Goal: Information Seeking & Learning: Find specific fact

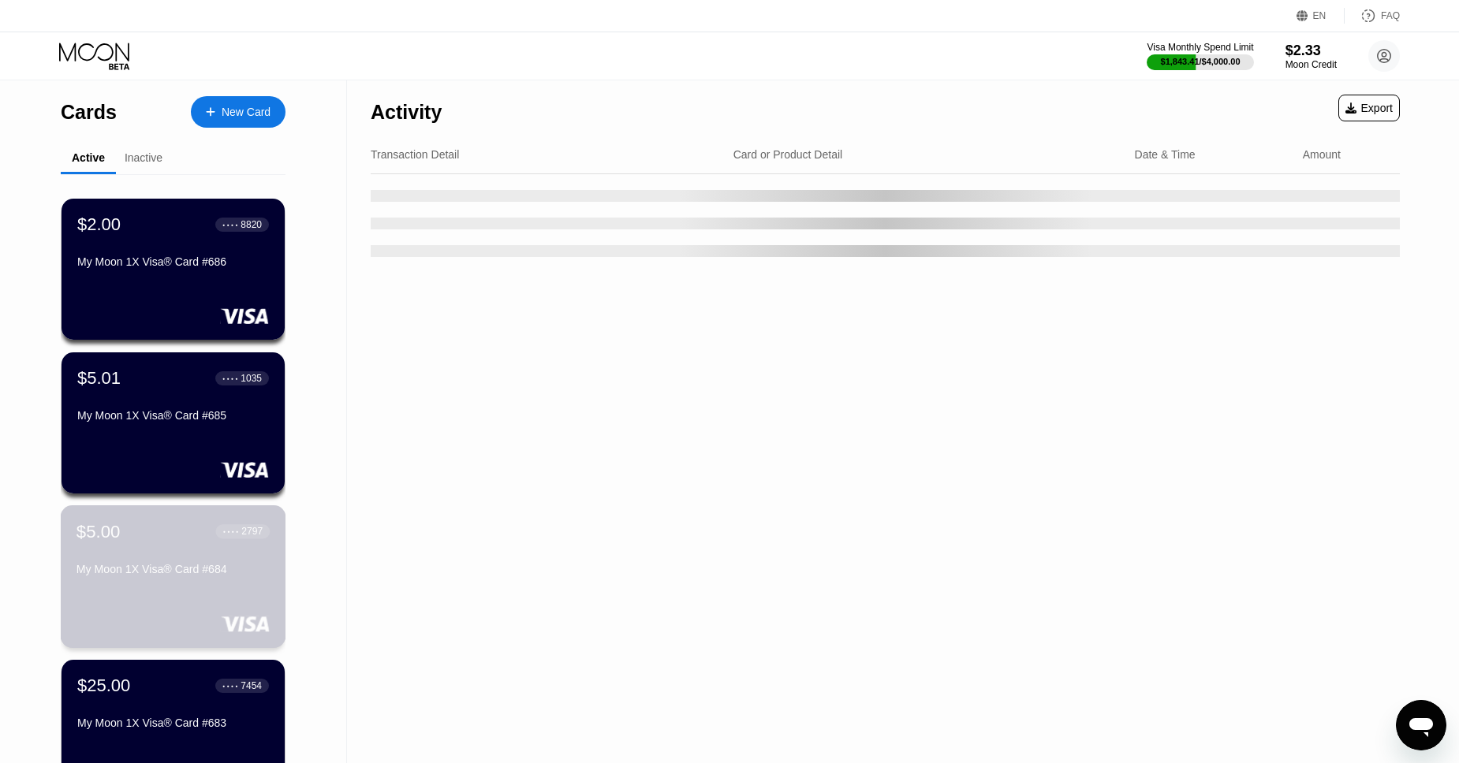
click at [123, 560] on div "$5.00 ● ● ● ● 2797 My Moon 1X Visa® Card #684" at bounding box center [172, 551] width 193 height 61
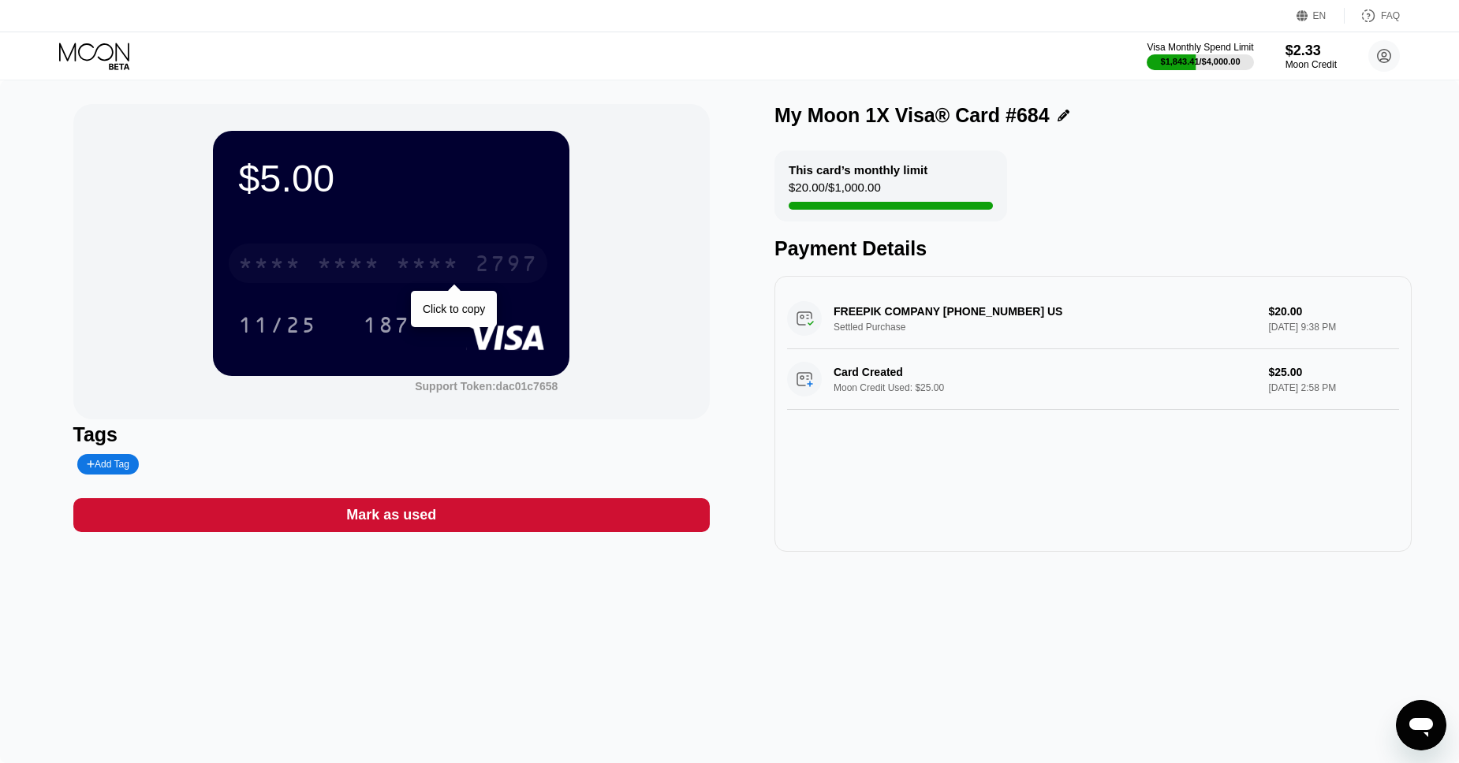
click at [431, 270] on div "* * * *" at bounding box center [427, 265] width 63 height 25
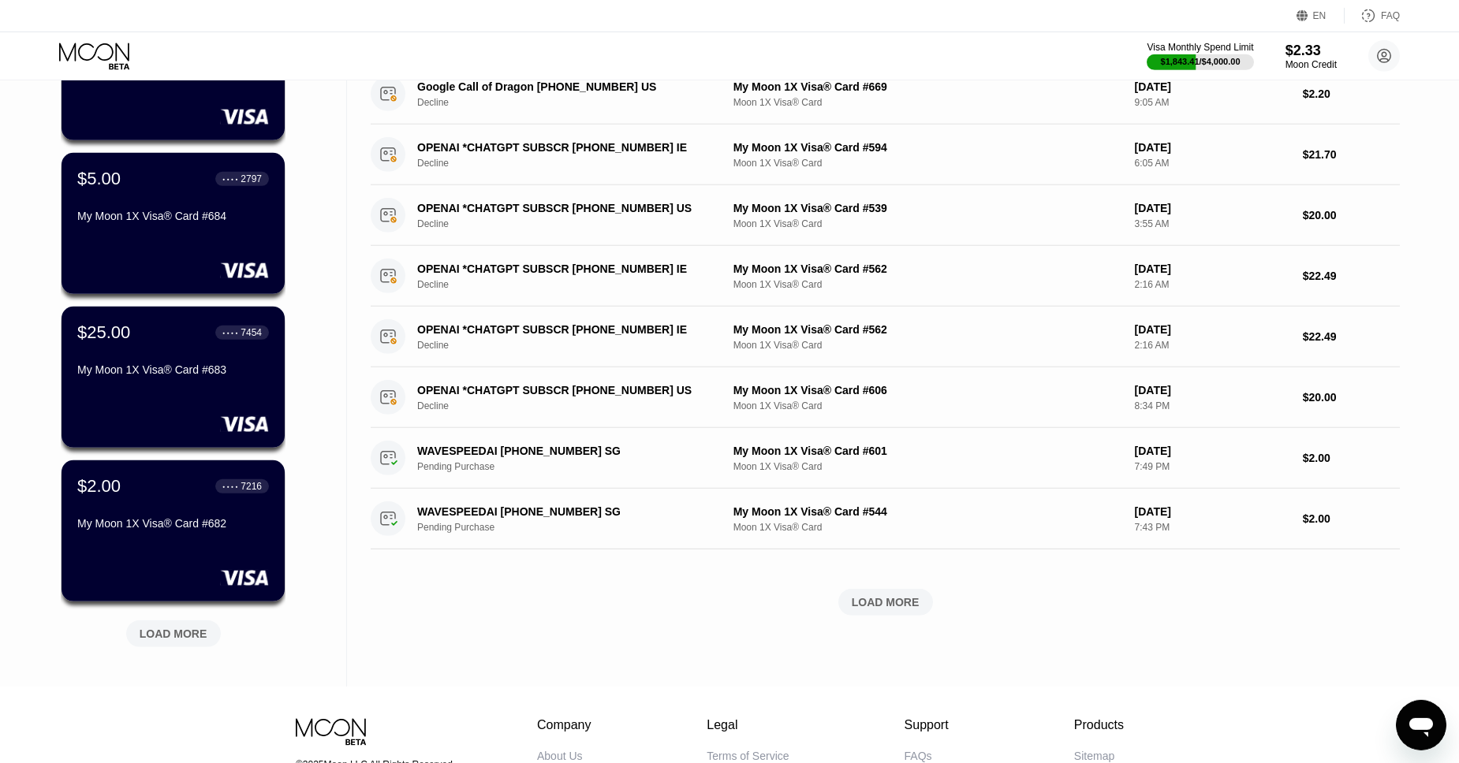
scroll to position [357, 0]
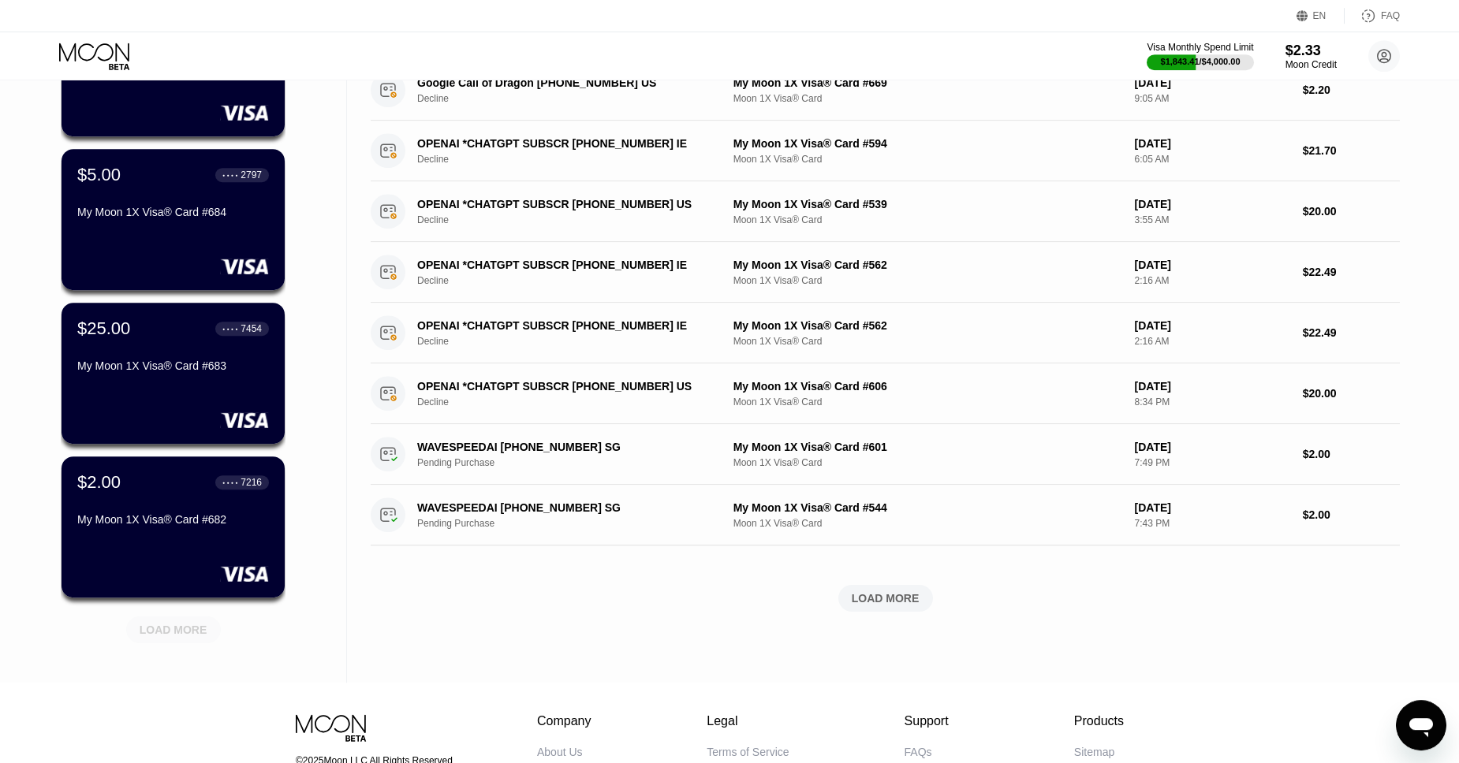
click at [148, 628] on div "LOAD MORE" at bounding box center [174, 630] width 68 height 14
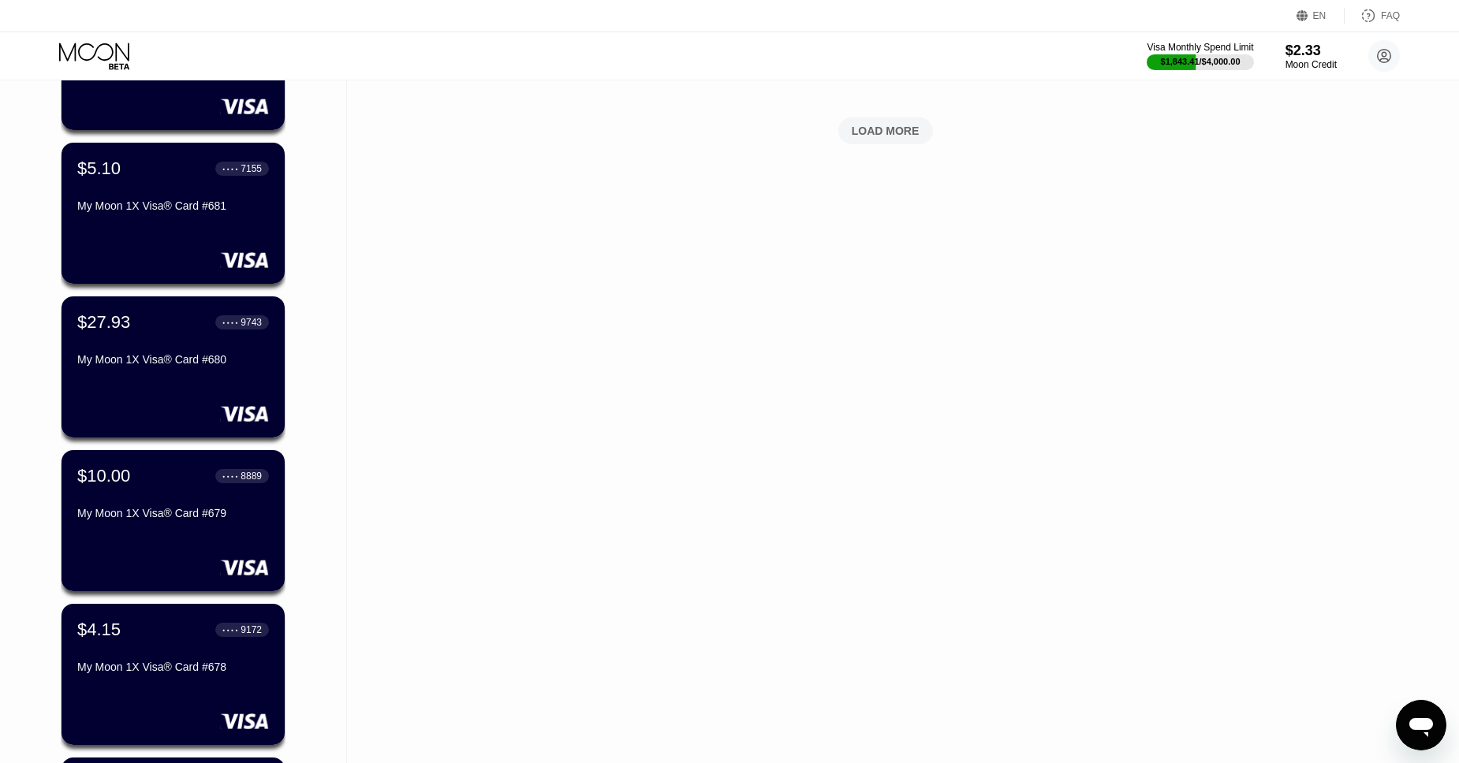
scroll to position [826, 0]
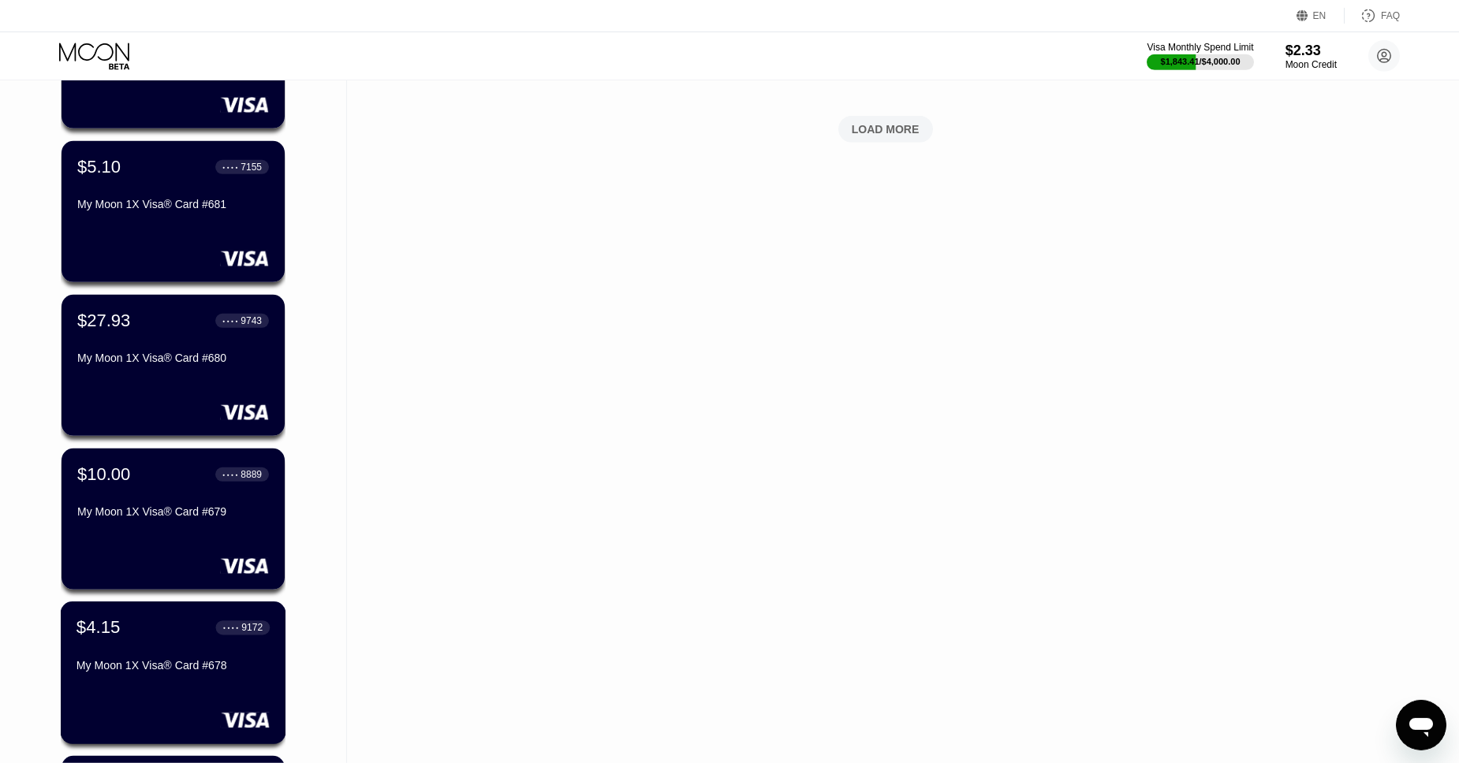
click at [166, 621] on div "$4.15 ● ● ● ● 9172" at bounding box center [172, 627] width 193 height 21
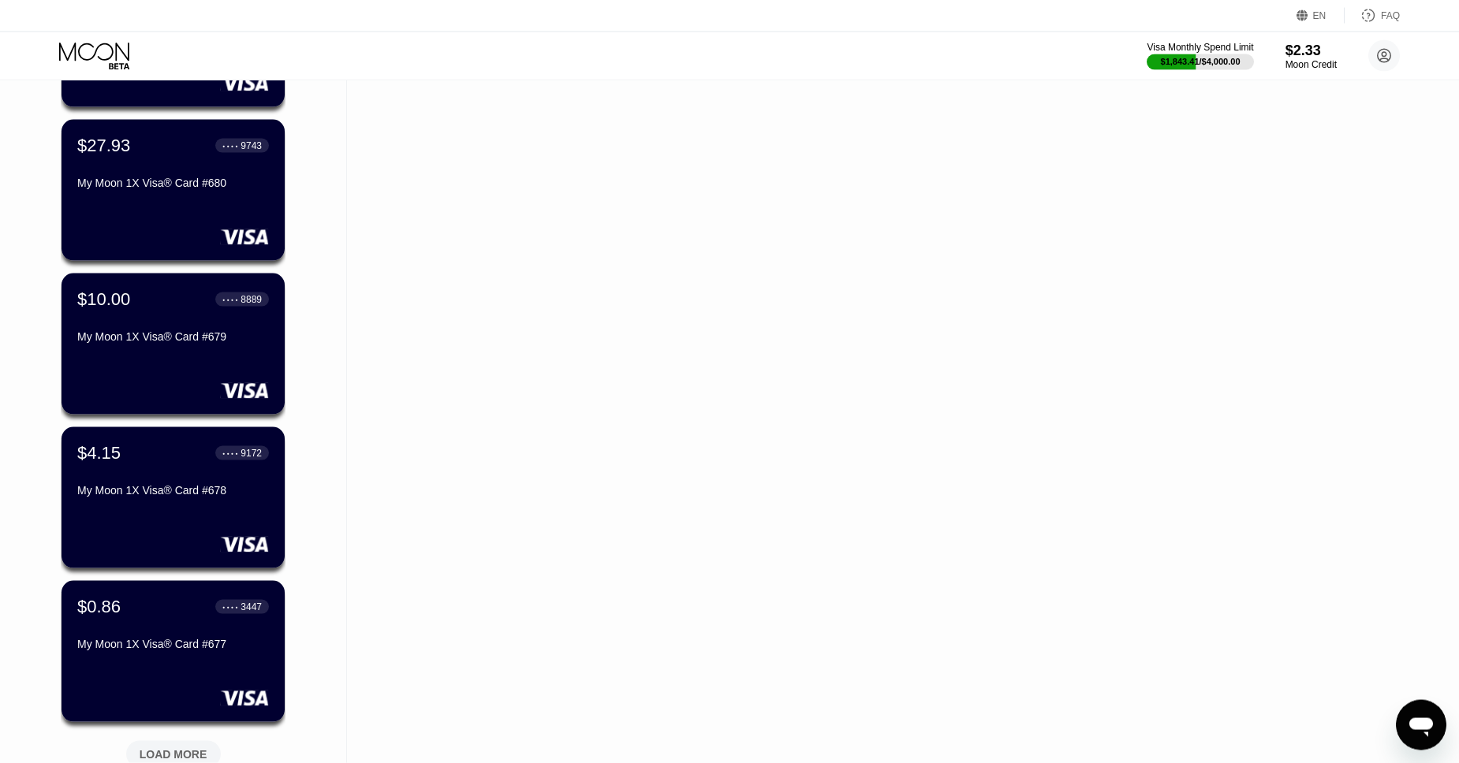
scroll to position [1281, 0]
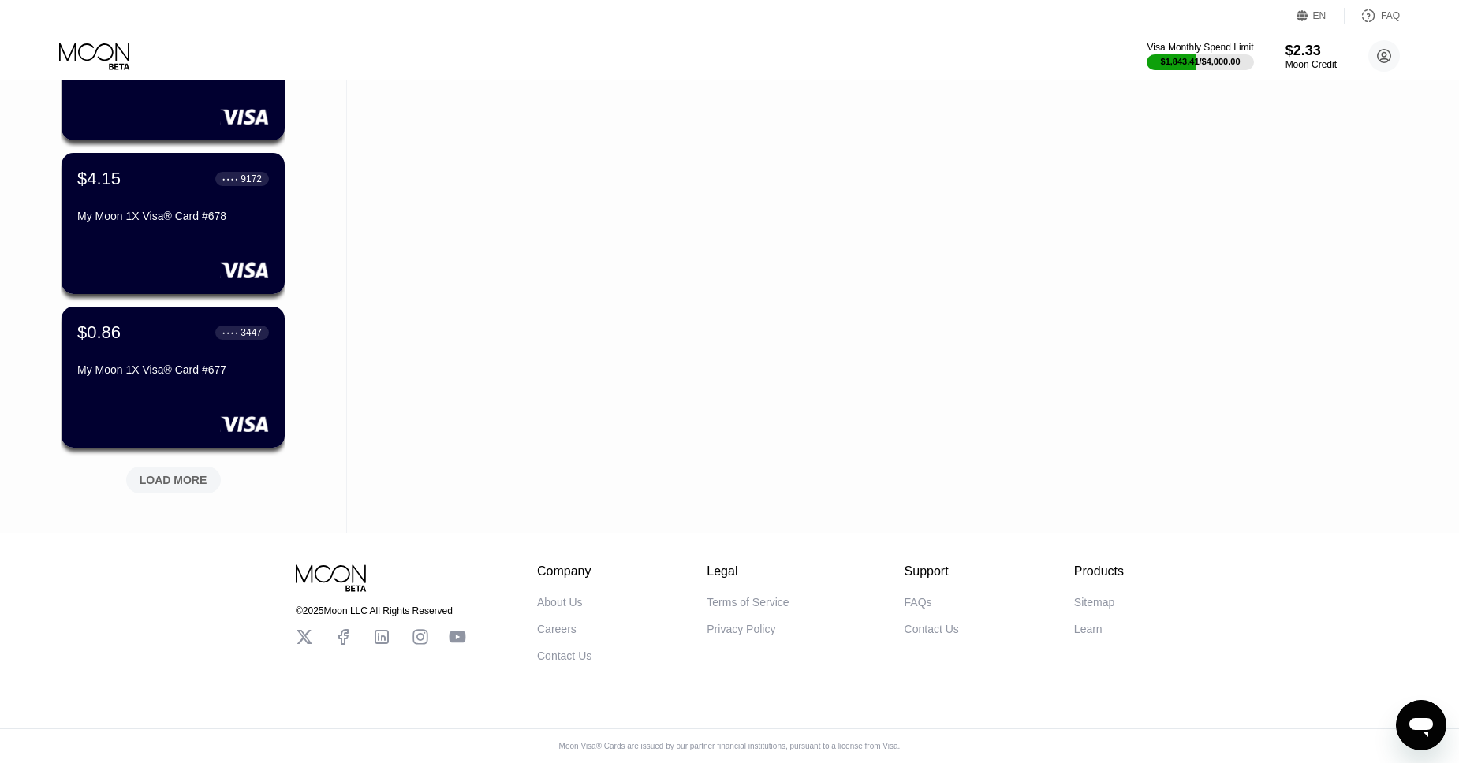
click at [181, 473] on div "LOAD MORE" at bounding box center [174, 480] width 68 height 14
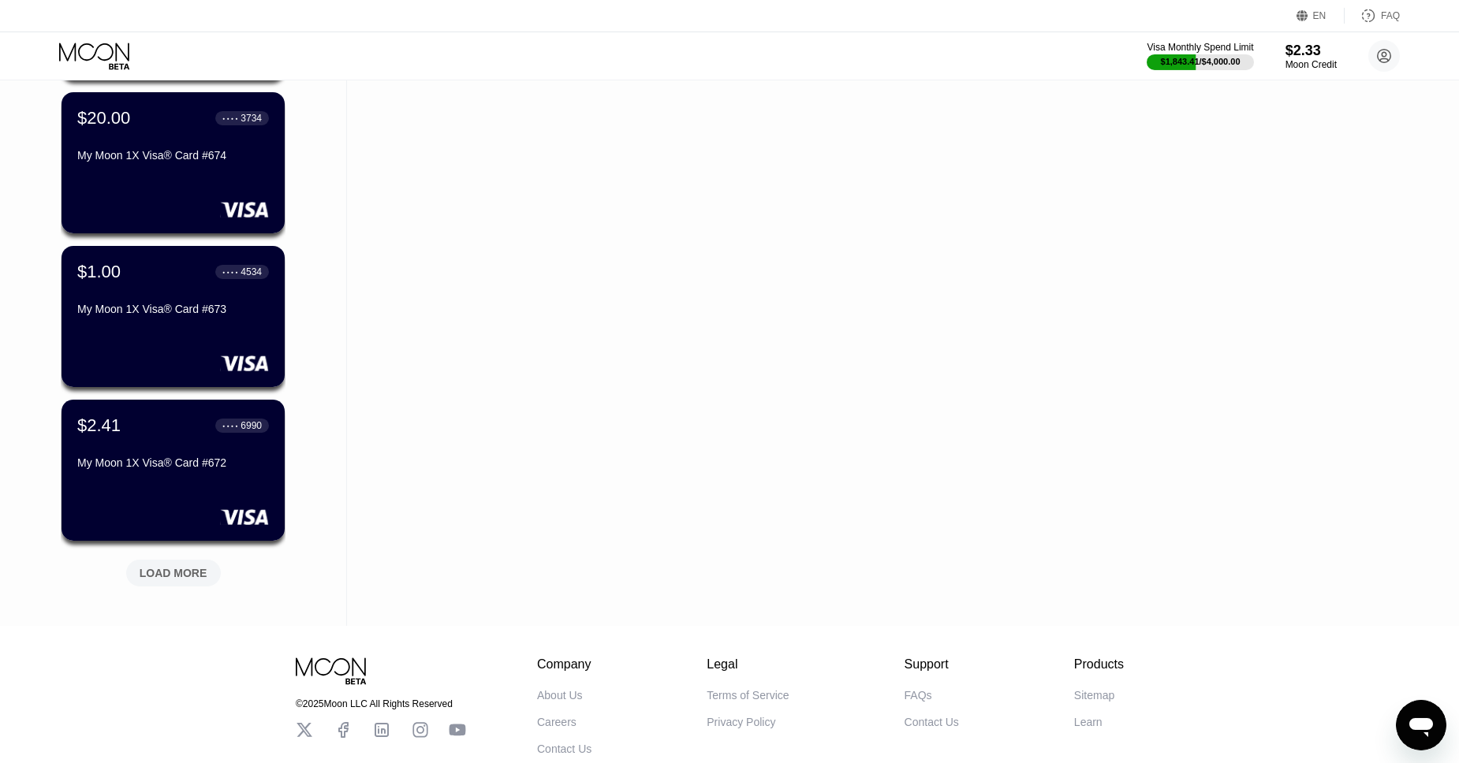
scroll to position [1958, 0]
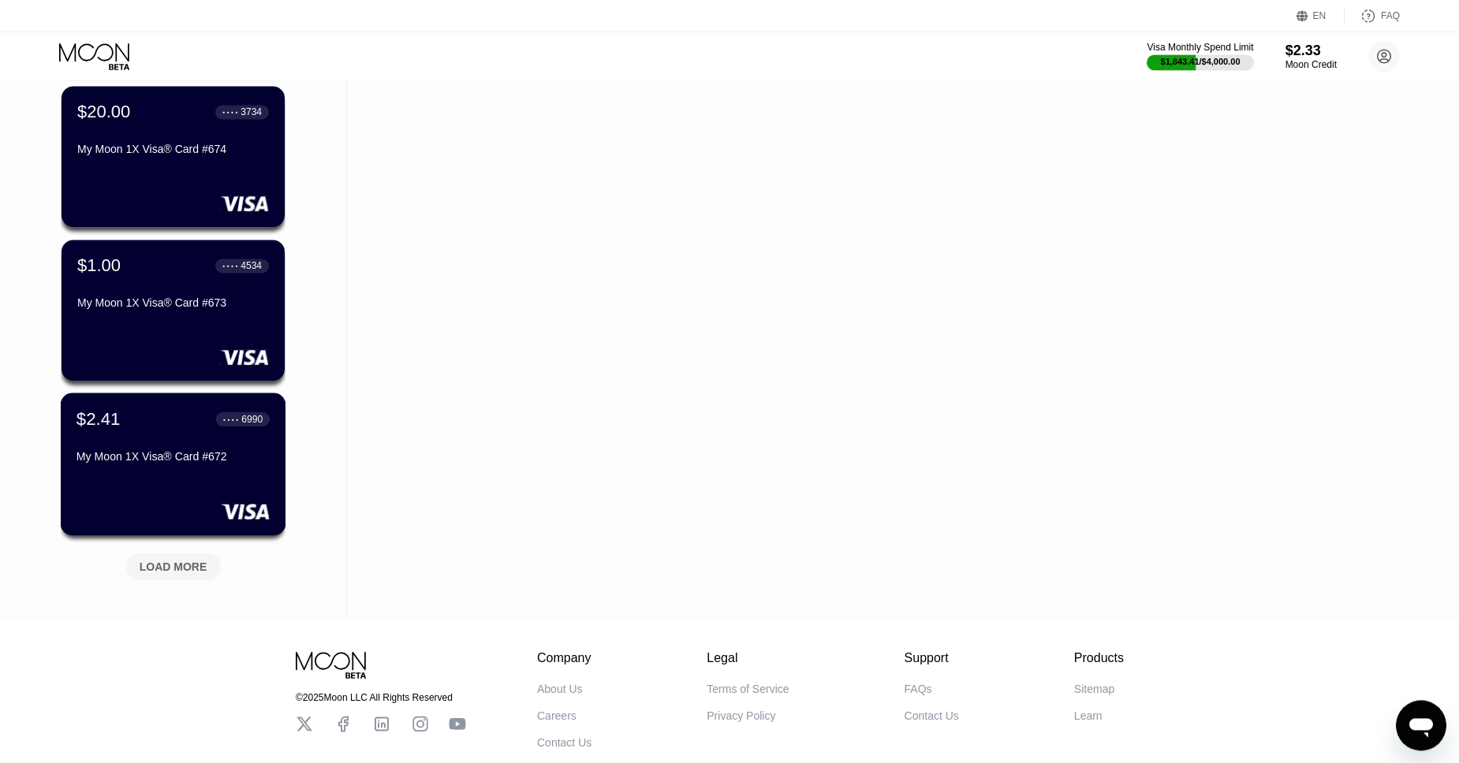
click at [133, 418] on div "$2.41 ● ● ● ● 6990" at bounding box center [172, 418] width 193 height 21
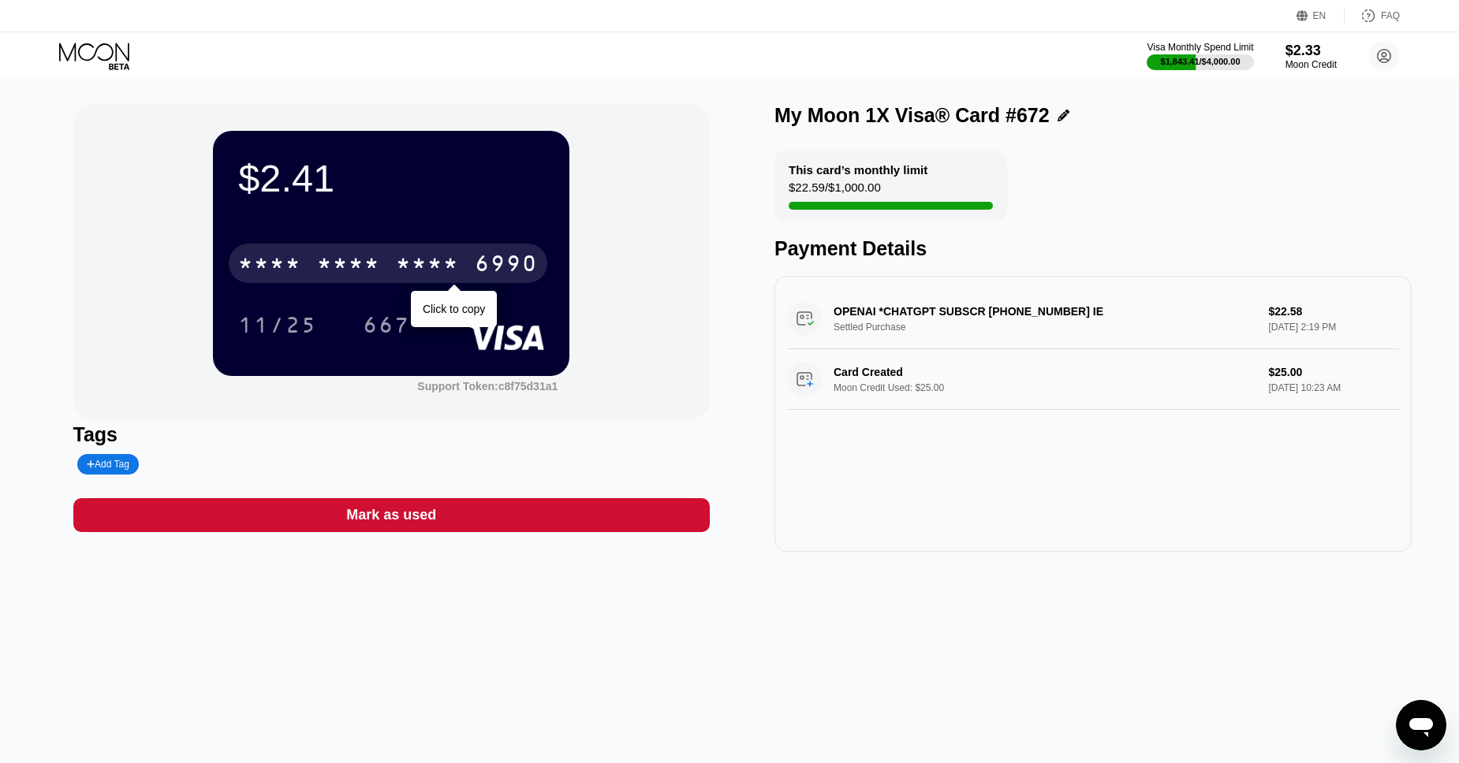
click at [423, 269] on div "* * * *" at bounding box center [427, 265] width 63 height 25
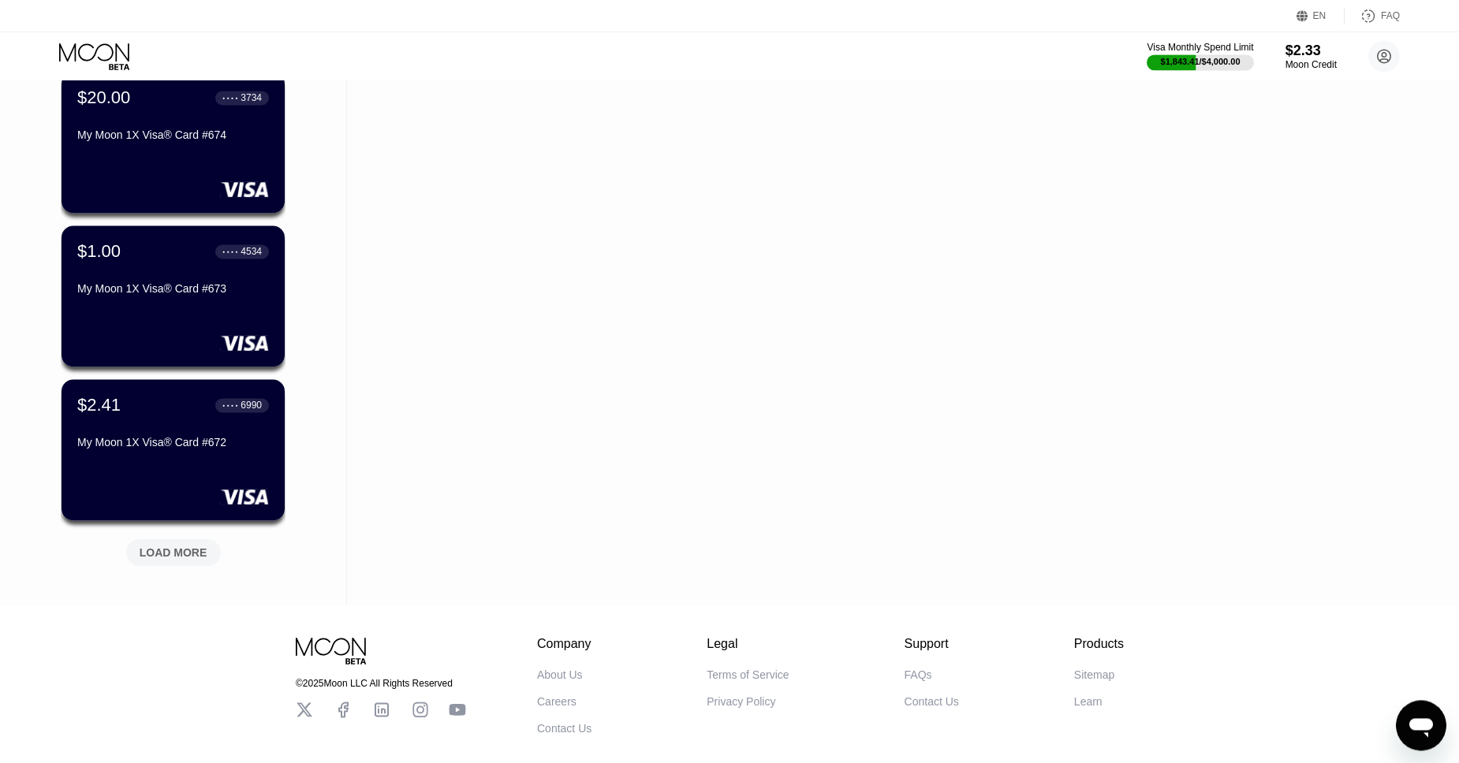
scroll to position [1984, 0]
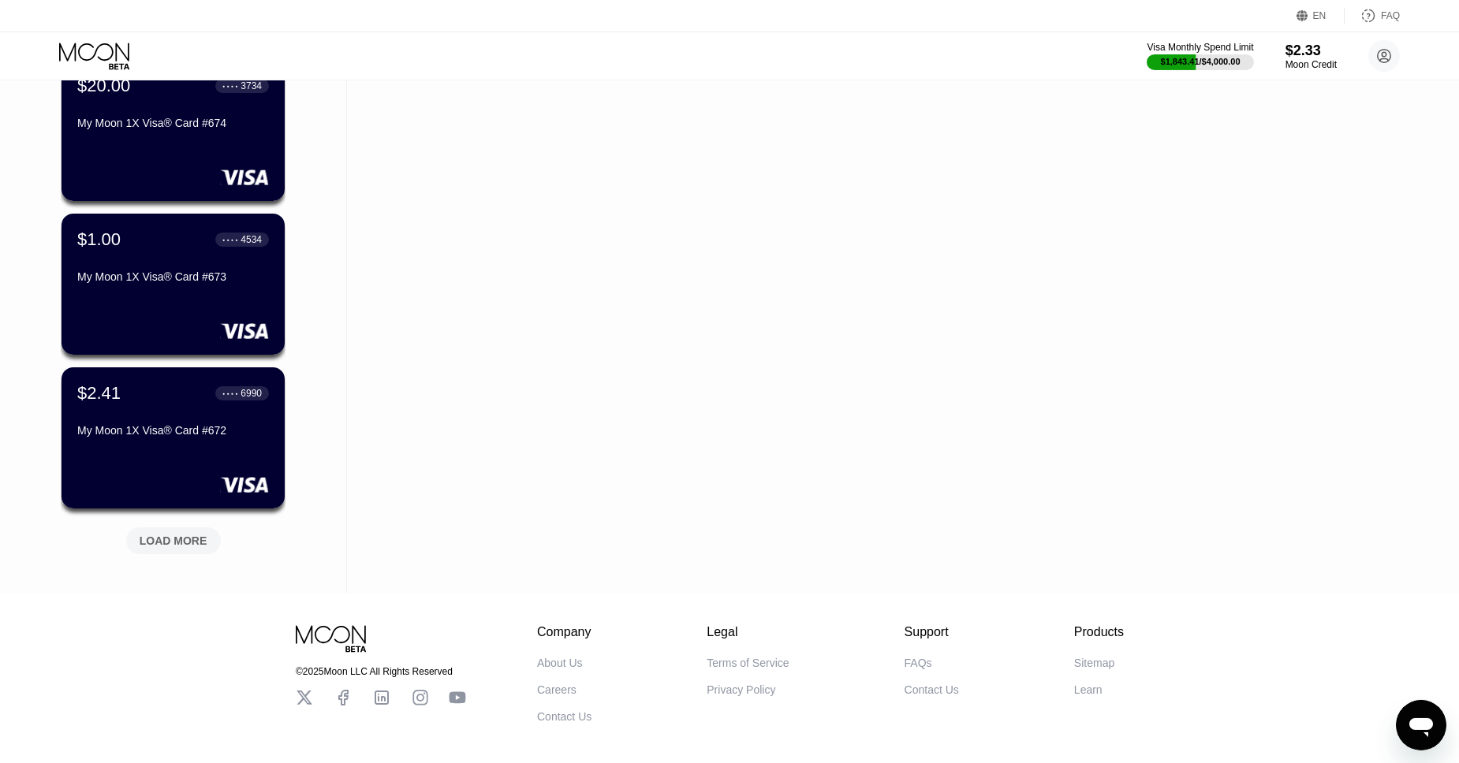
click at [181, 543] on div "LOAD MORE" at bounding box center [174, 541] width 68 height 14
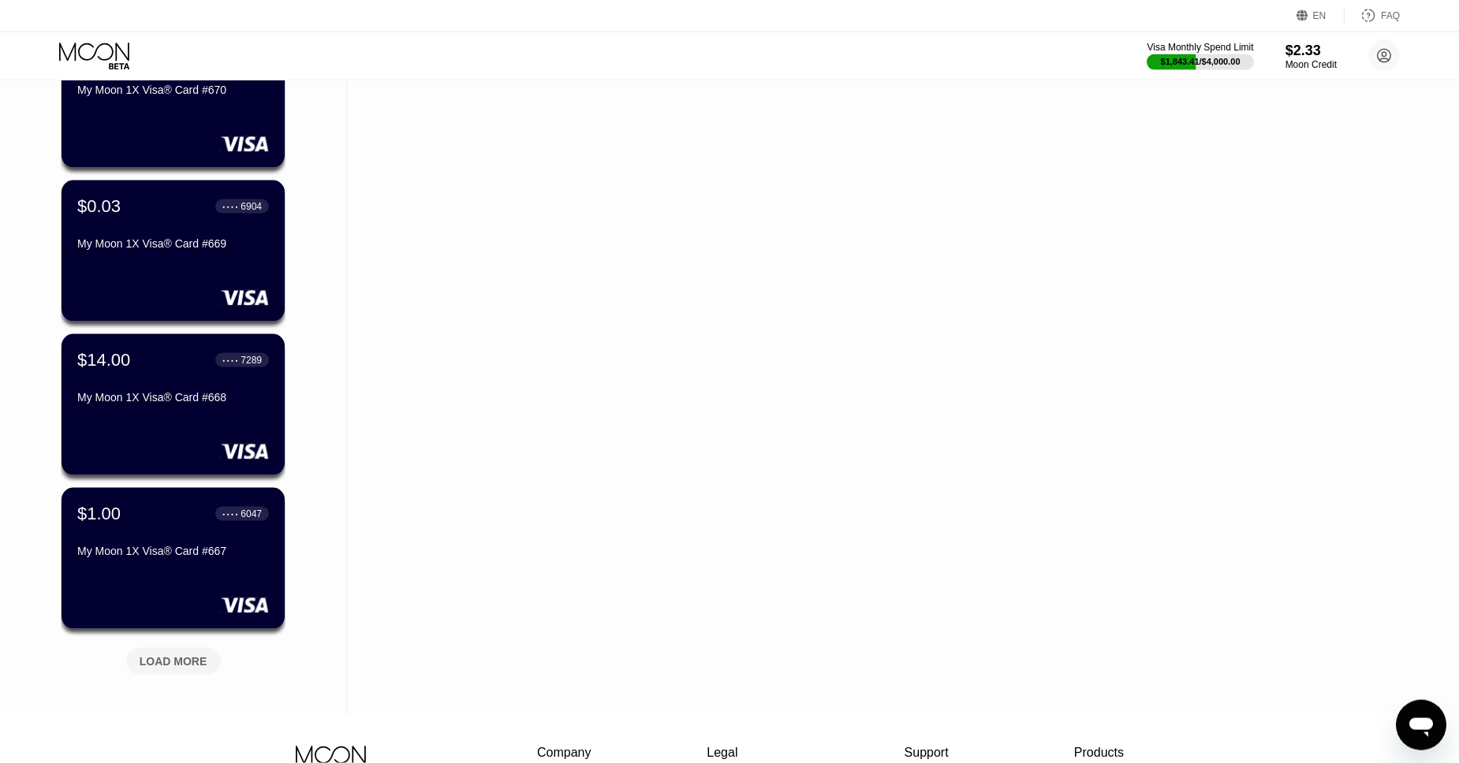
scroll to position [2633, 0]
click at [188, 663] on div "LOAD MORE" at bounding box center [174, 661] width 68 height 14
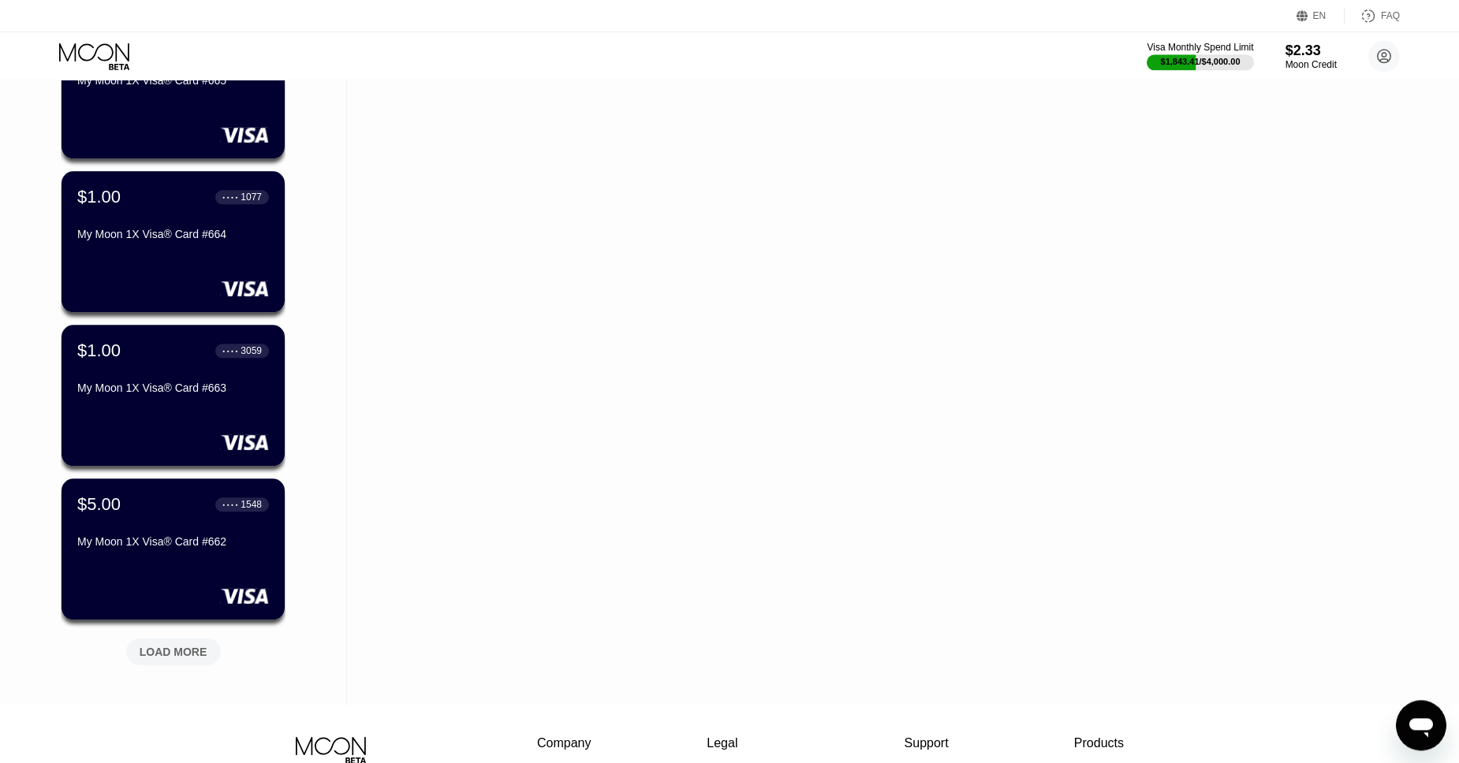
scroll to position [3416, 0]
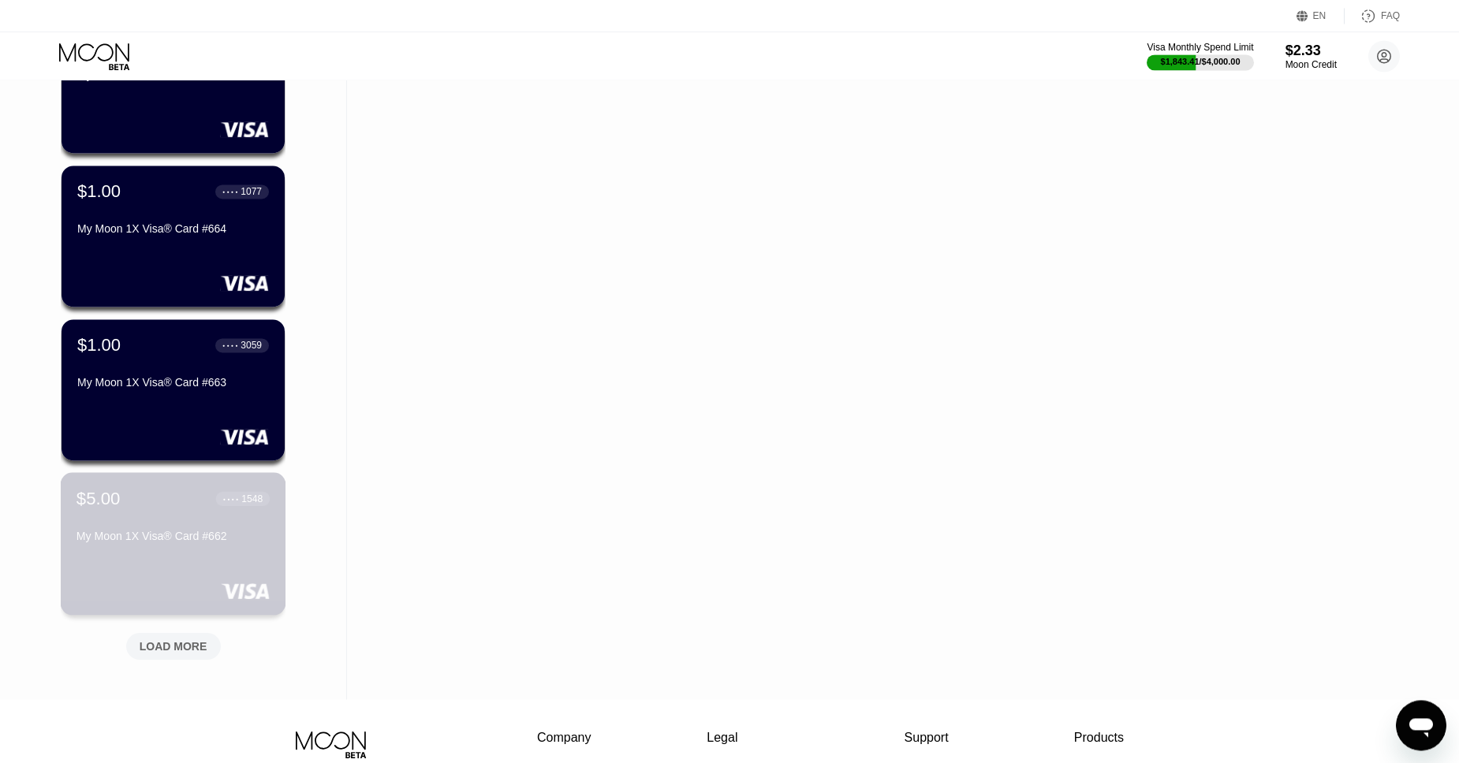
click at [183, 520] on div "$5.00 ● ● ● ● 1548 My Moon 1X Visa® Card #662" at bounding box center [172, 518] width 193 height 61
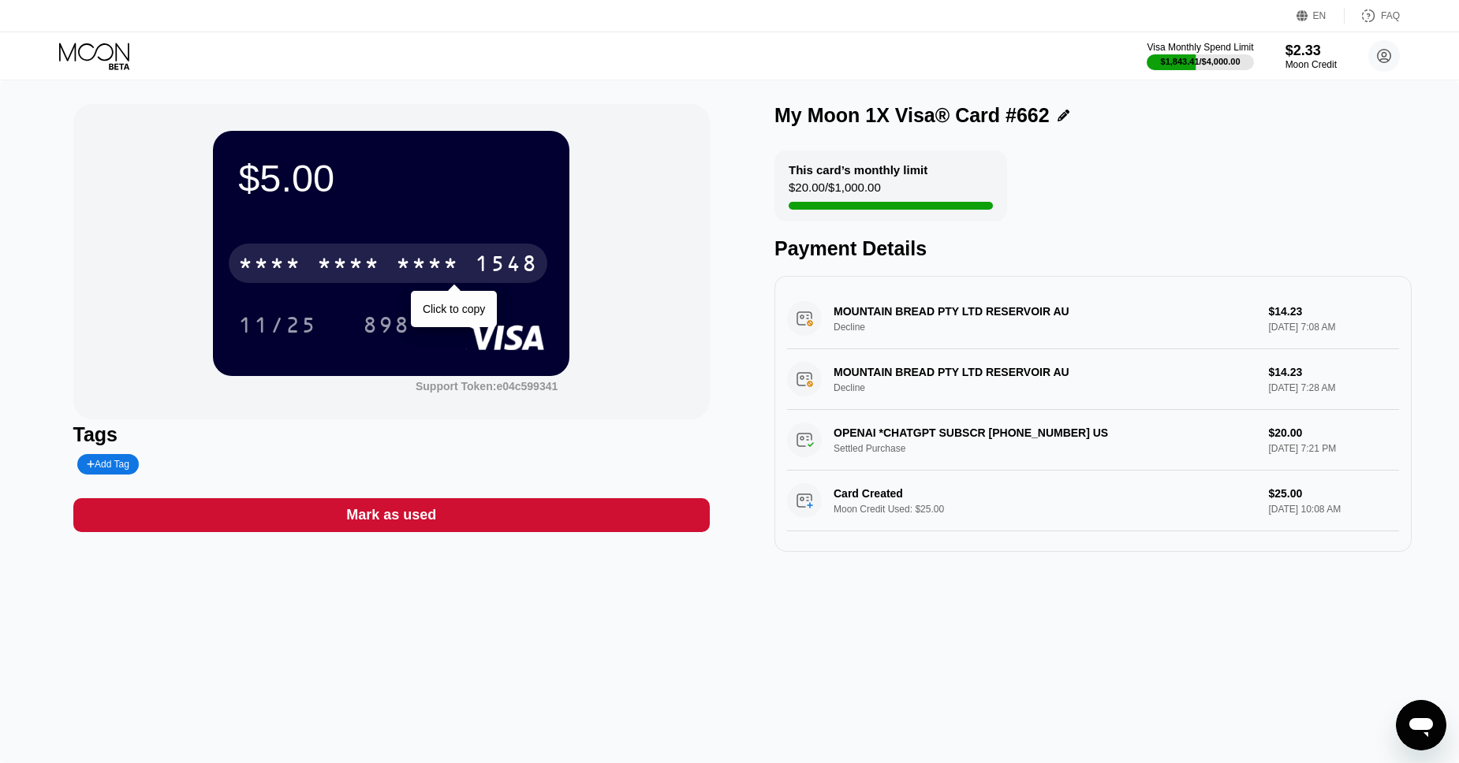
click at [473, 263] on div "* * * * * * * * * * * * 1548" at bounding box center [388, 263] width 319 height 39
click at [410, 269] on div "2882" at bounding box center [427, 265] width 63 height 25
click at [410, 269] on div "* * * *" at bounding box center [427, 265] width 63 height 25
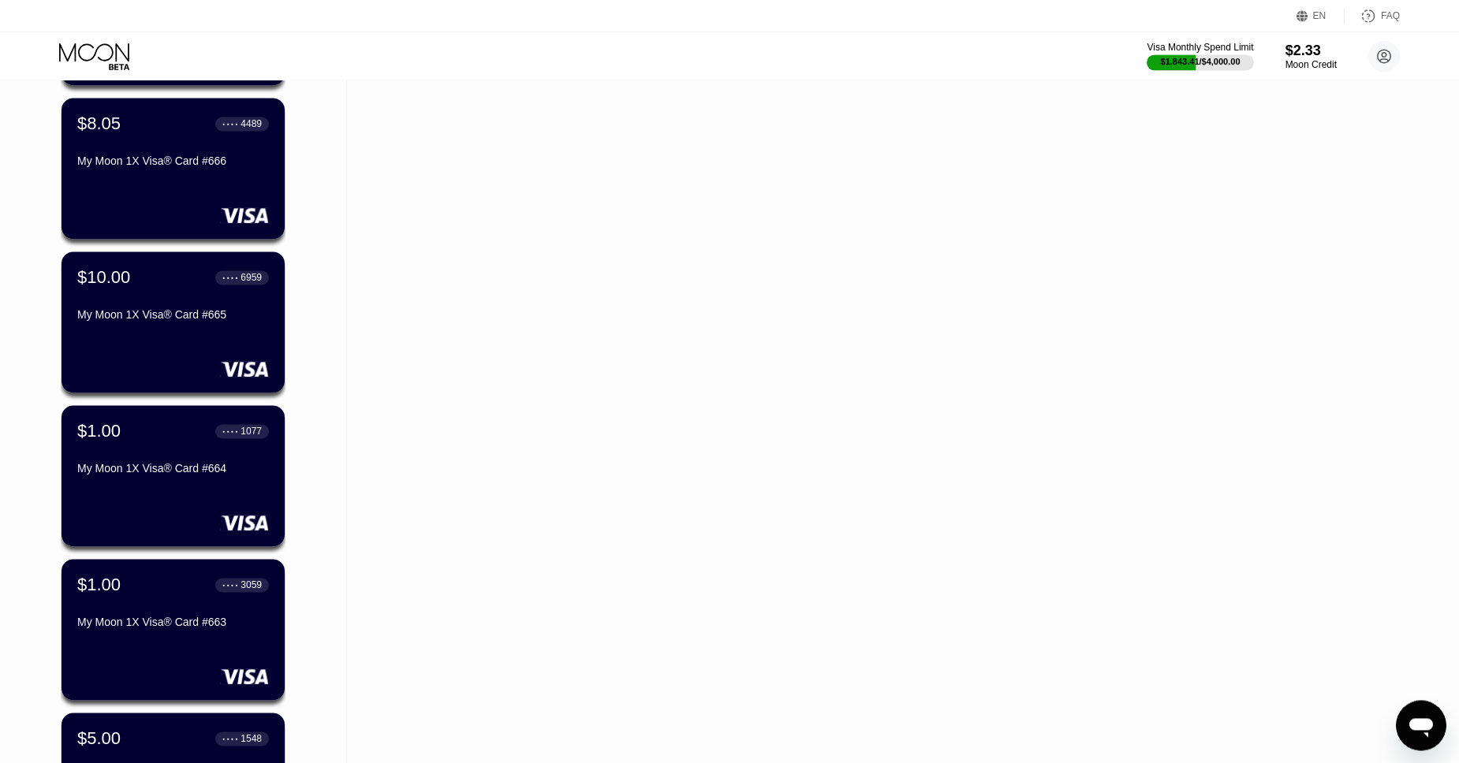
scroll to position [3587, 0]
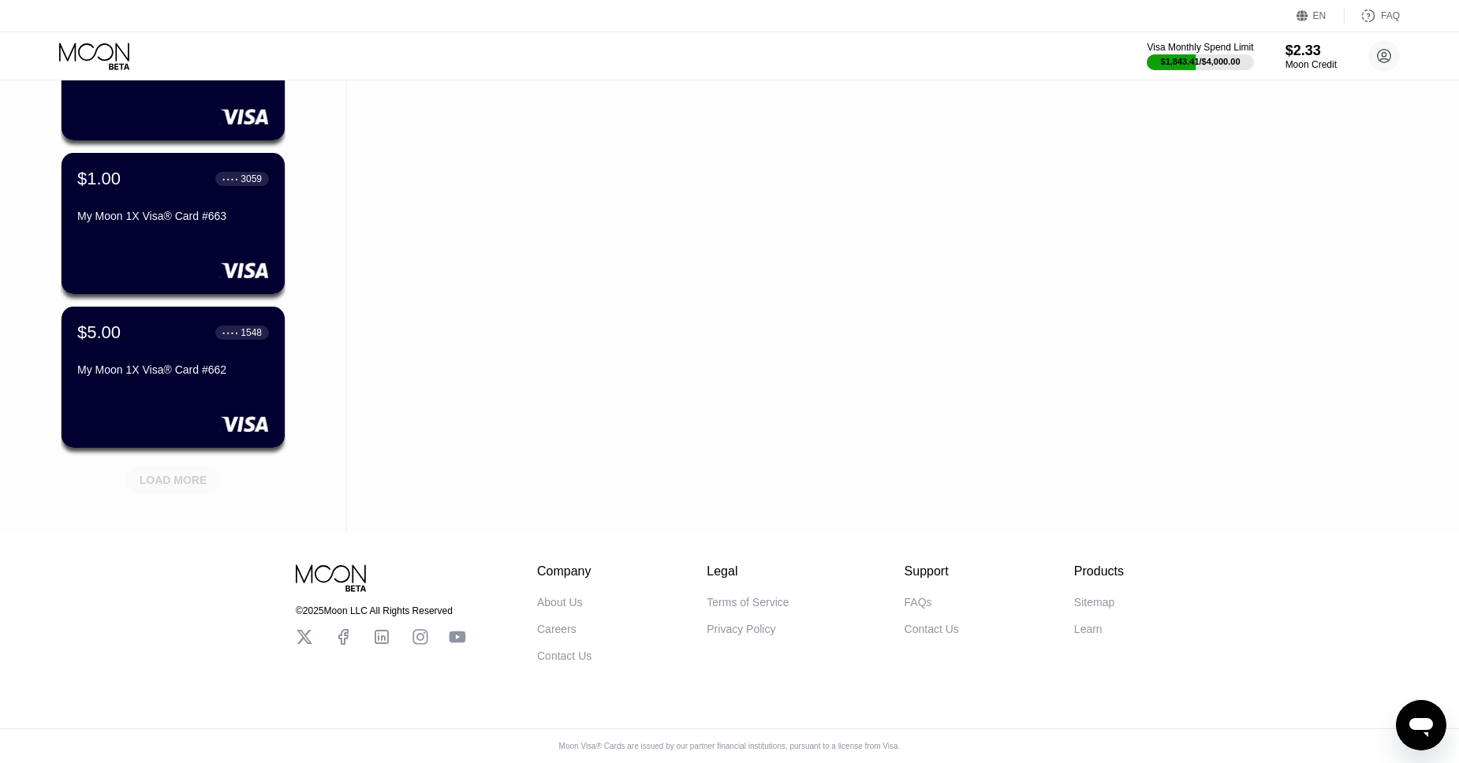
click at [180, 483] on div "LOAD MORE" at bounding box center [174, 480] width 68 height 14
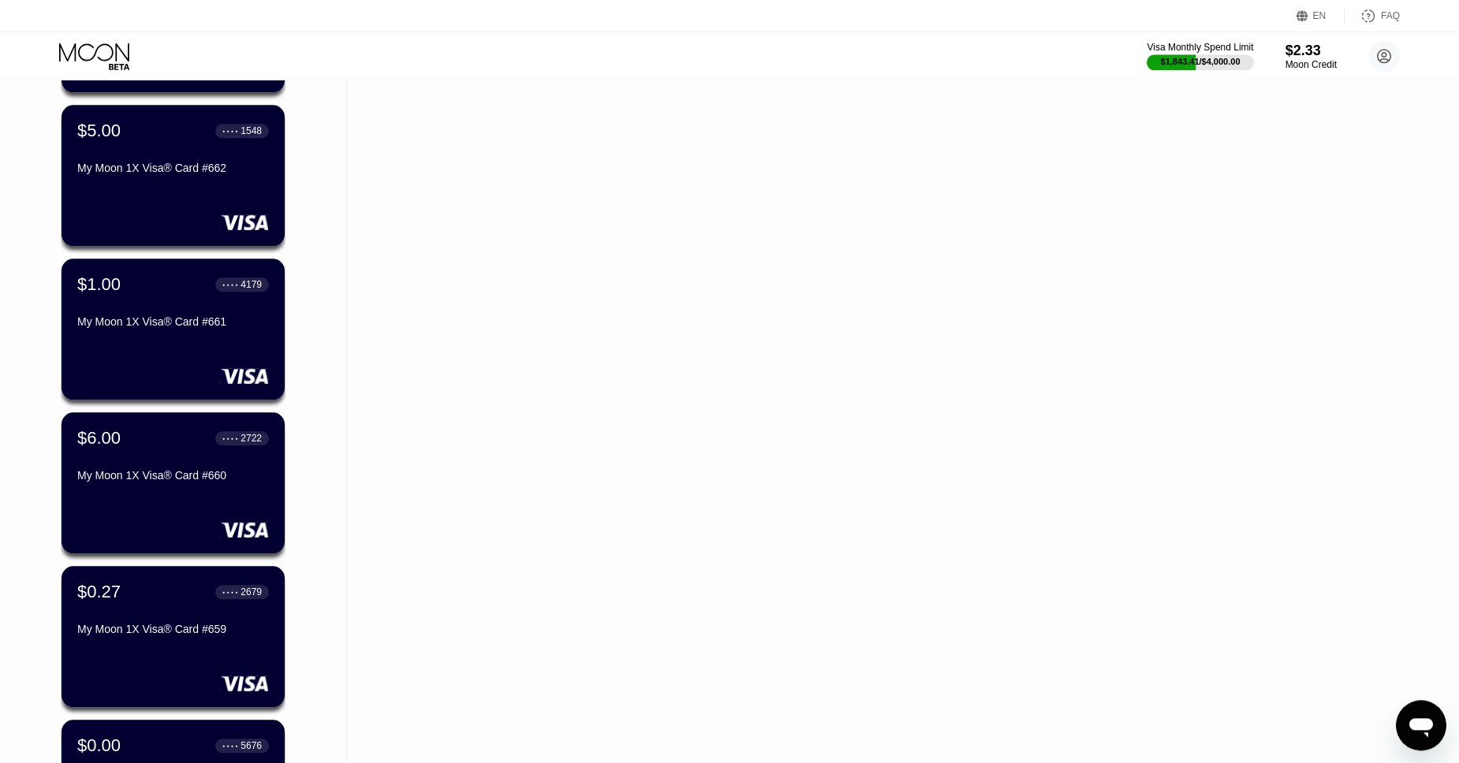
scroll to position [3797, 0]
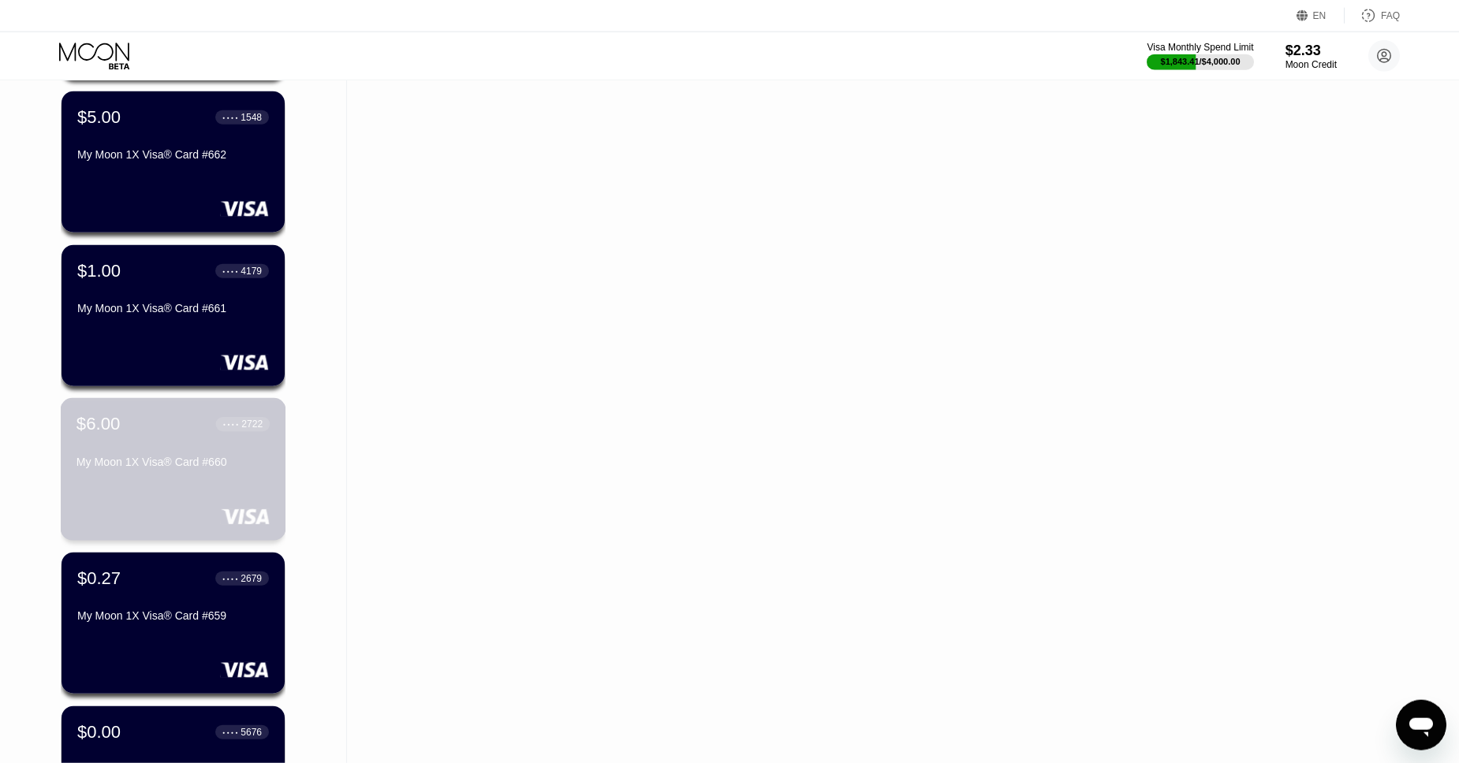
click at [134, 423] on div "$6.00 ● ● ● ● 2722" at bounding box center [172, 424] width 193 height 21
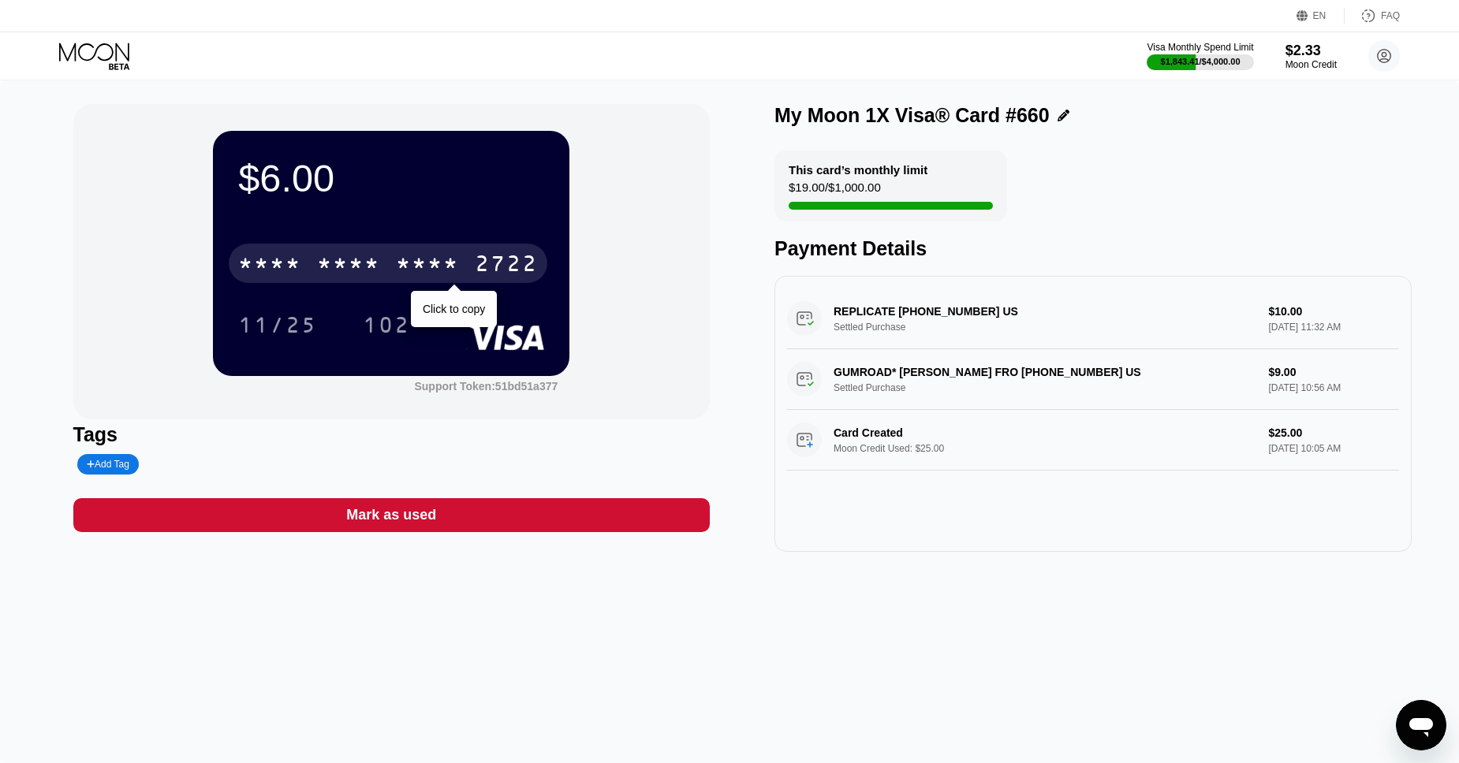
click at [459, 266] on div "* * * *" at bounding box center [427, 265] width 63 height 25
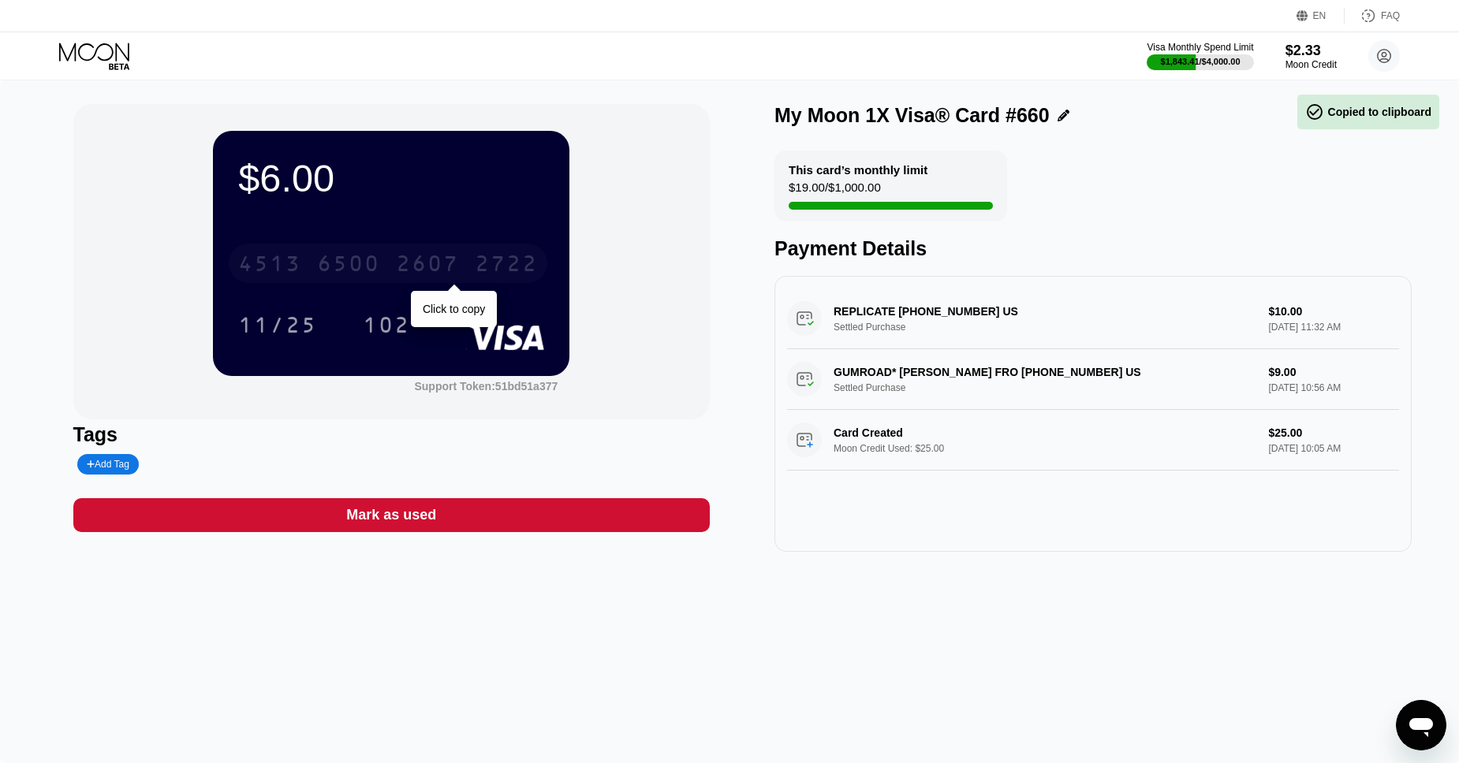
click at [524, 260] on div "2722" at bounding box center [506, 265] width 63 height 25
click at [311, 266] on div "4513 6500 2607 2722" at bounding box center [388, 263] width 319 height 39
click at [311, 266] on div "* * * * * * * * * * * * 2722" at bounding box center [388, 263] width 319 height 39
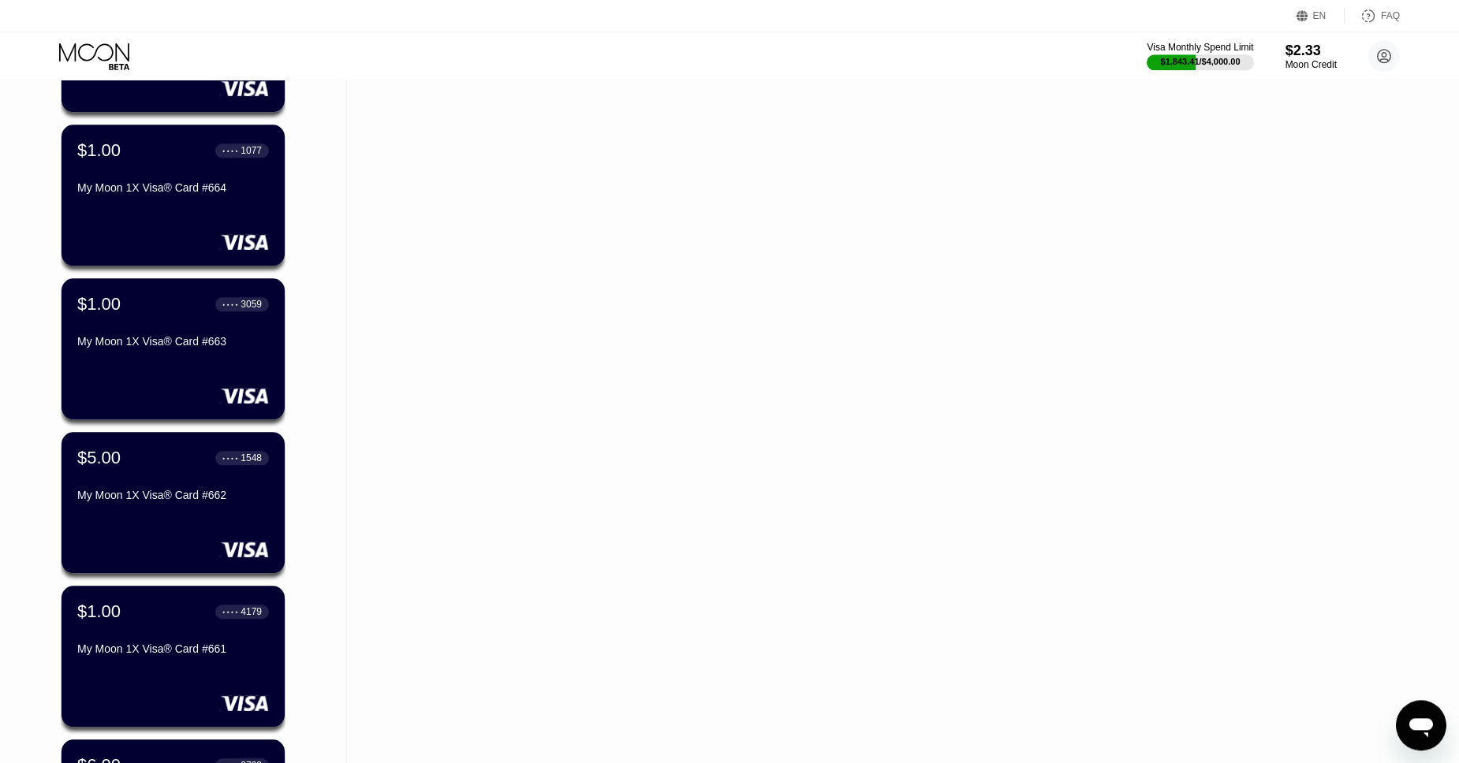
scroll to position [4356, 0]
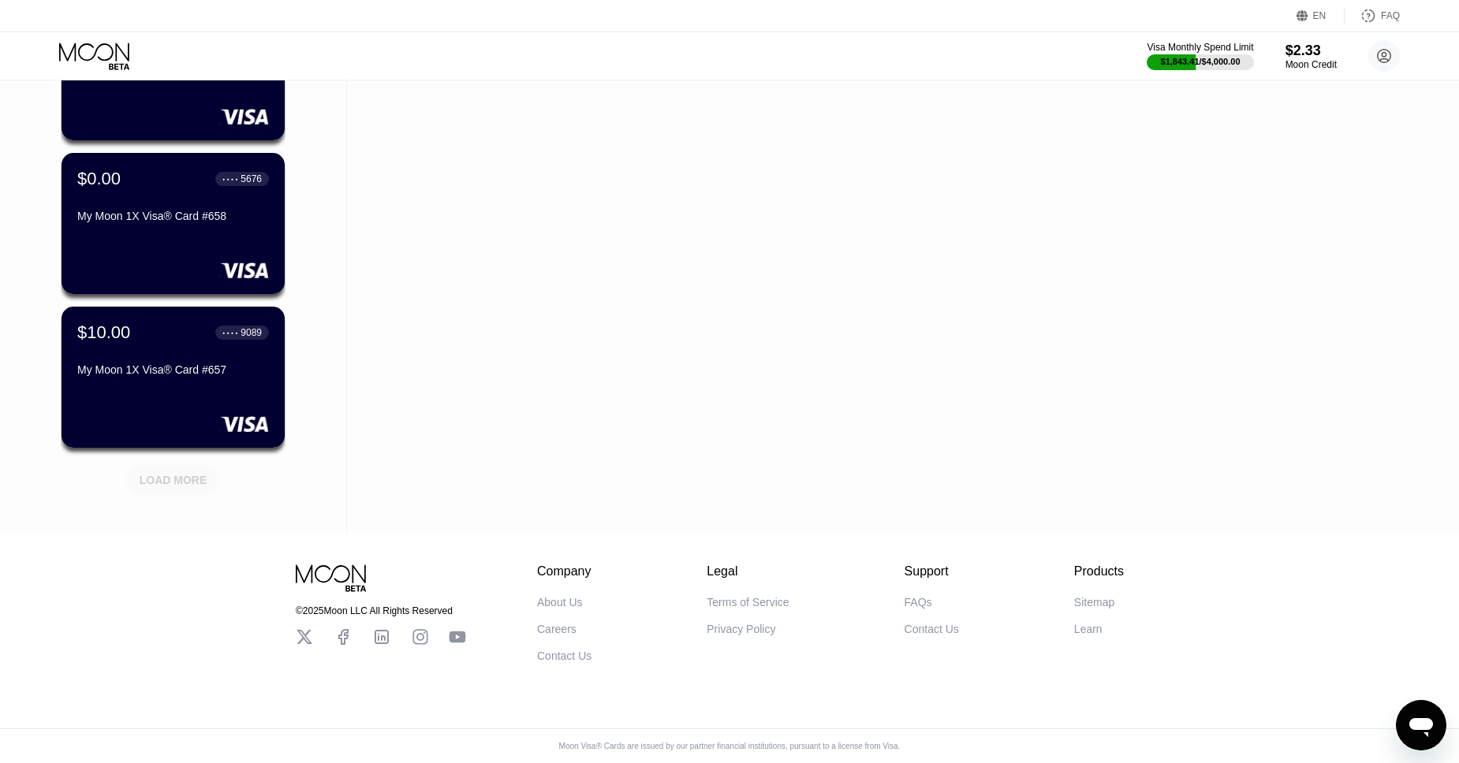
click at [170, 461] on div "LOAD MORE" at bounding box center [173, 476] width 118 height 33
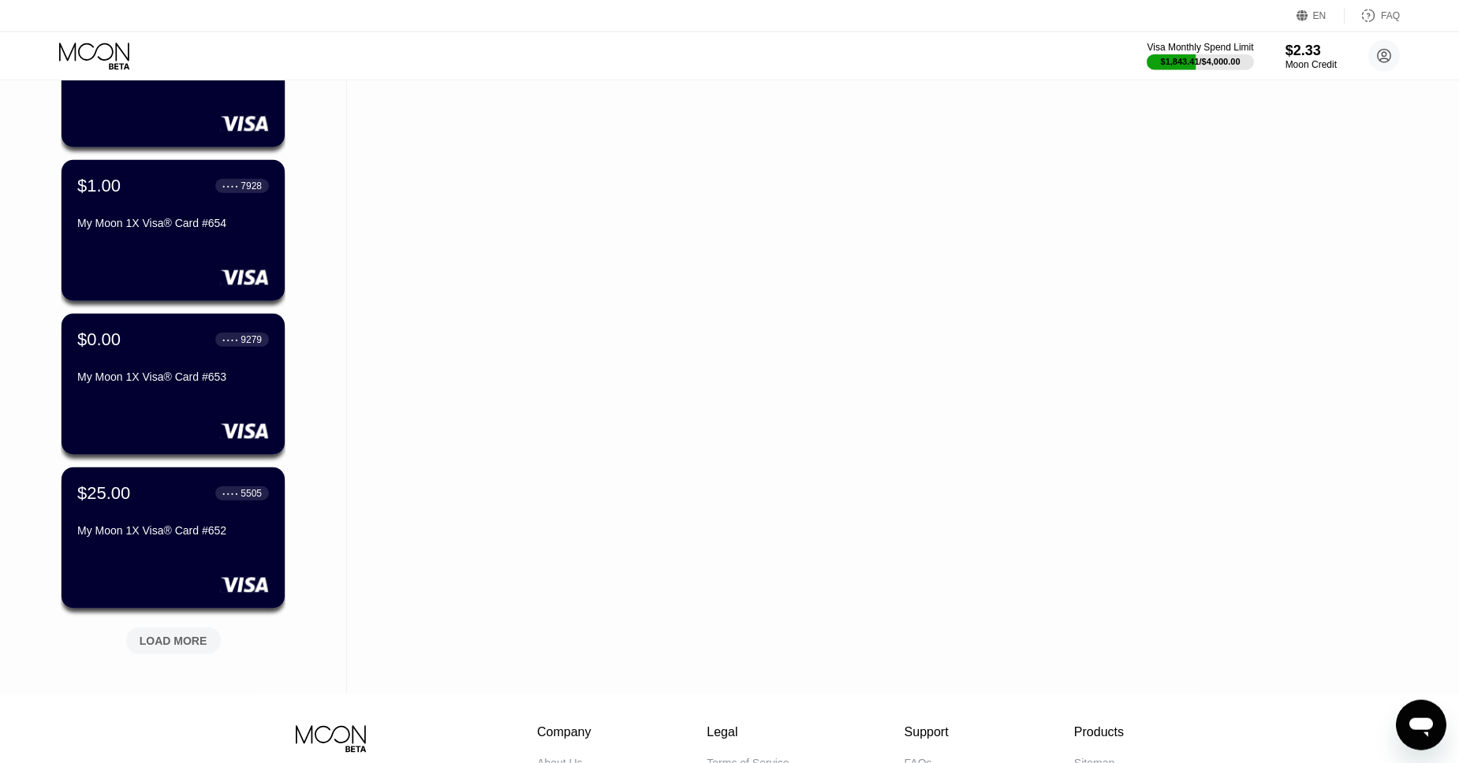
scroll to position [4965, 0]
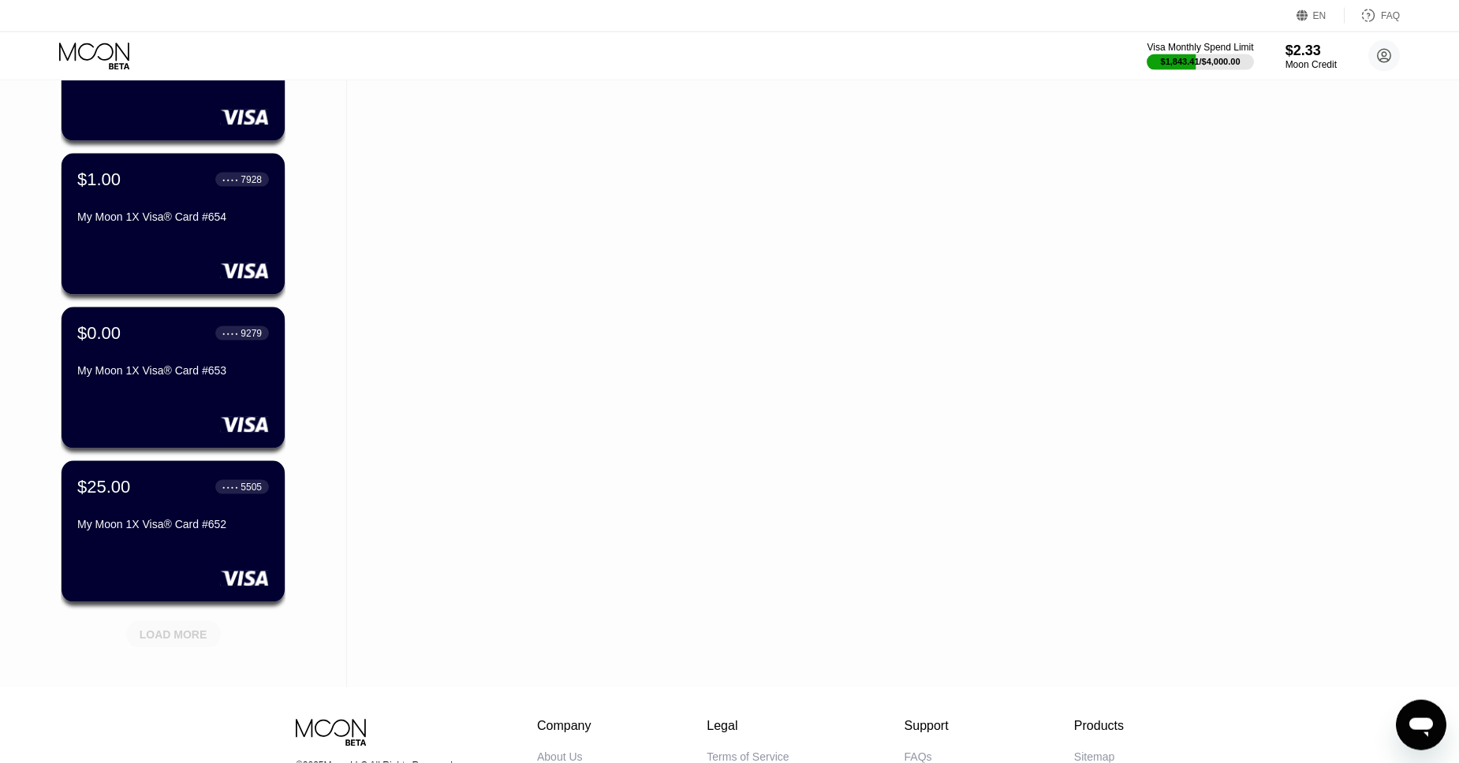
click at [202, 632] on div "LOAD MORE" at bounding box center [174, 635] width 68 height 14
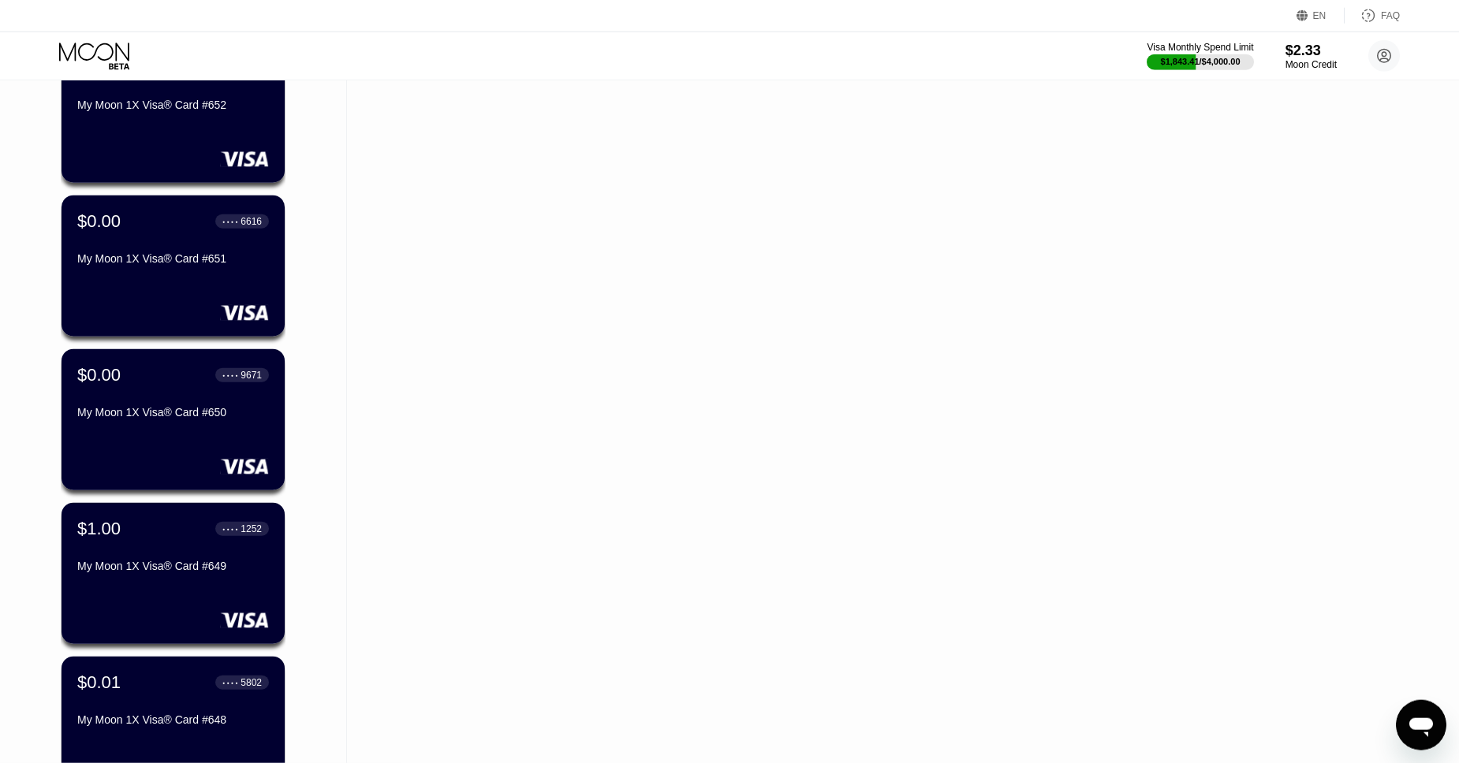
scroll to position [5239, 0]
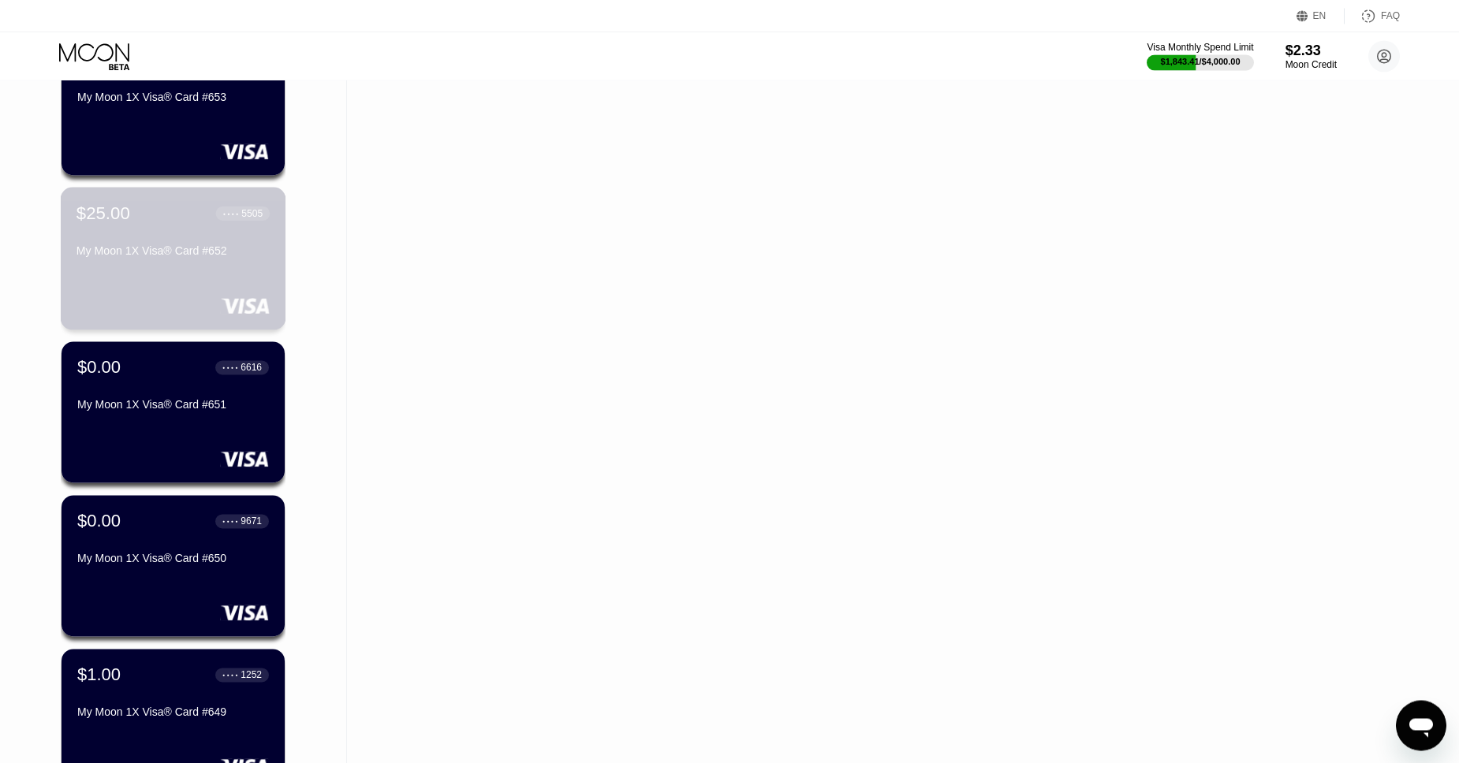
click at [142, 232] on div "$25.00 ● ● ● ● 5505 My Moon 1X Visa® Card #652" at bounding box center [172, 233] width 193 height 61
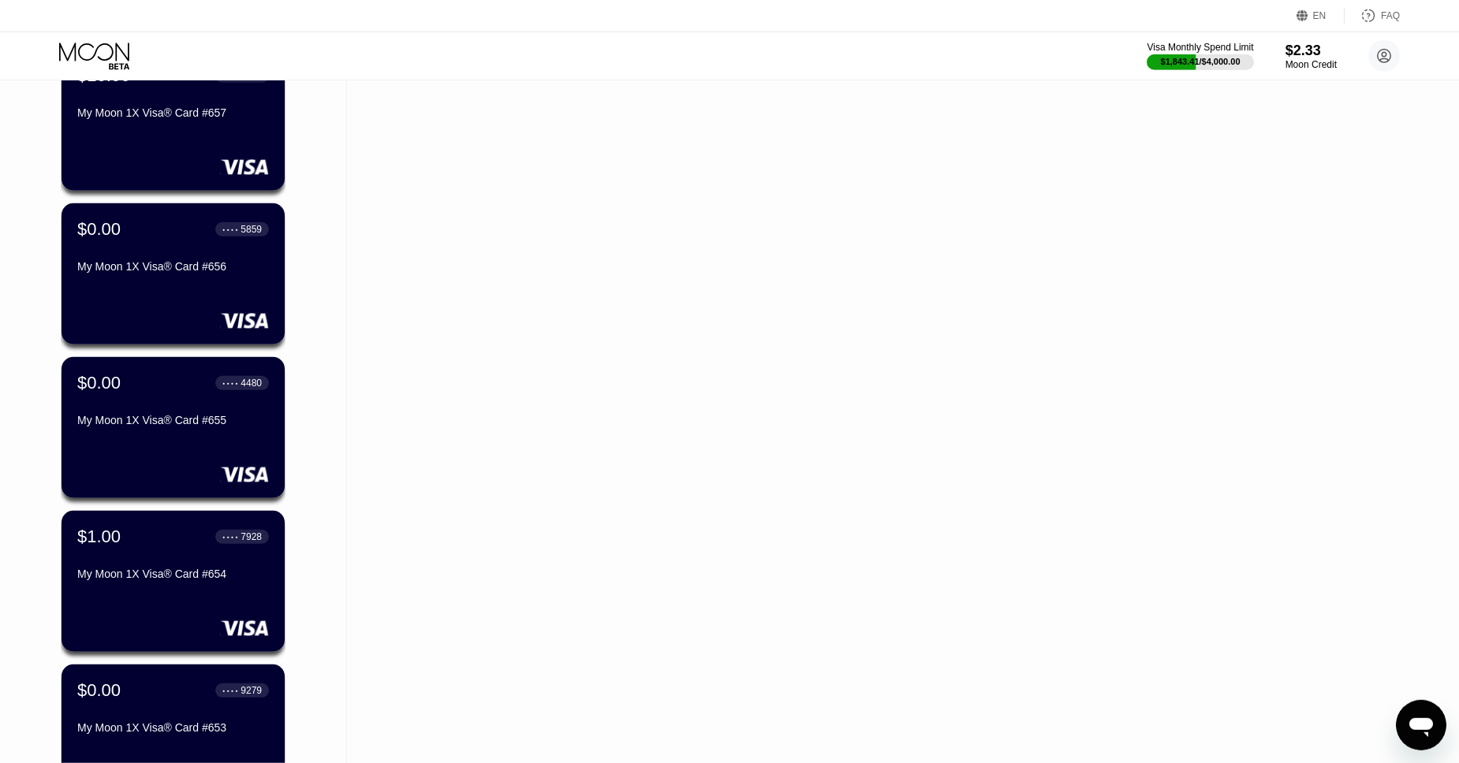
scroll to position [5893, 0]
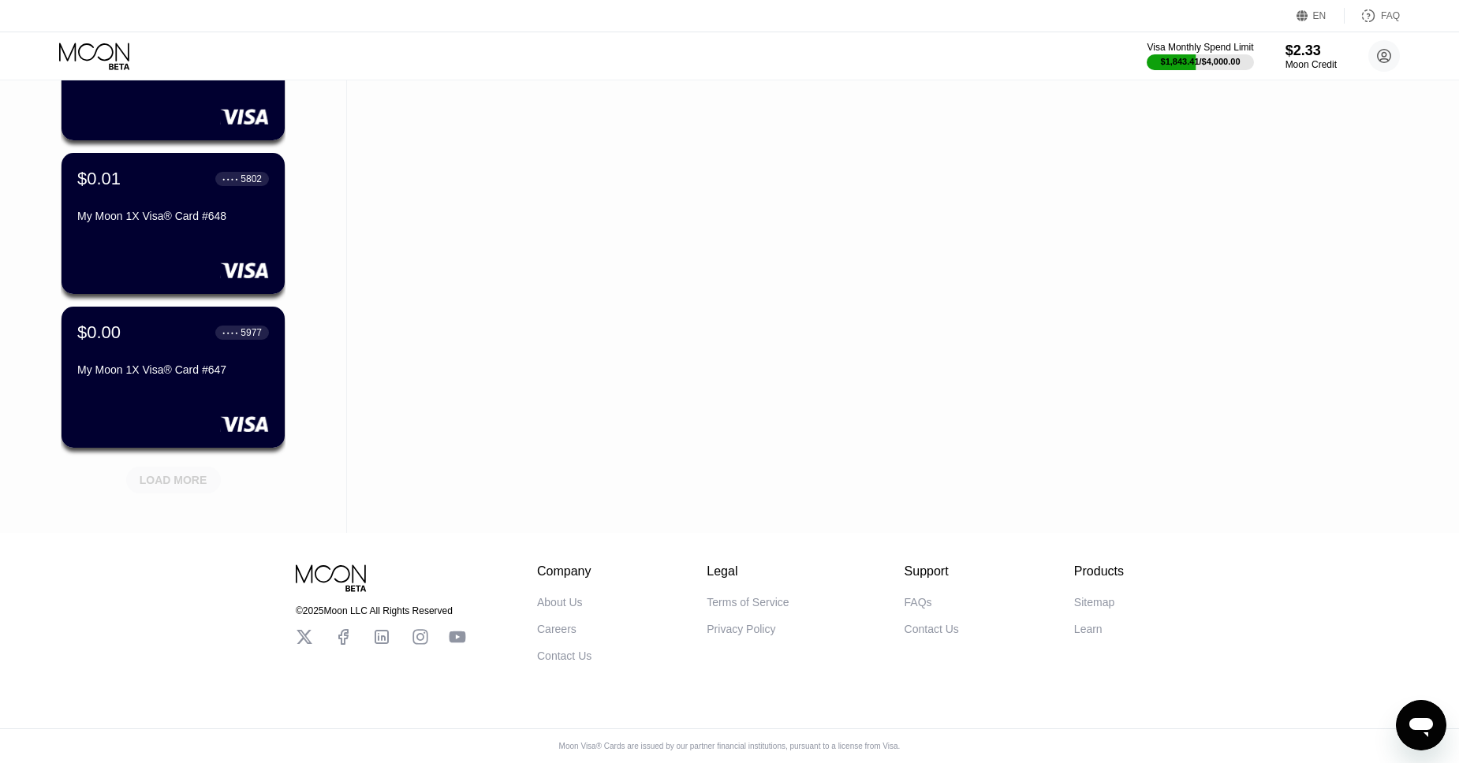
click at [170, 460] on div "LOAD MORE" at bounding box center [173, 476] width 118 height 33
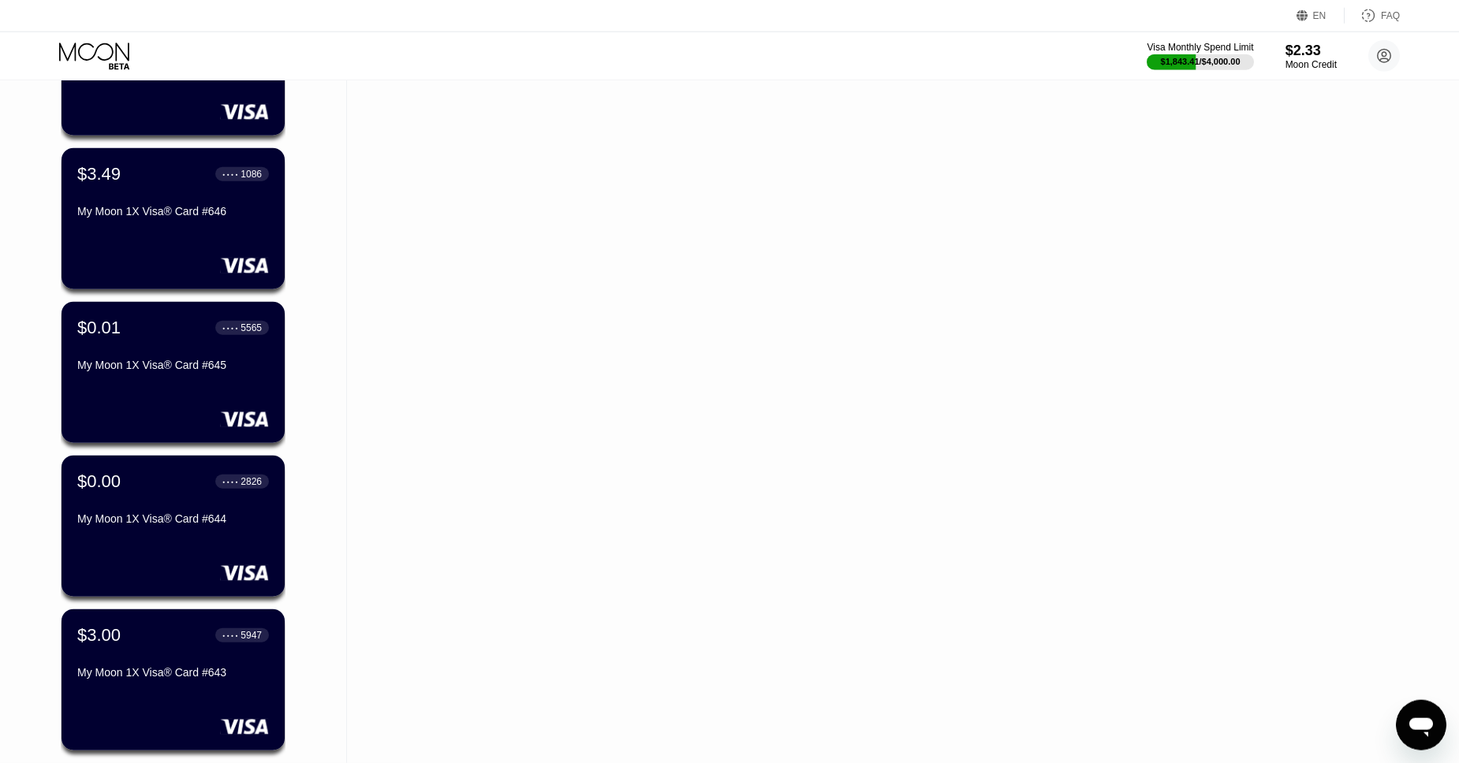
scroll to position [6203, 0]
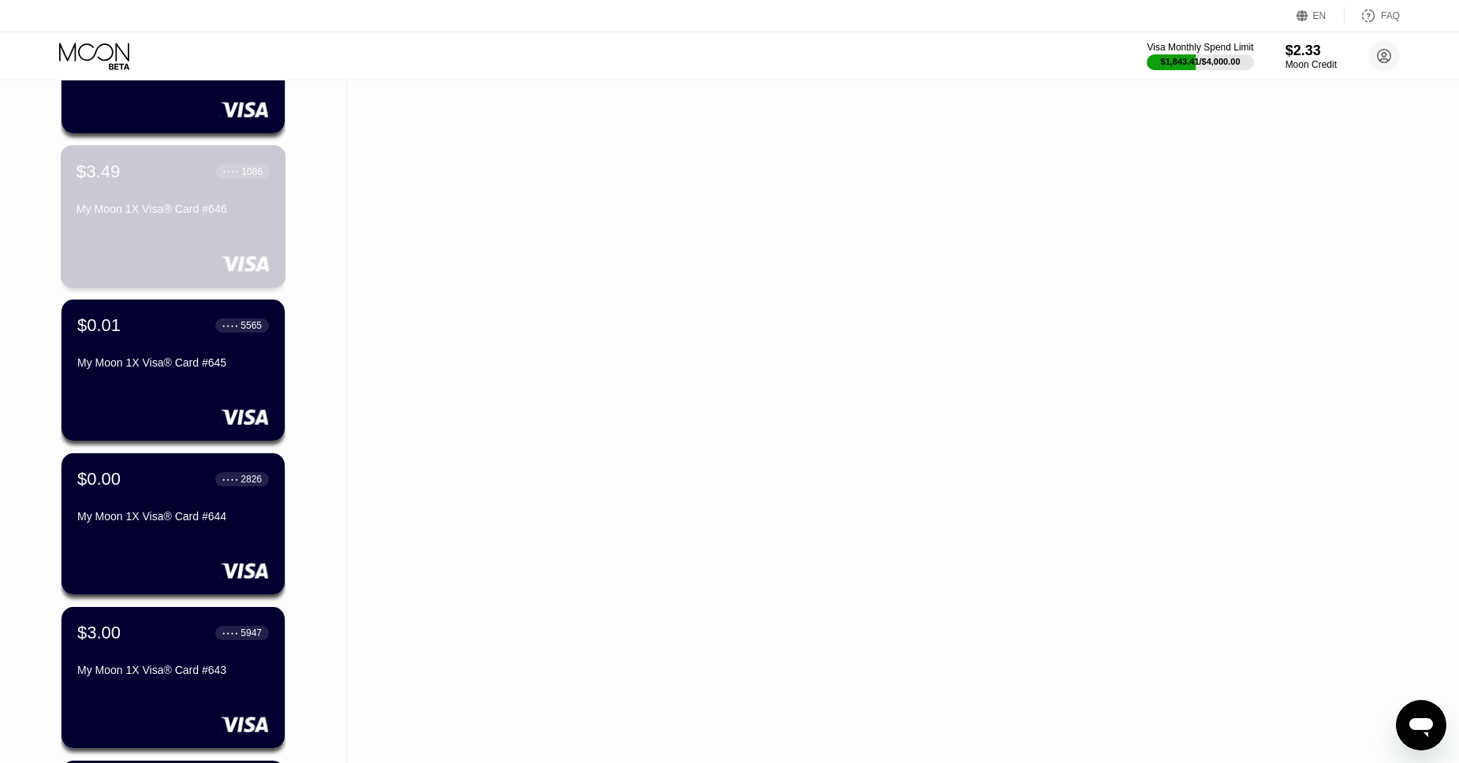
click at [176, 191] on div "$3.49 ● ● ● ● 1086 My Moon 1X Visa® Card #646" at bounding box center [172, 191] width 193 height 61
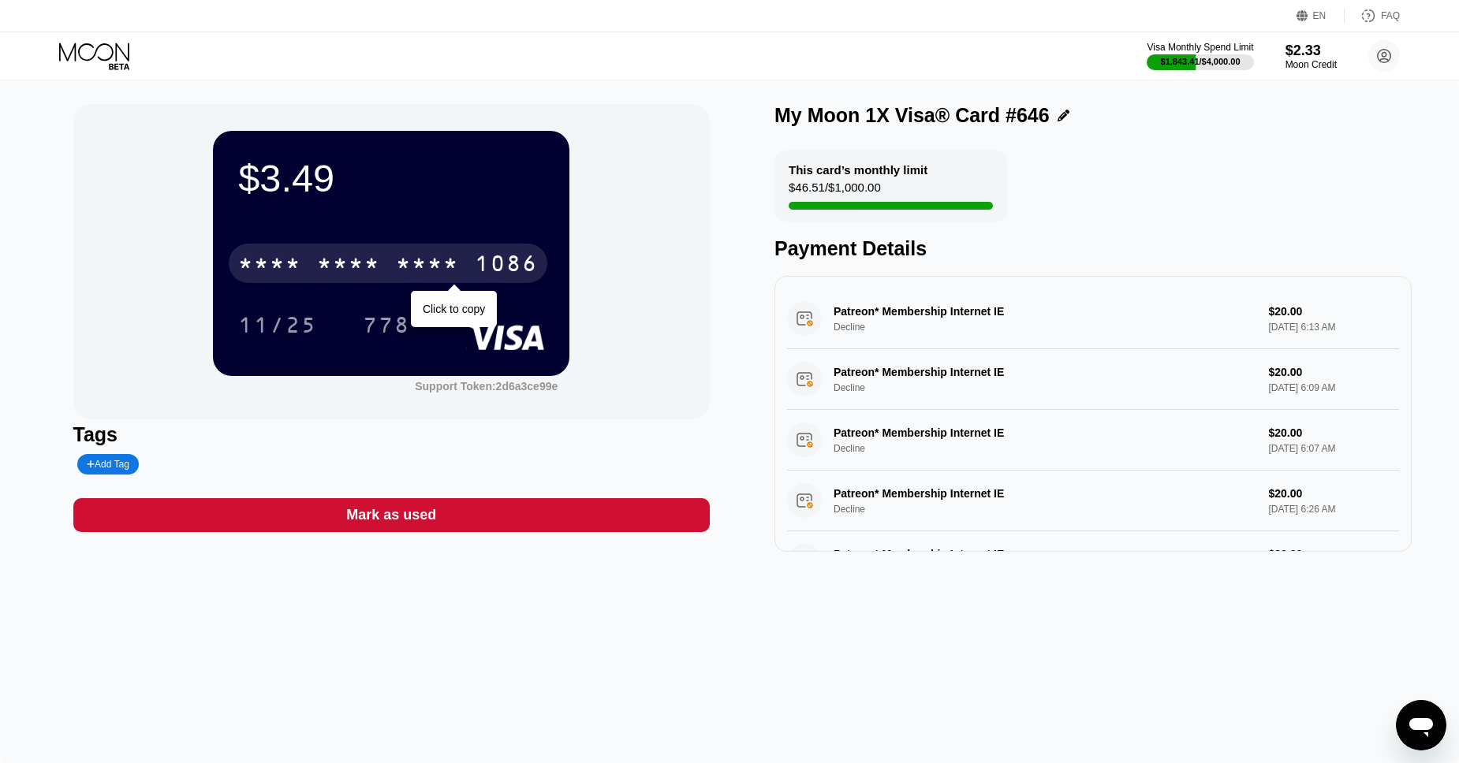
click at [457, 270] on div "* * * *" at bounding box center [427, 265] width 63 height 25
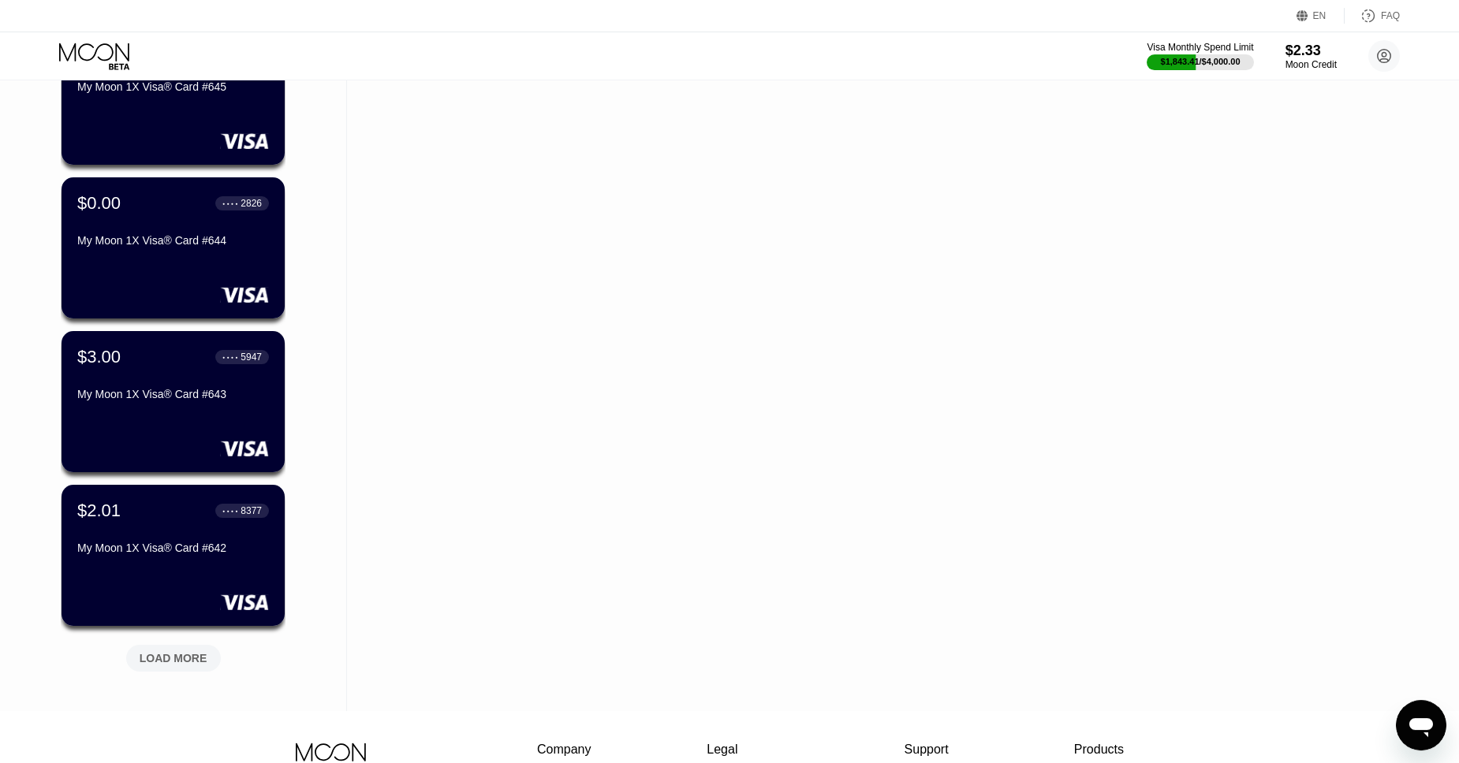
scroll to position [6459, 0]
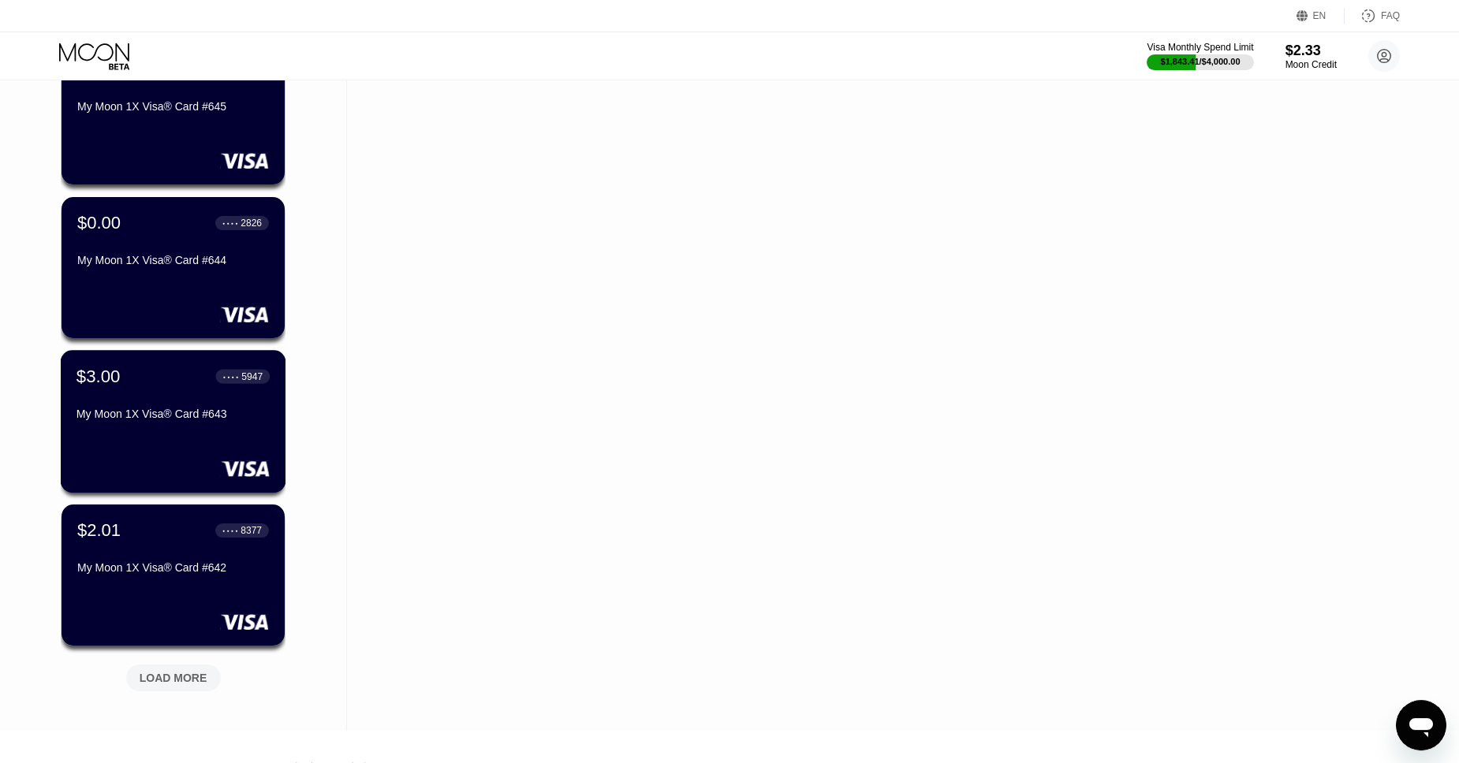
click at [152, 391] on div "$3.00 ● ● ● ● 5947 My Moon 1X Visa® Card #643" at bounding box center [172, 396] width 193 height 61
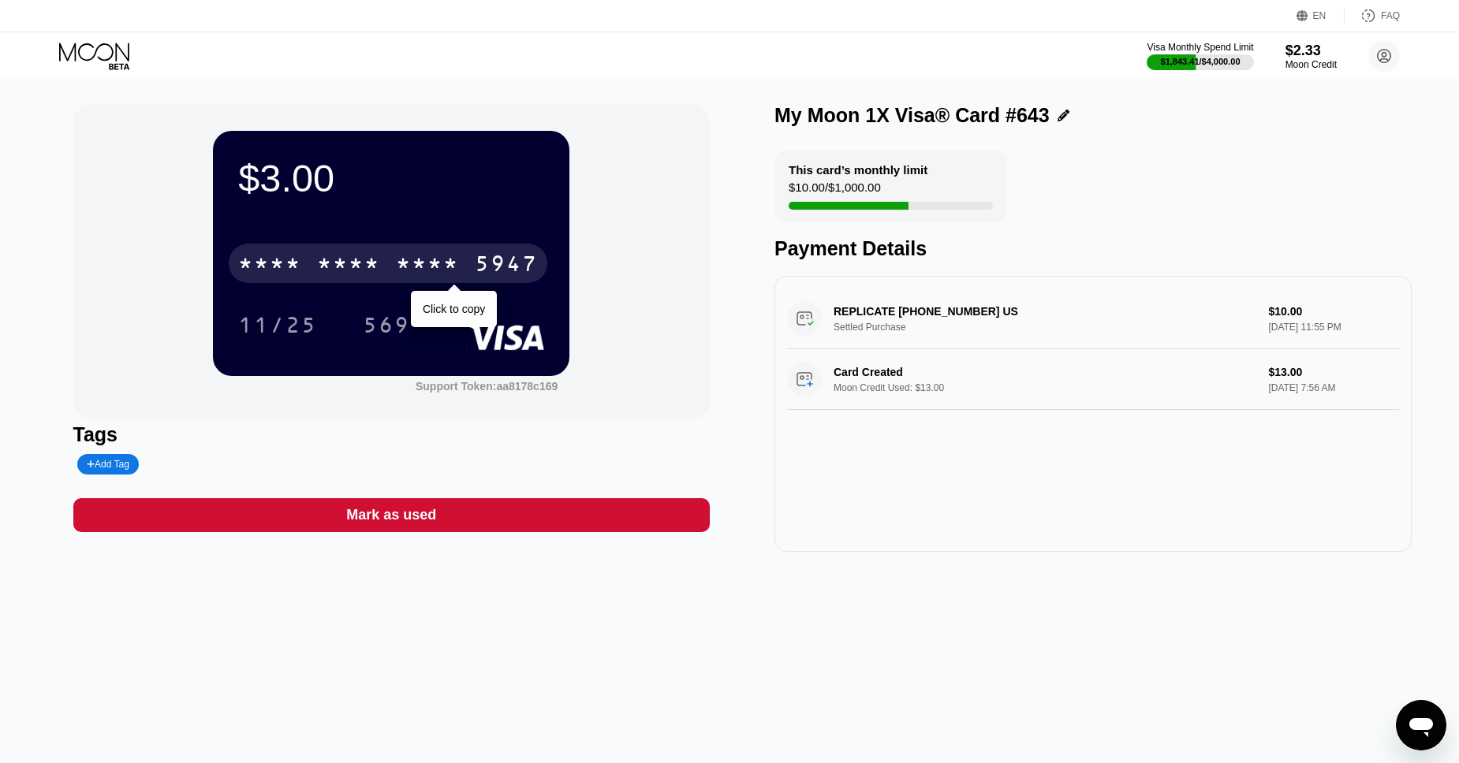
click at [408, 264] on div "* * * *" at bounding box center [427, 265] width 63 height 25
click at [298, 271] on div "4513" at bounding box center [269, 265] width 63 height 25
click at [298, 271] on div "* * * *" at bounding box center [269, 265] width 63 height 25
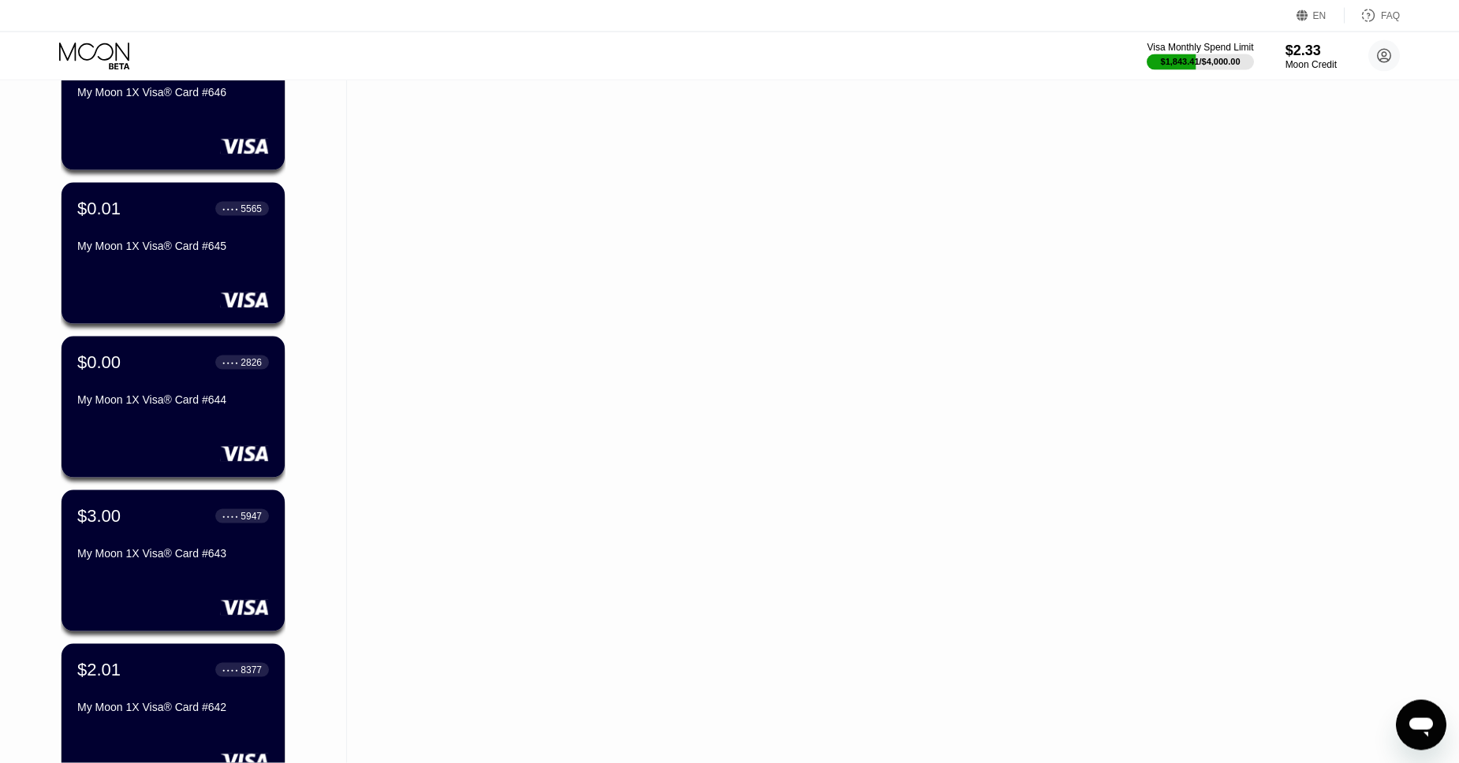
scroll to position [6662, 0]
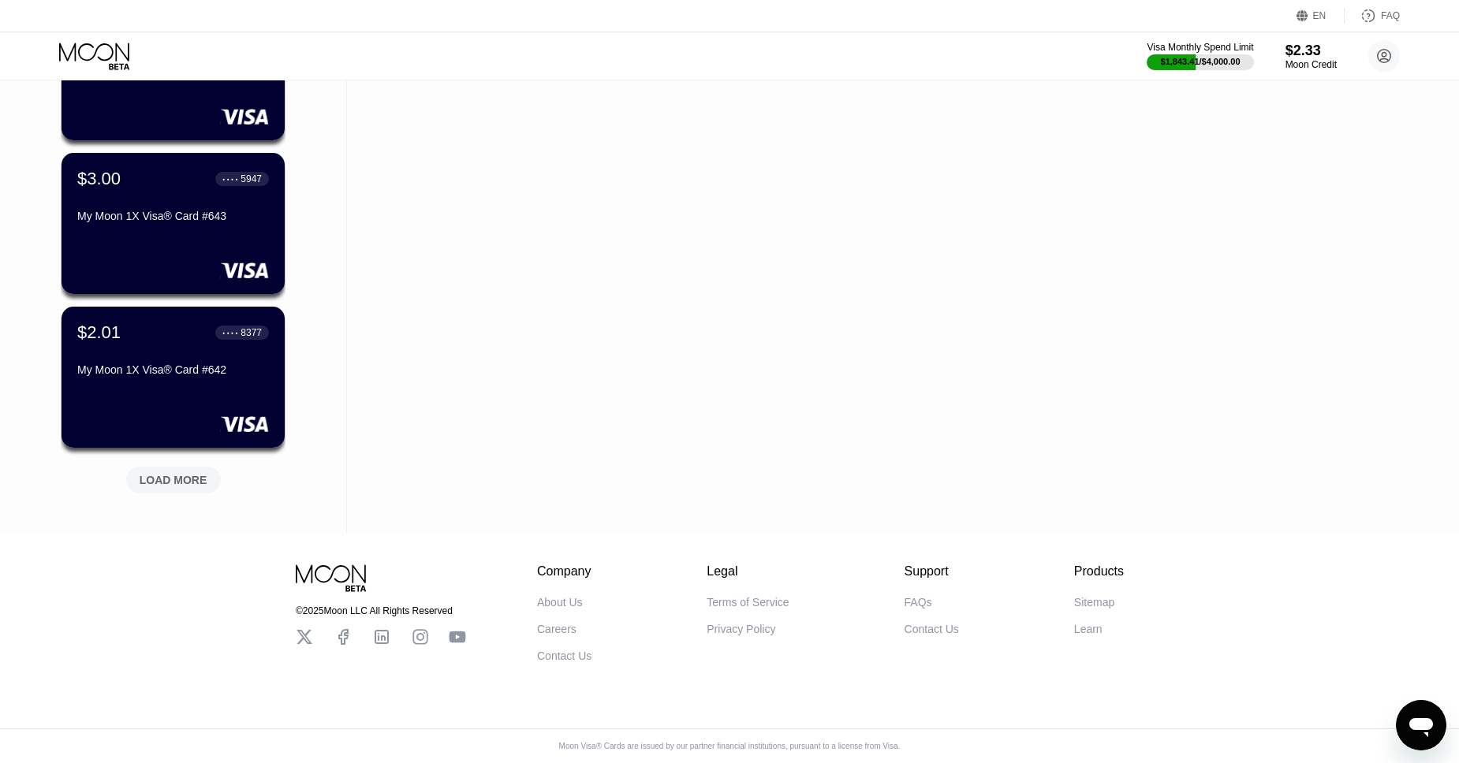
click at [180, 479] on div "LOAD MORE" at bounding box center [174, 480] width 68 height 14
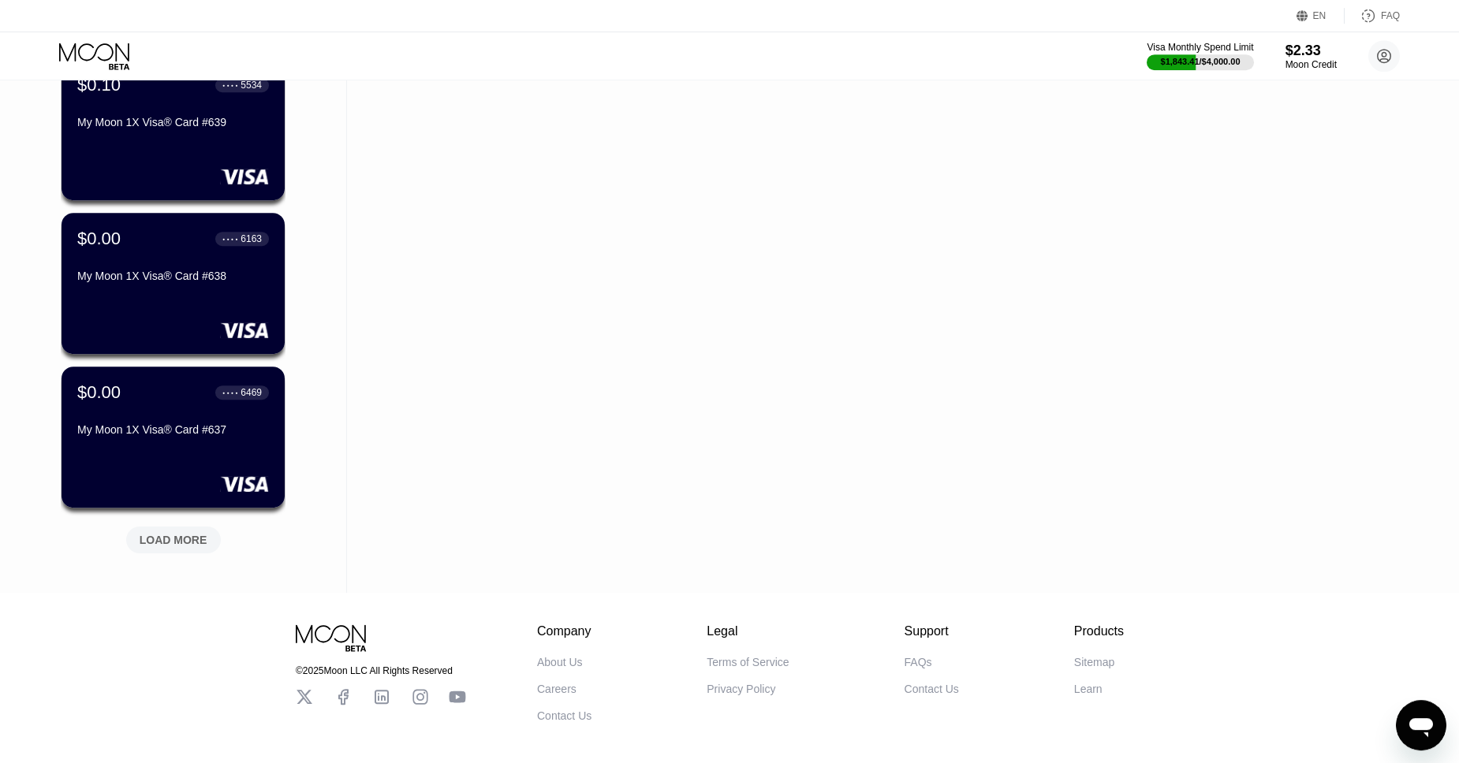
scroll to position [7394, 0]
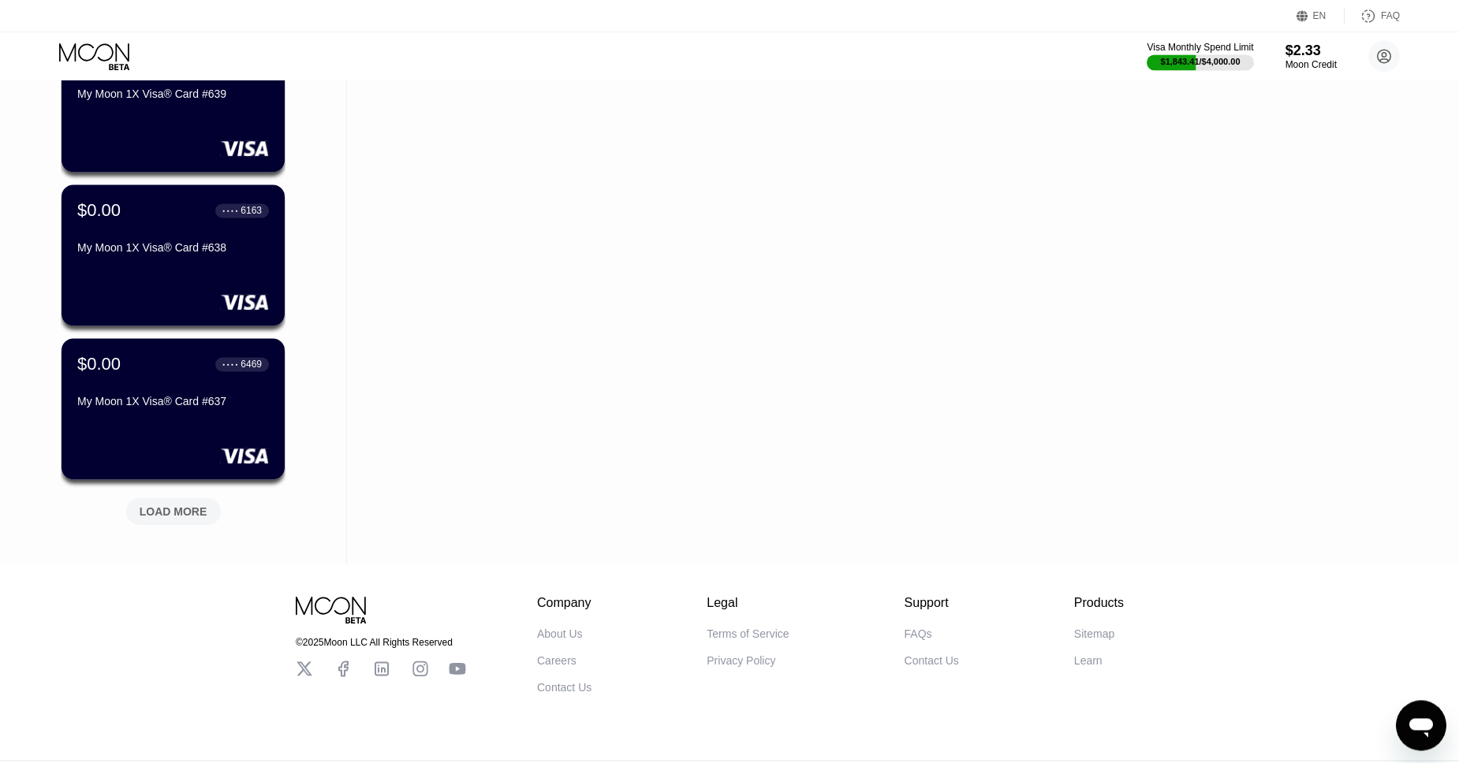
click at [172, 516] on div "LOAD MORE" at bounding box center [174, 512] width 68 height 14
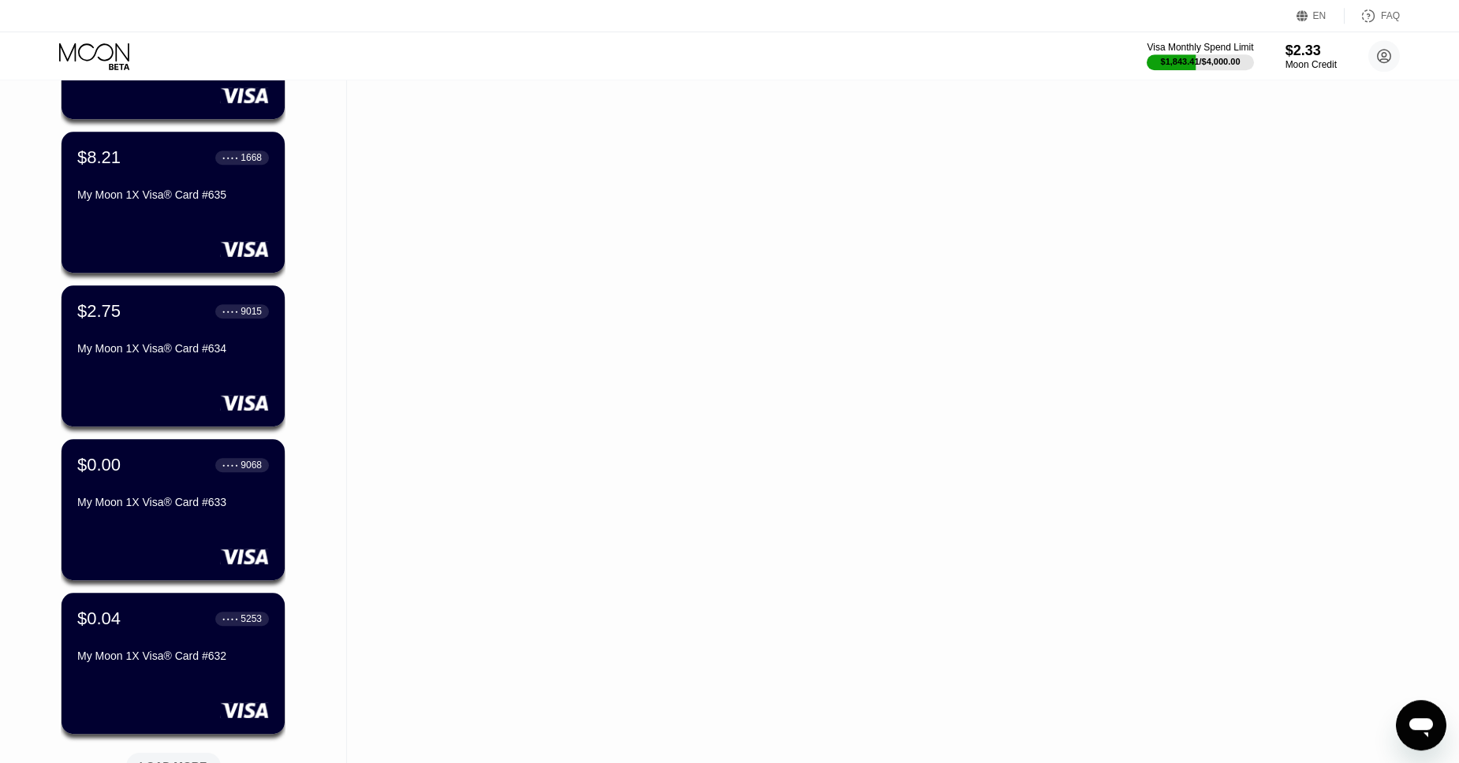
scroll to position [7910, 0]
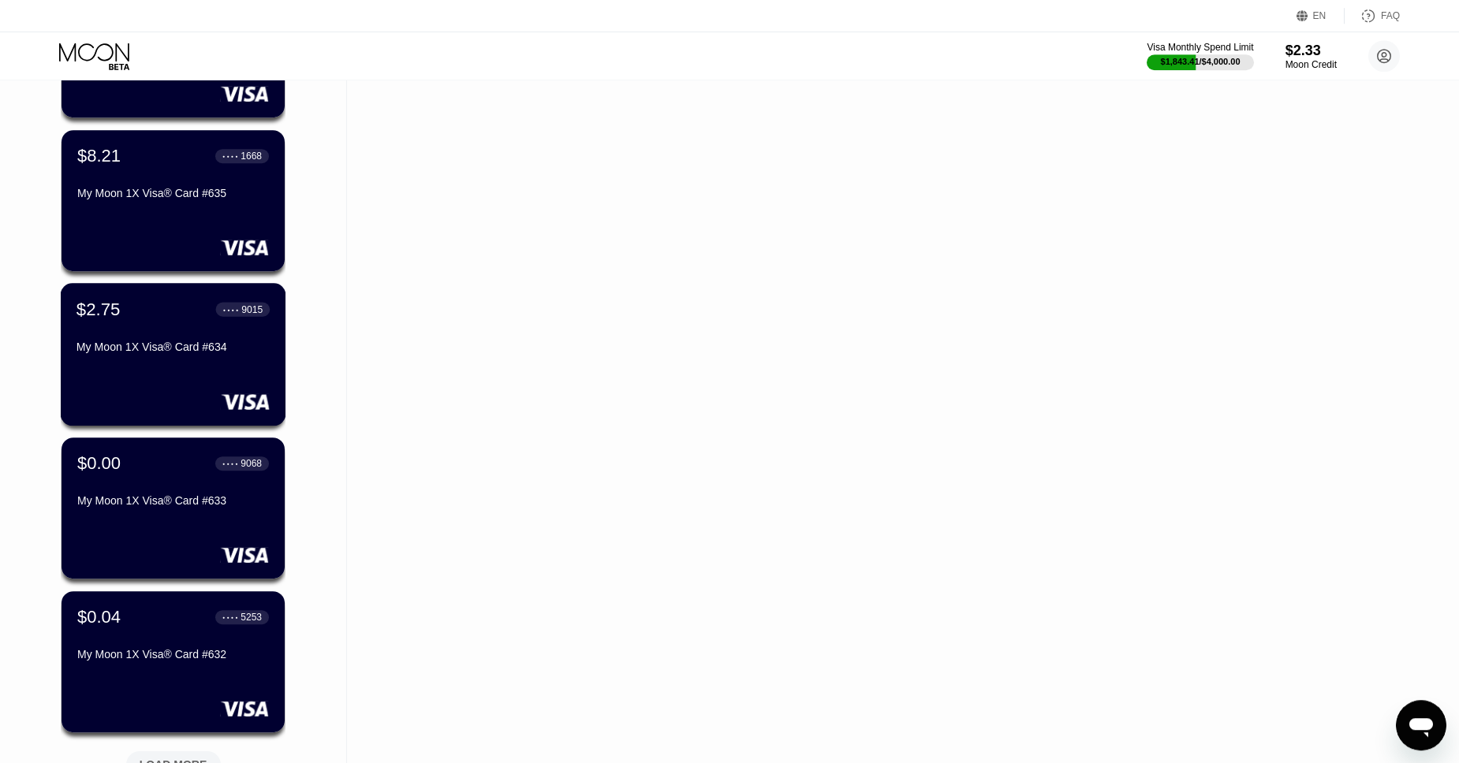
click at [146, 323] on div "$2.75 ● ● ● ● 9015 My Moon 1X Visa® Card #634" at bounding box center [172, 329] width 193 height 61
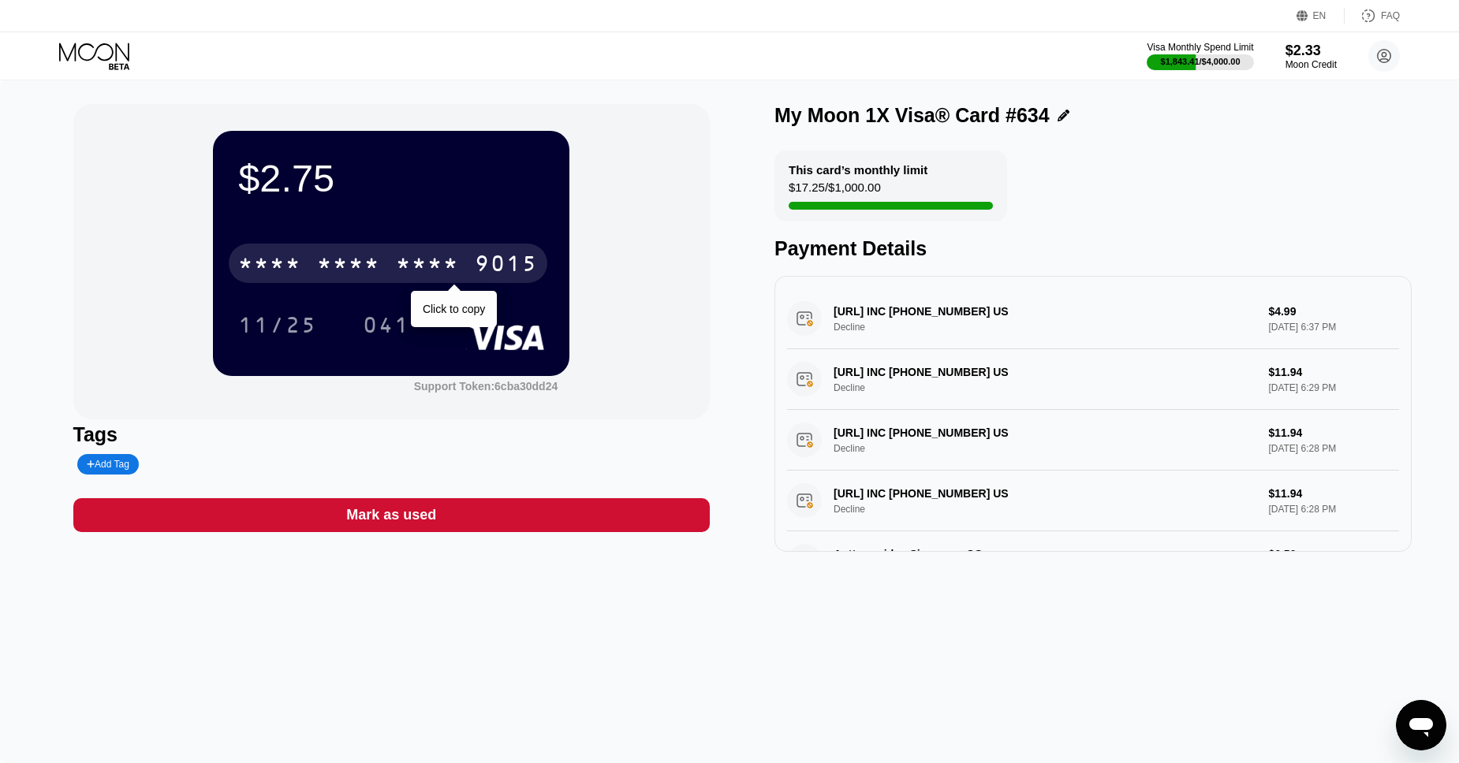
click at [478, 259] on div "9015" at bounding box center [506, 265] width 63 height 25
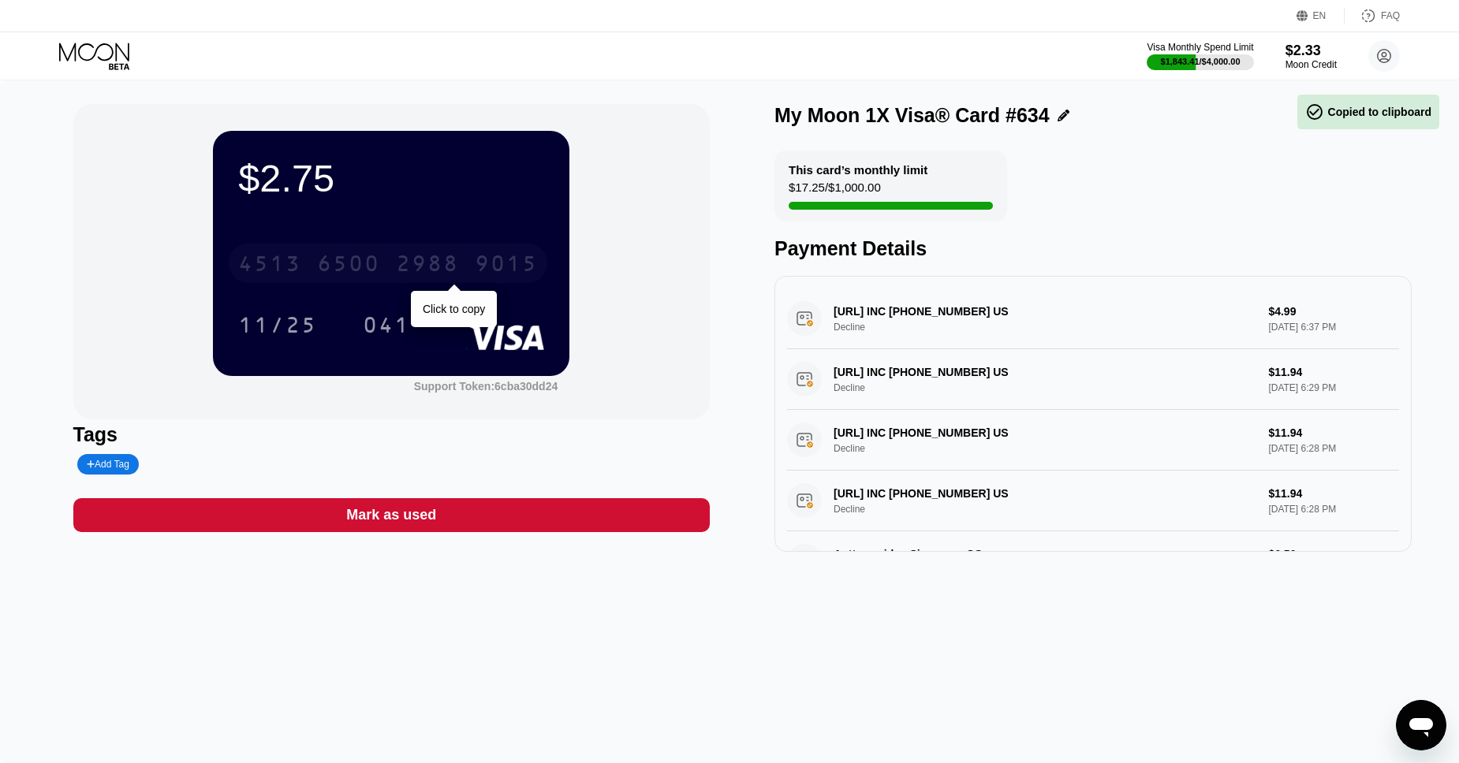
click at [478, 259] on div "9015" at bounding box center [506, 265] width 63 height 25
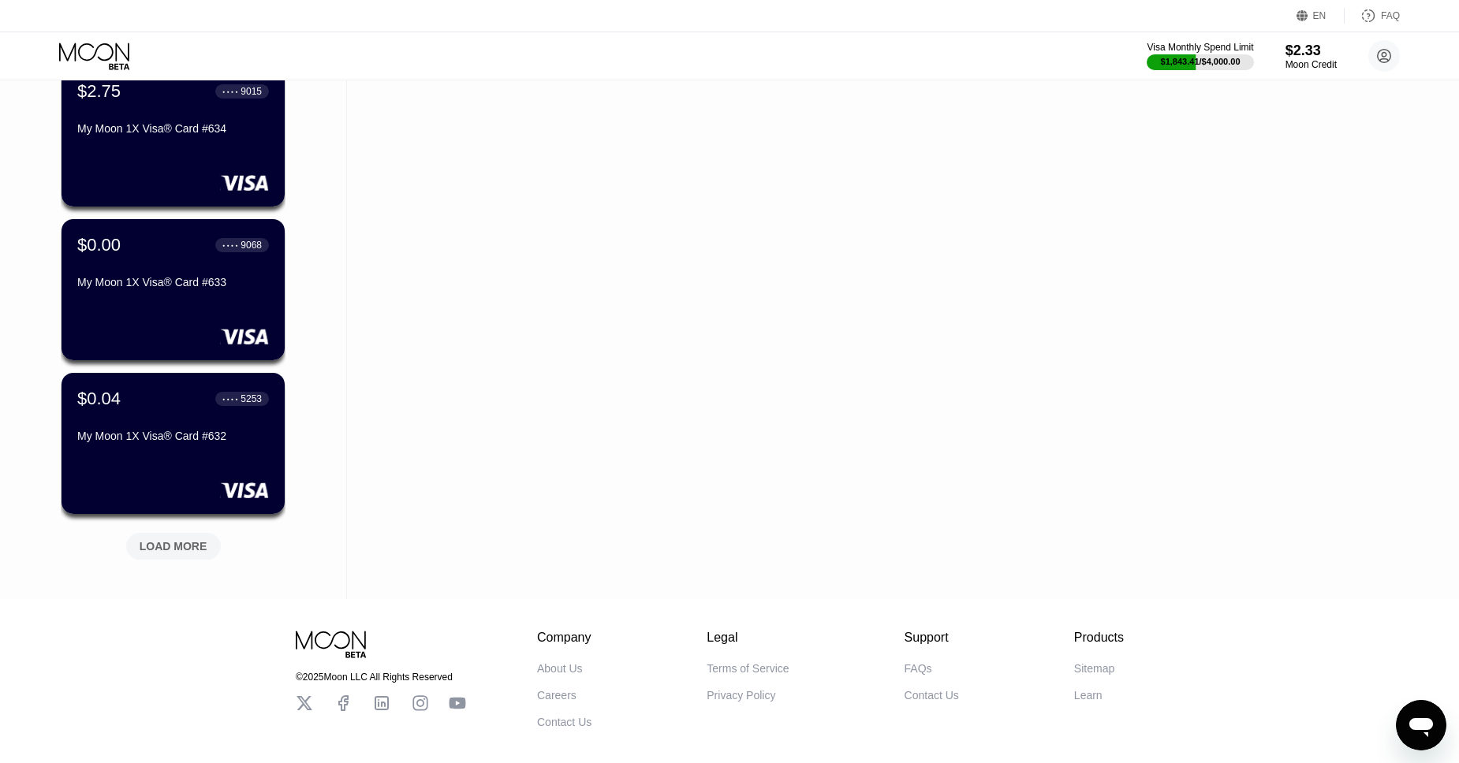
scroll to position [8199, 0]
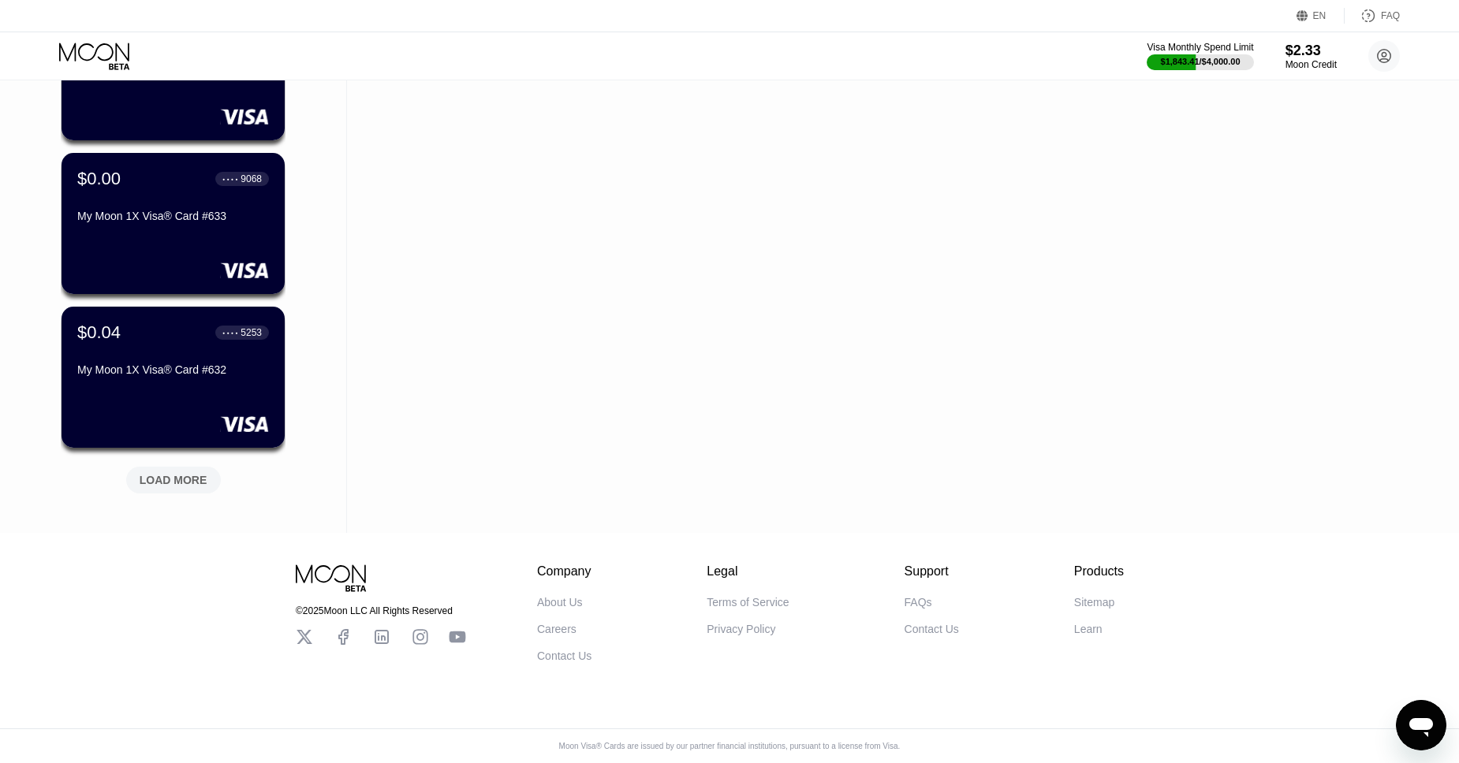
click at [170, 473] on div "LOAD MORE" at bounding box center [174, 480] width 68 height 14
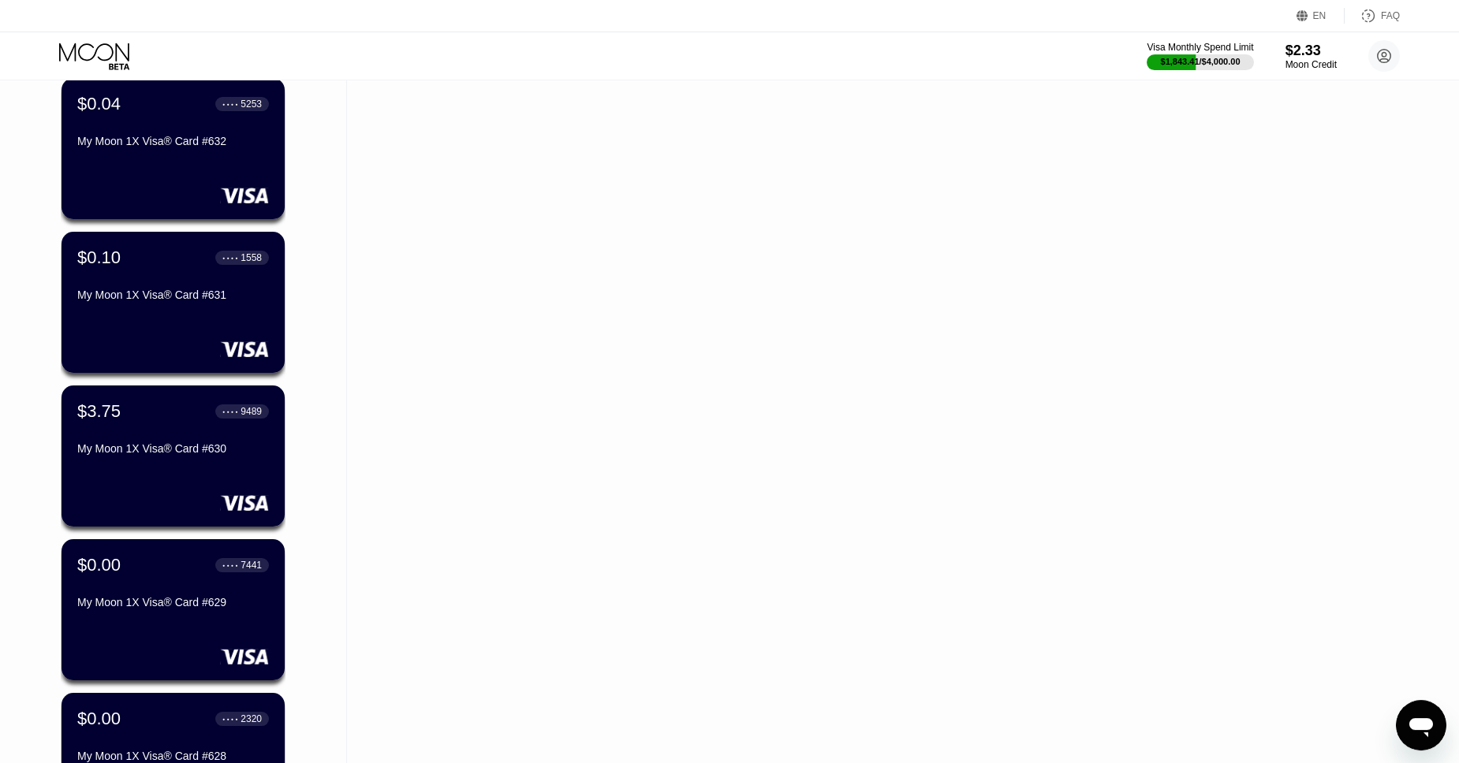
scroll to position [8442, 0]
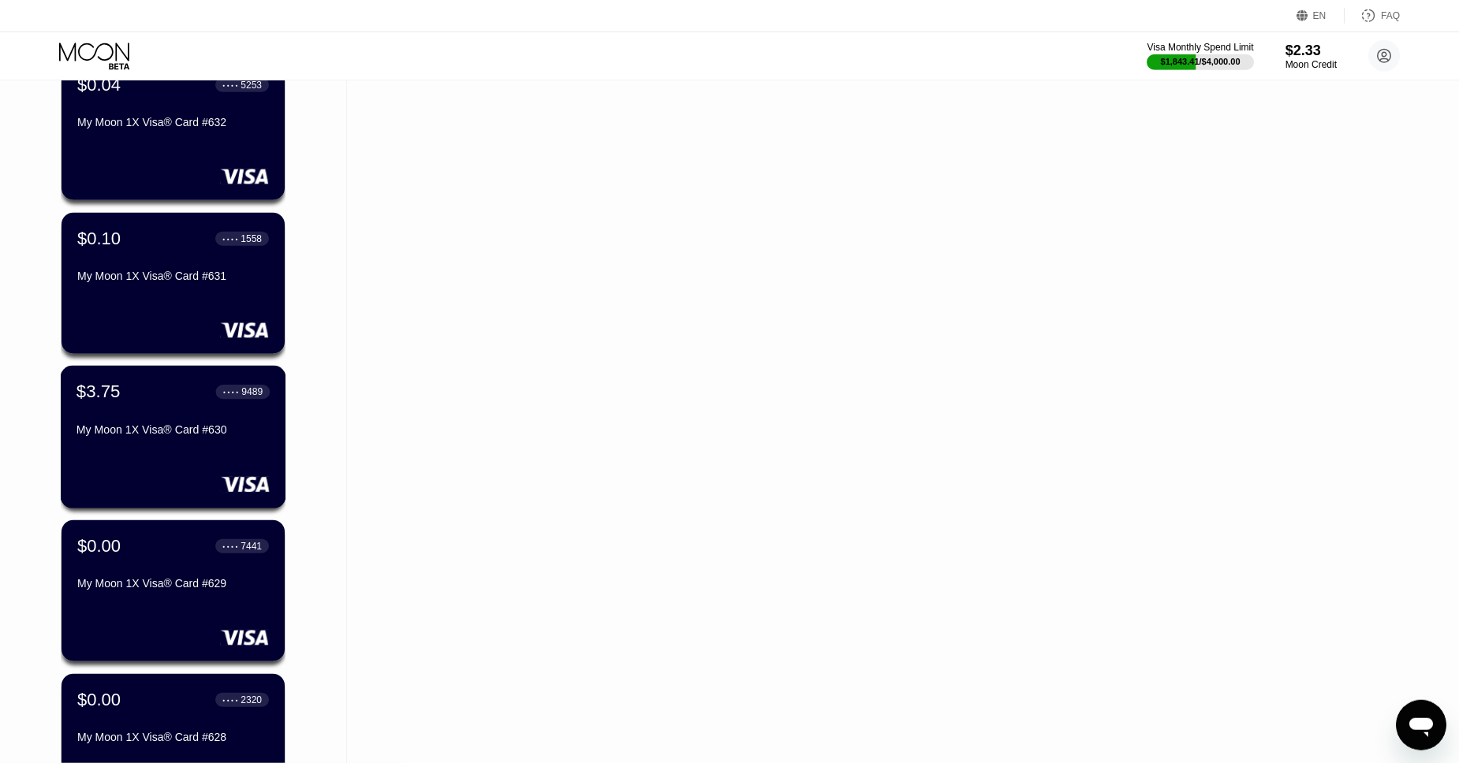
click at [141, 435] on div "My Moon 1X Visa® Card #630" at bounding box center [172, 429] width 193 height 13
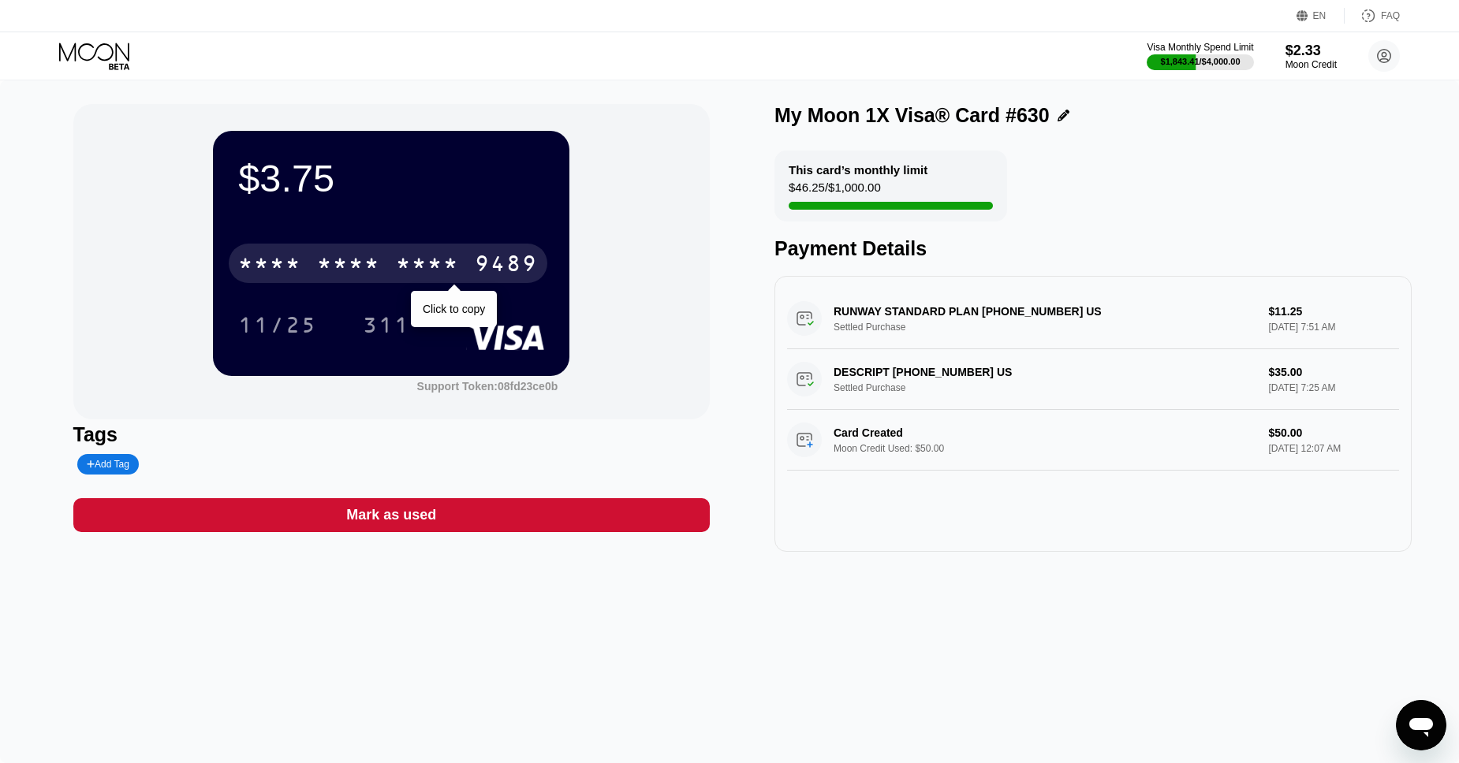
click at [377, 268] on div "* * * *" at bounding box center [348, 265] width 63 height 25
click at [467, 274] on div "4513 6500 2290 9489" at bounding box center [388, 263] width 319 height 39
click at [467, 274] on div "* * * * * * * * * * * * 9489" at bounding box center [388, 263] width 319 height 39
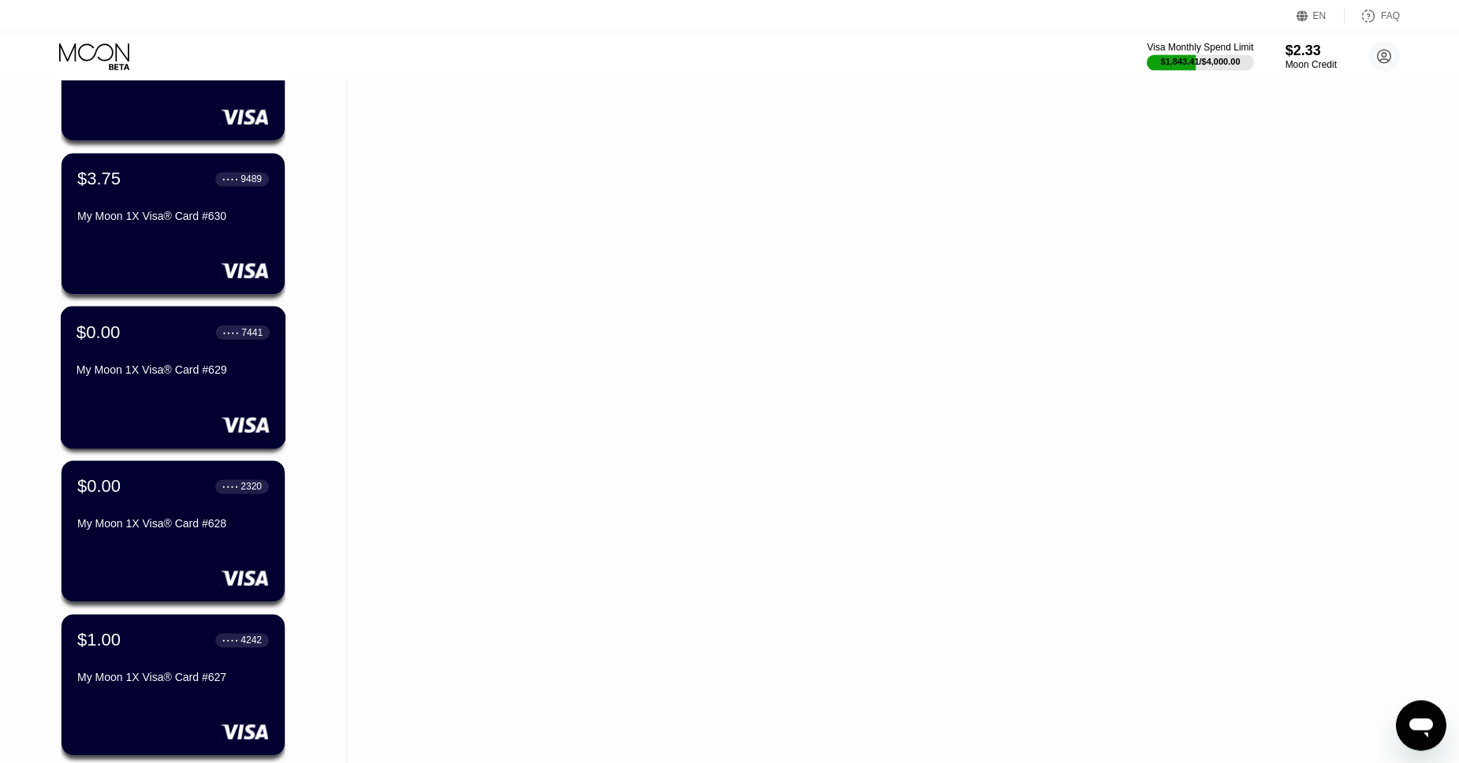
scroll to position [8968, 0]
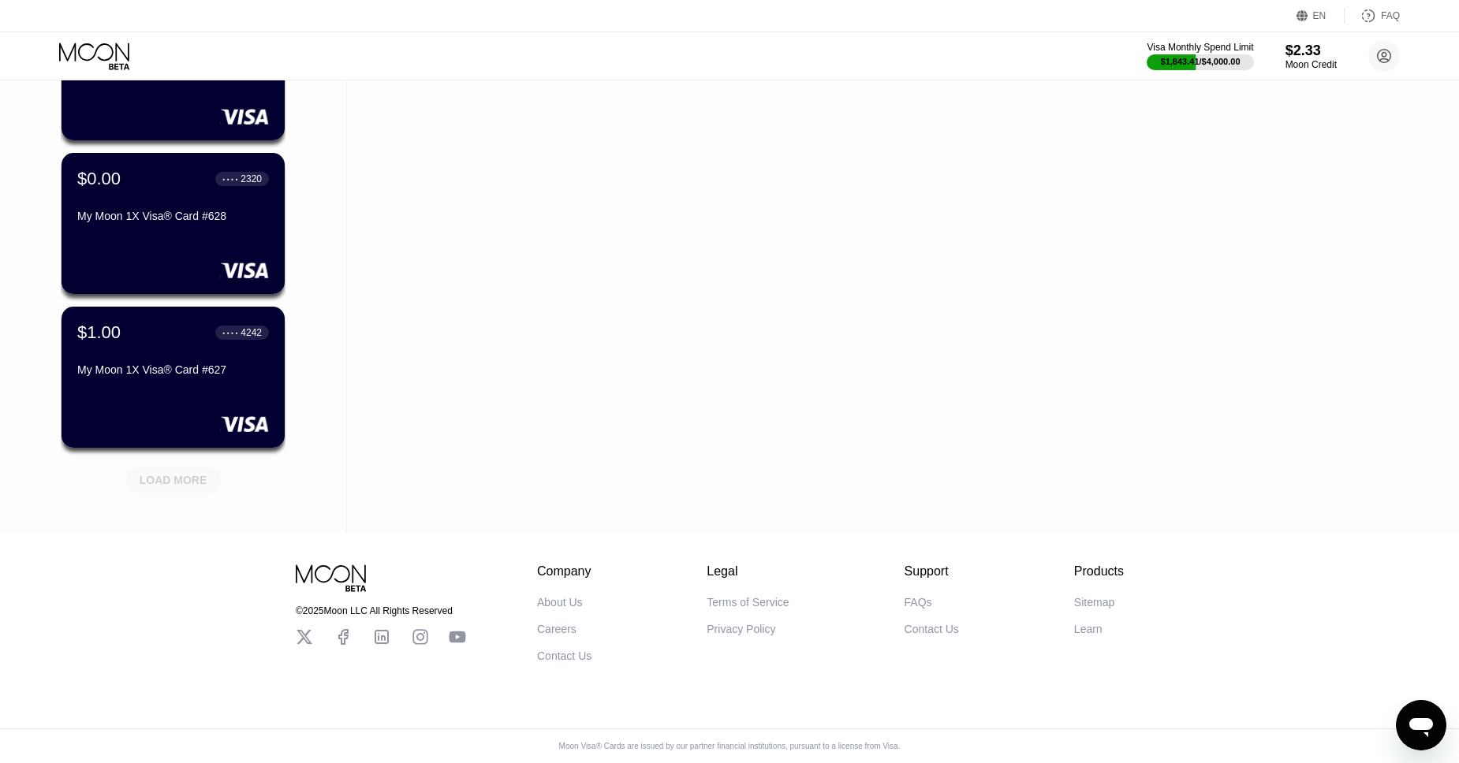
click at [170, 487] on div "LOAD MORE" at bounding box center [173, 480] width 95 height 27
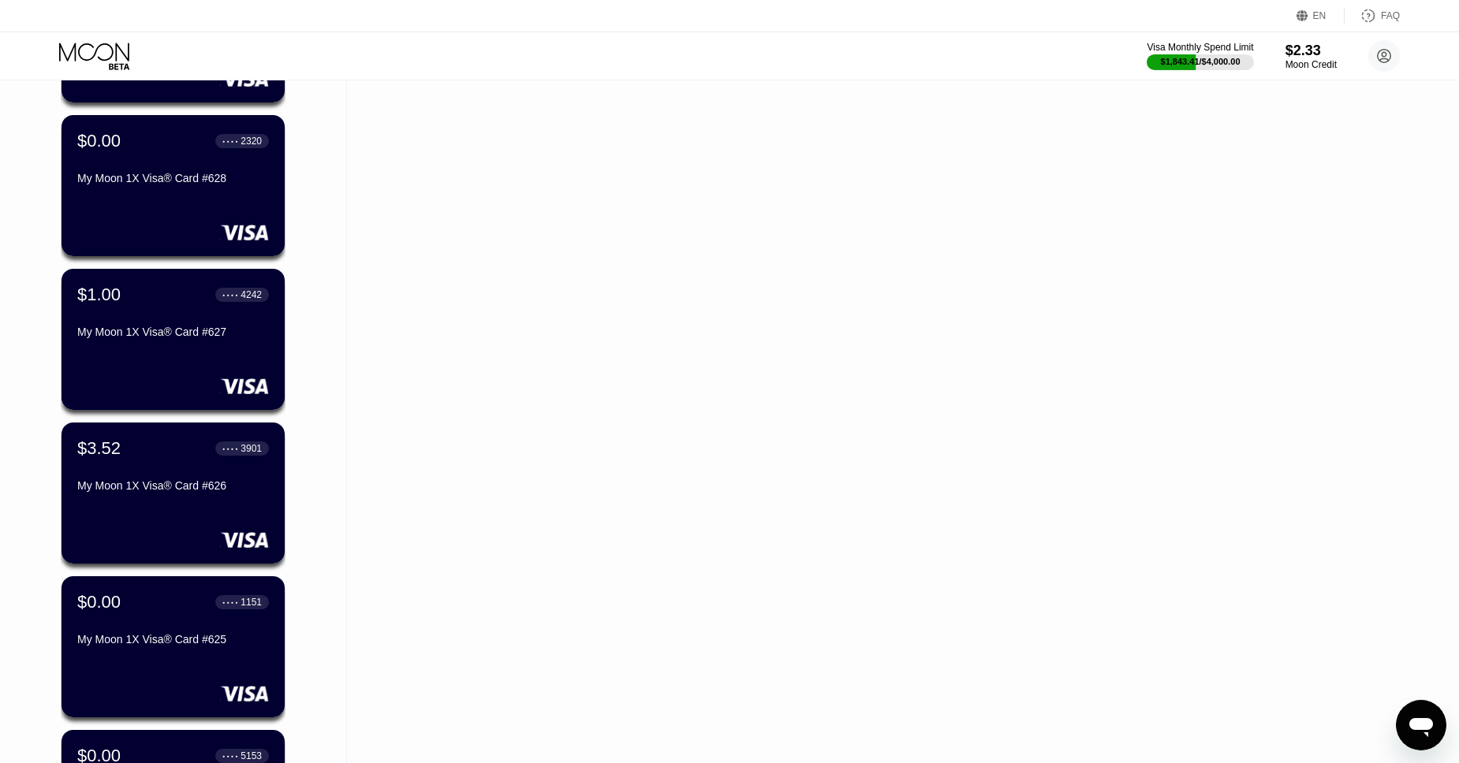
scroll to position [9031, 0]
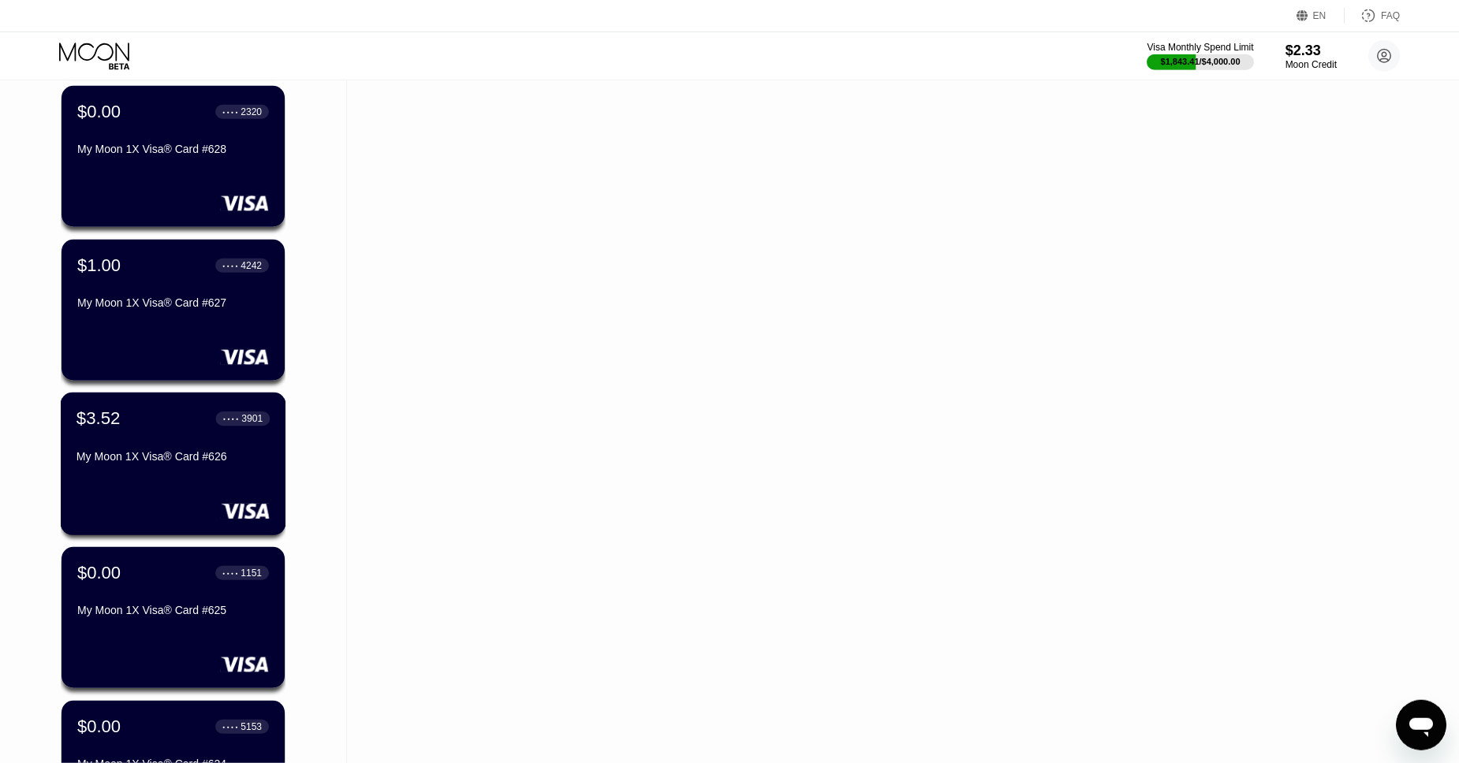
click at [166, 429] on div "$3.52 ● ● ● ● 3901" at bounding box center [172, 418] width 193 height 21
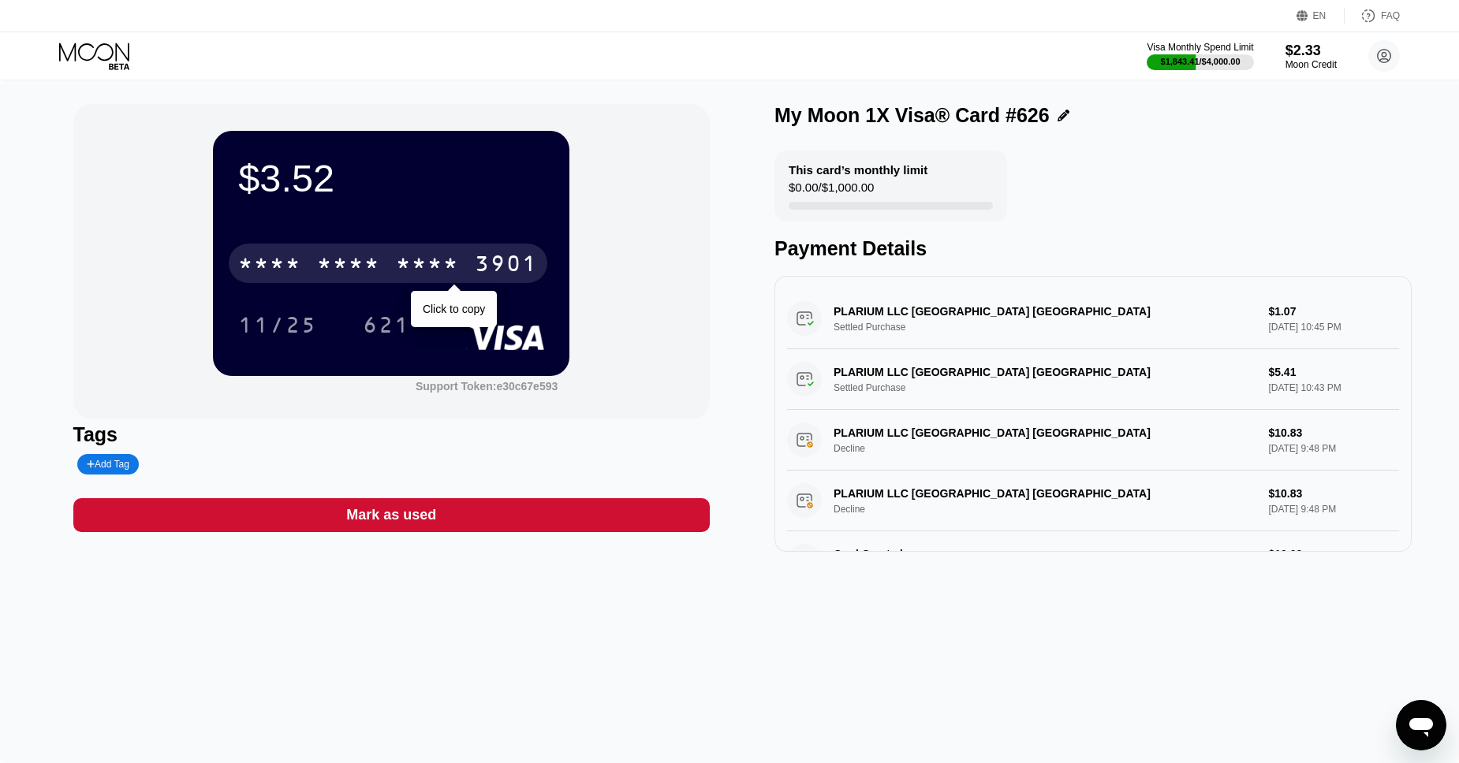
click at [426, 268] on div "* * * *" at bounding box center [427, 265] width 63 height 25
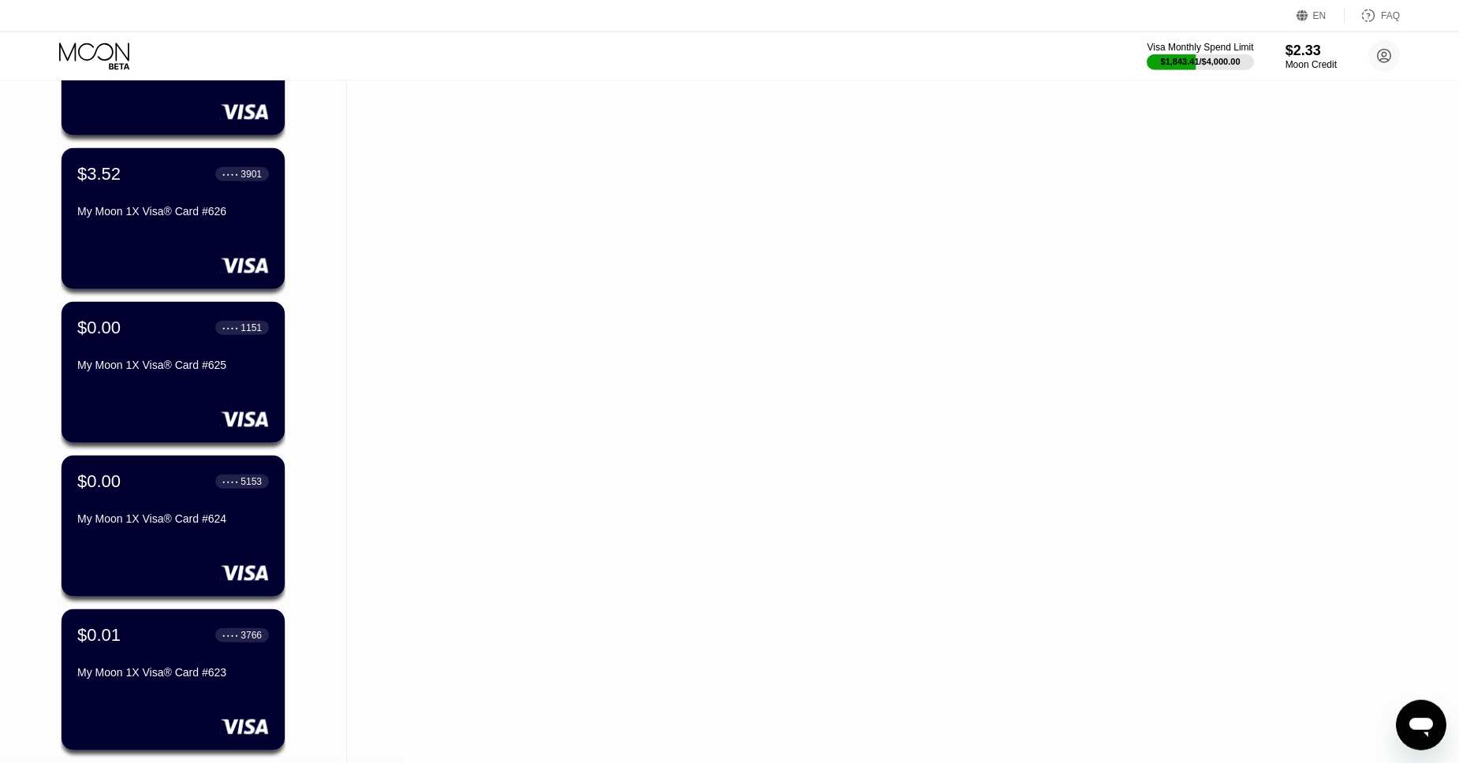
scroll to position [9737, 0]
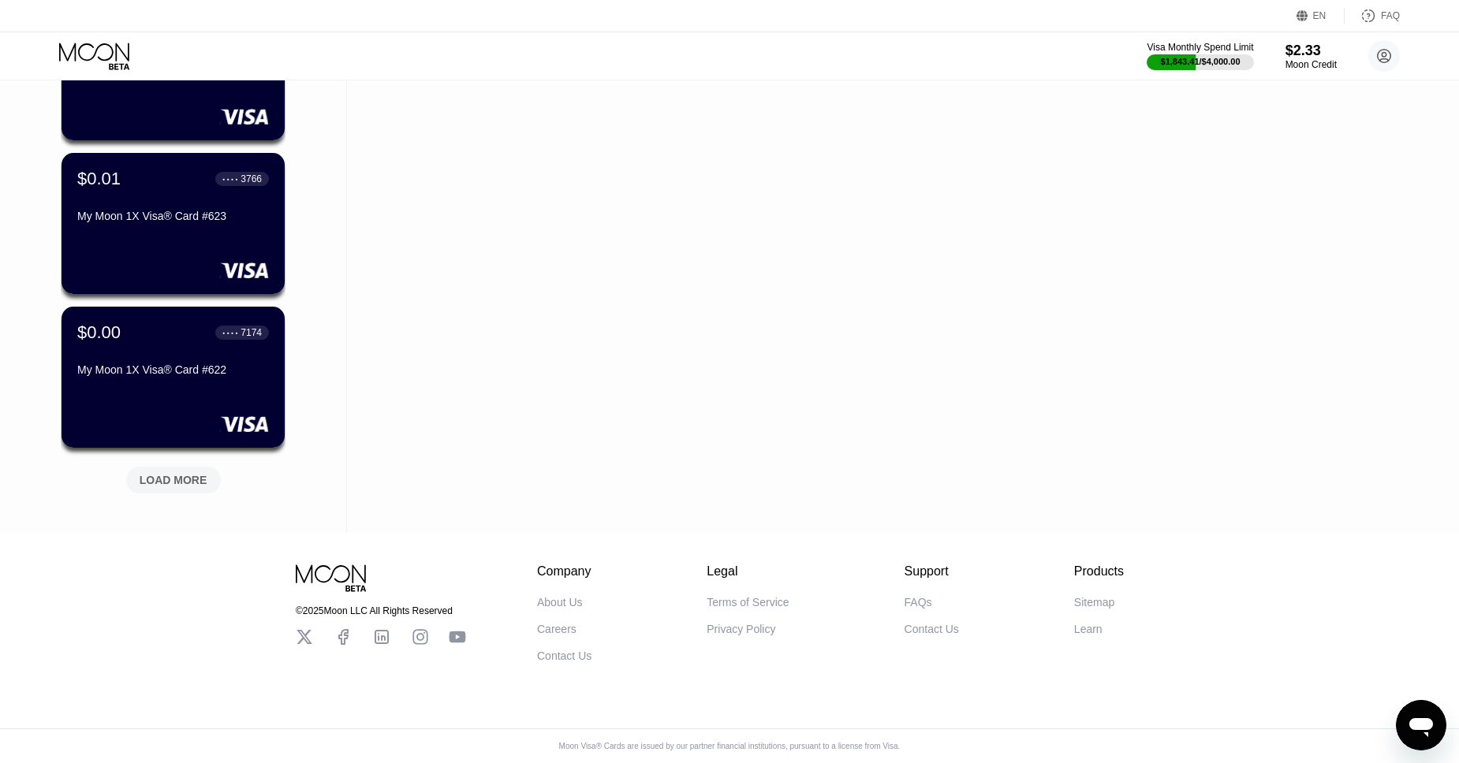
click at [177, 473] on div "LOAD MORE" at bounding box center [174, 480] width 68 height 14
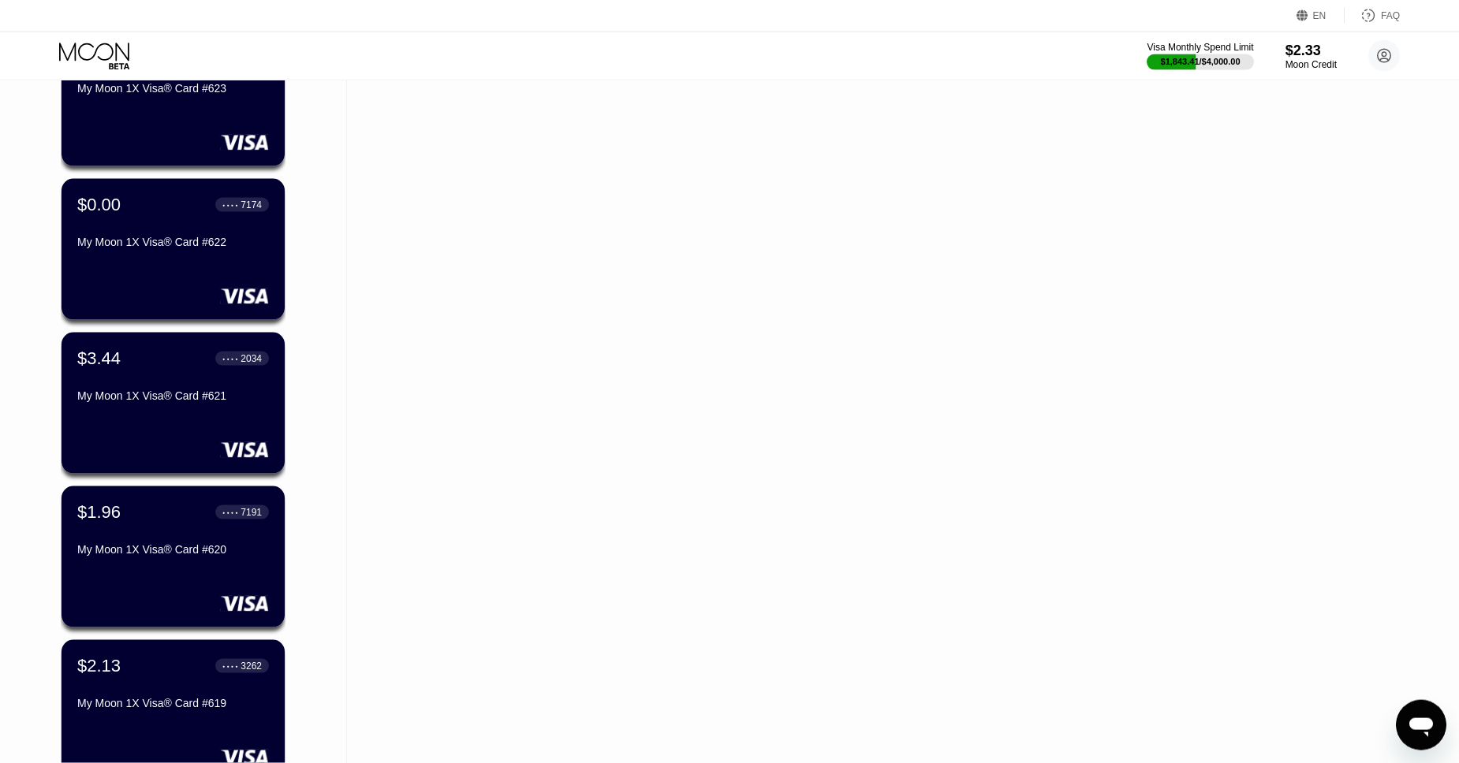
scroll to position [9888, 0]
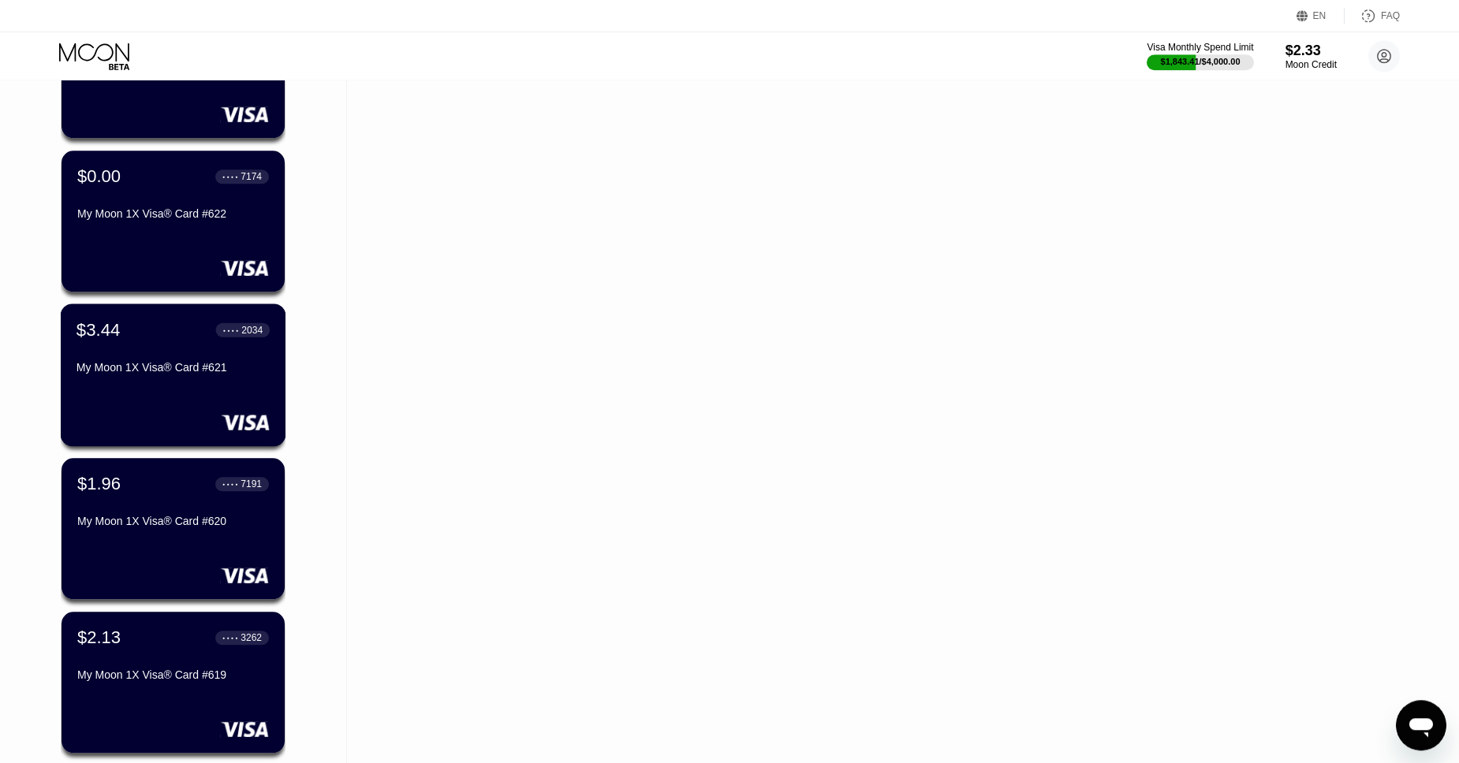
click at [147, 357] on div "$3.44 ● ● ● ● 2034 My Moon 1X Visa® Card #621" at bounding box center [172, 349] width 193 height 61
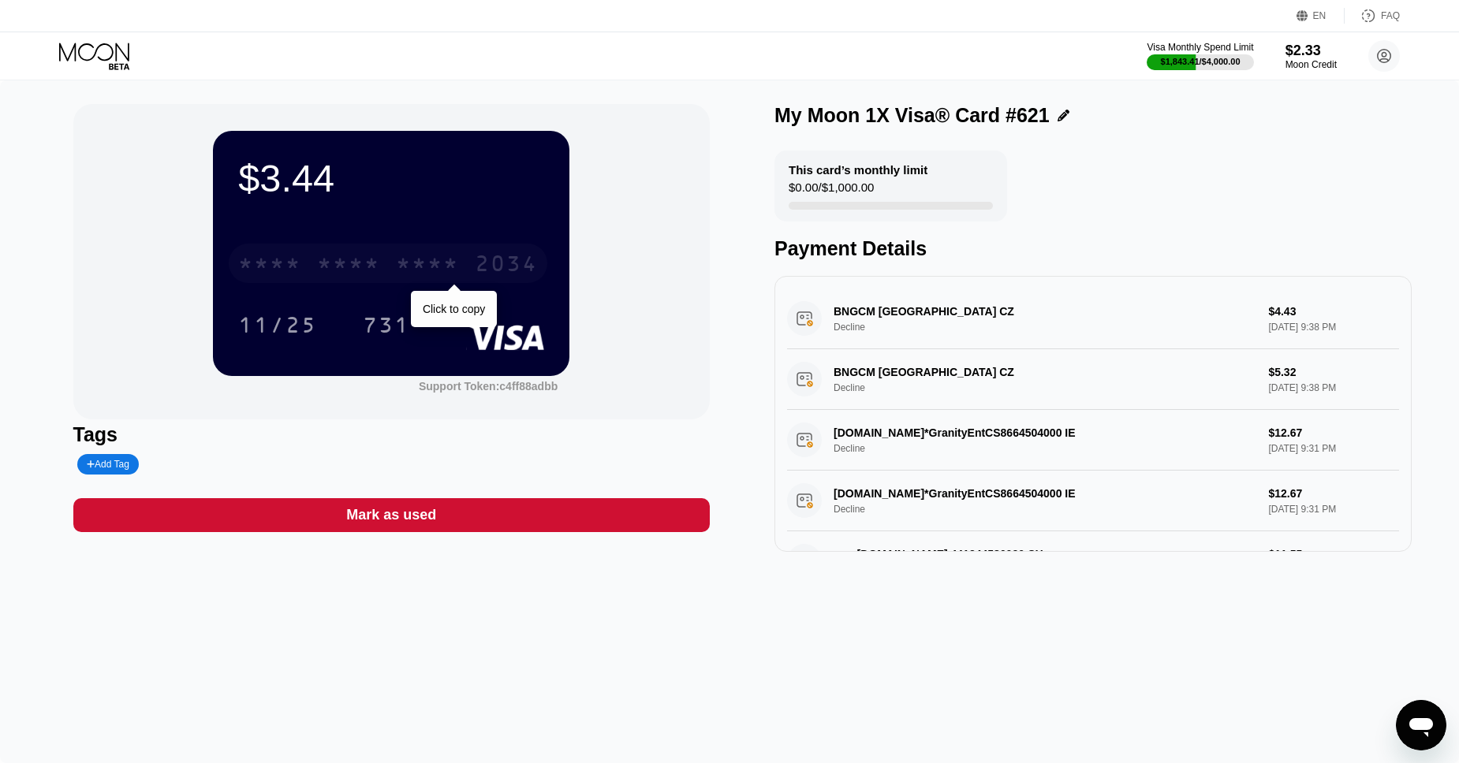
click at [447, 259] on div "* * * *" at bounding box center [427, 265] width 63 height 25
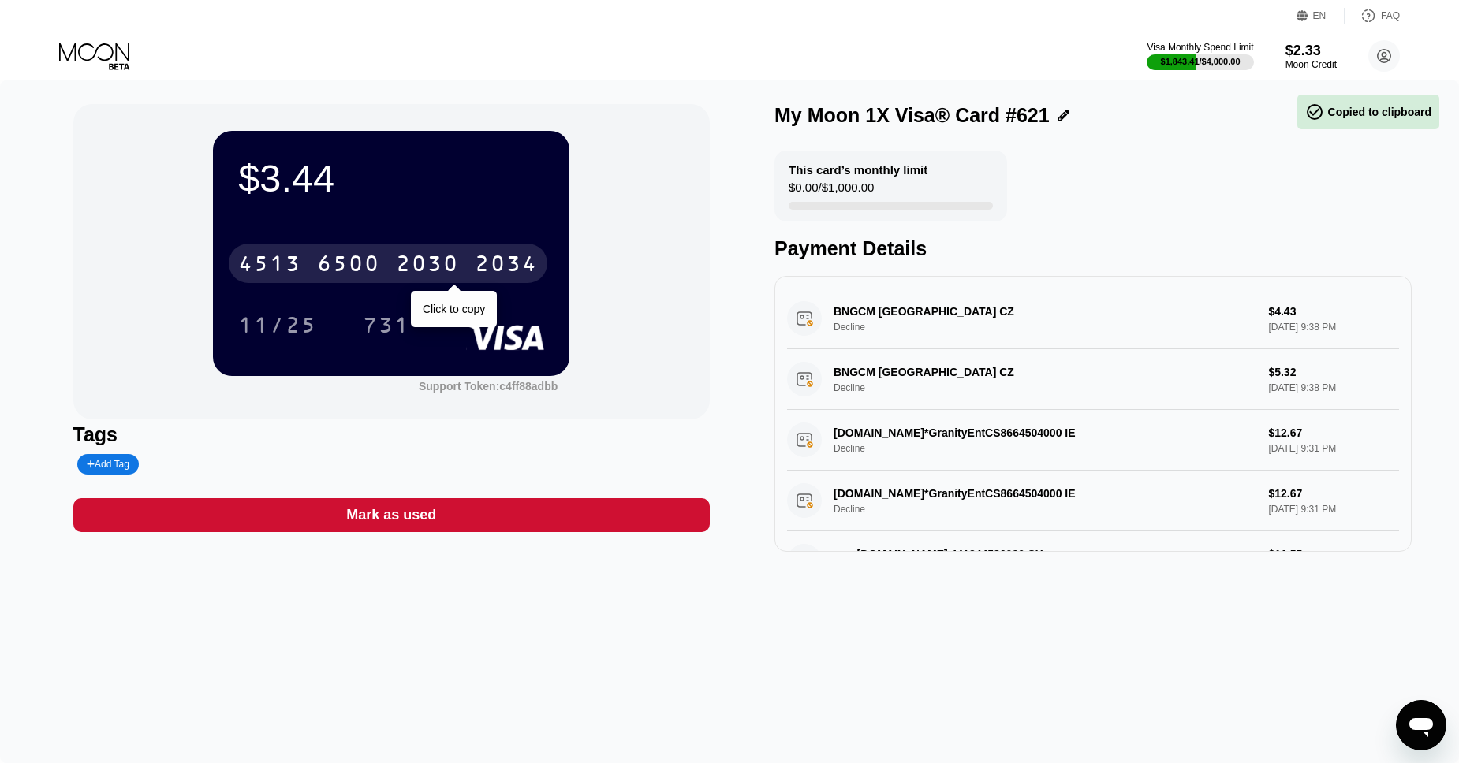
click at [468, 259] on div "4513 6500 2030 2034" at bounding box center [388, 263] width 319 height 39
click at [468, 259] on div "* * * * * * * * * * * * 2034" at bounding box center [388, 263] width 319 height 39
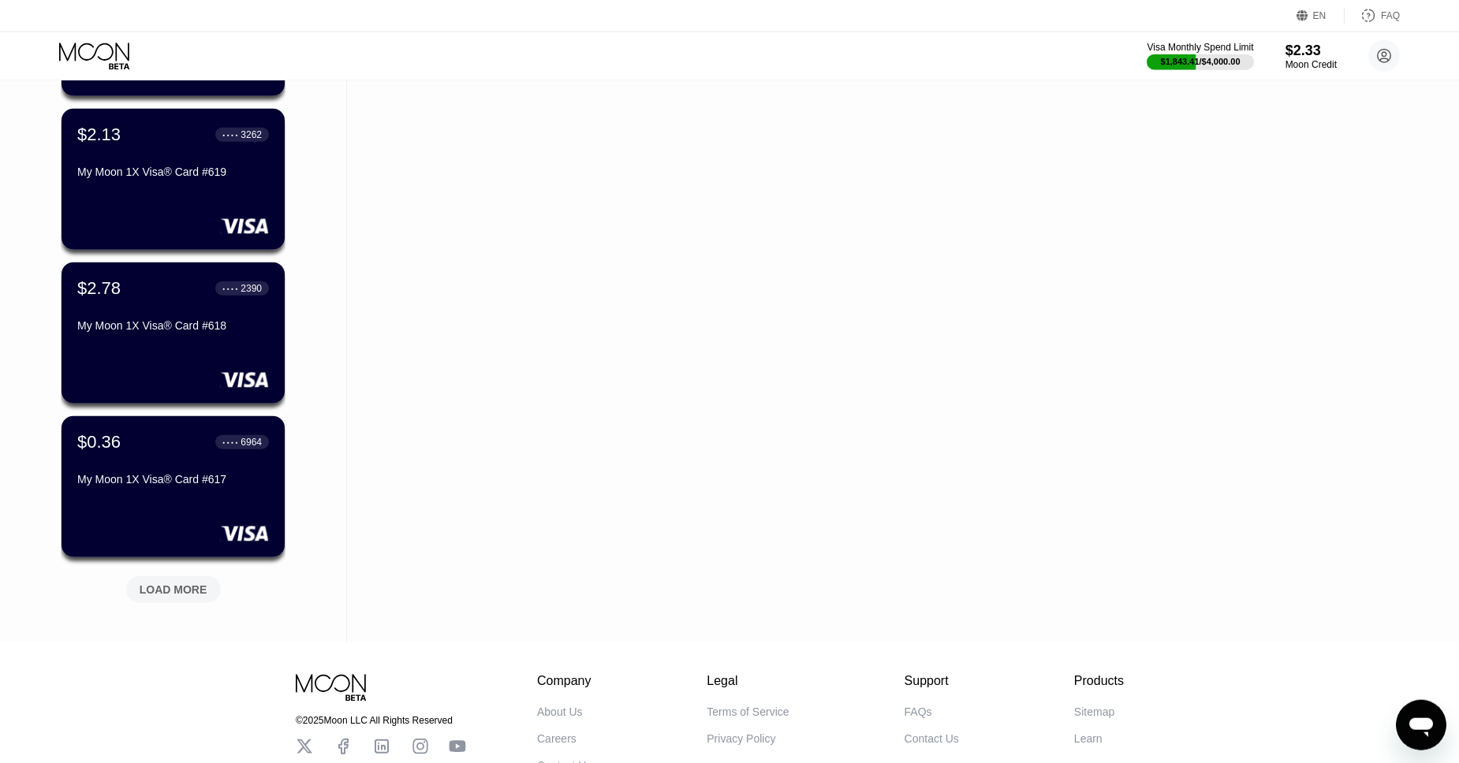
scroll to position [10395, 0]
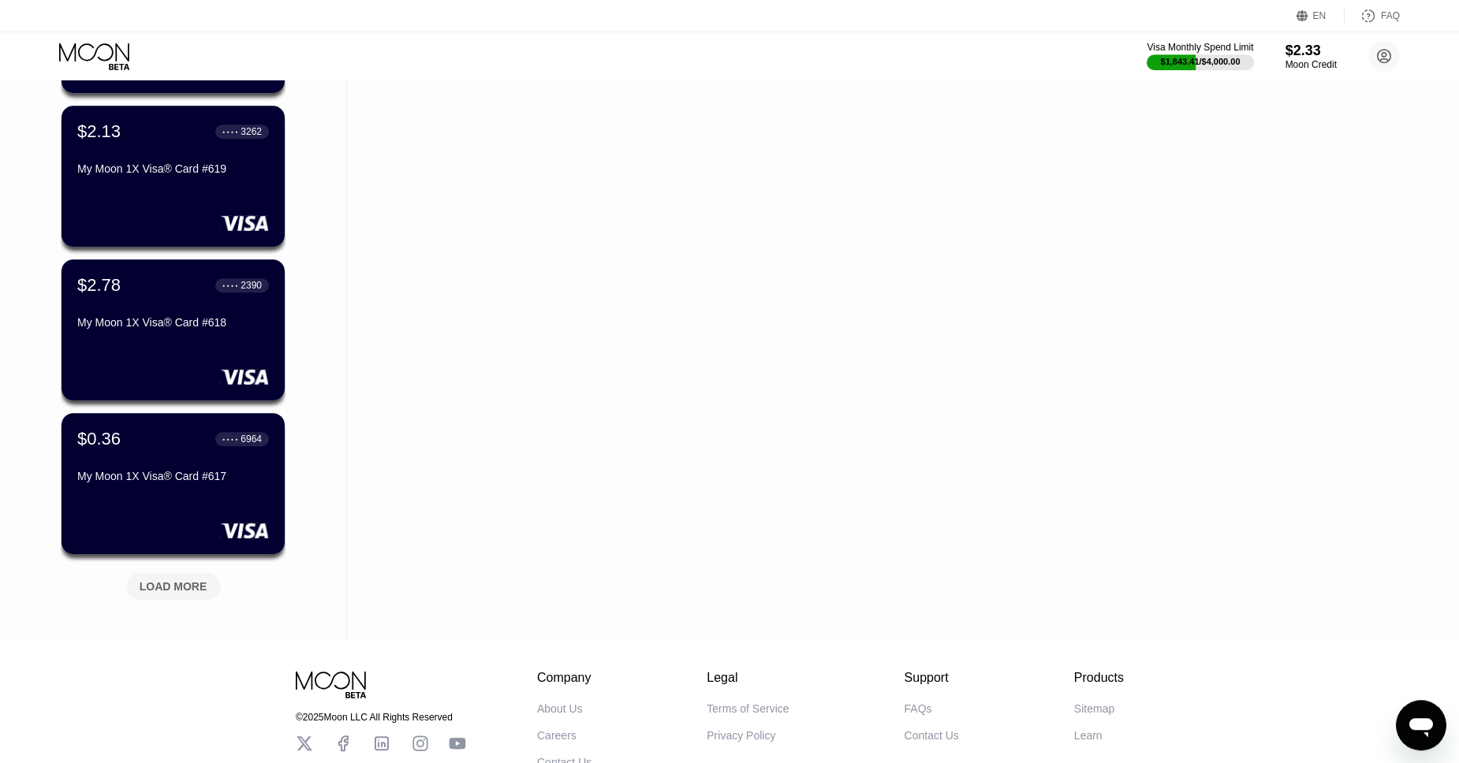
click at [172, 591] on div "LOAD MORE" at bounding box center [174, 587] width 68 height 14
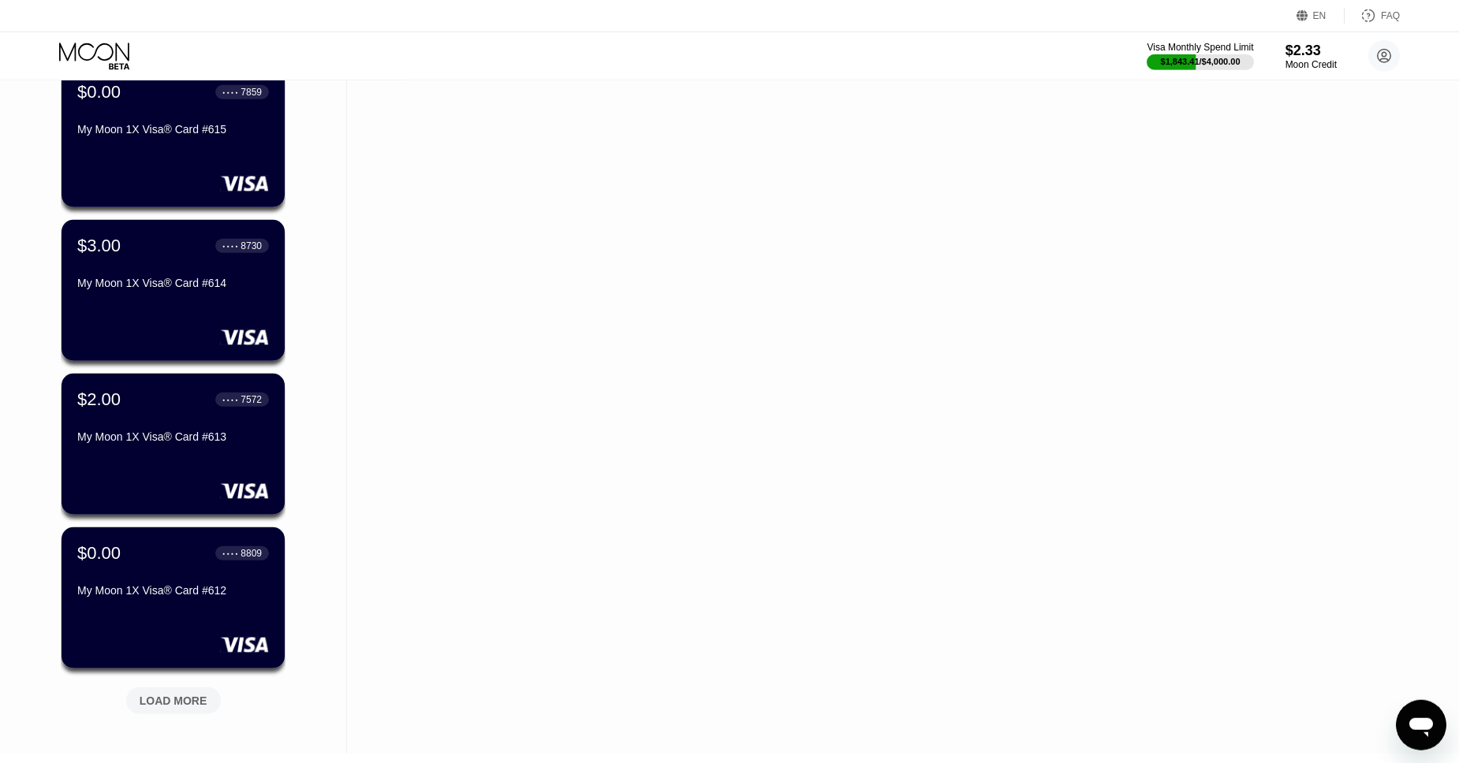
scroll to position [11057, 0]
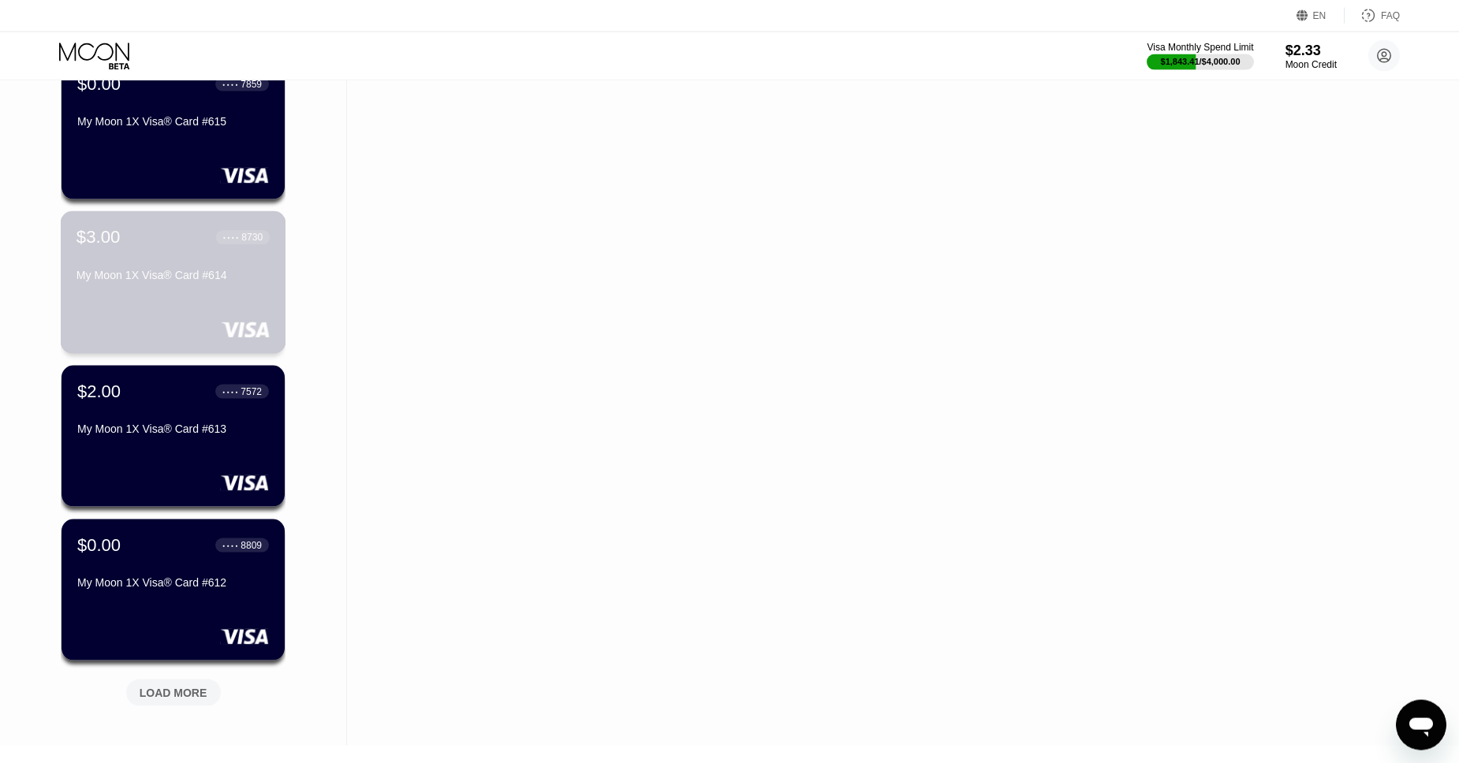
click at [122, 248] on div "$3.00 ● ● ● ● 8730" at bounding box center [172, 237] width 193 height 21
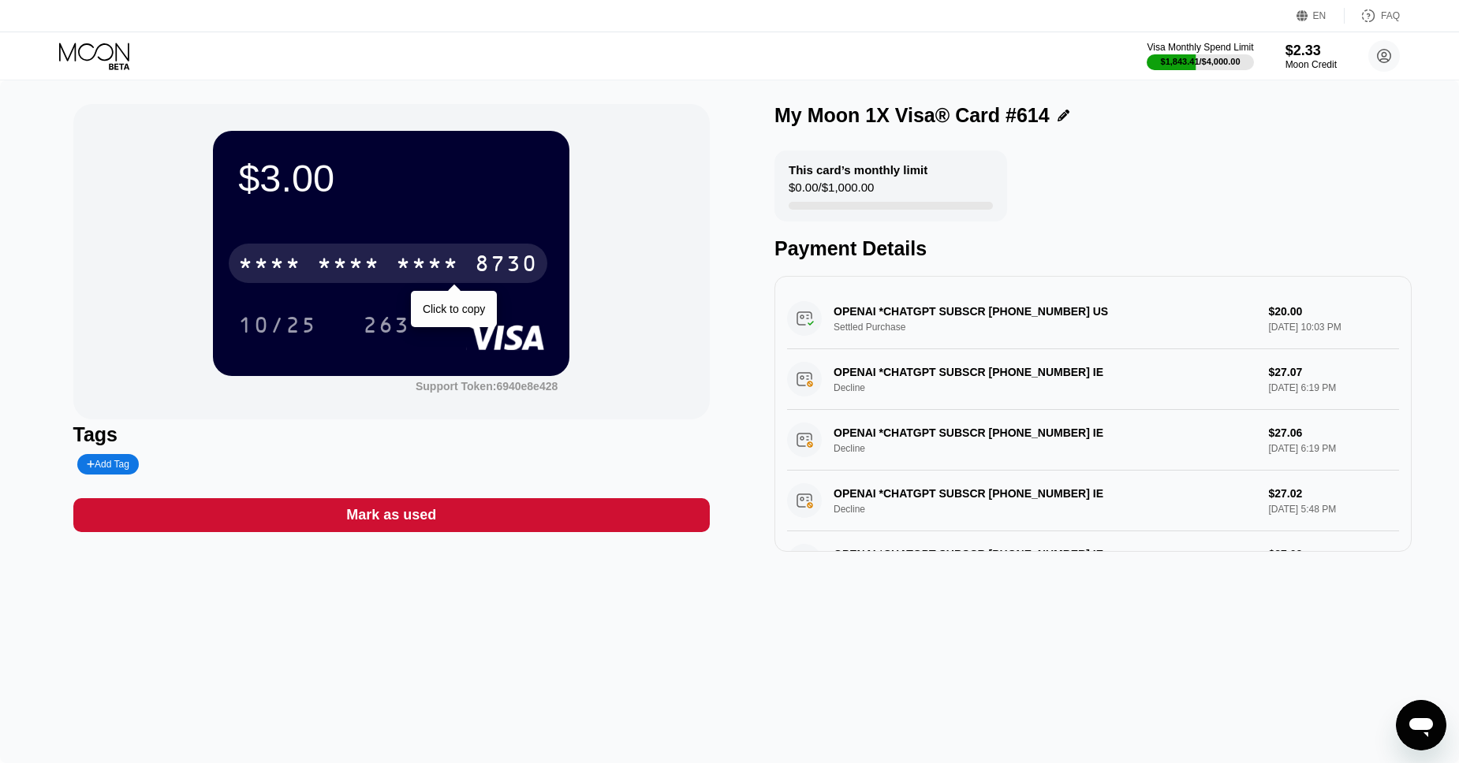
click at [349, 261] on div "* * * *" at bounding box center [348, 265] width 63 height 25
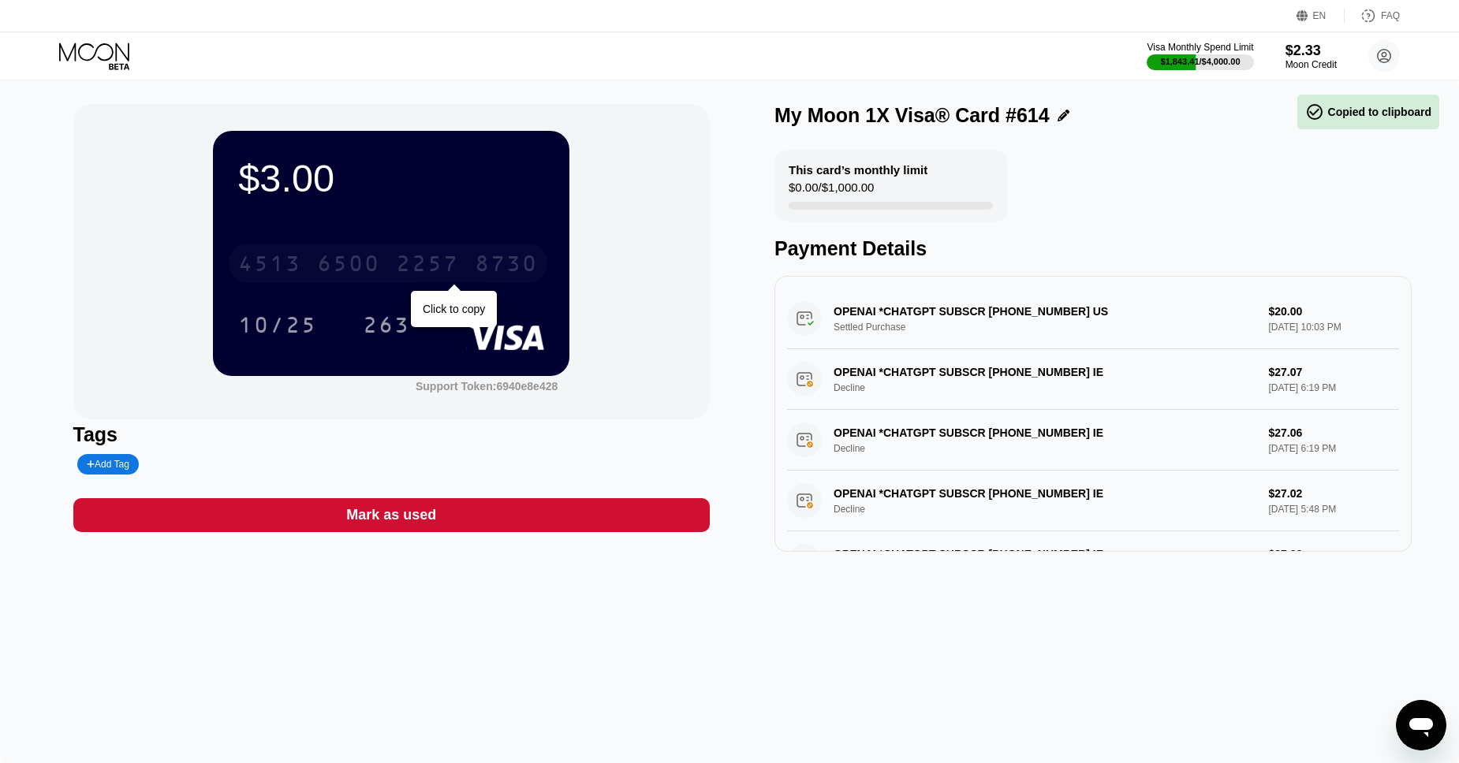
click at [349, 261] on div "6500" at bounding box center [348, 265] width 63 height 25
click at [349, 261] on div "* * * *" at bounding box center [348, 265] width 63 height 25
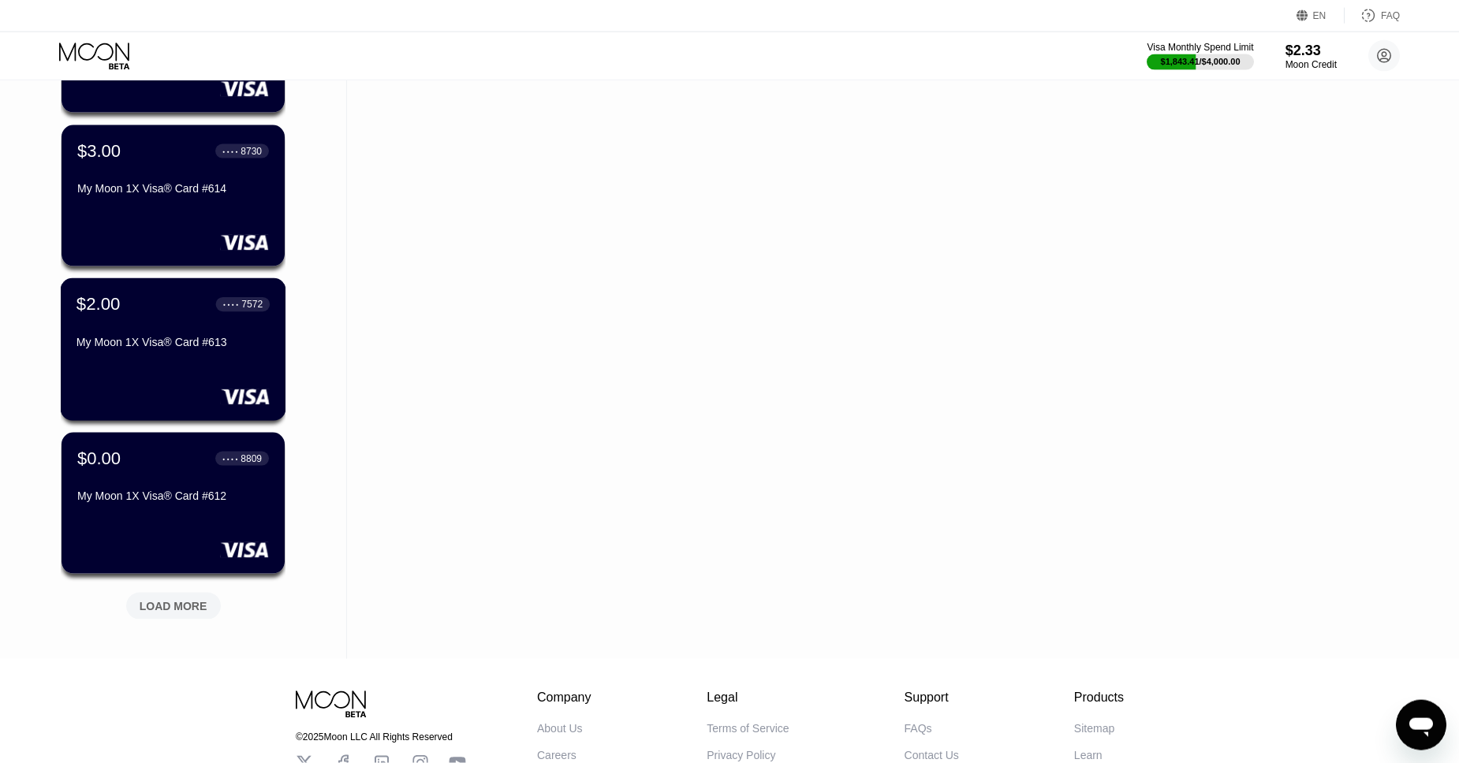
scroll to position [11130, 0]
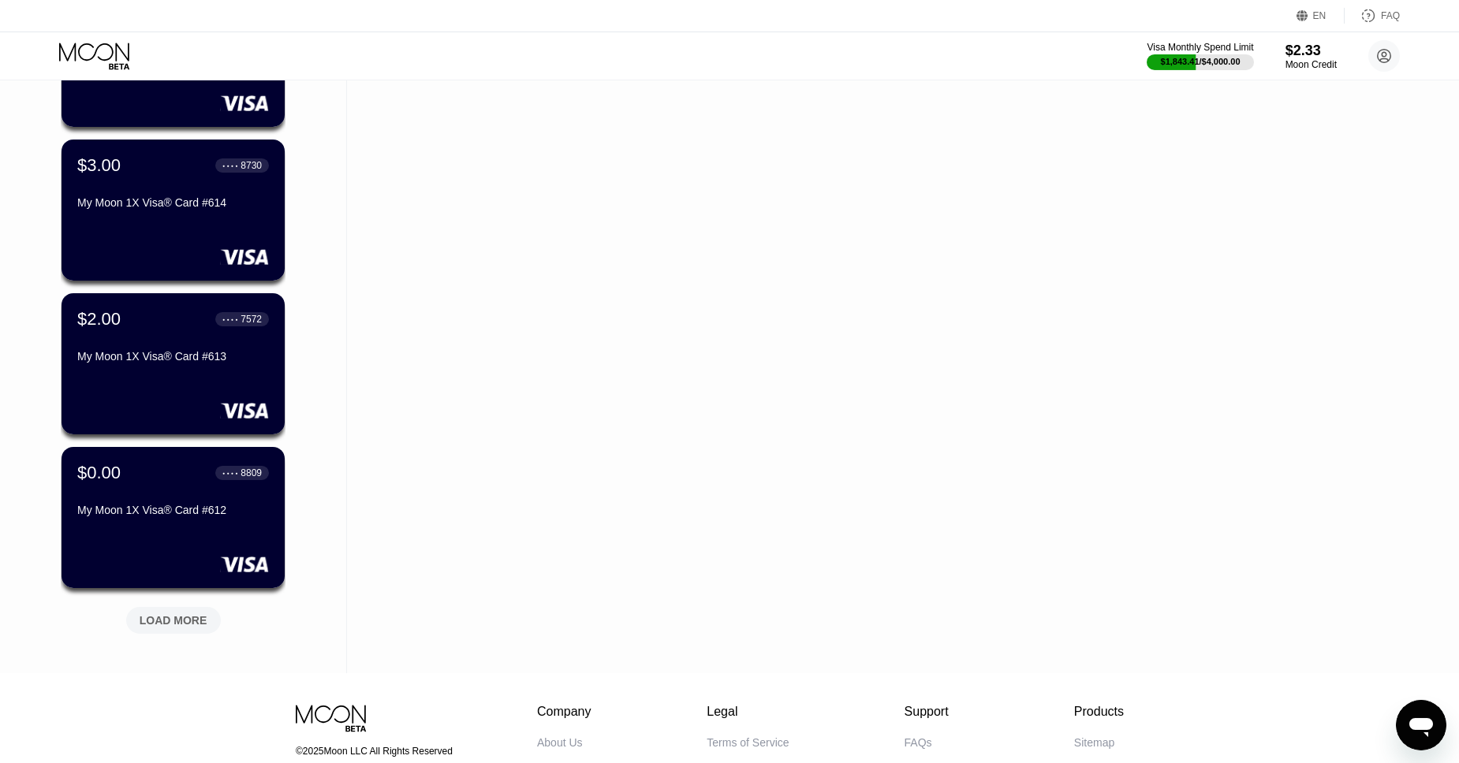
click at [180, 624] on div "LOAD MORE" at bounding box center [174, 620] width 68 height 14
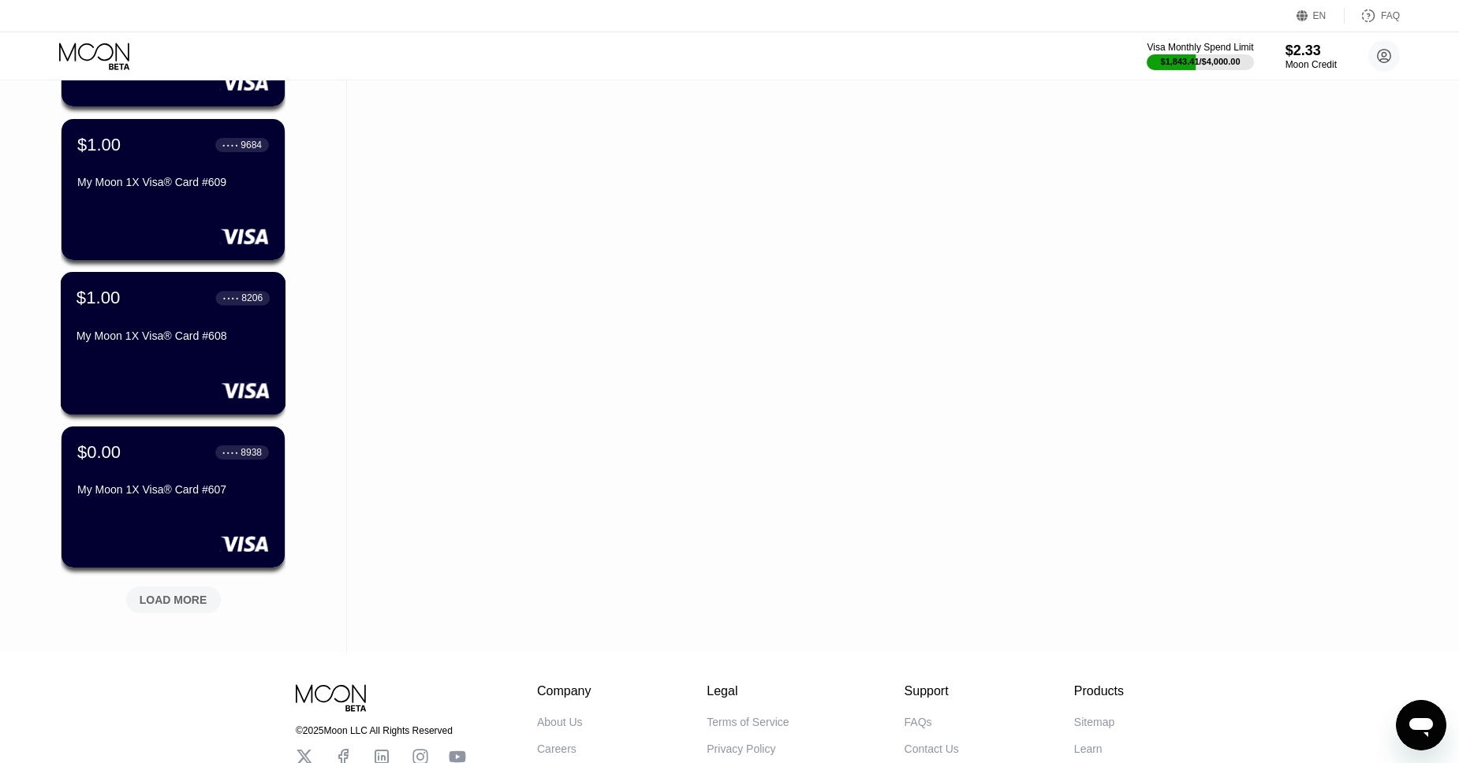
scroll to position [11947, 0]
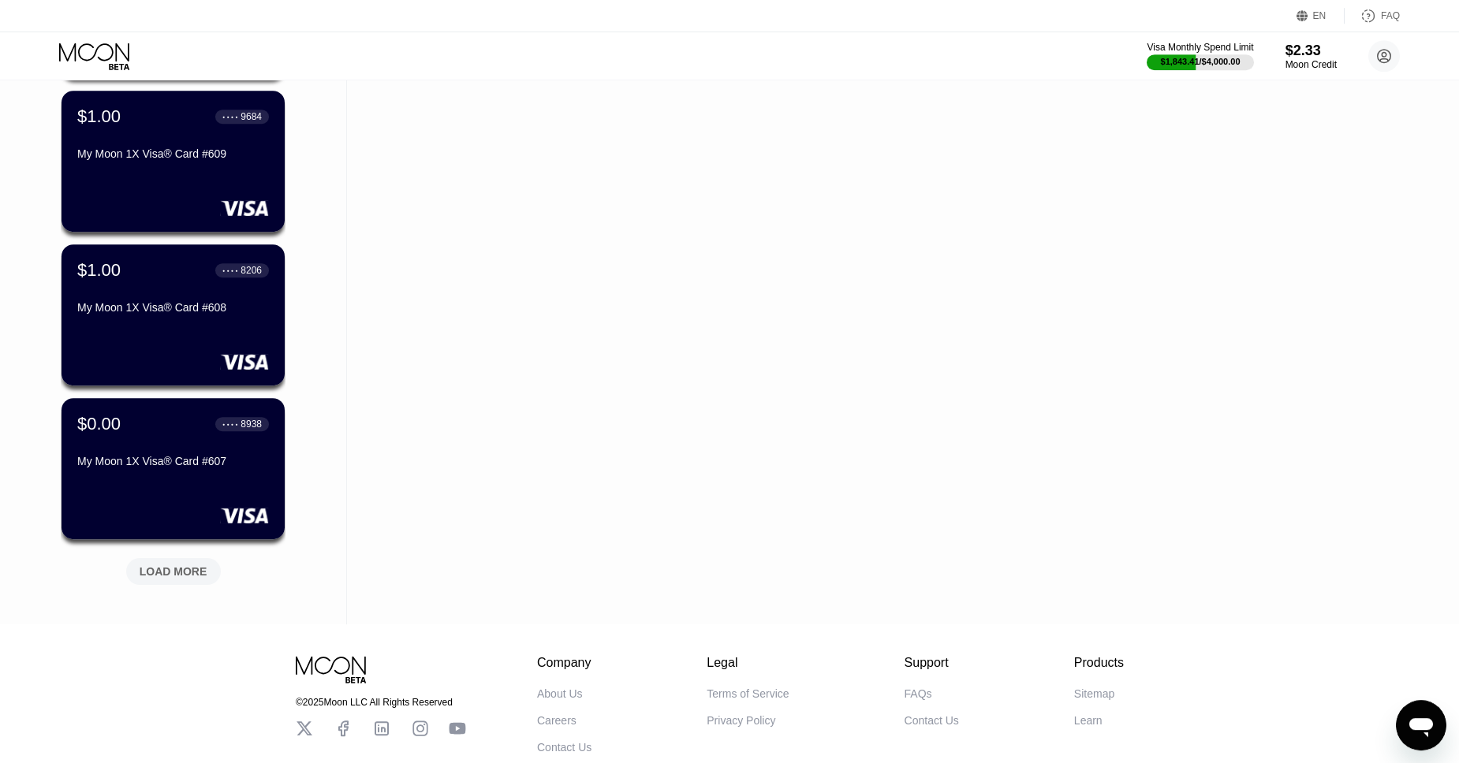
click at [172, 571] on div "LOAD MORE" at bounding box center [174, 572] width 68 height 14
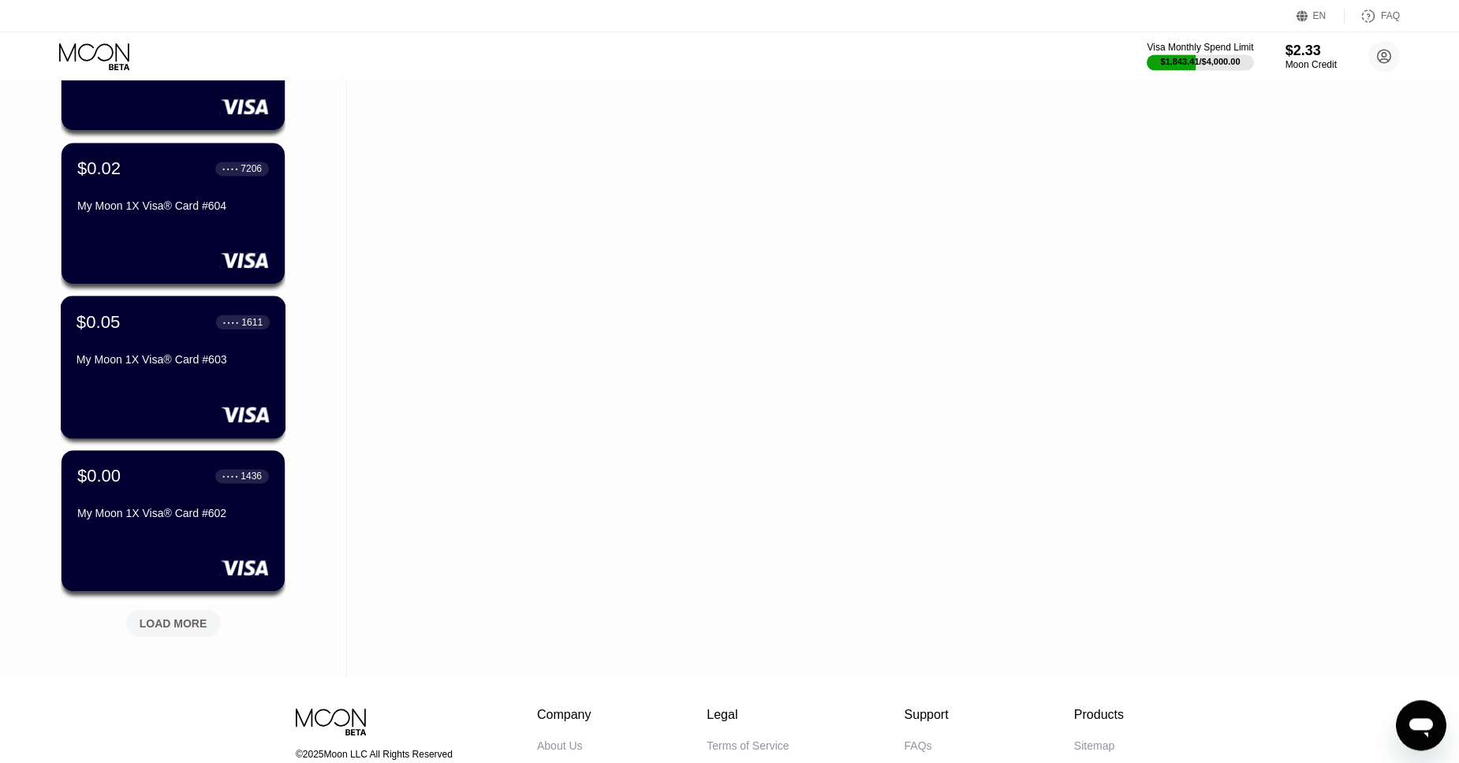
scroll to position [12710, 0]
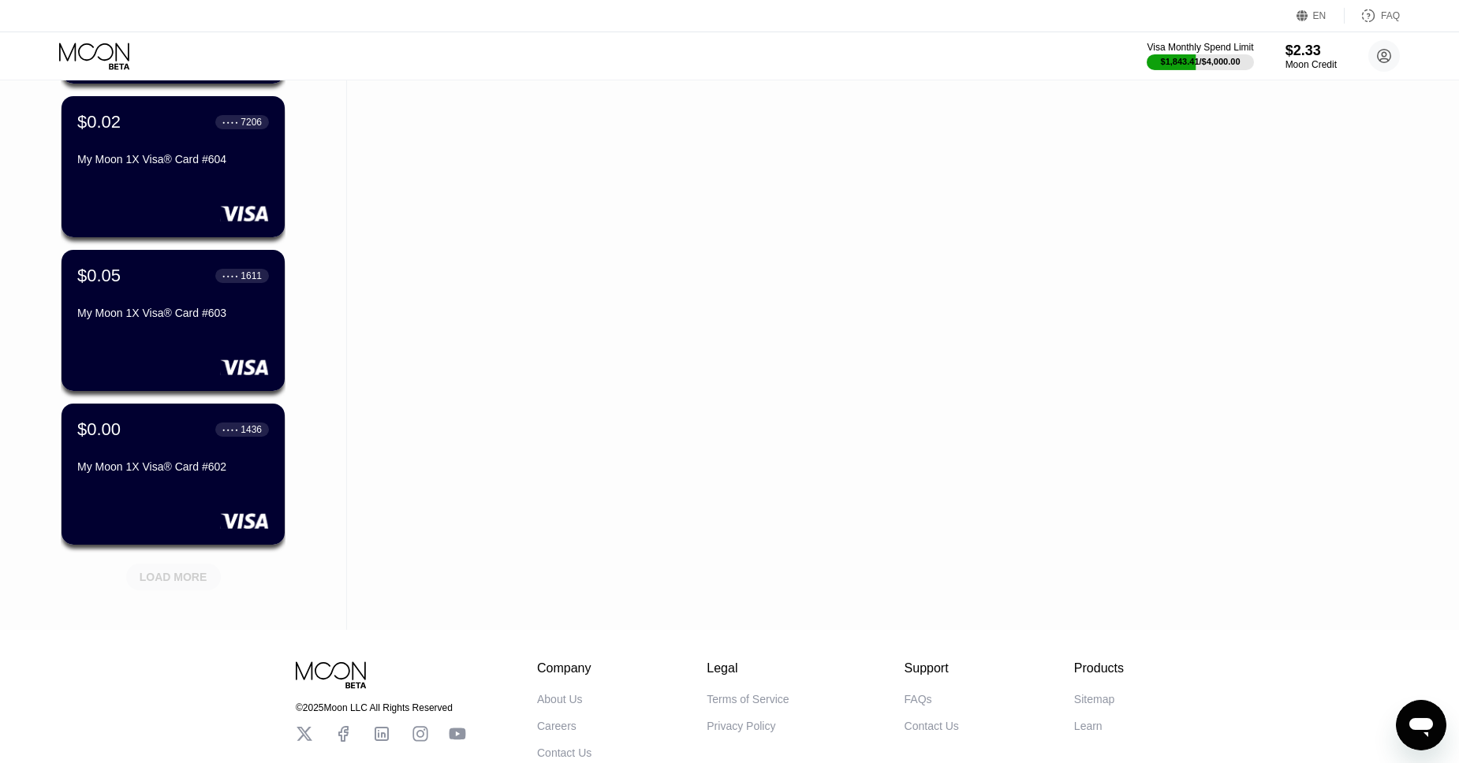
click at [171, 572] on div "LOAD MORE" at bounding box center [174, 577] width 68 height 14
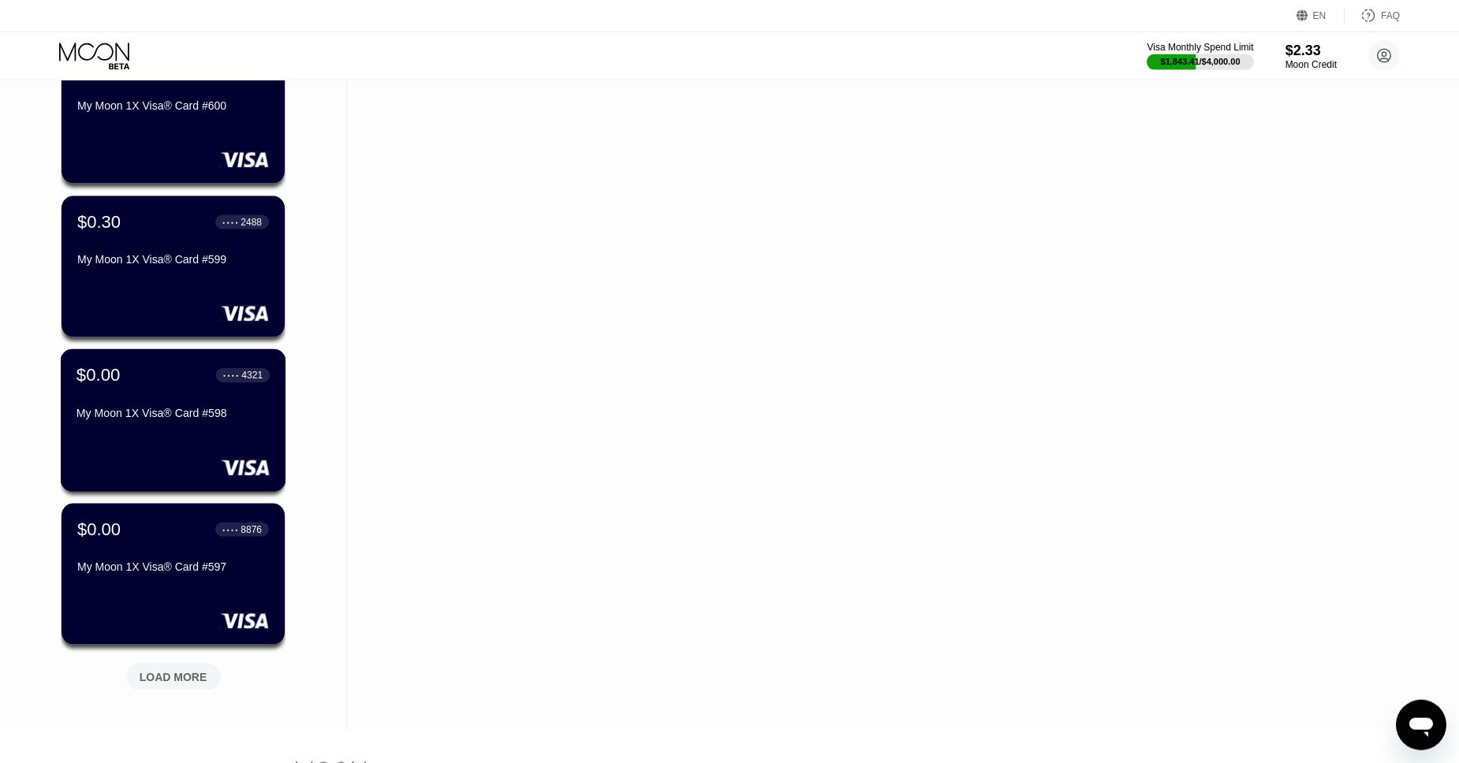
scroll to position [13396, 0]
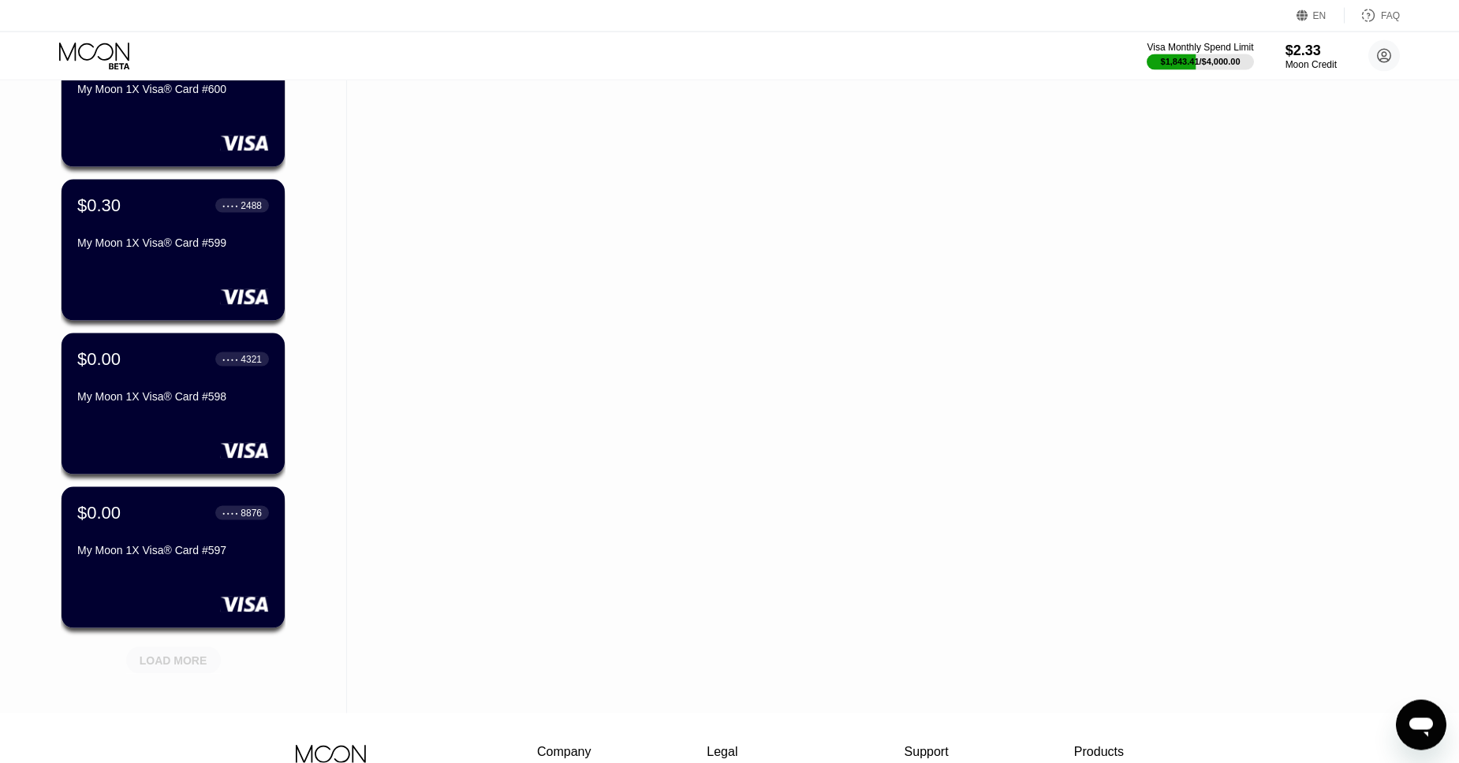
click at [189, 656] on div "LOAD MORE" at bounding box center [174, 661] width 68 height 14
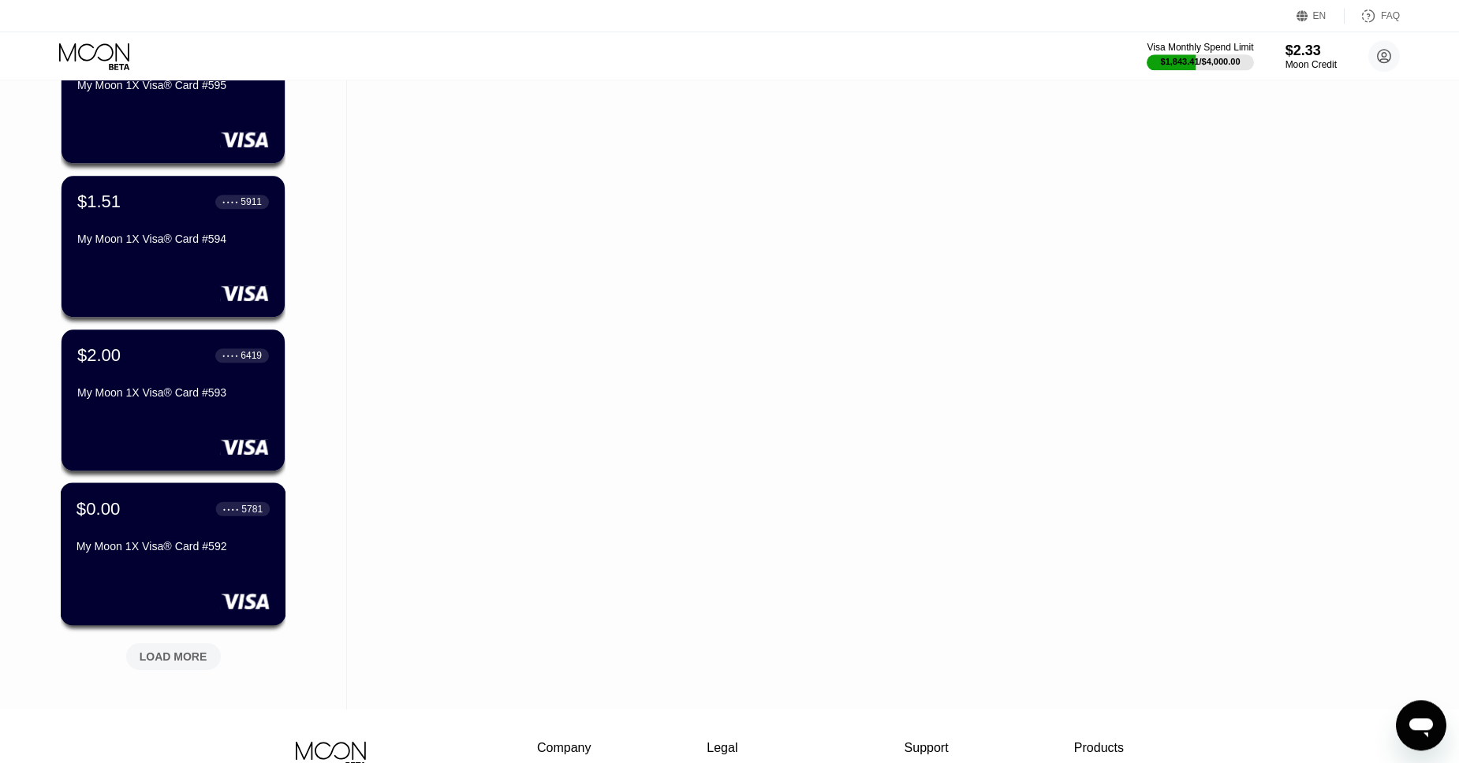
scroll to position [14170, 0]
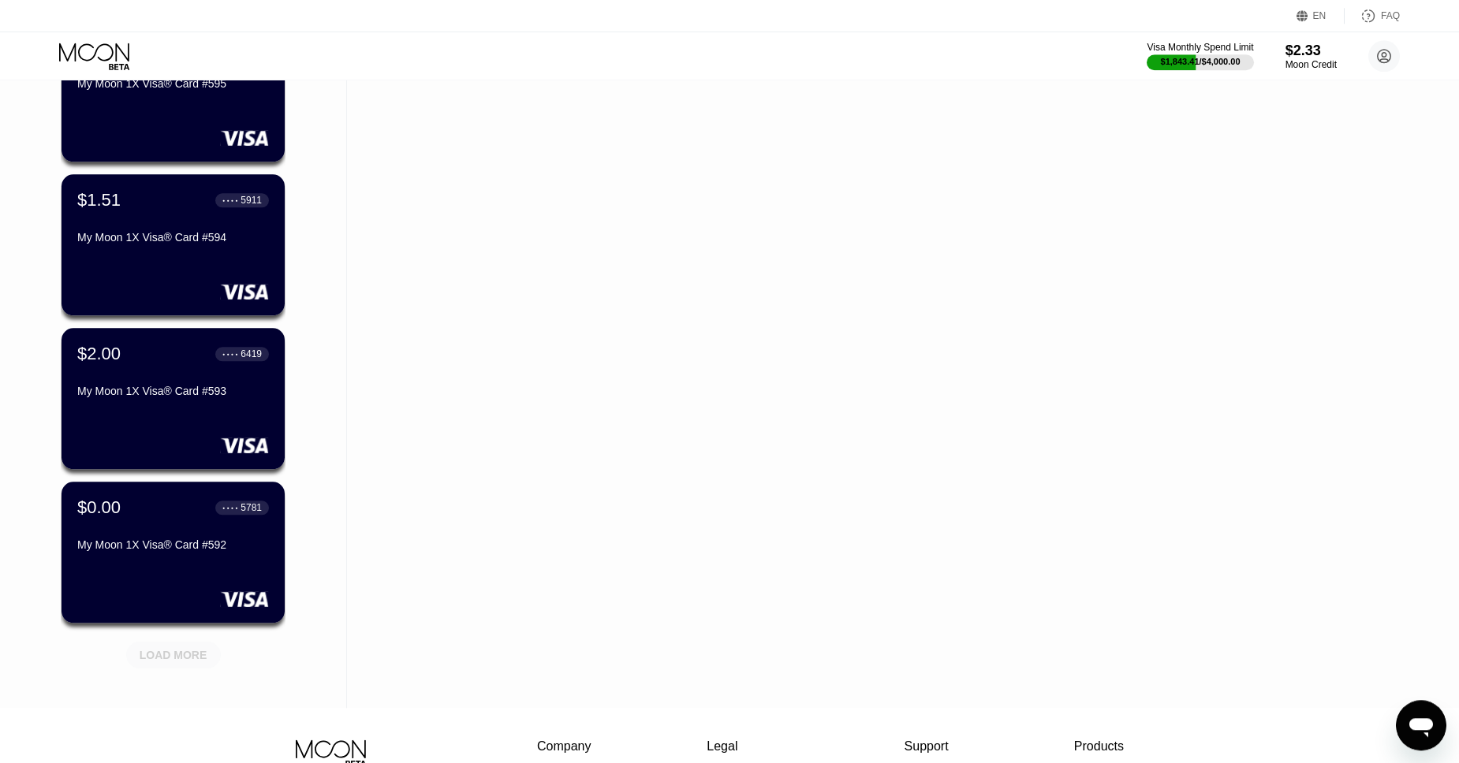
click at [170, 651] on div "LOAD MORE" at bounding box center [174, 655] width 68 height 14
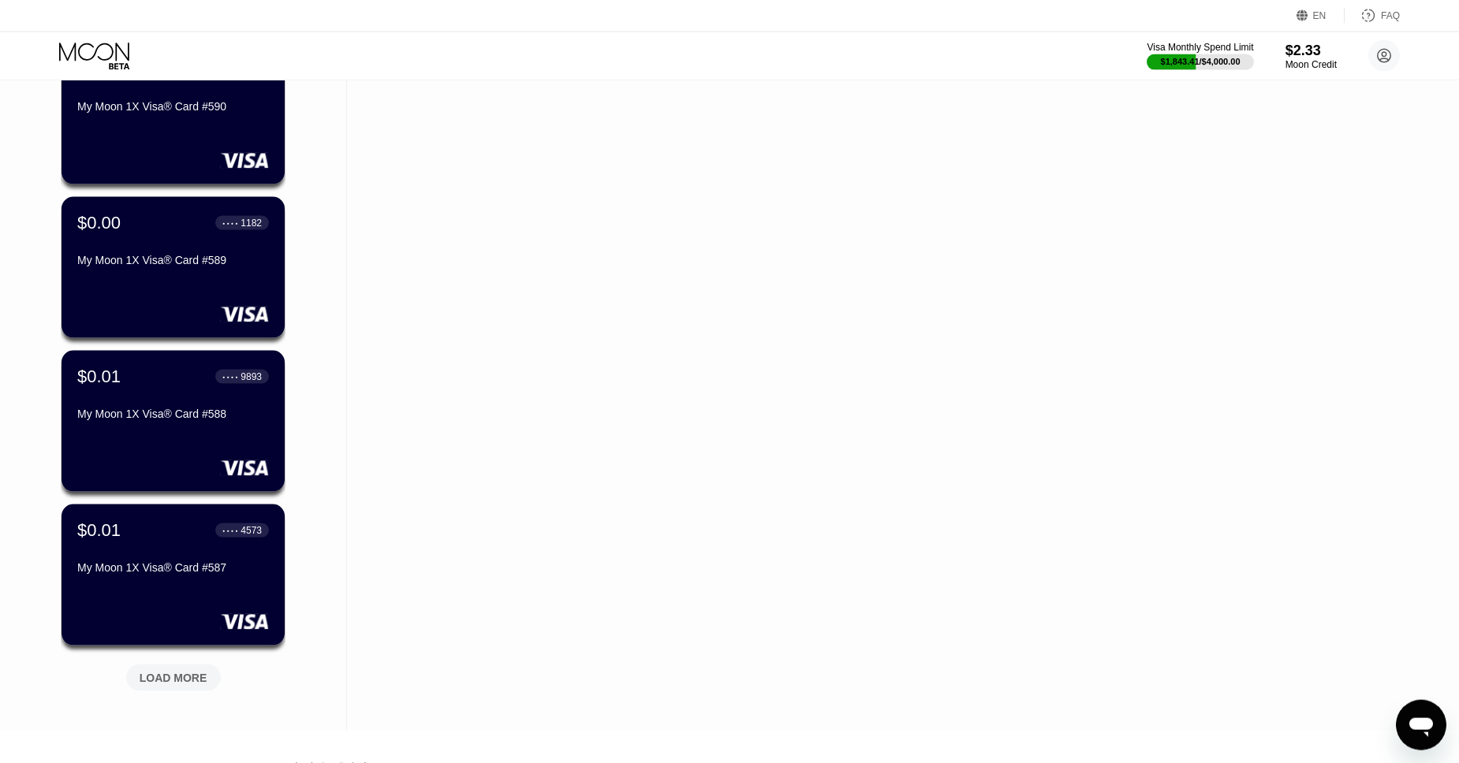
scroll to position [14928, 0]
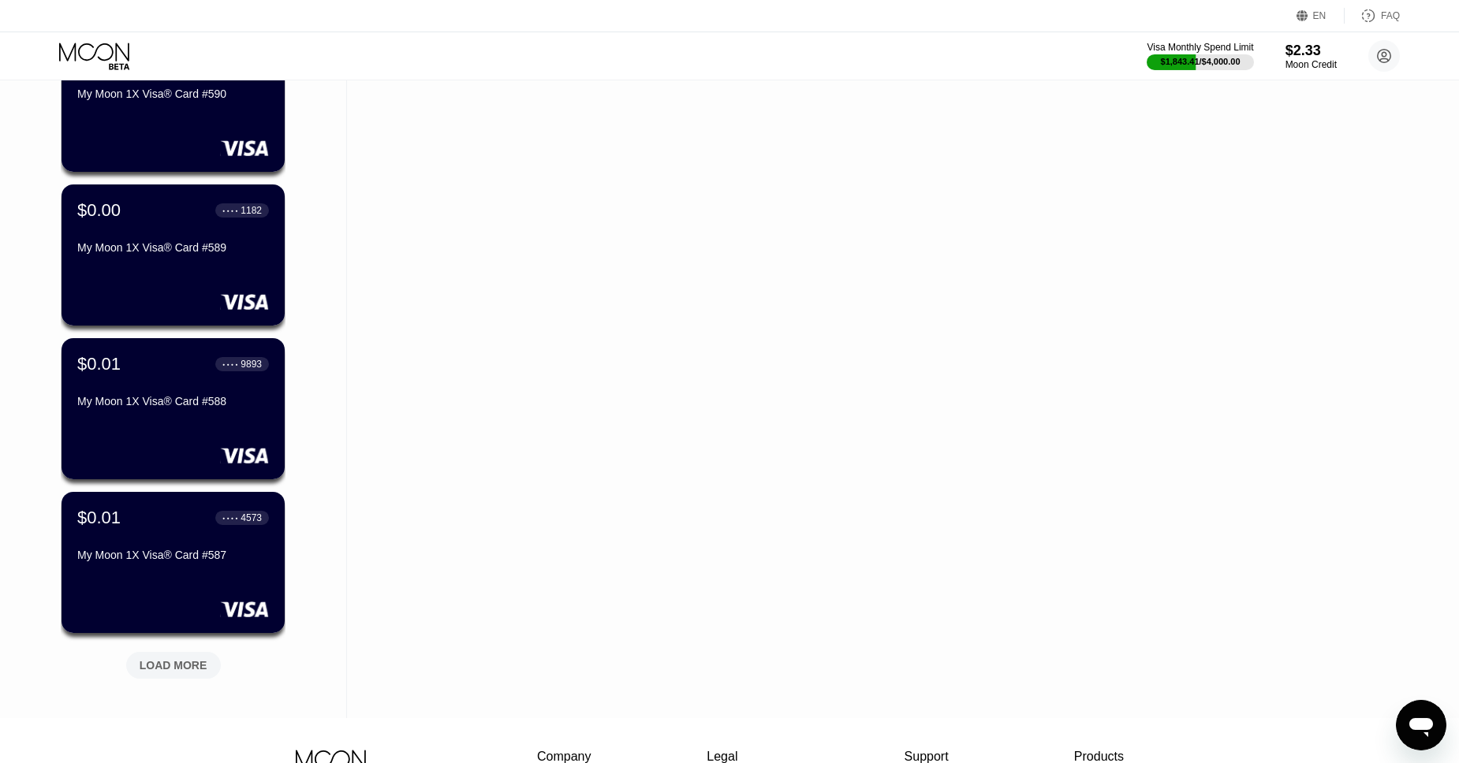
click at [196, 656] on div "LOAD MORE" at bounding box center [173, 665] width 95 height 27
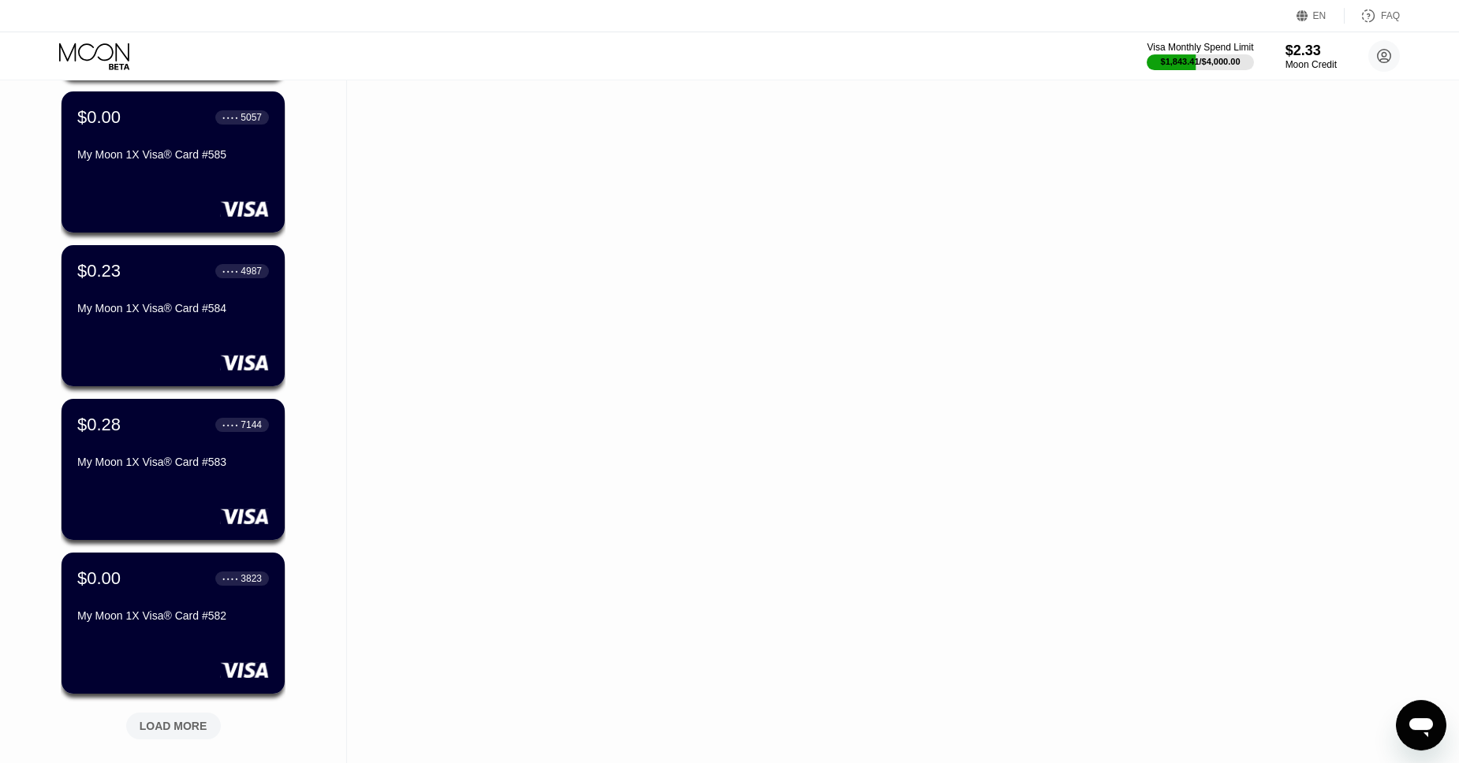
scroll to position [15648, 0]
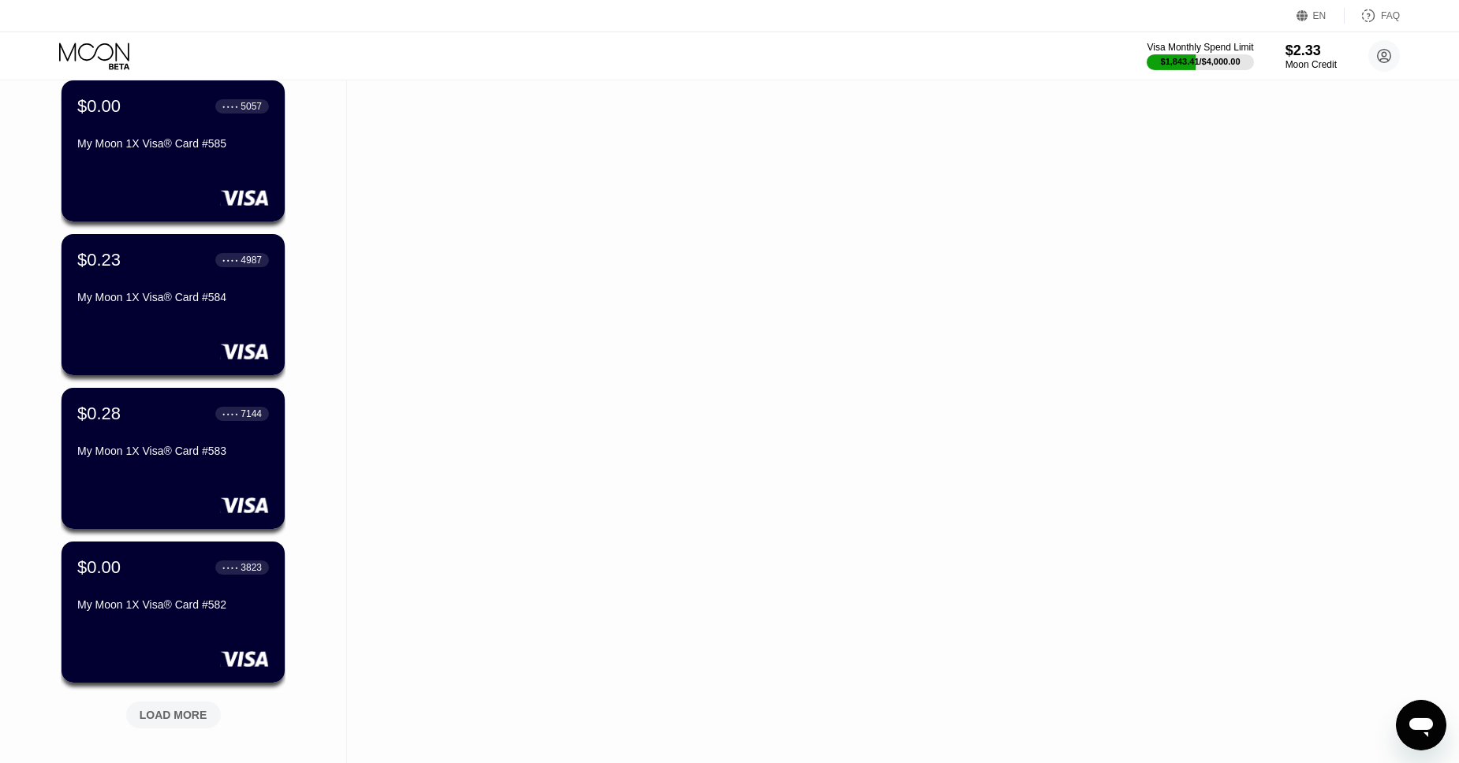
click at [186, 710] on div "LOAD MORE" at bounding box center [174, 715] width 68 height 14
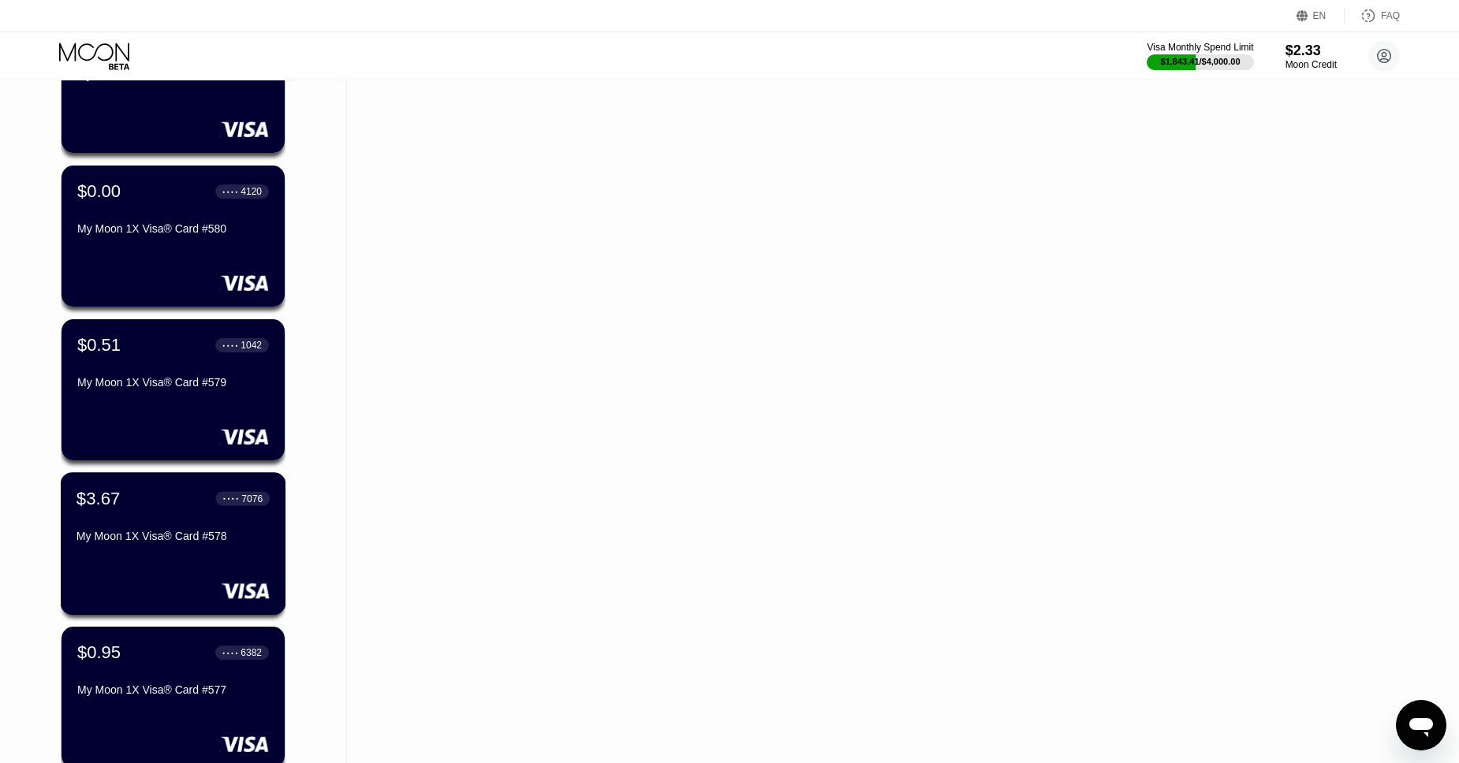
scroll to position [16404, 0]
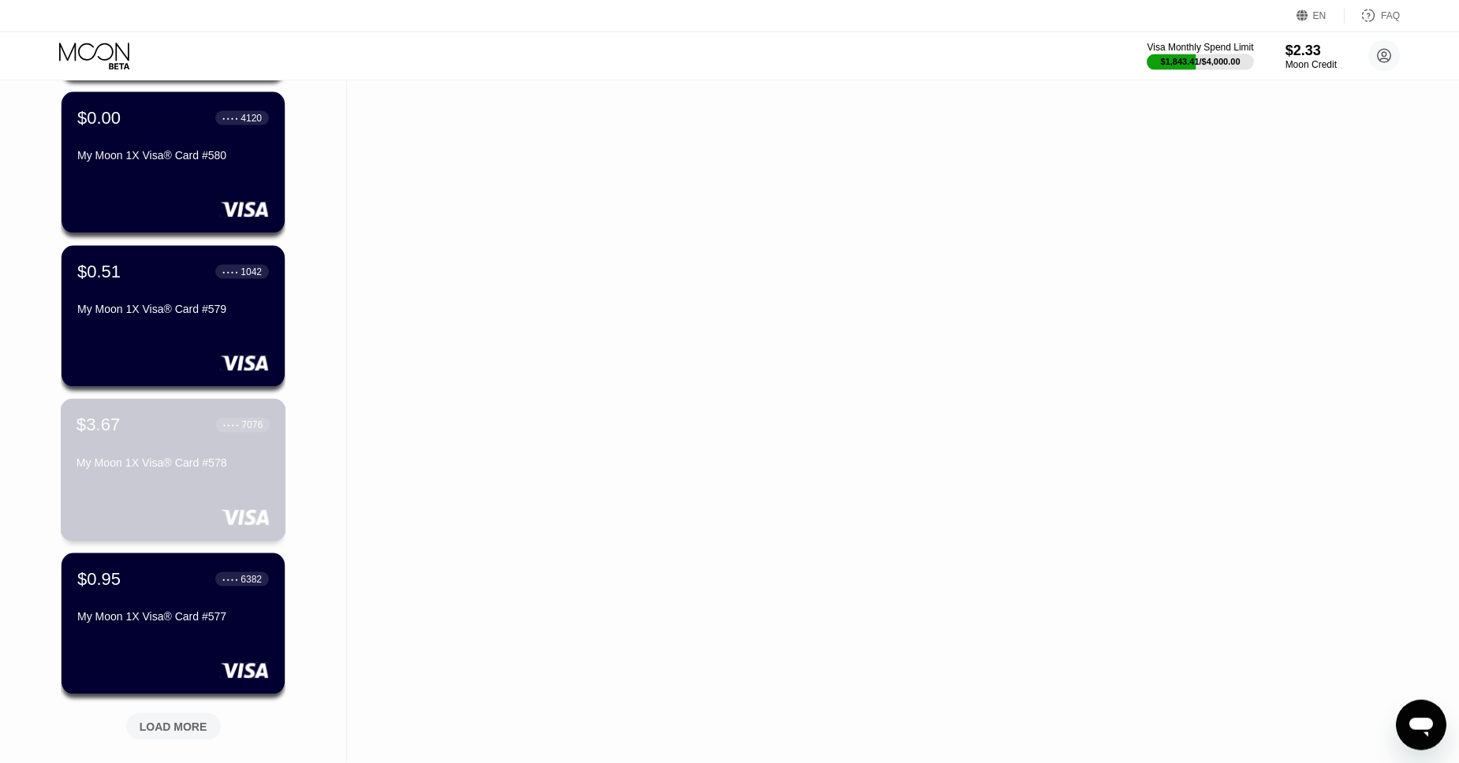
click at [129, 432] on div "$3.67 ● ● ● ● 7076" at bounding box center [172, 425] width 193 height 21
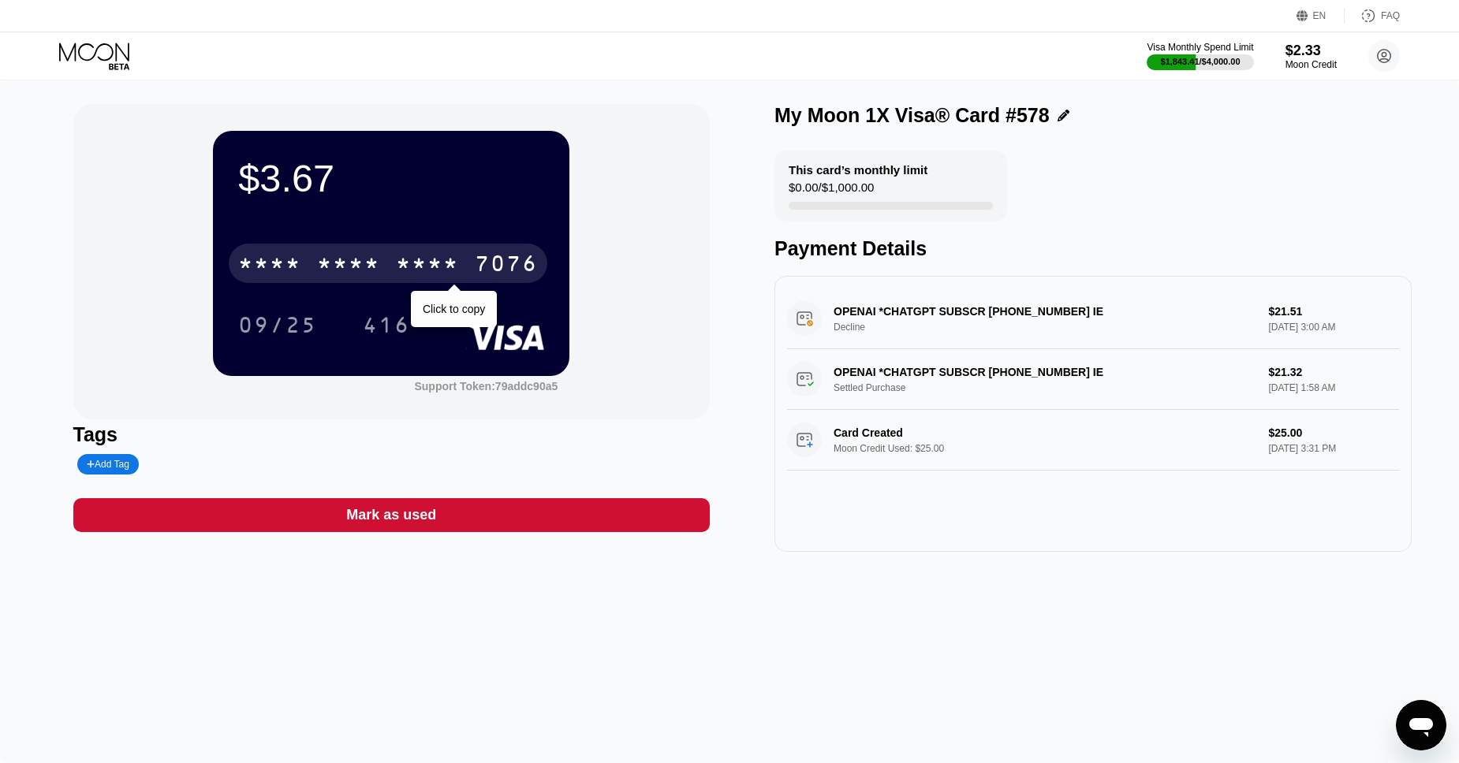
click at [354, 263] on div "* * * *" at bounding box center [348, 265] width 63 height 25
click at [486, 267] on div "7076" at bounding box center [506, 265] width 63 height 25
click at [370, 262] on div "6500" at bounding box center [348, 265] width 63 height 25
click at [370, 262] on div "* * * *" at bounding box center [348, 265] width 63 height 25
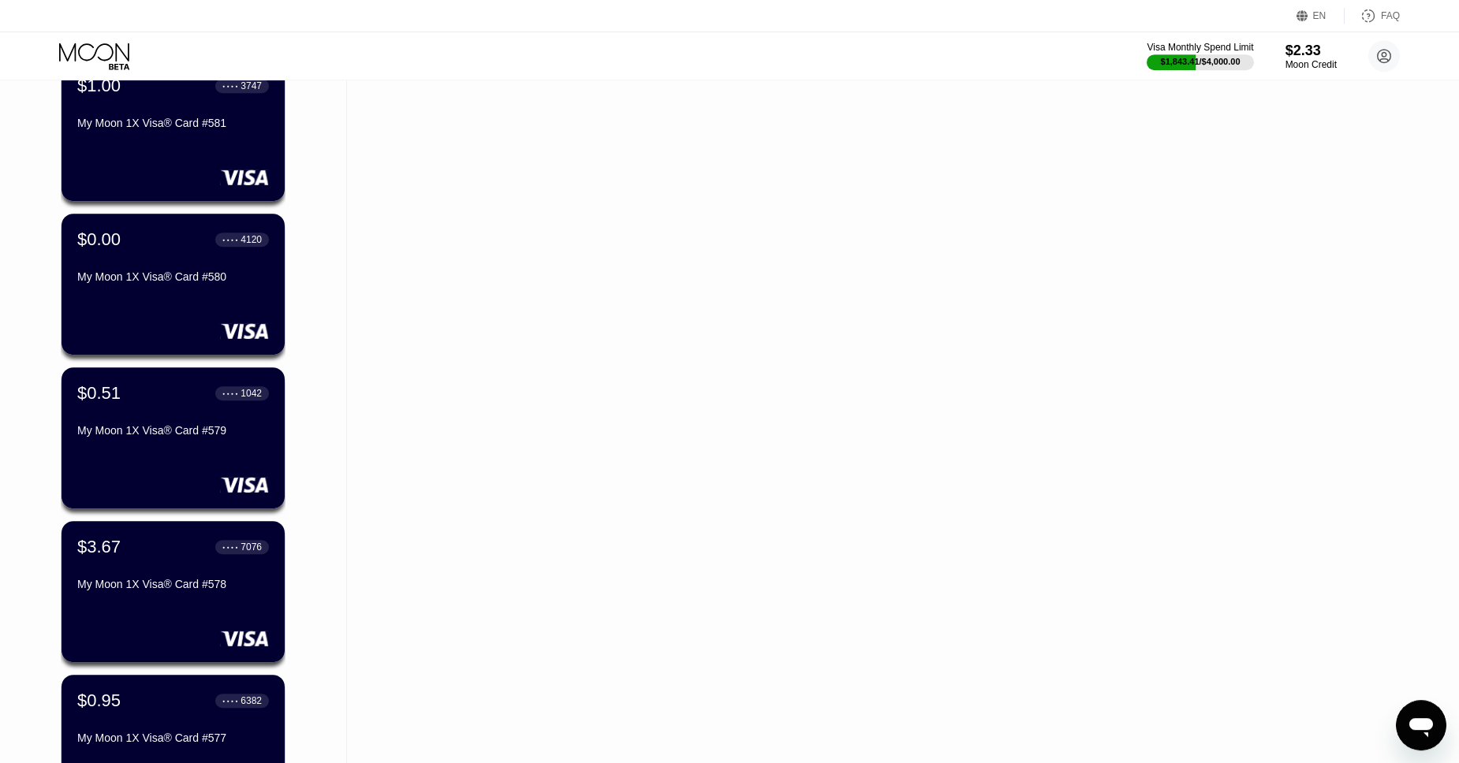
scroll to position [16656, 0]
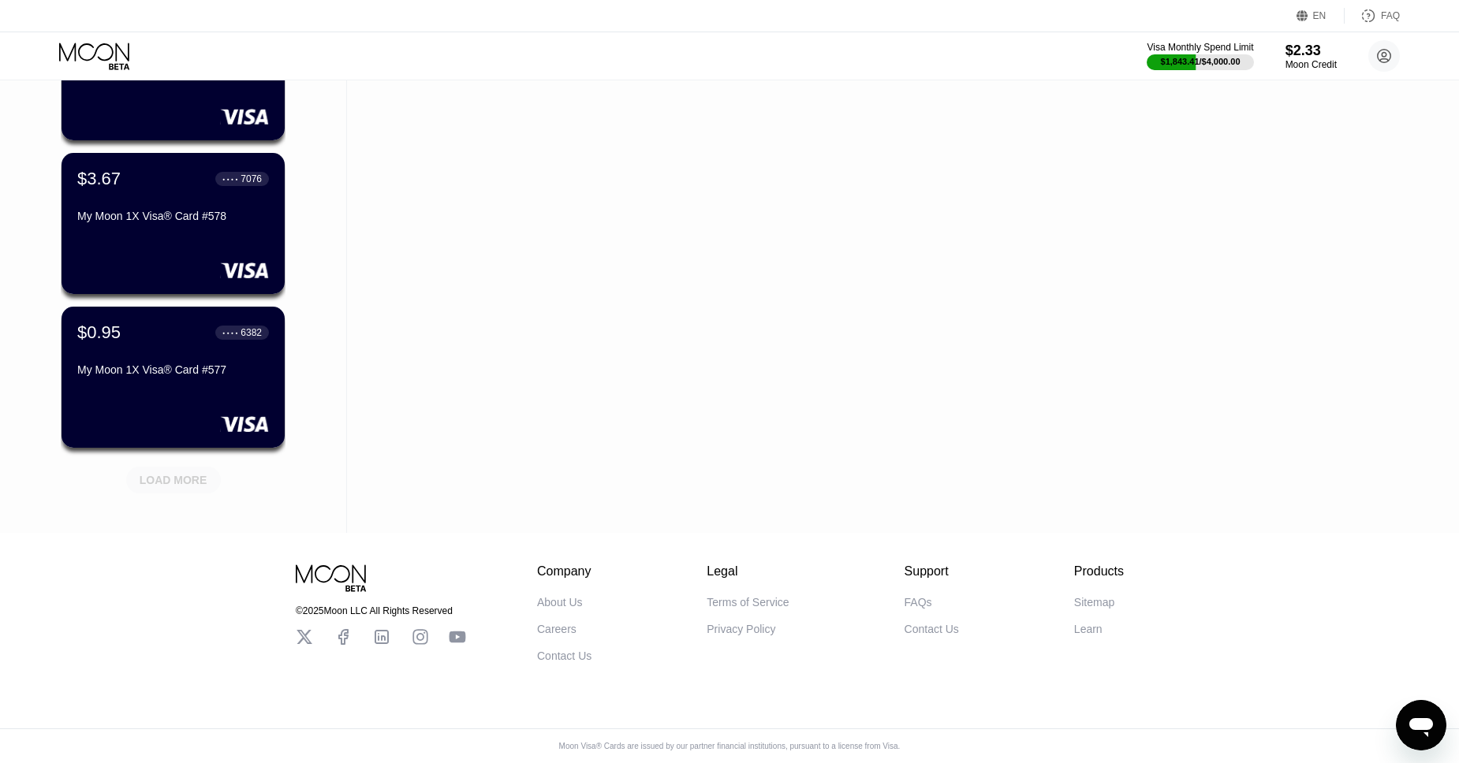
click at [162, 467] on div "LOAD MORE" at bounding box center [173, 480] width 95 height 27
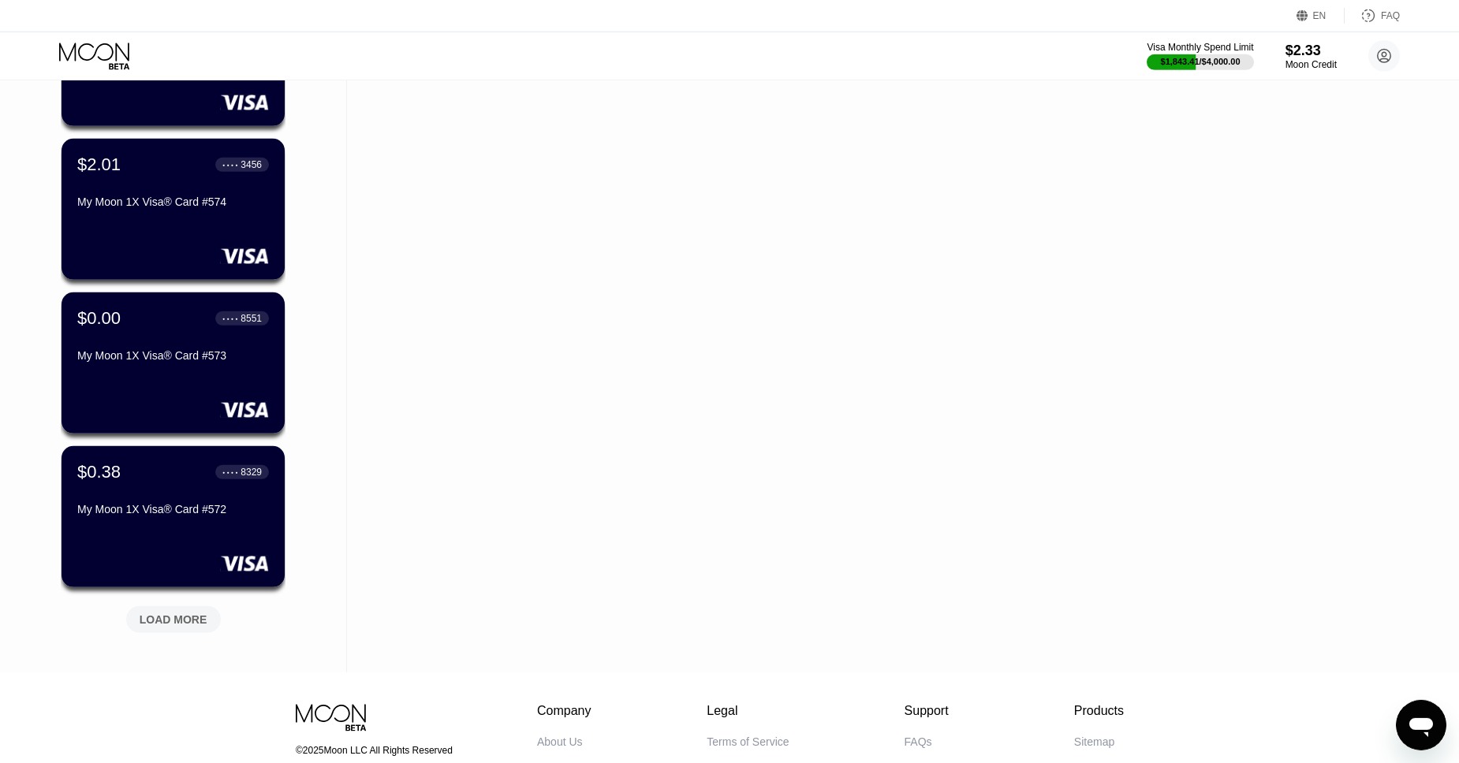
scroll to position [17282, 0]
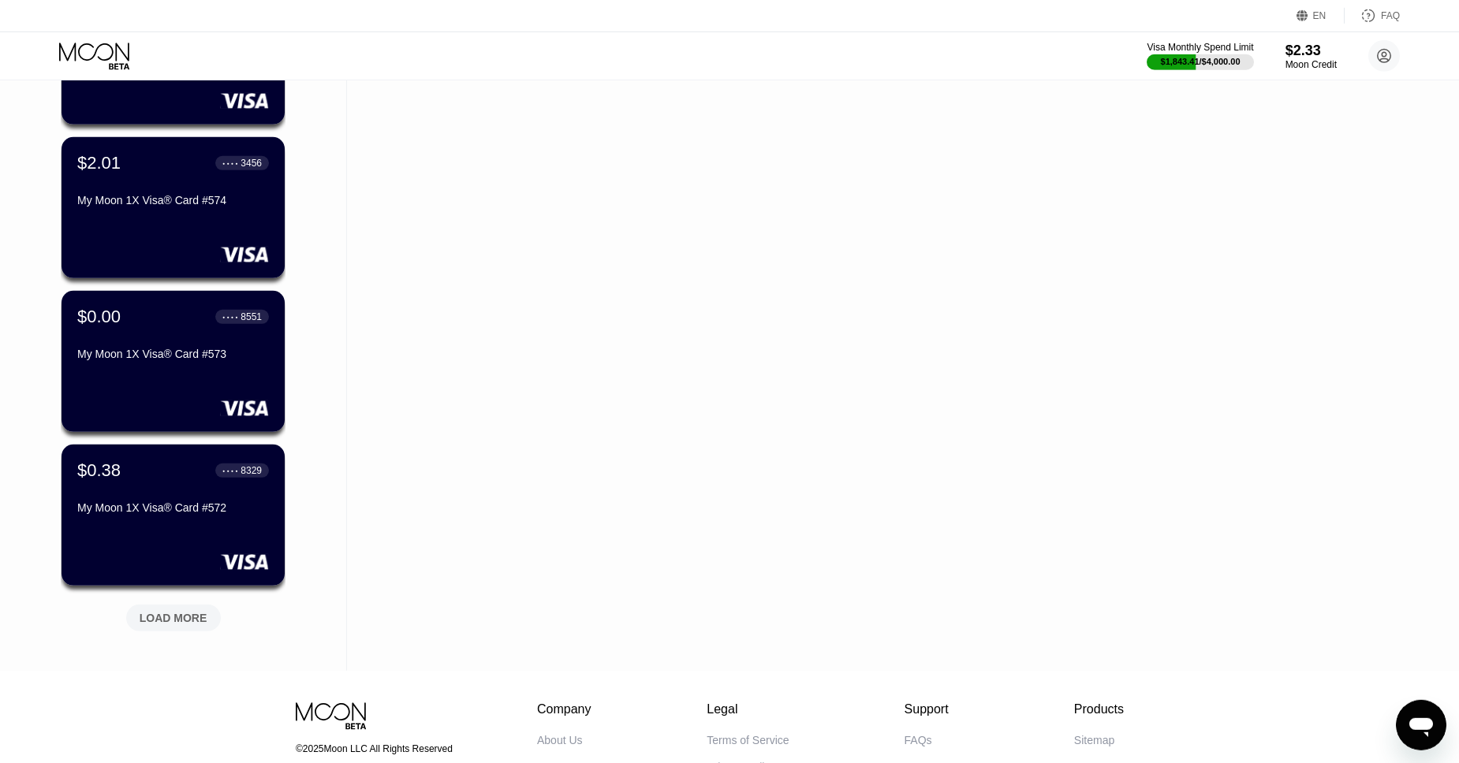
click at [155, 619] on div "LOAD MORE" at bounding box center [174, 618] width 68 height 14
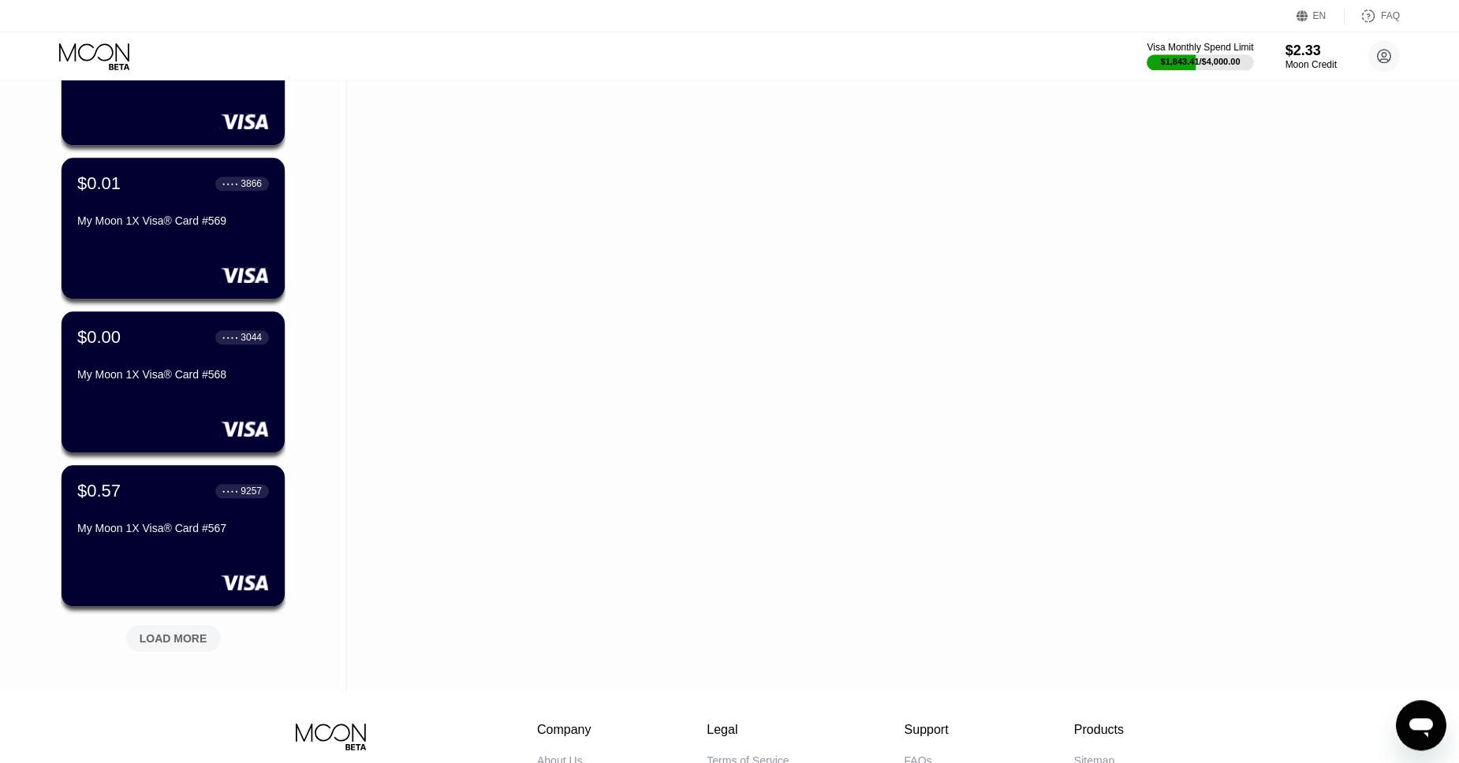
scroll to position [18066, 0]
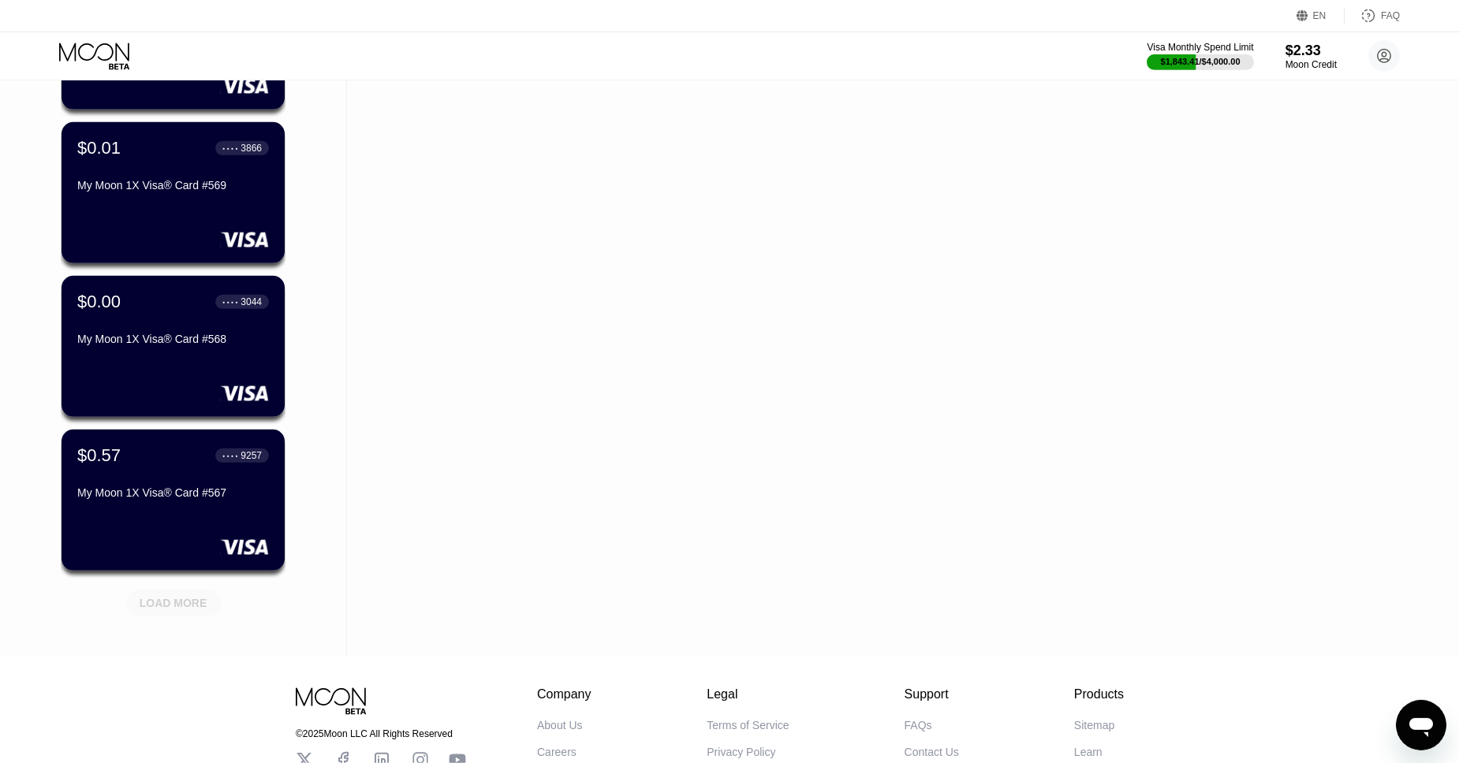
click at [199, 602] on div "LOAD MORE" at bounding box center [174, 603] width 68 height 14
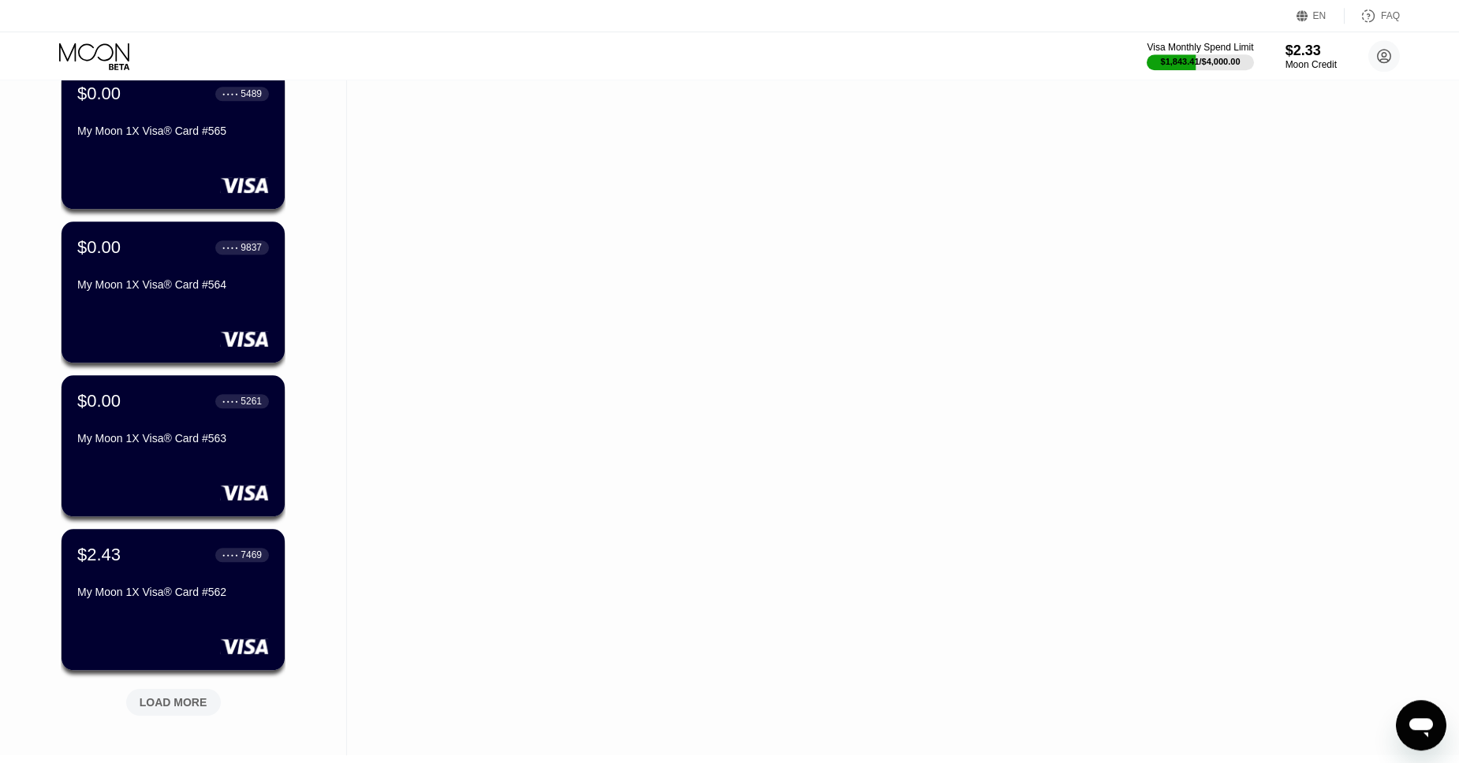
scroll to position [18765, 0]
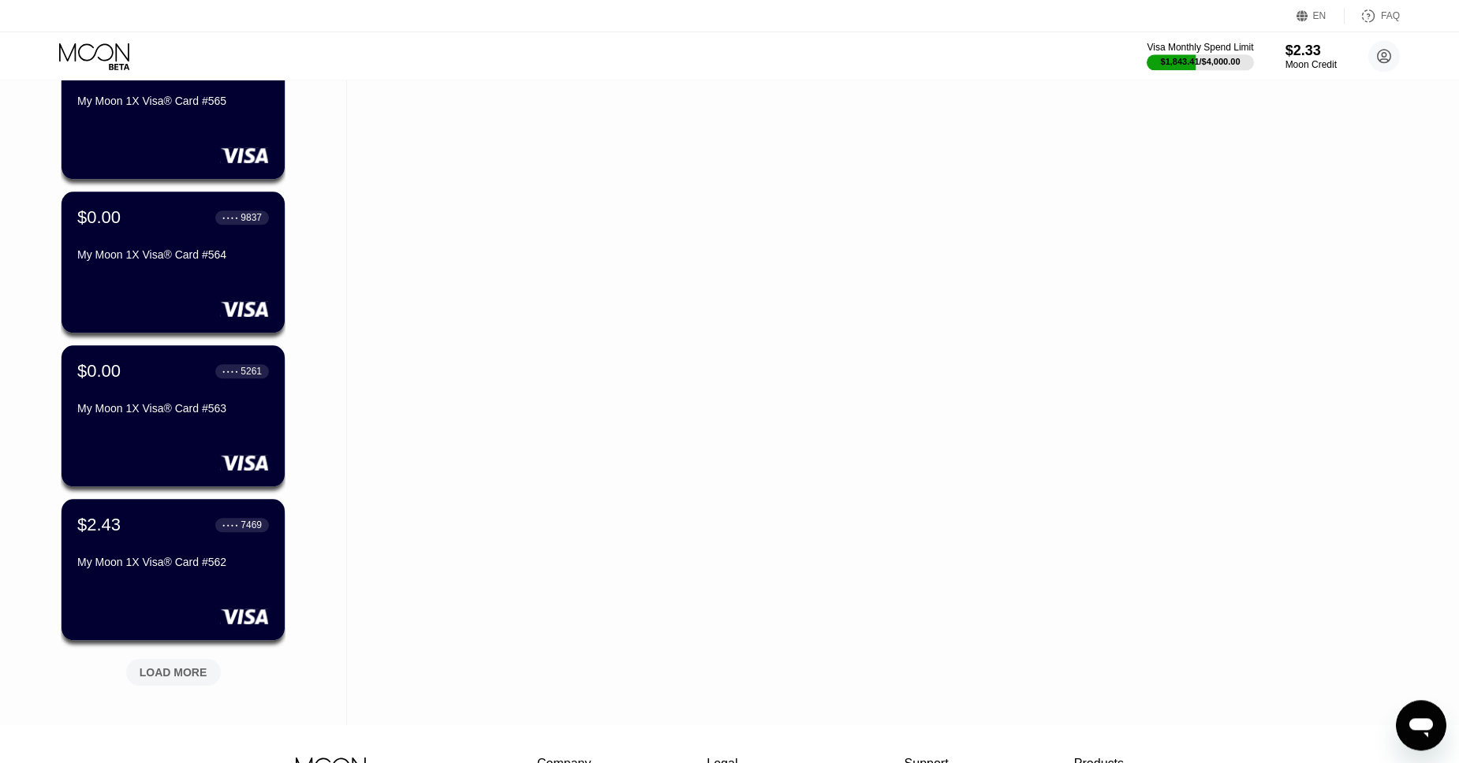
click at [181, 673] on div "LOAD MORE" at bounding box center [174, 672] width 68 height 14
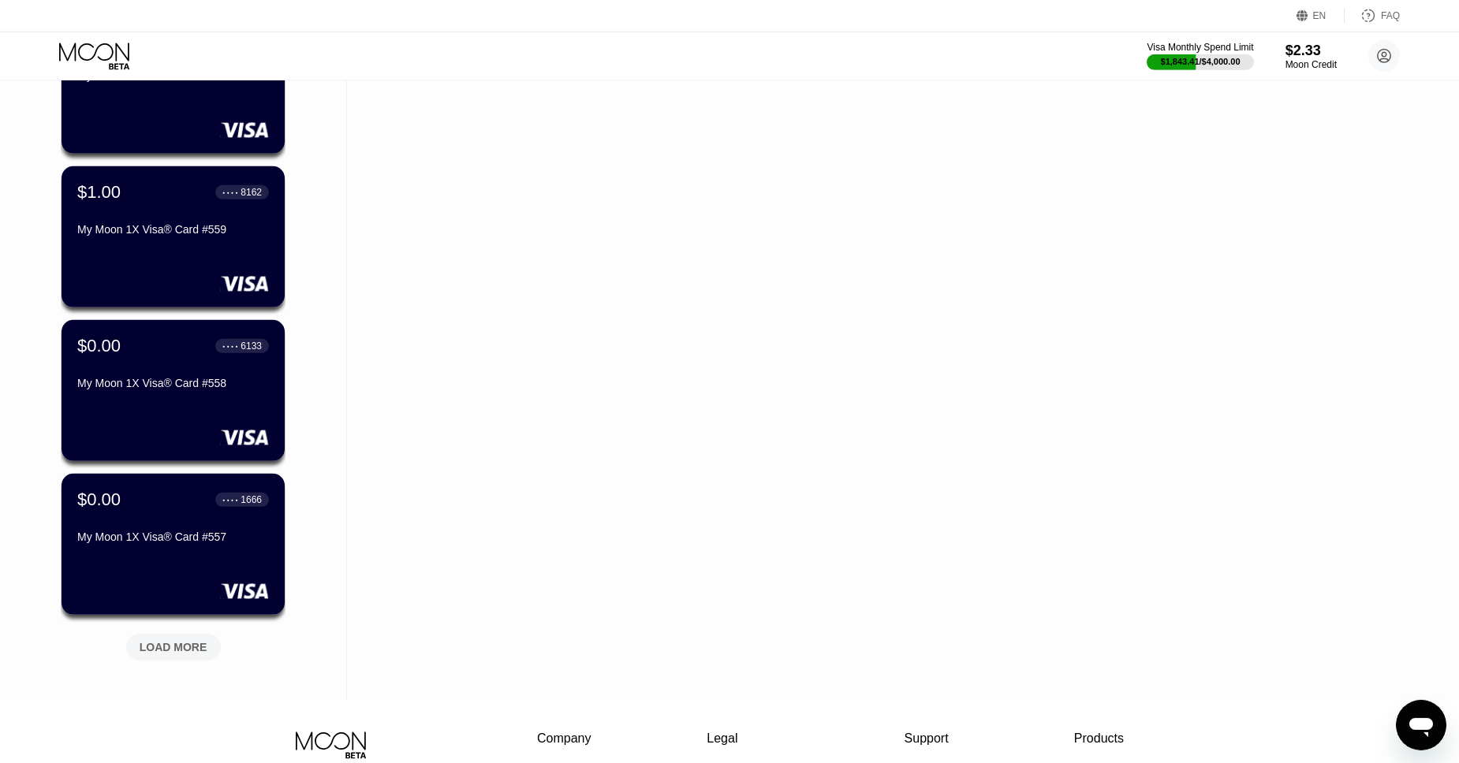
scroll to position [19579, 0]
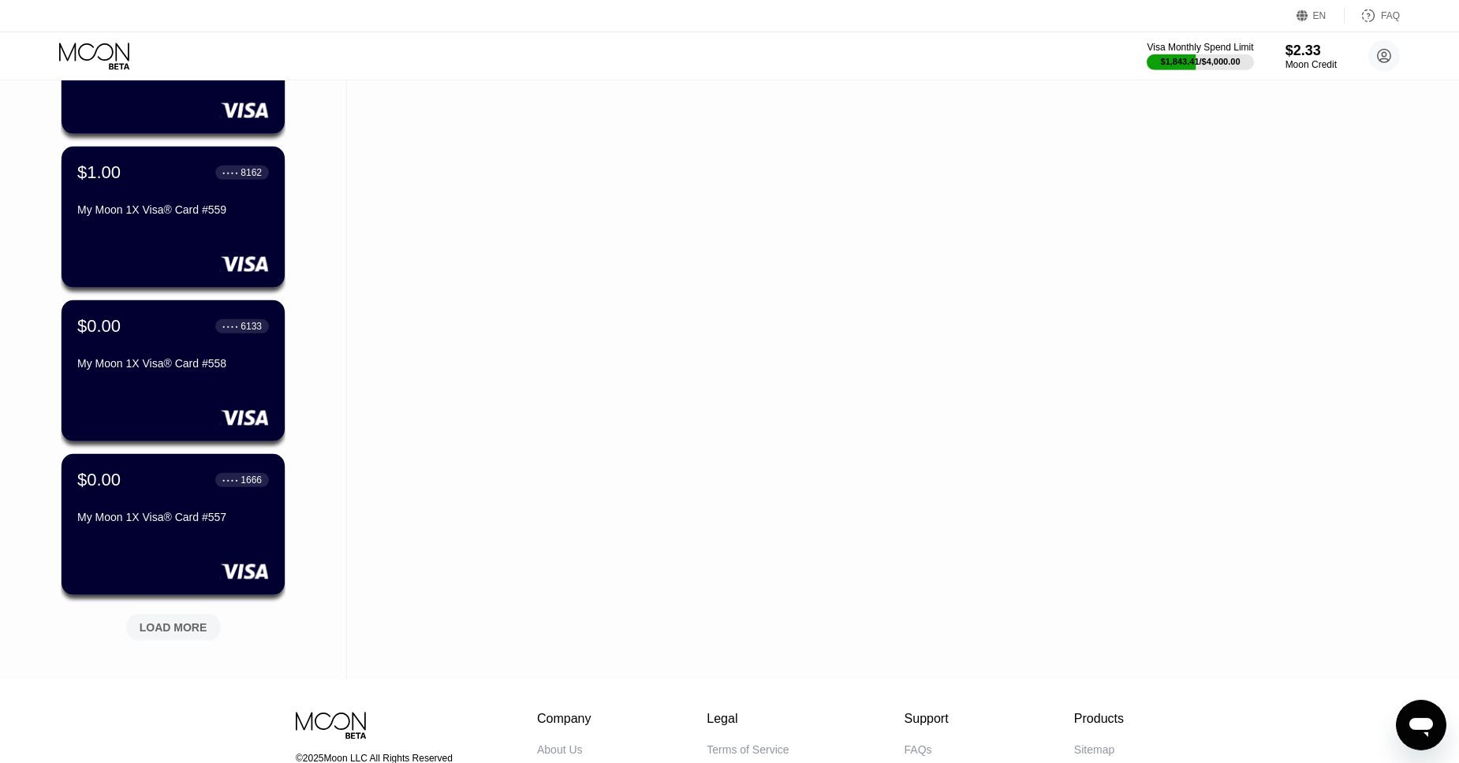
click at [175, 624] on div "LOAD MORE" at bounding box center [174, 628] width 68 height 14
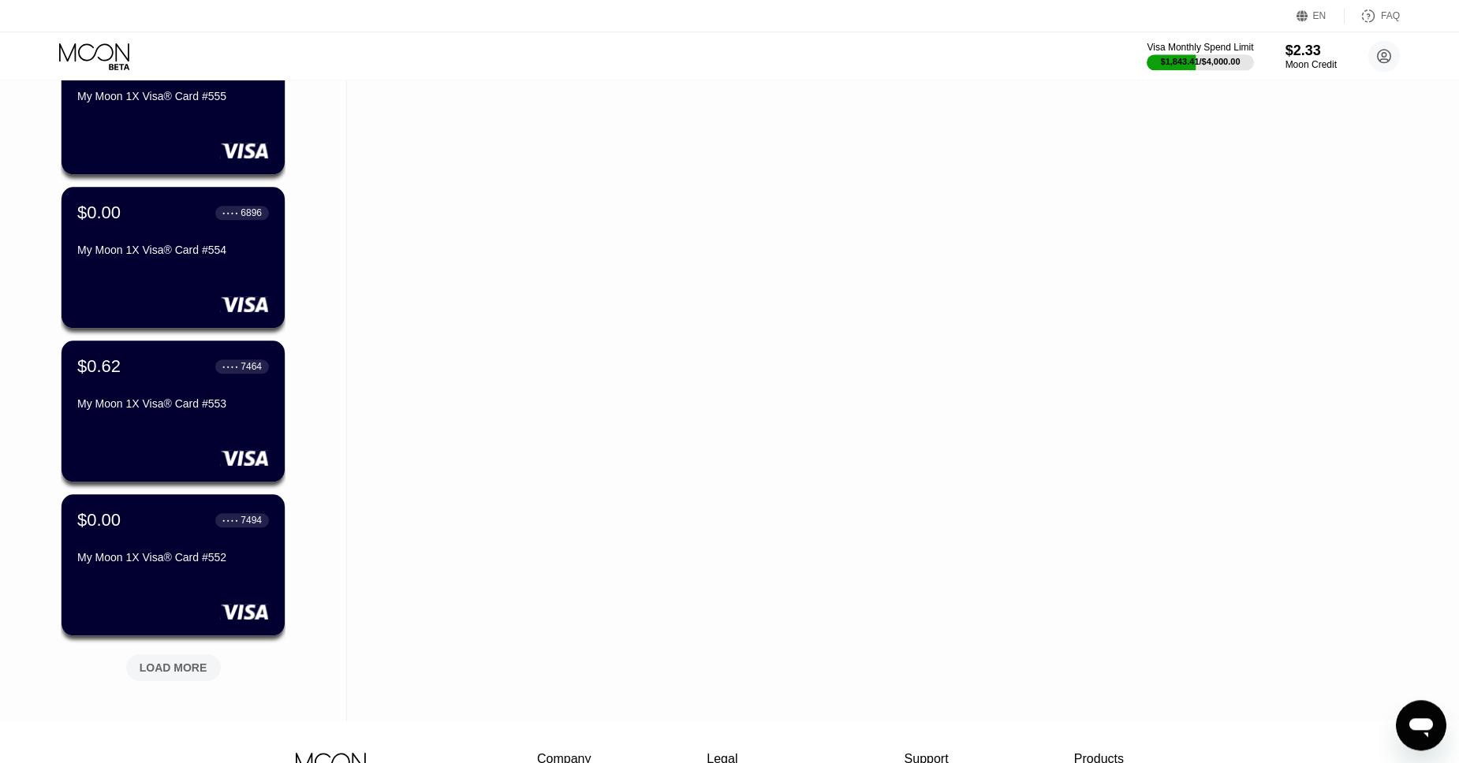
scroll to position [20311, 0]
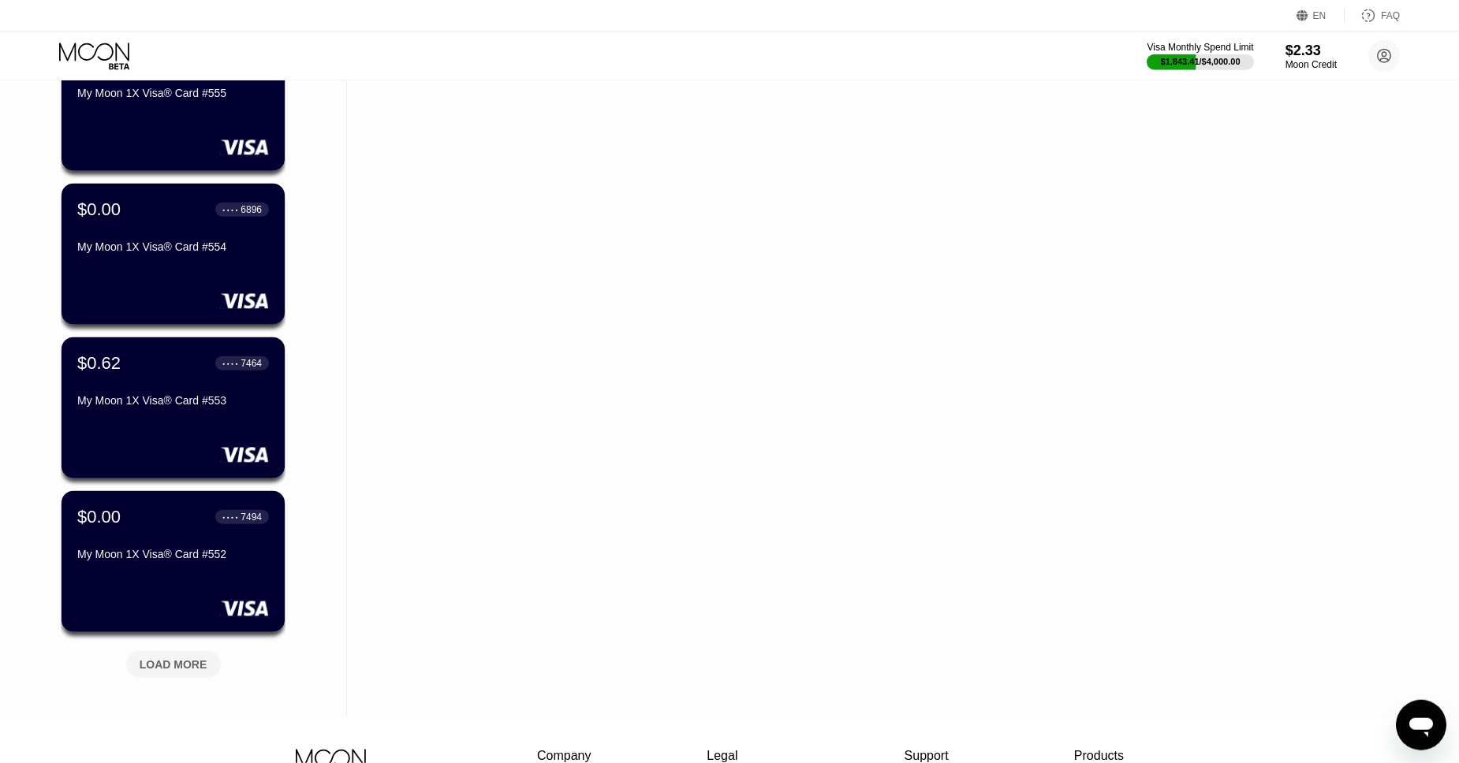
click at [164, 654] on div "LOAD MORE" at bounding box center [173, 664] width 95 height 27
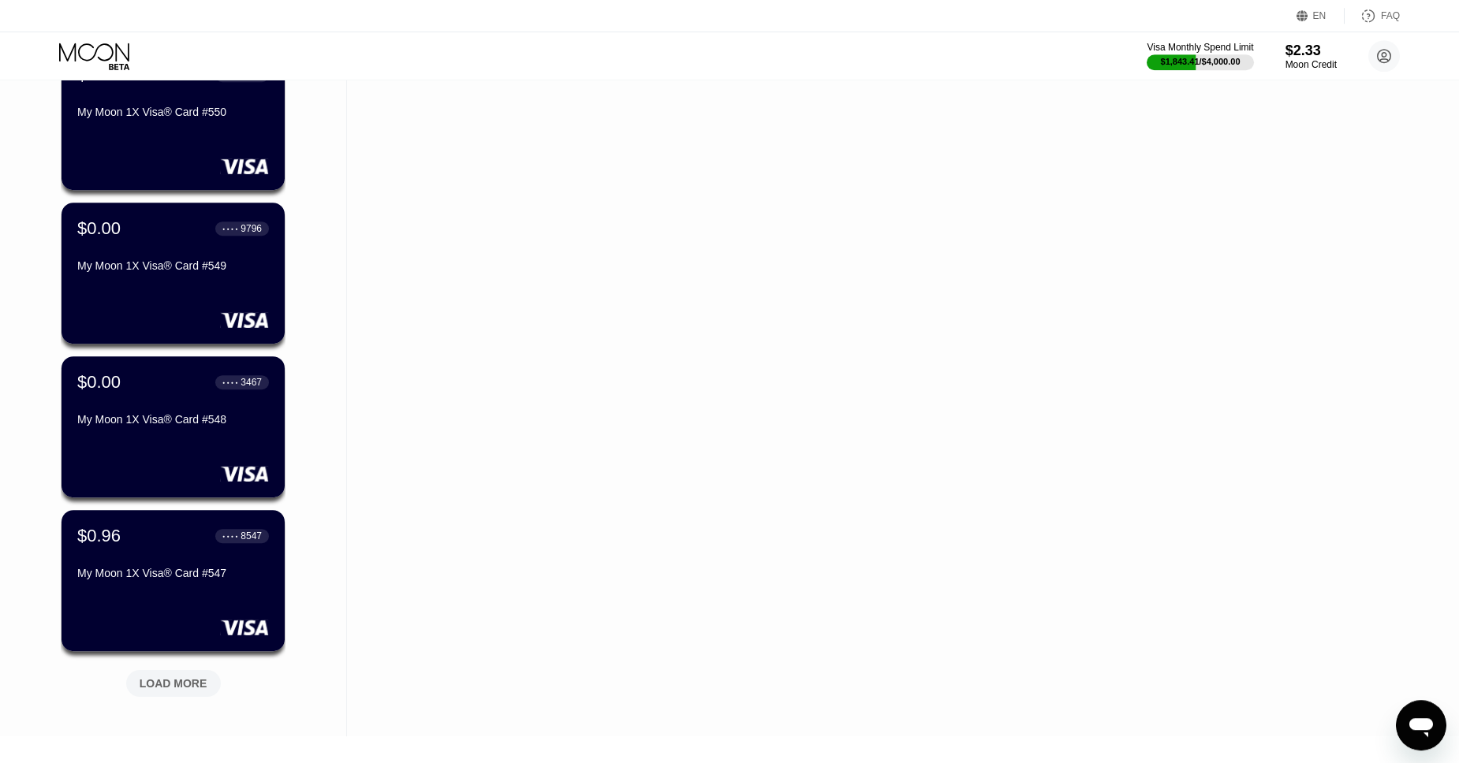
scroll to position [21062, 0]
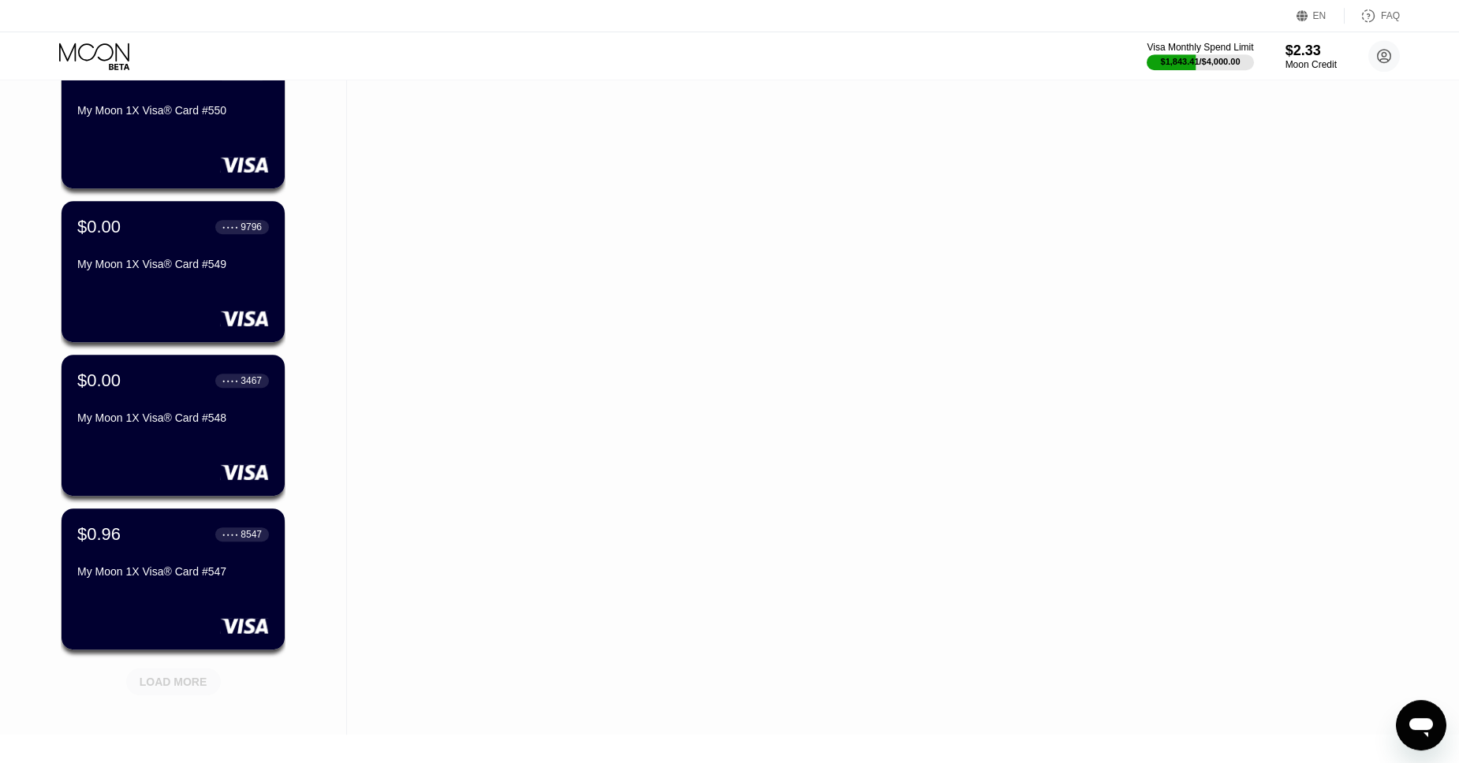
click at [173, 677] on div "LOAD MORE" at bounding box center [174, 682] width 68 height 14
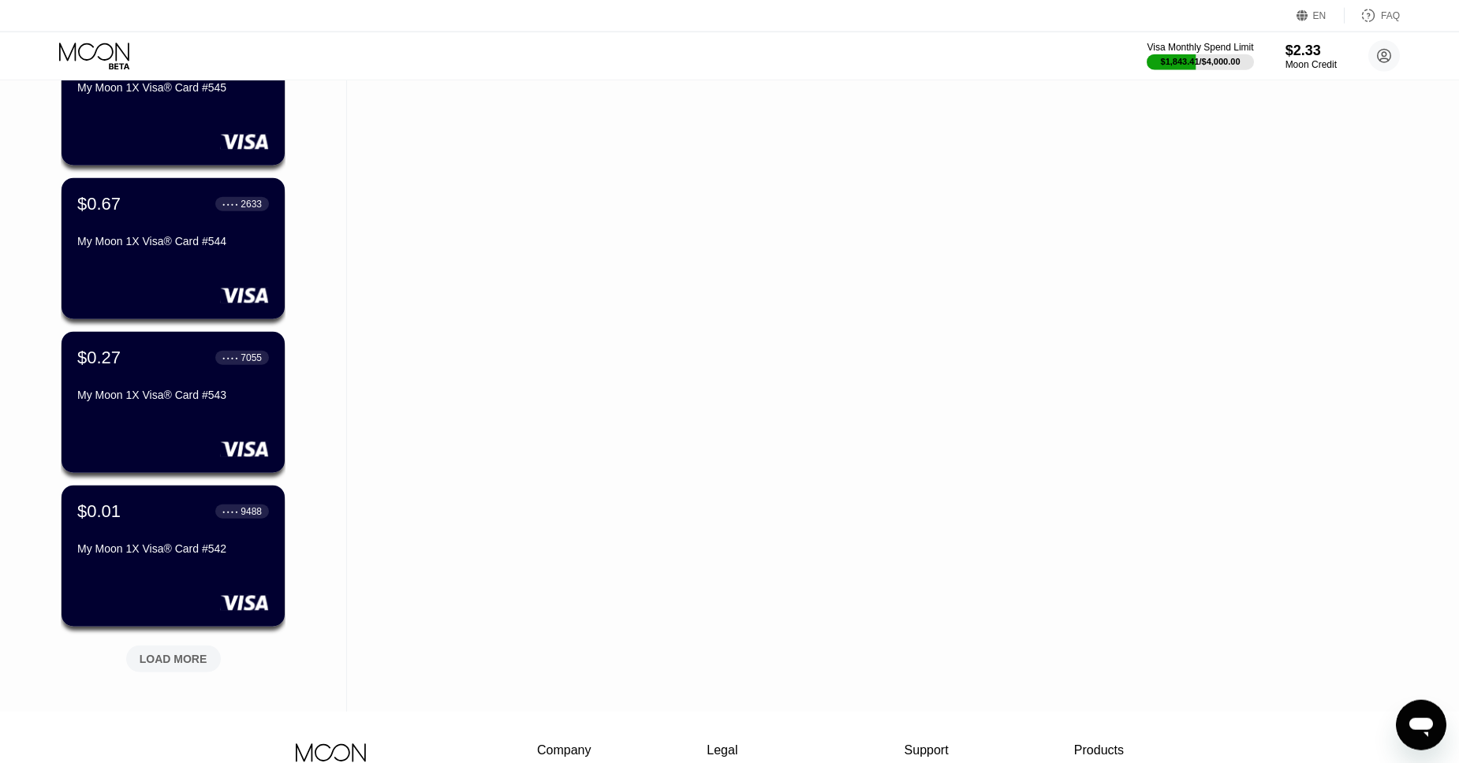
scroll to position [21856, 0]
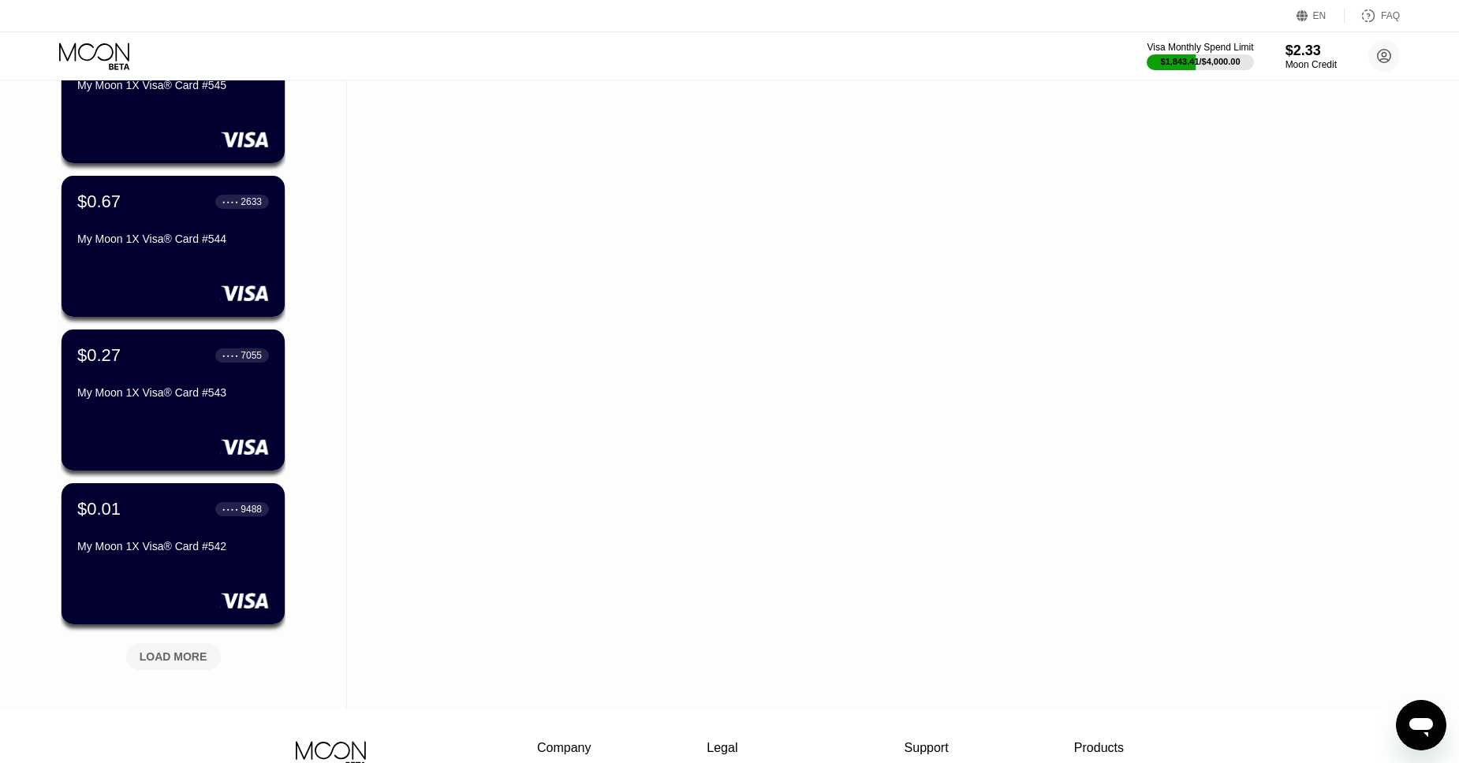
click at [185, 654] on div "LOAD MORE" at bounding box center [174, 657] width 68 height 14
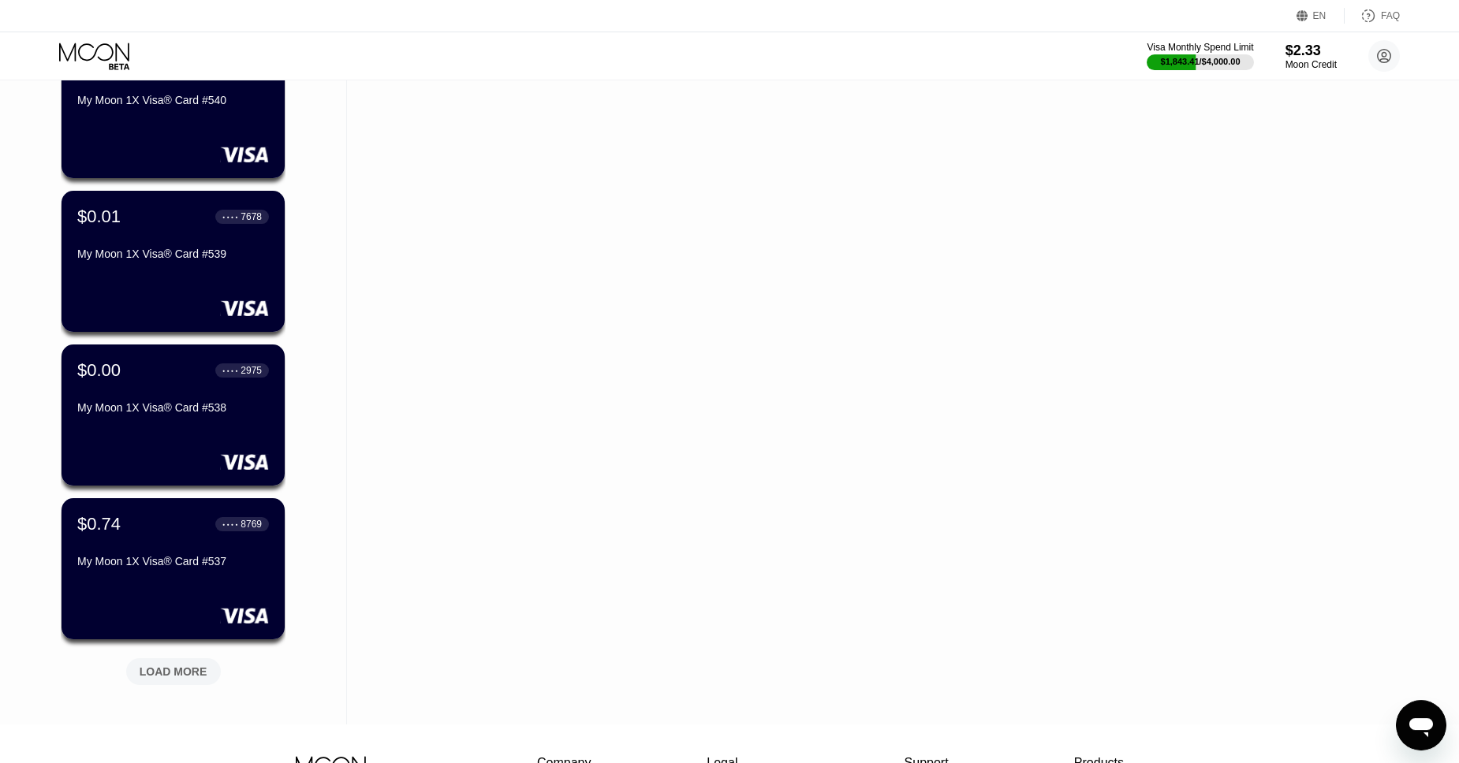
scroll to position [22615, 0]
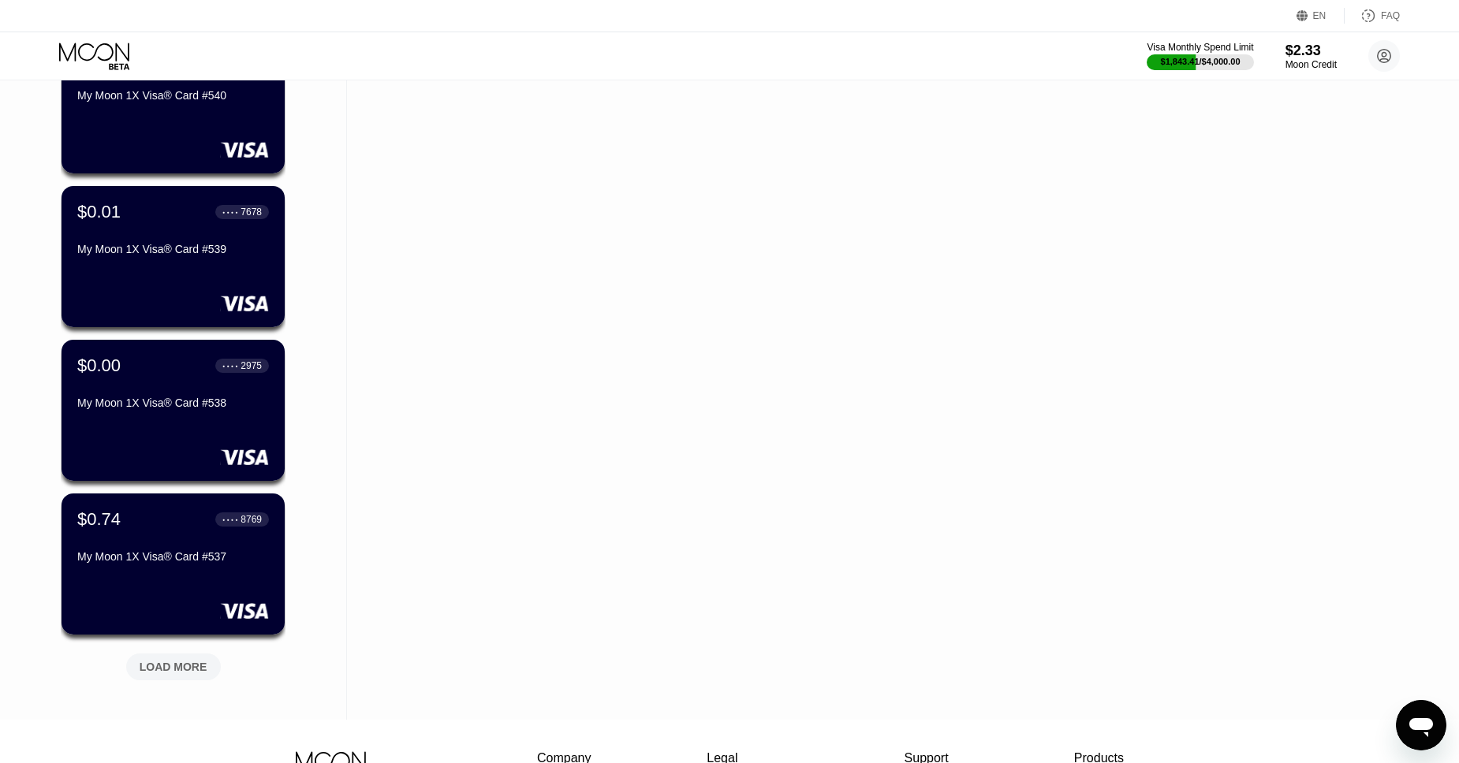
click at [185, 665] on div "LOAD MORE" at bounding box center [174, 667] width 68 height 14
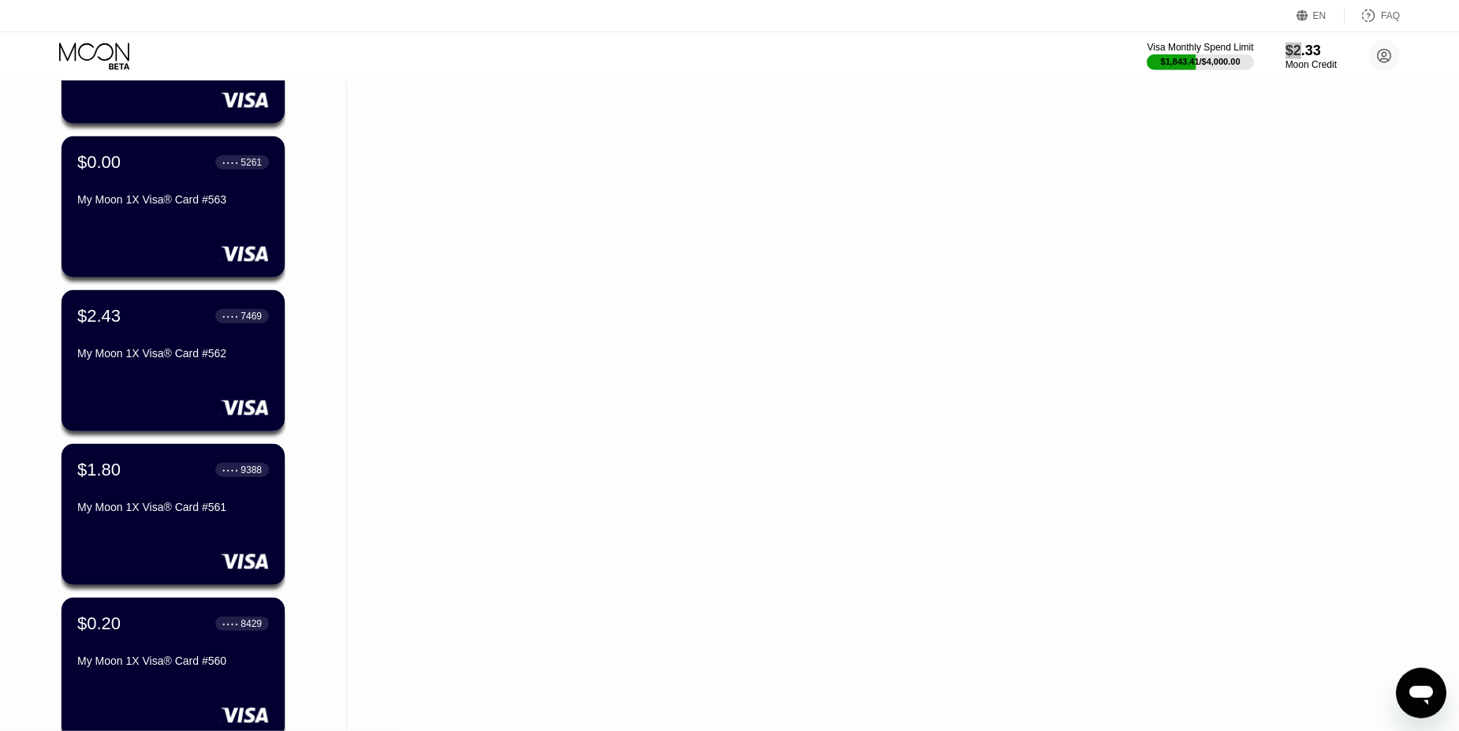
scroll to position [18971, 0]
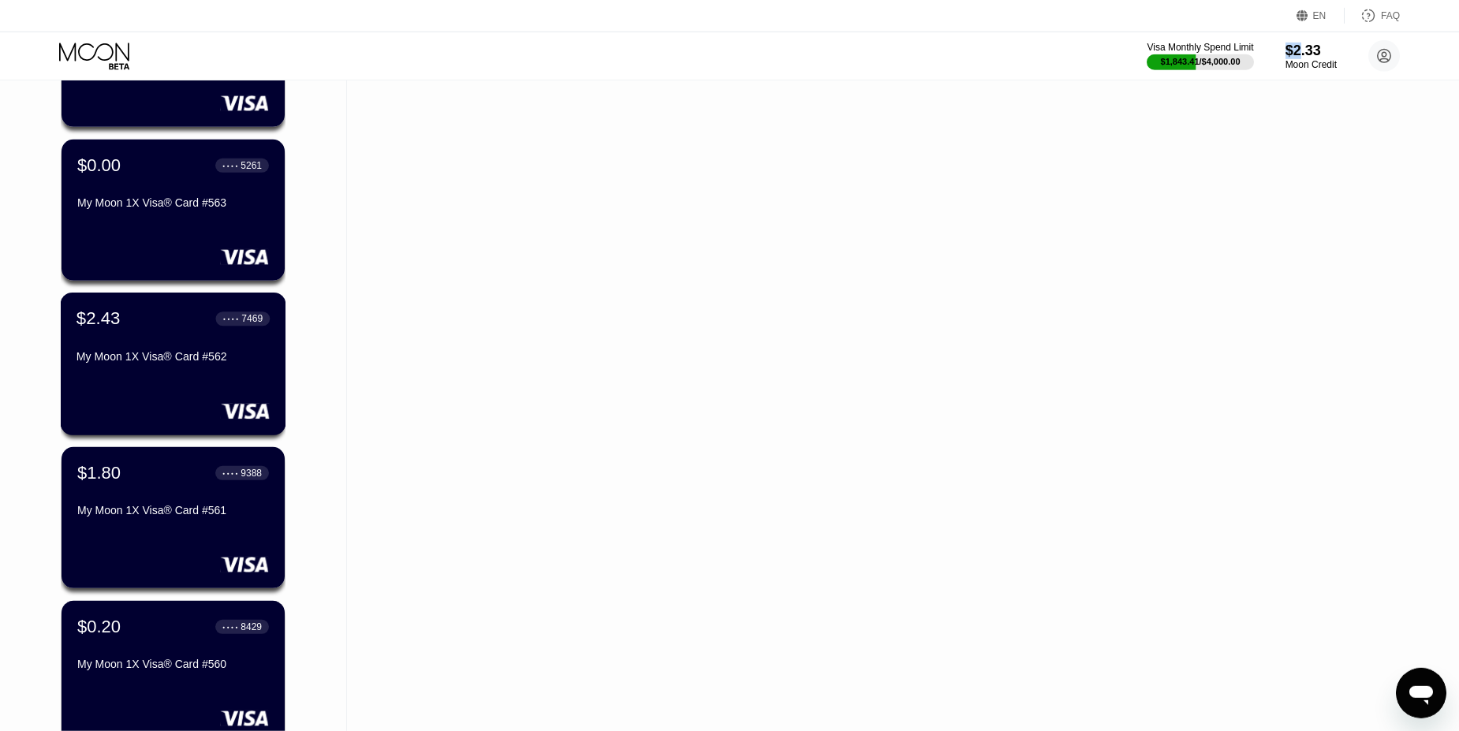
click at [181, 325] on div "$2.43 ● ● ● ● 7469" at bounding box center [172, 318] width 193 height 21
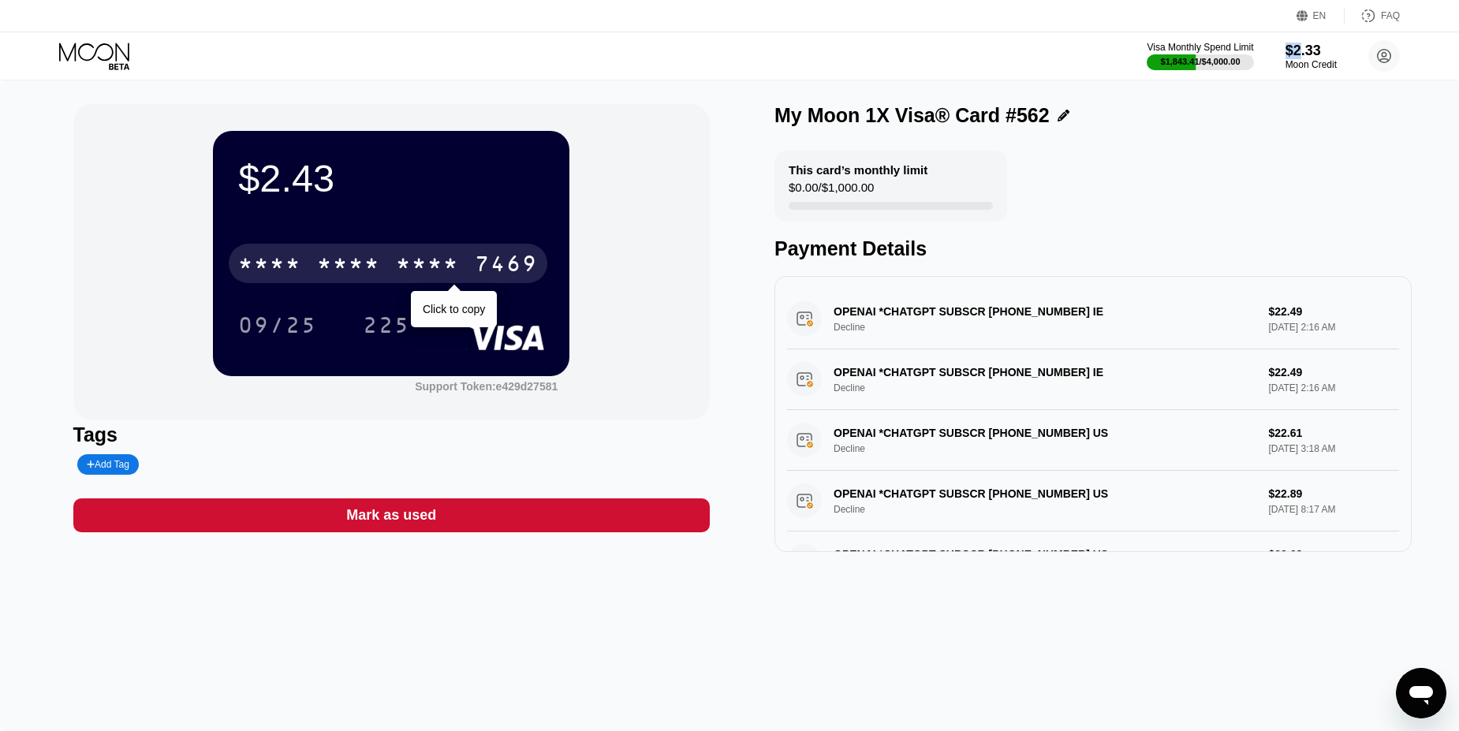
click at [464, 253] on div "* * * * * * * * * * * * 7469" at bounding box center [388, 263] width 319 height 39
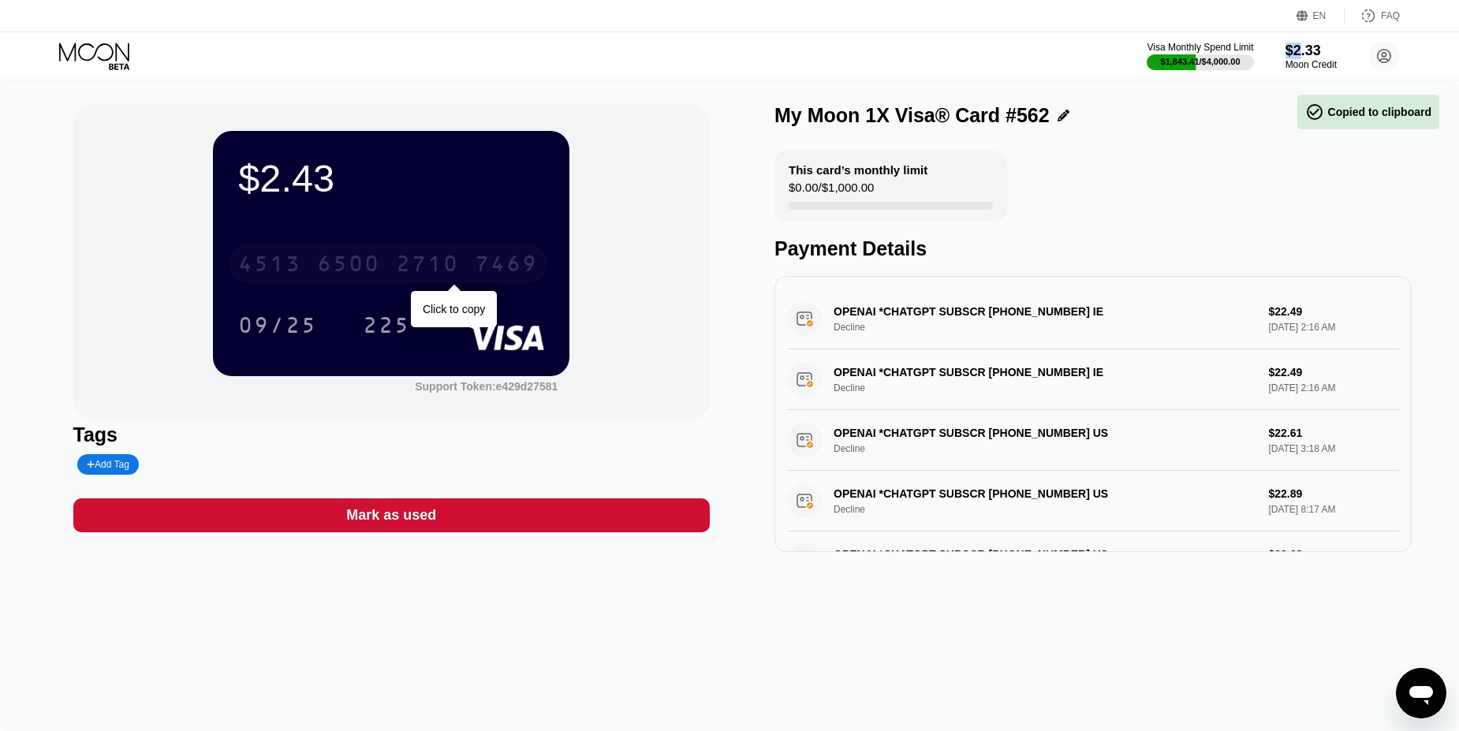
click at [348, 253] on div "6500" at bounding box center [348, 265] width 63 height 25
click at [348, 253] on div "* * * *" at bounding box center [348, 265] width 63 height 25
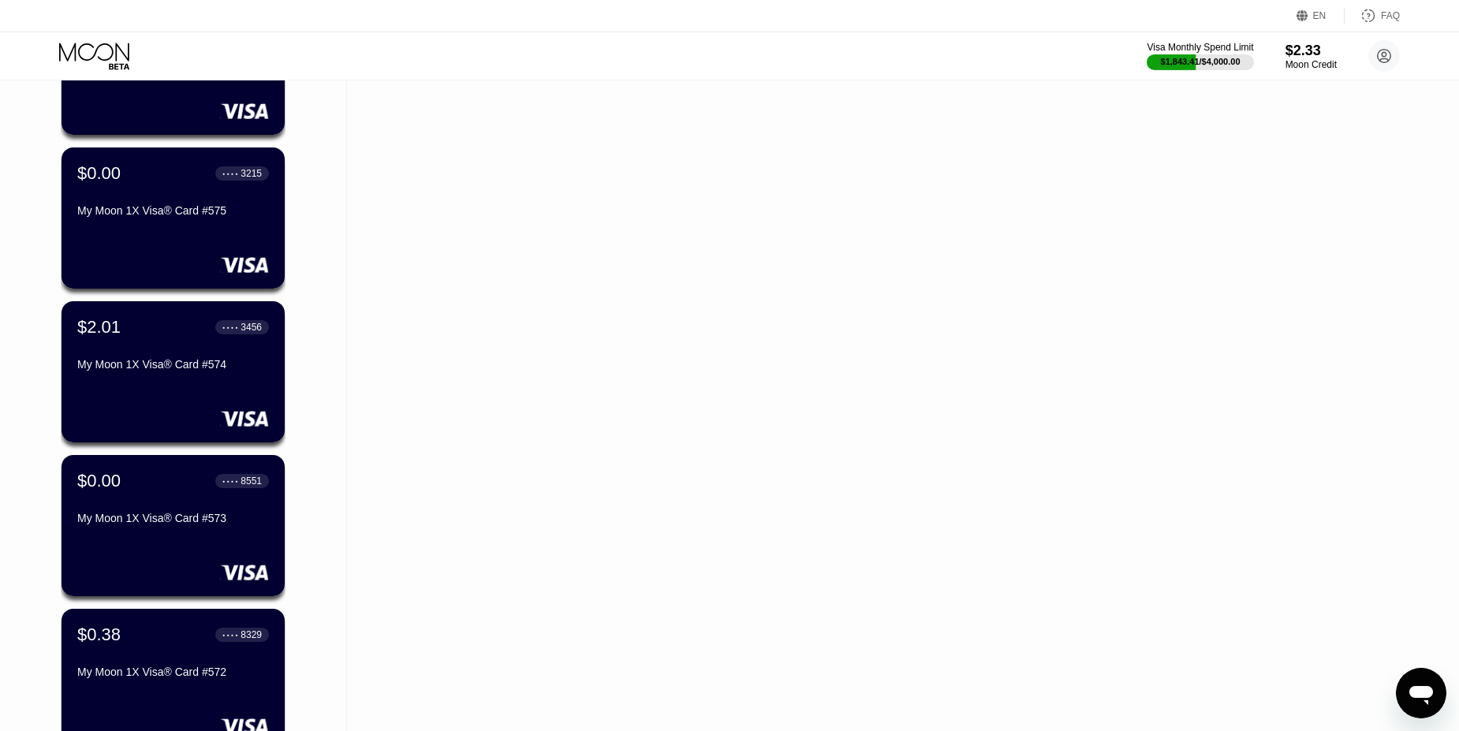
scroll to position [17117, 0]
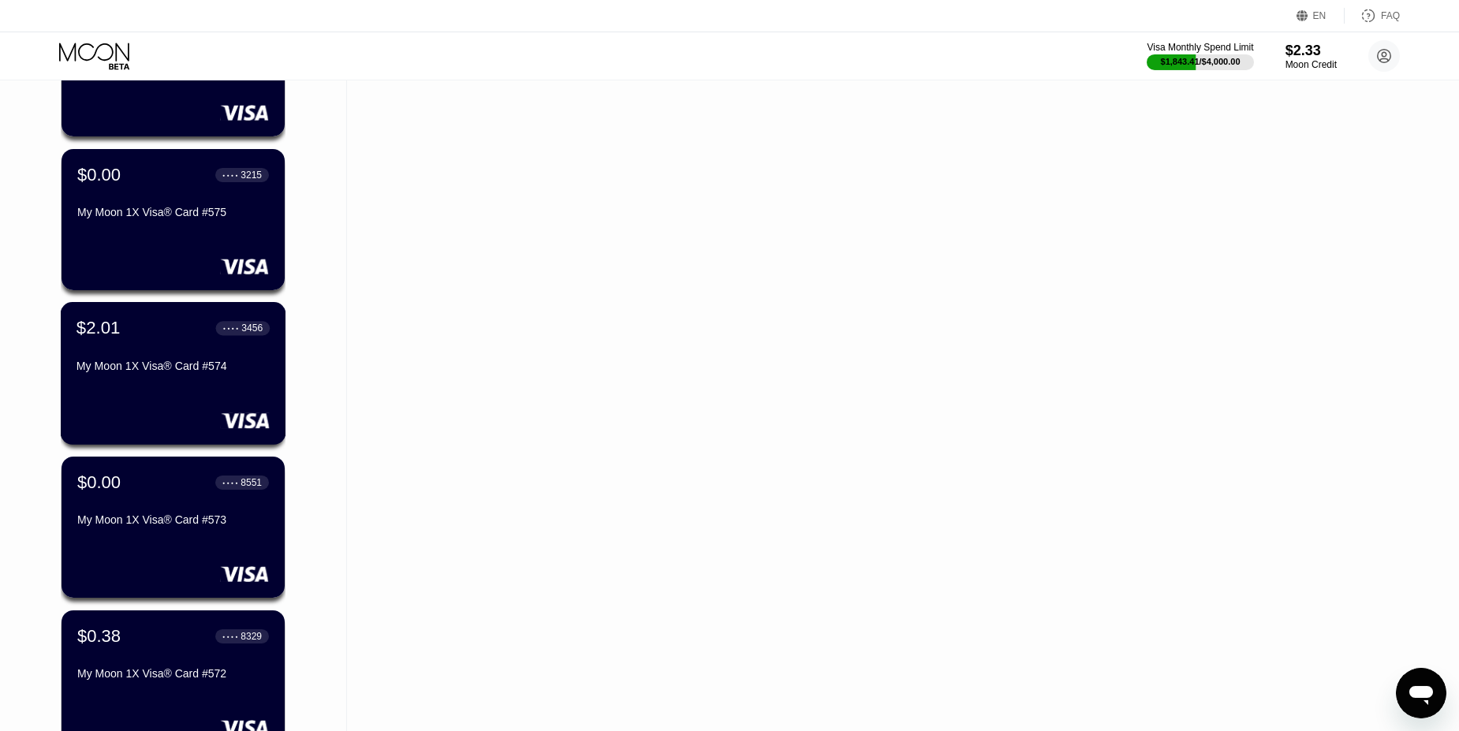
click at [160, 349] on div "$2.01 ● ● ● ● 3456 My Moon 1X Visa® Card #574" at bounding box center [172, 348] width 193 height 61
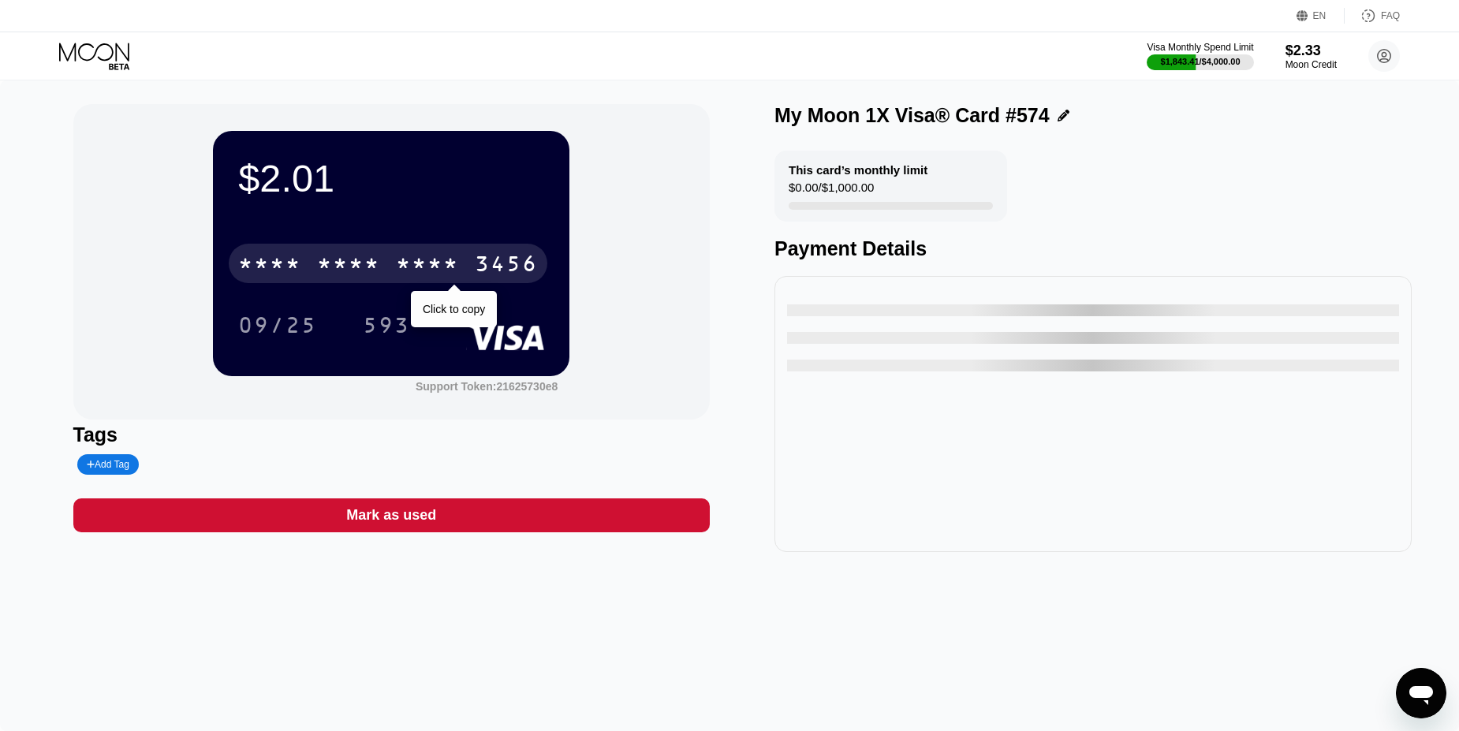
click at [457, 262] on div "* * * *" at bounding box center [427, 265] width 63 height 25
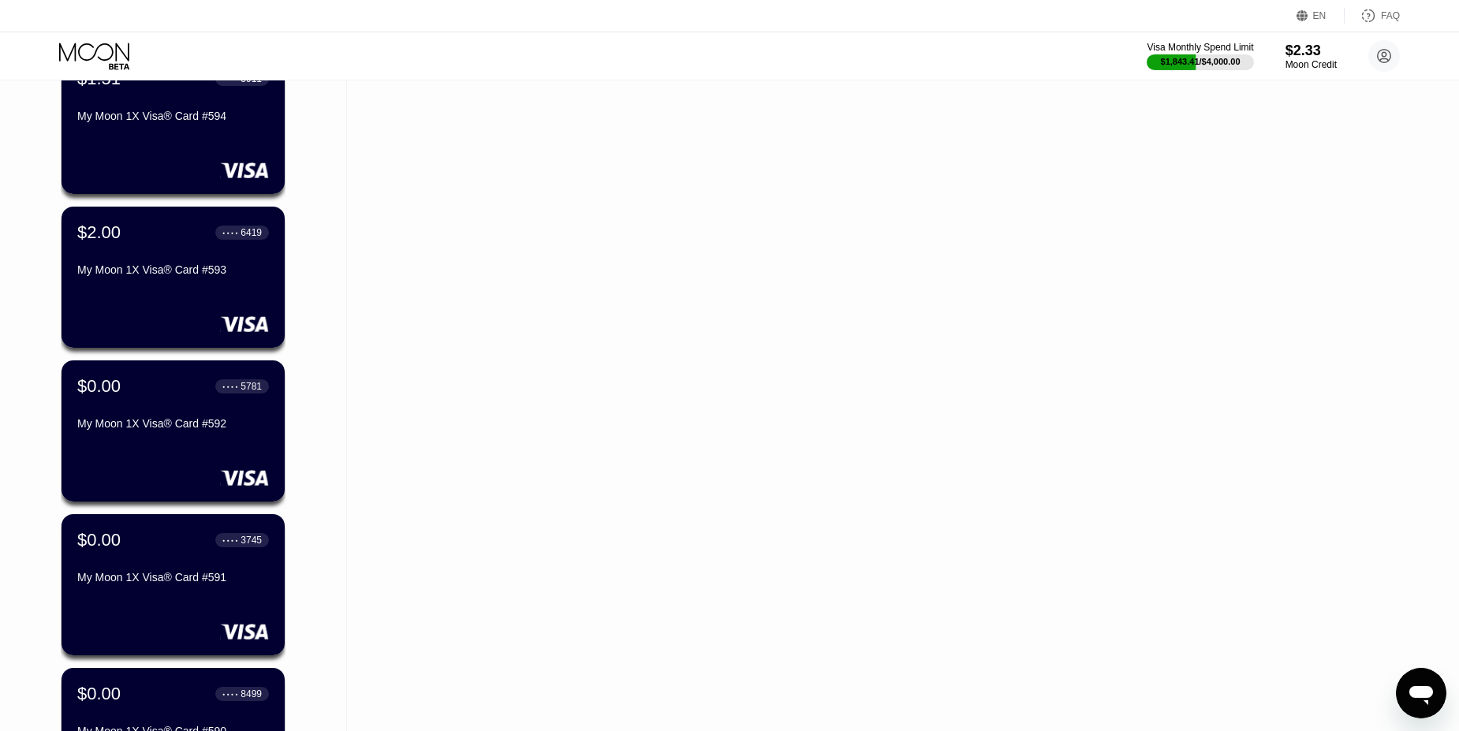
scroll to position [14236, 0]
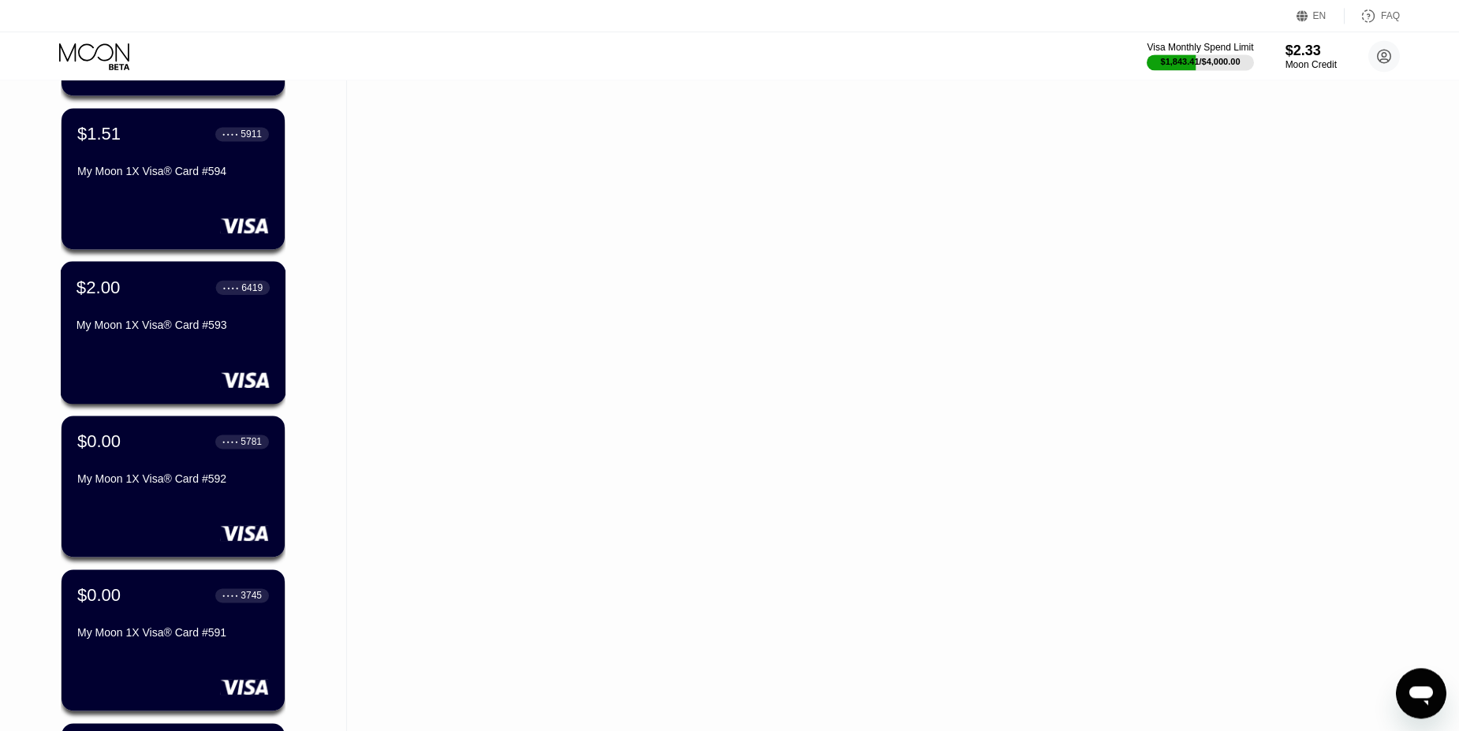
click at [180, 318] on div "$2.00 ● ● ● ● 6419 My Moon 1X Visa® Card #593" at bounding box center [172, 307] width 193 height 61
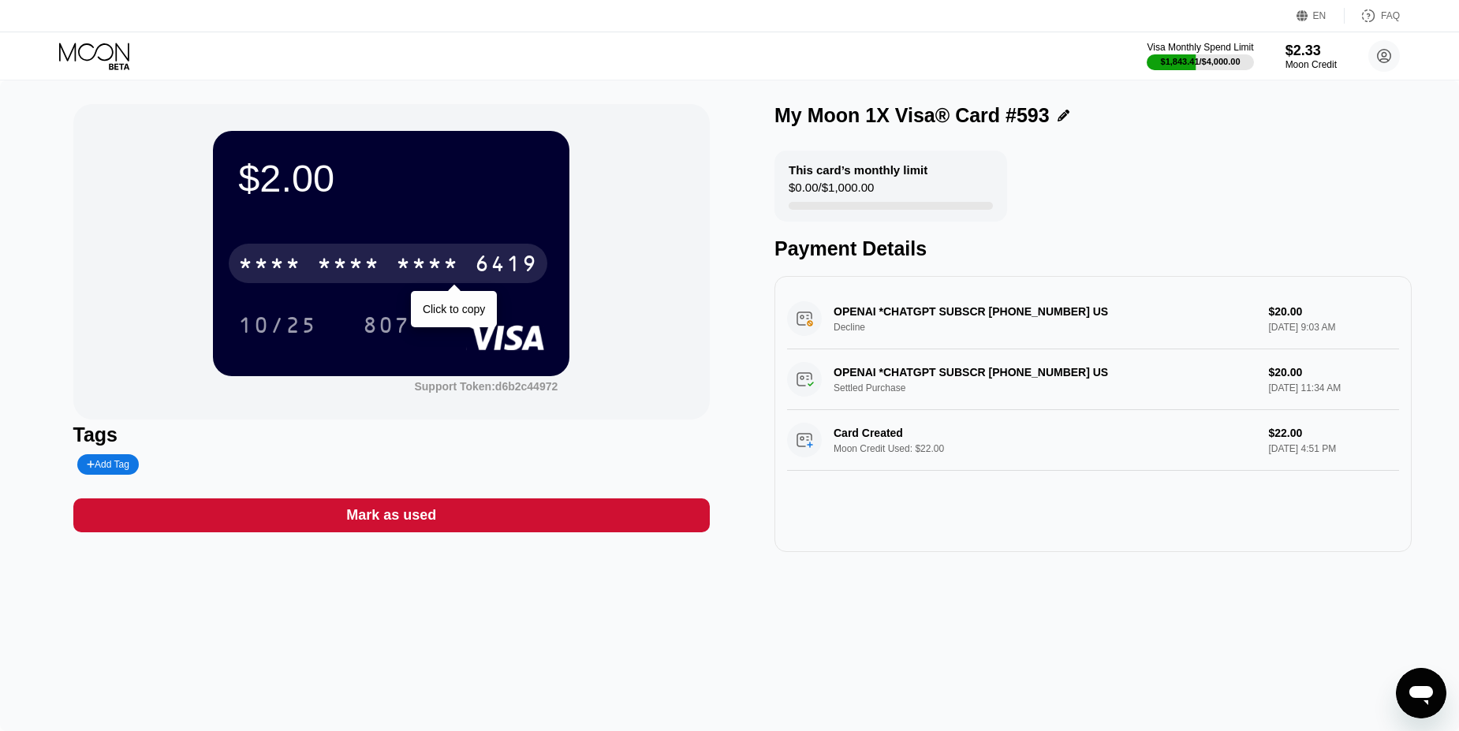
click at [473, 254] on div "* * * * * * * * * * * * 6419" at bounding box center [388, 263] width 319 height 39
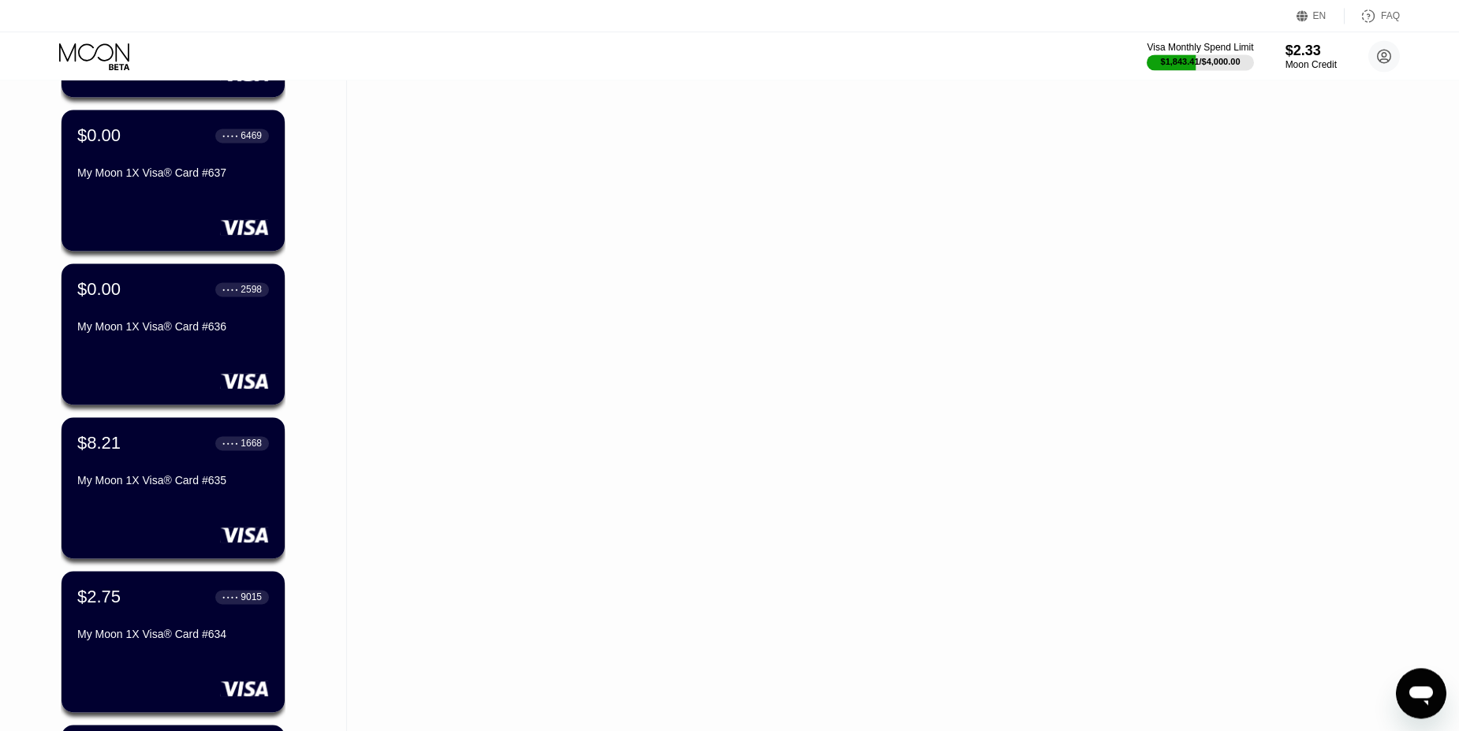
scroll to position [7963, 0]
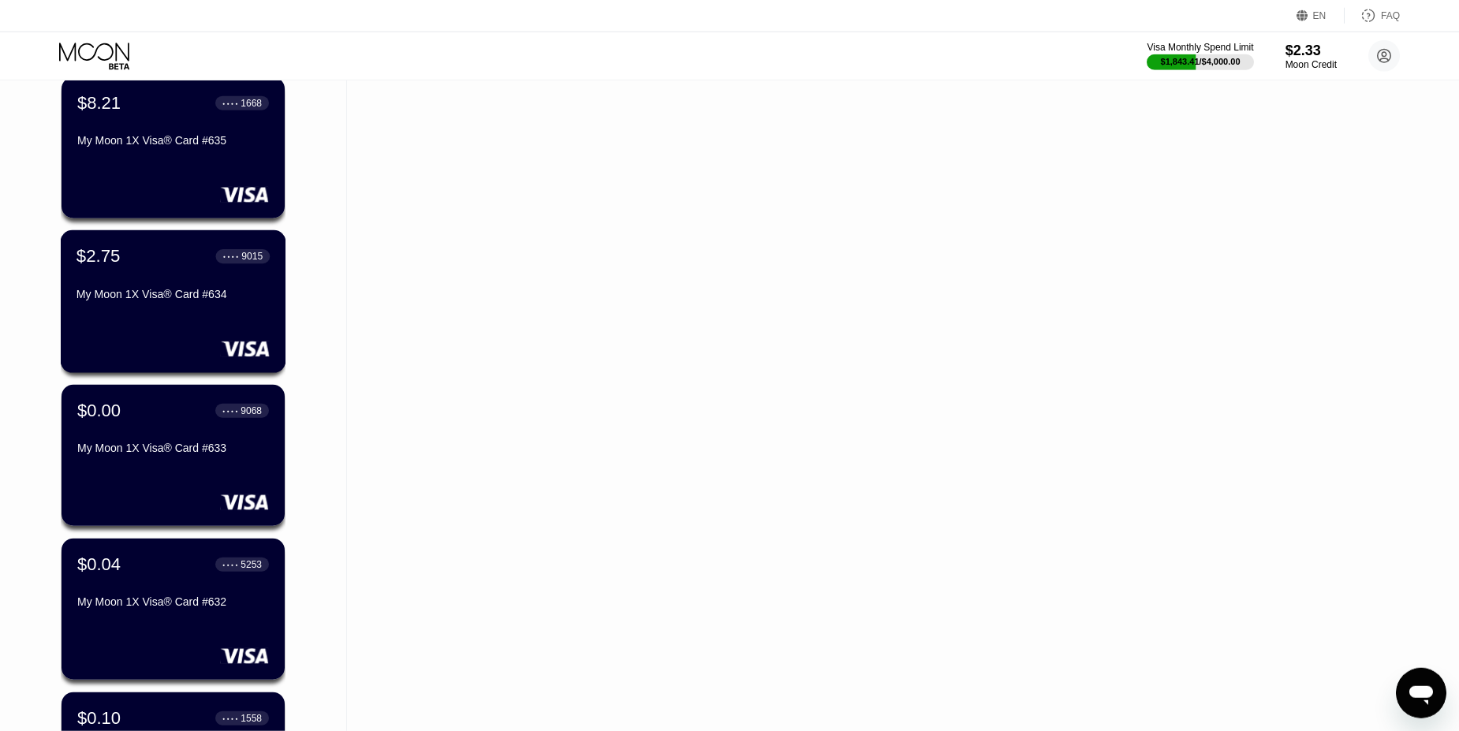
click at [151, 258] on div "$2.75 ● ● ● ● 9015" at bounding box center [172, 256] width 193 height 21
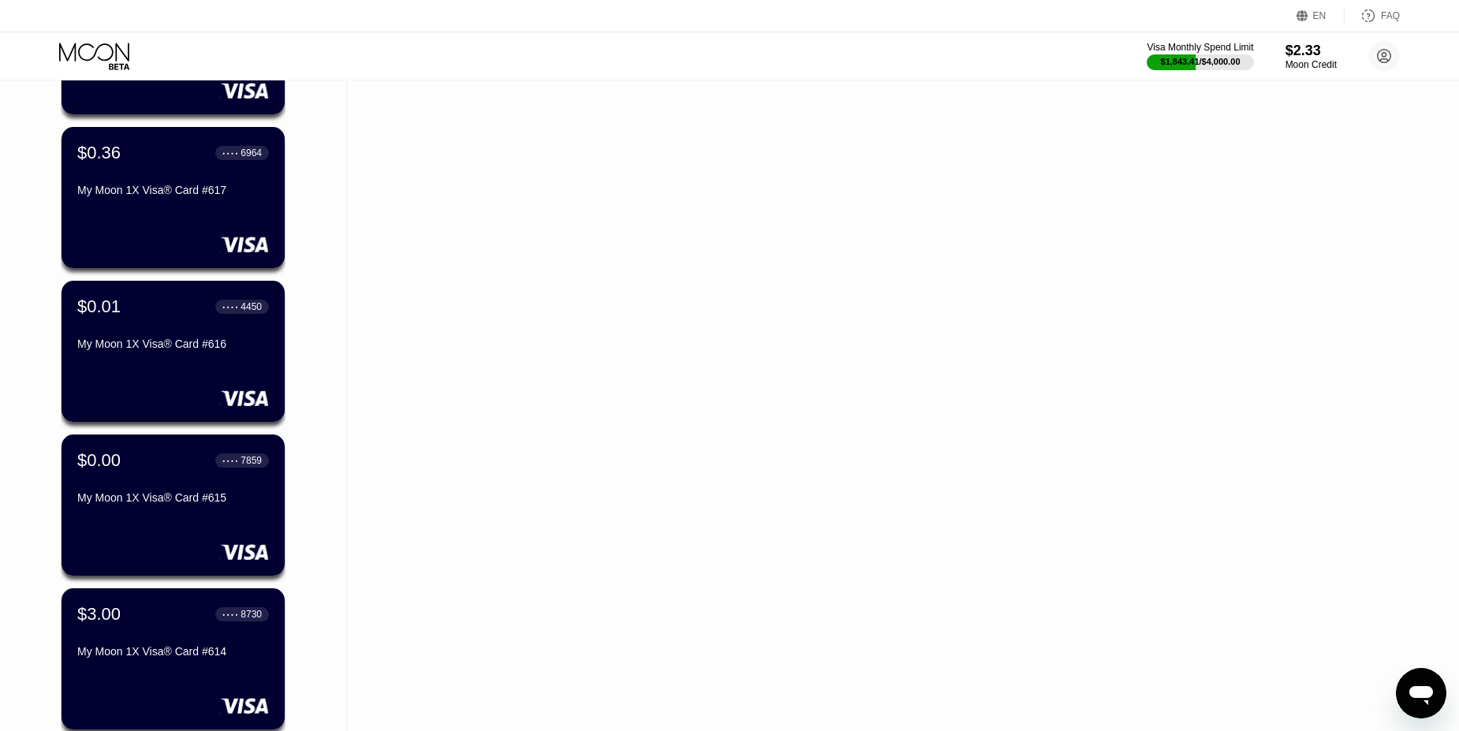
scroll to position [10277, 0]
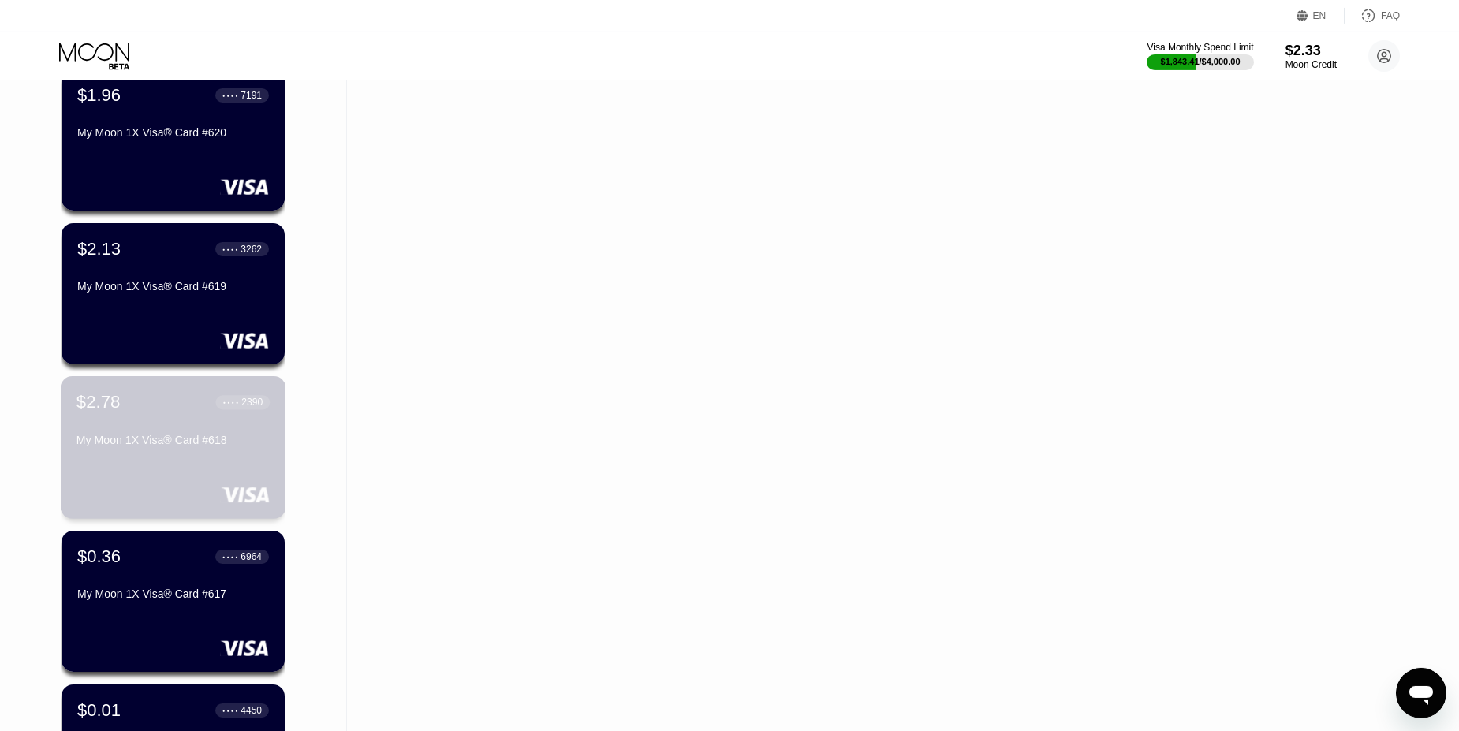
click at [158, 416] on div "$2.78 ● ● ● ● 2390 My Moon 1X Visa® Card #618" at bounding box center [172, 422] width 193 height 61
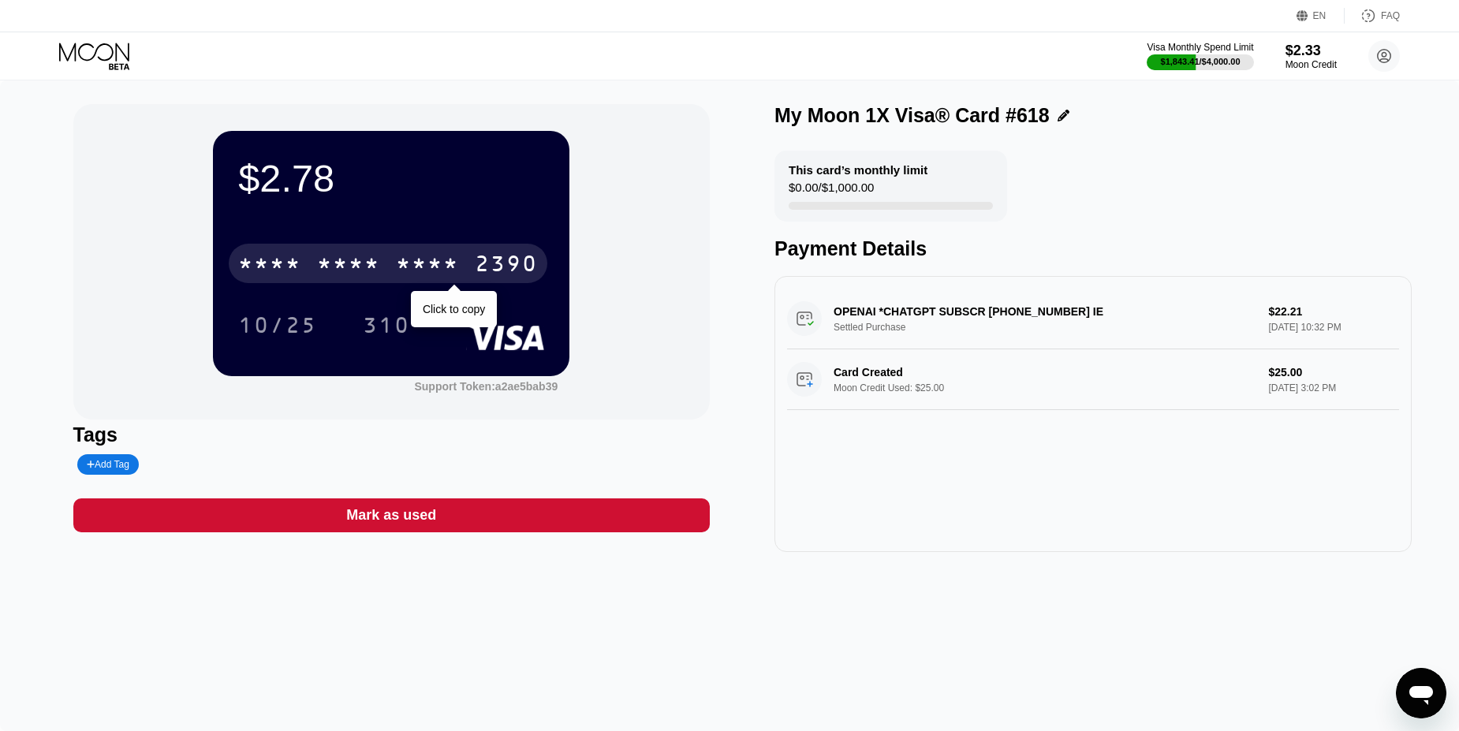
click at [410, 249] on div "* * * * * * * * * * * * 2390" at bounding box center [388, 263] width 319 height 39
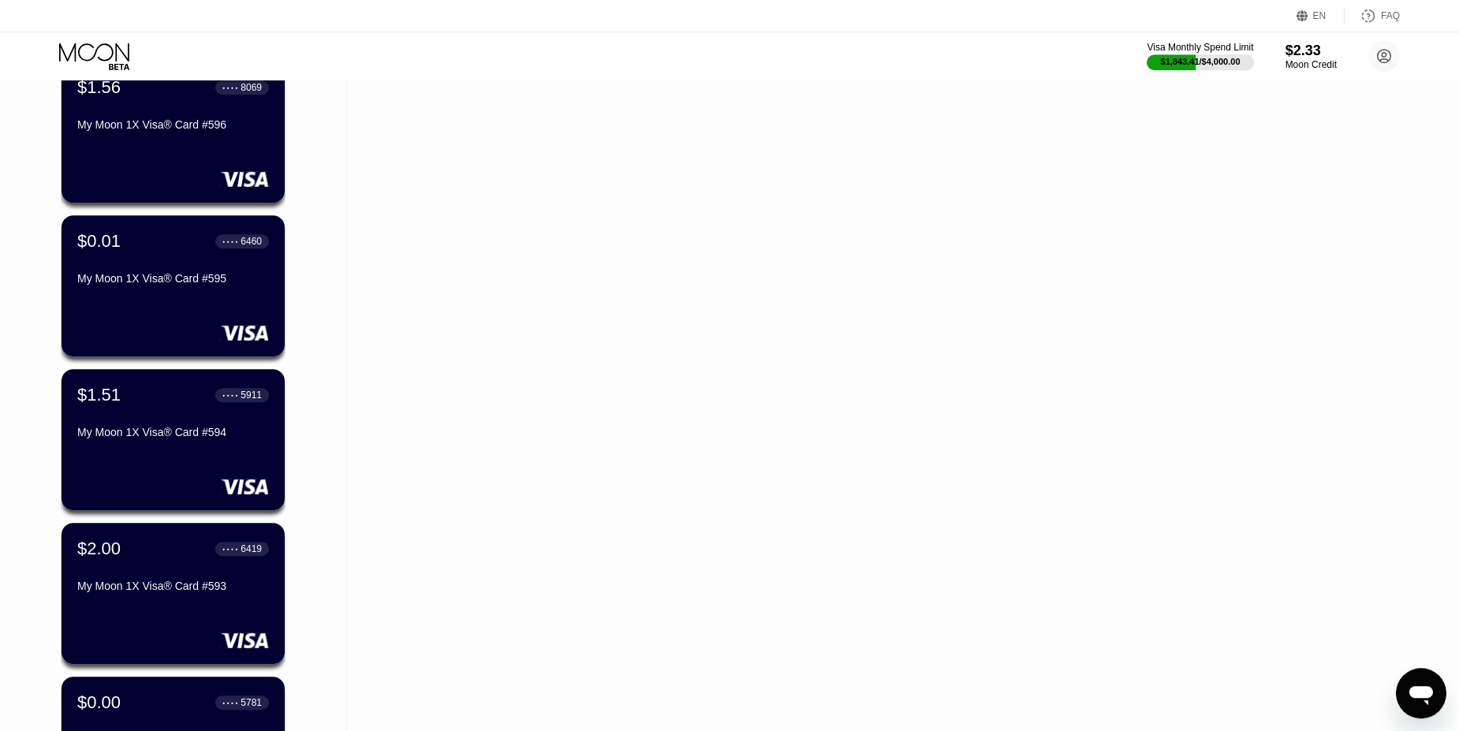
scroll to position [13979, 0]
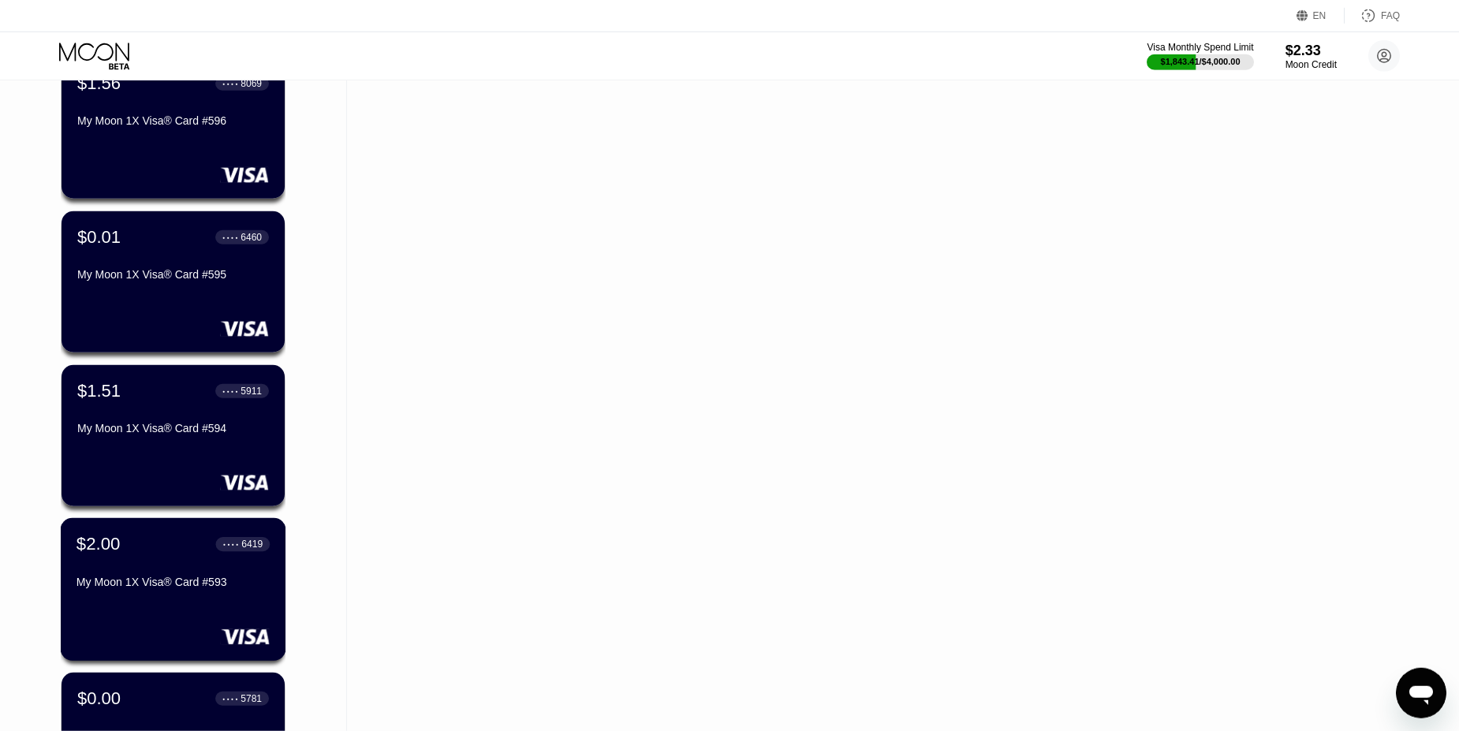
click at [159, 565] on div "$2.00 ● ● ● ● 6419 My Moon 1X Visa® Card #593" at bounding box center [172, 564] width 193 height 61
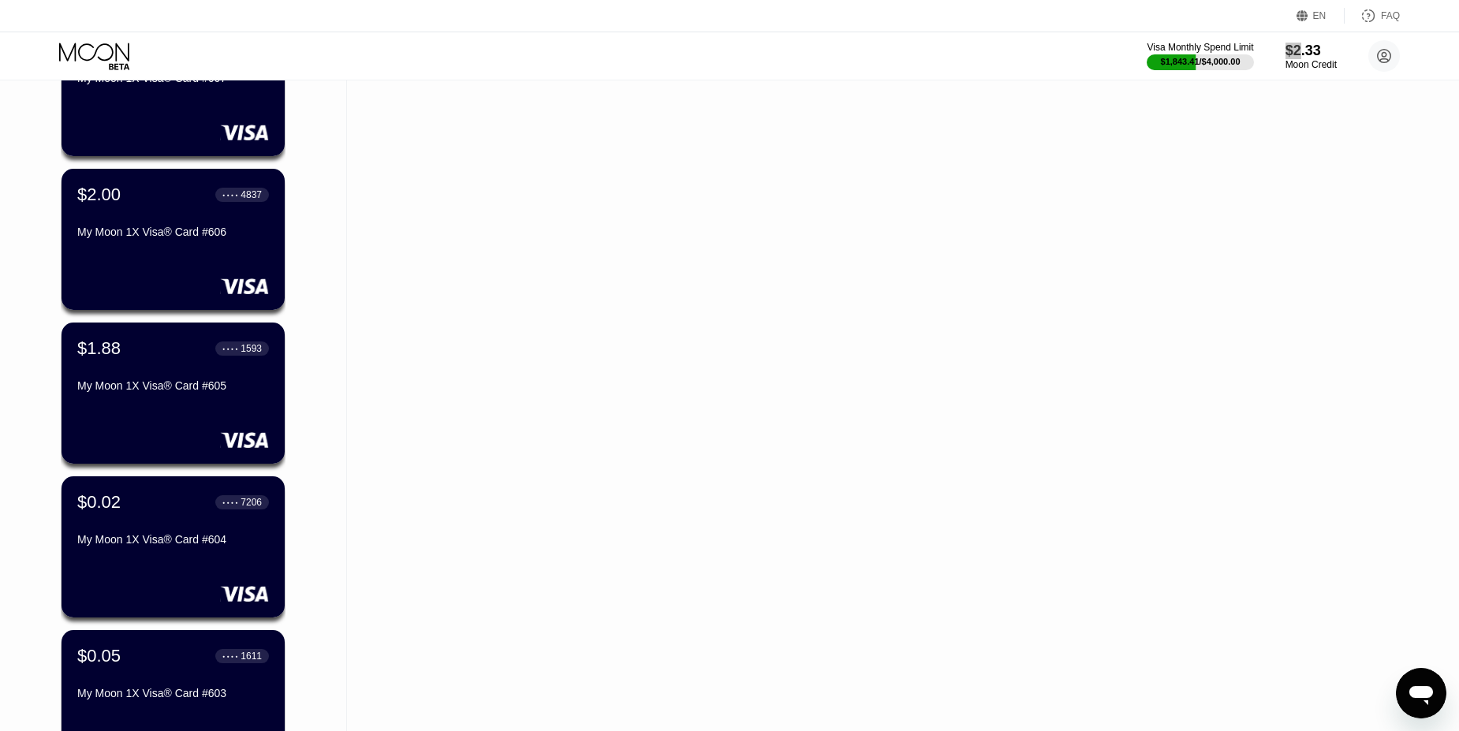
scroll to position [12199, 0]
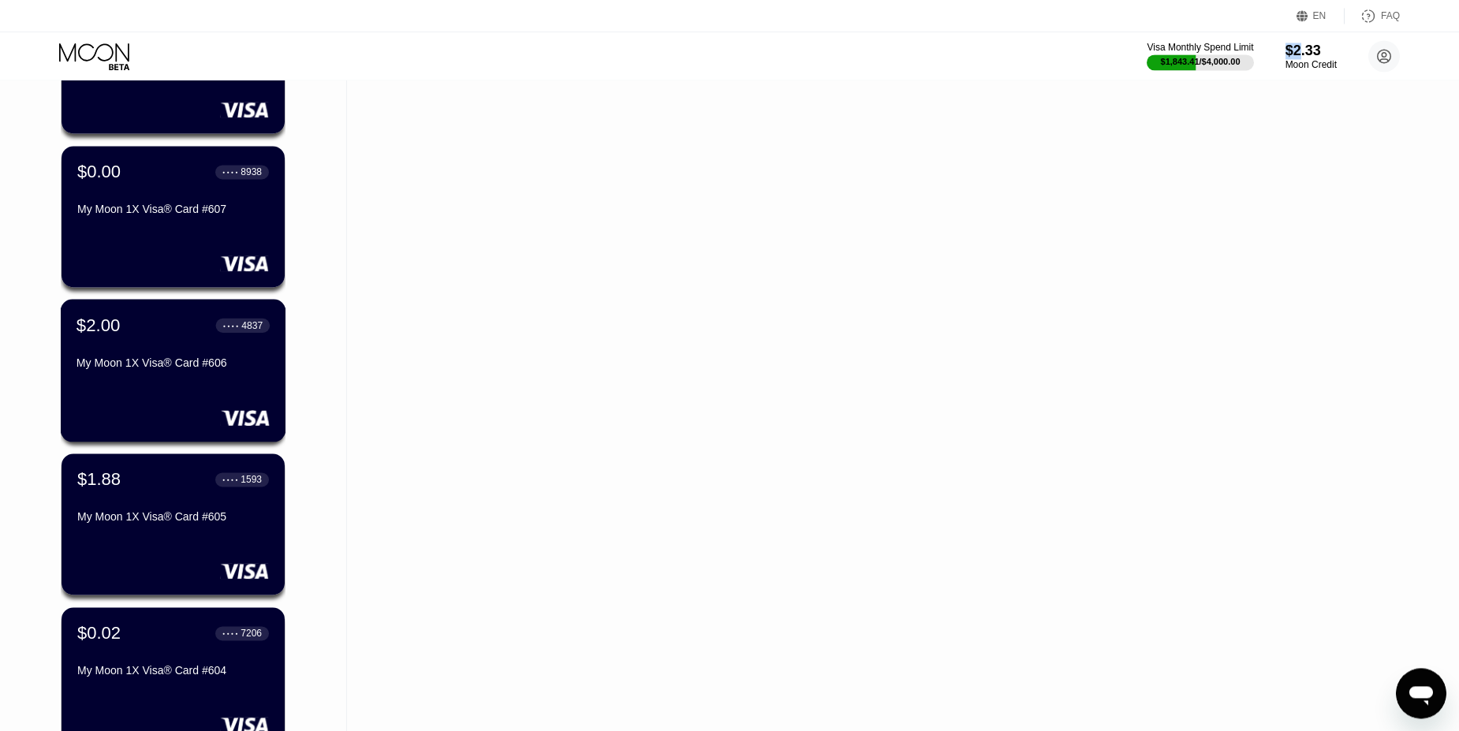
click at [188, 326] on div "$2.00 ● ● ● ● 4837" at bounding box center [172, 325] width 193 height 21
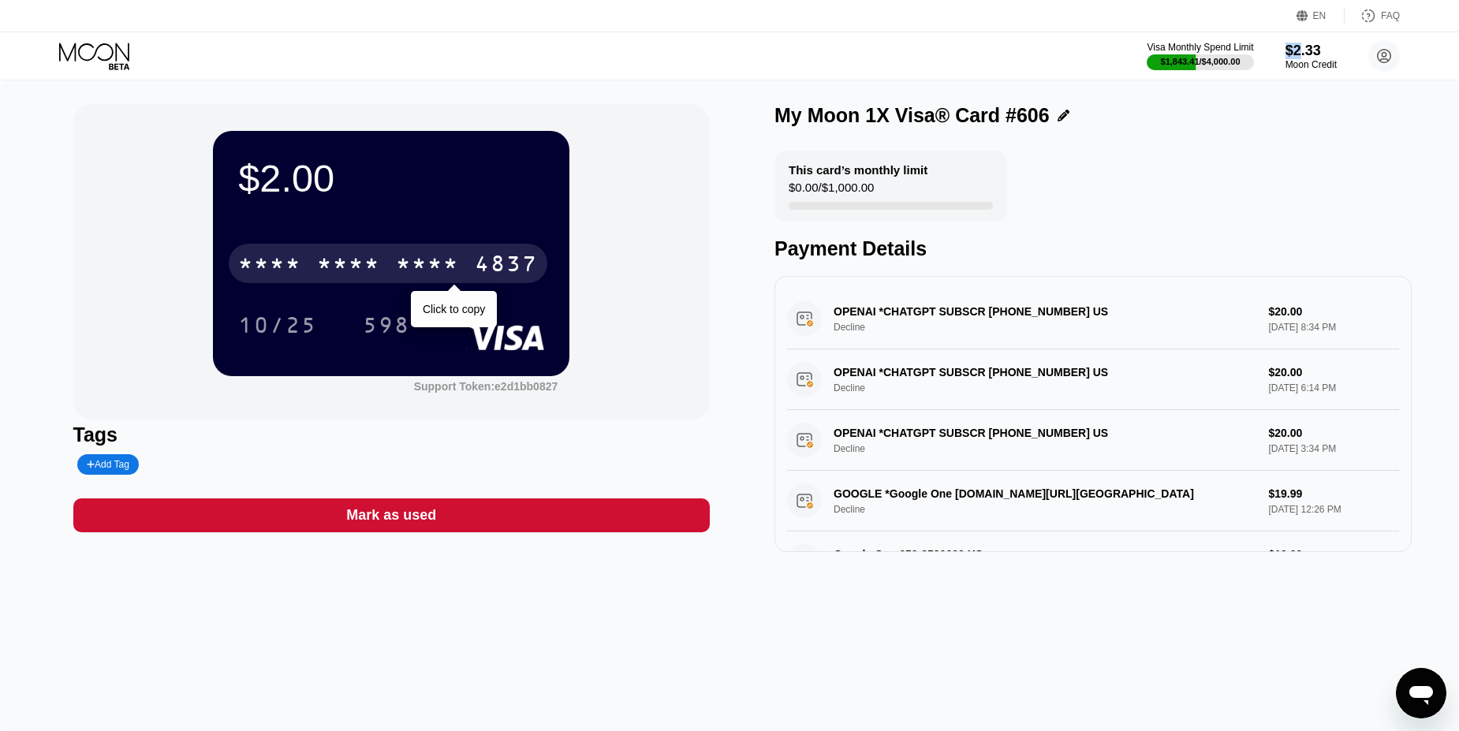
click at [434, 269] on div "* * * *" at bounding box center [427, 265] width 63 height 25
click at [427, 259] on div "2936" at bounding box center [427, 265] width 63 height 25
click at [427, 259] on div "* * * *" at bounding box center [427, 265] width 63 height 25
click at [508, 256] on div "4837" at bounding box center [506, 265] width 63 height 25
click at [516, 266] on div "4837" at bounding box center [506, 265] width 63 height 25
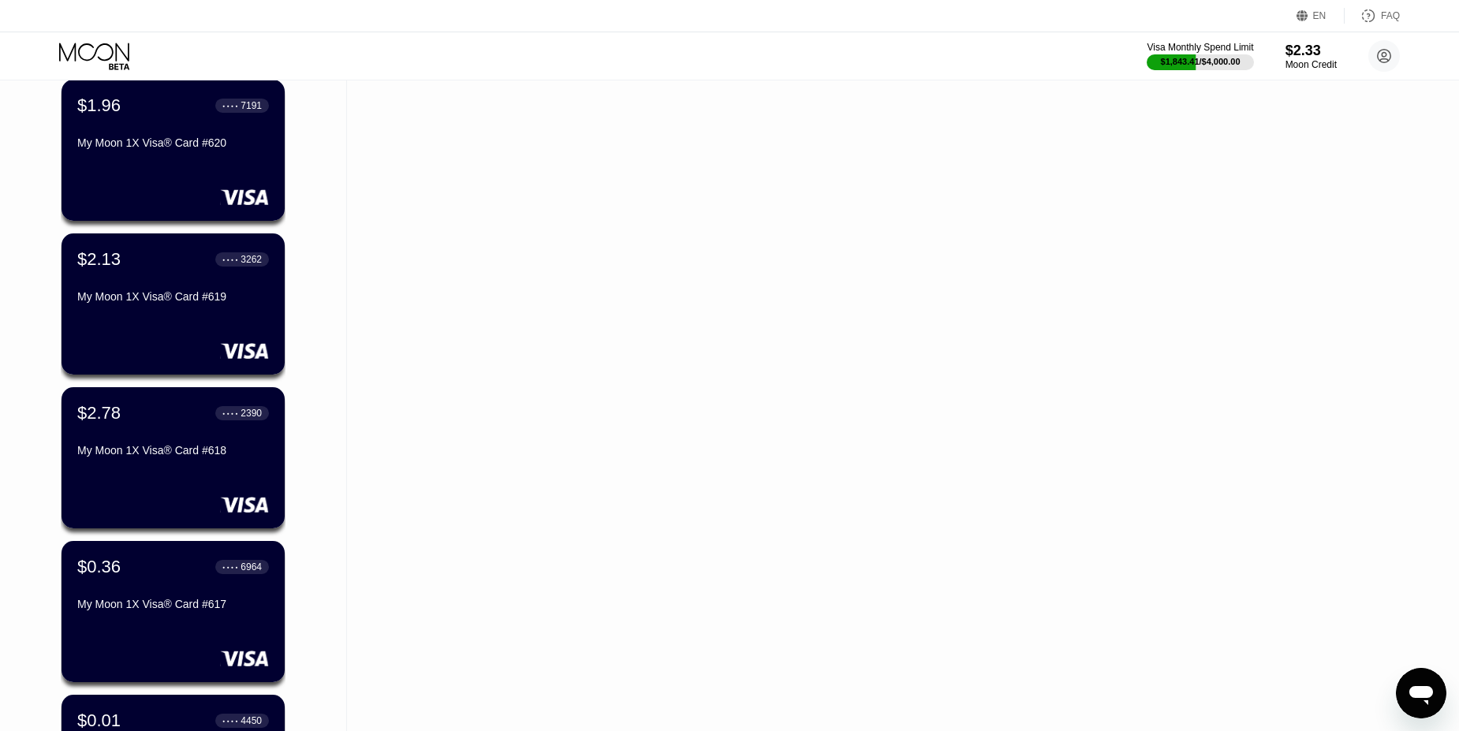
scroll to position [10281, 0]
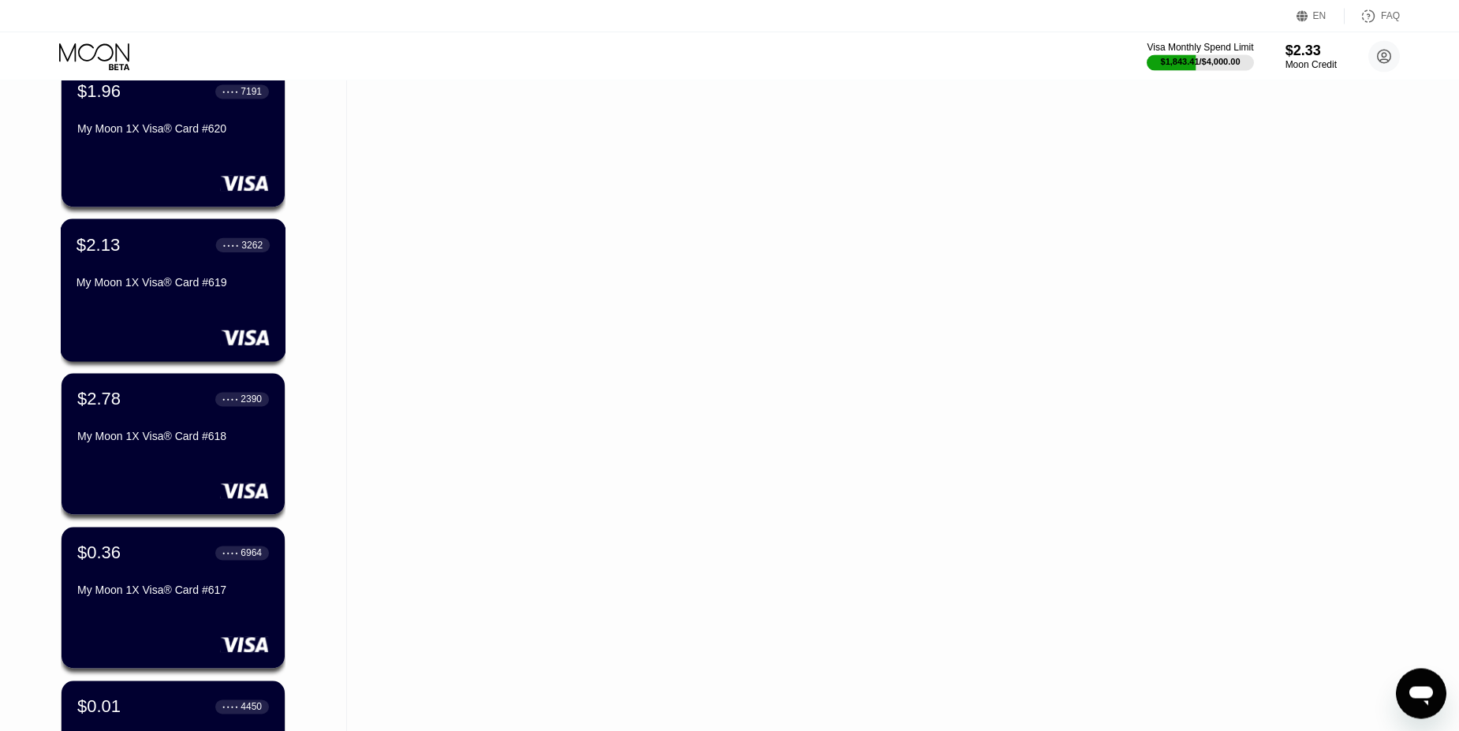
click at [139, 259] on div "$2.13 ● ● ● ● 3262 My Moon 1X Visa® Card #619" at bounding box center [172, 264] width 193 height 61
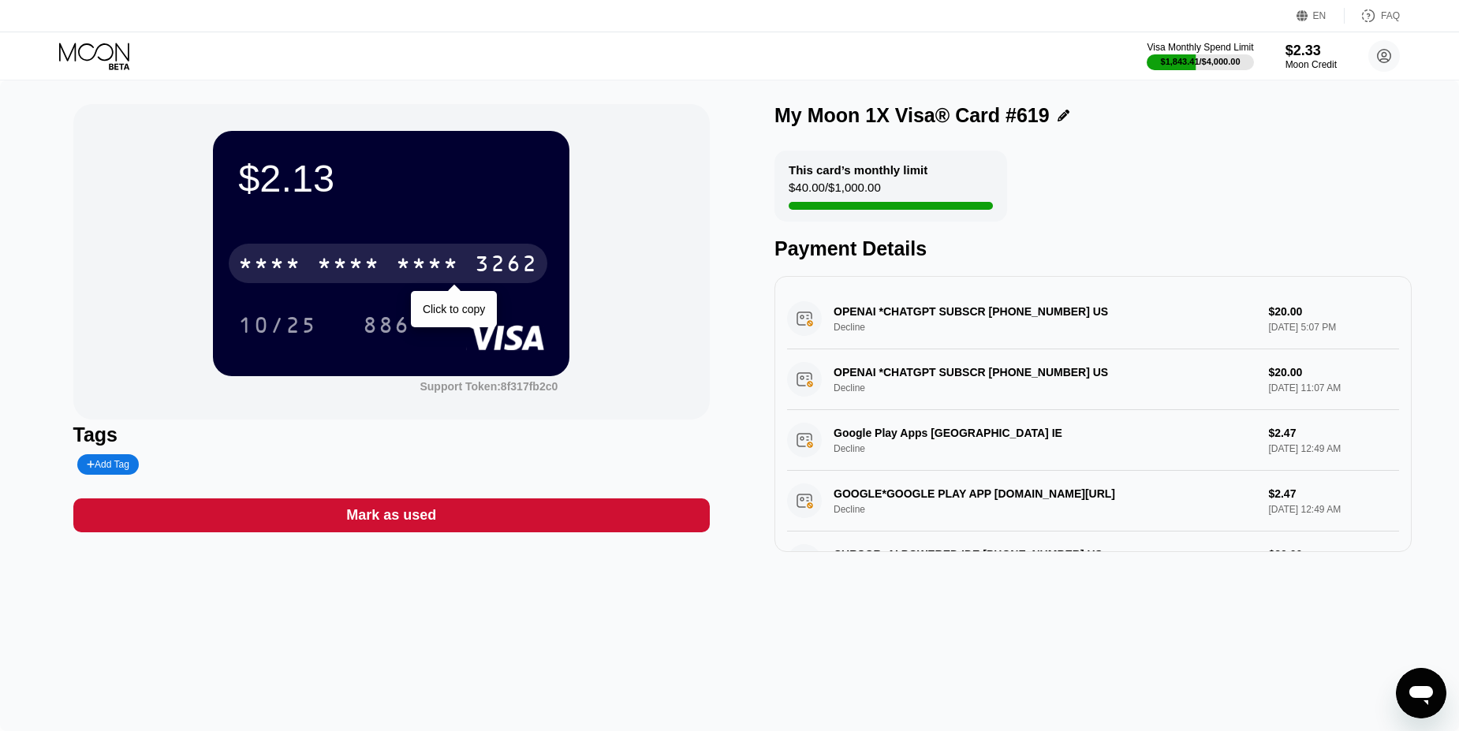
click at [361, 259] on div "* * * *" at bounding box center [348, 265] width 63 height 25
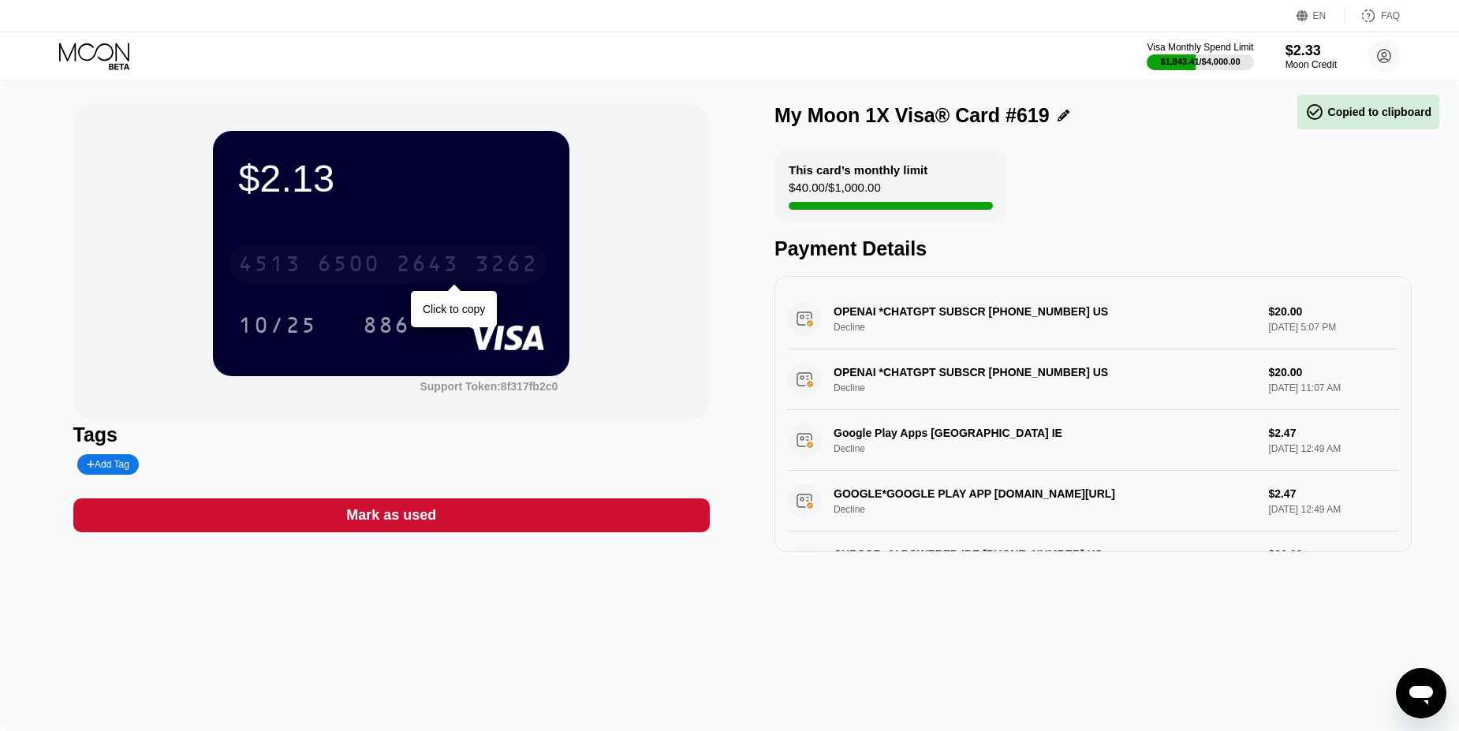
click at [439, 264] on div "2643" at bounding box center [427, 265] width 63 height 25
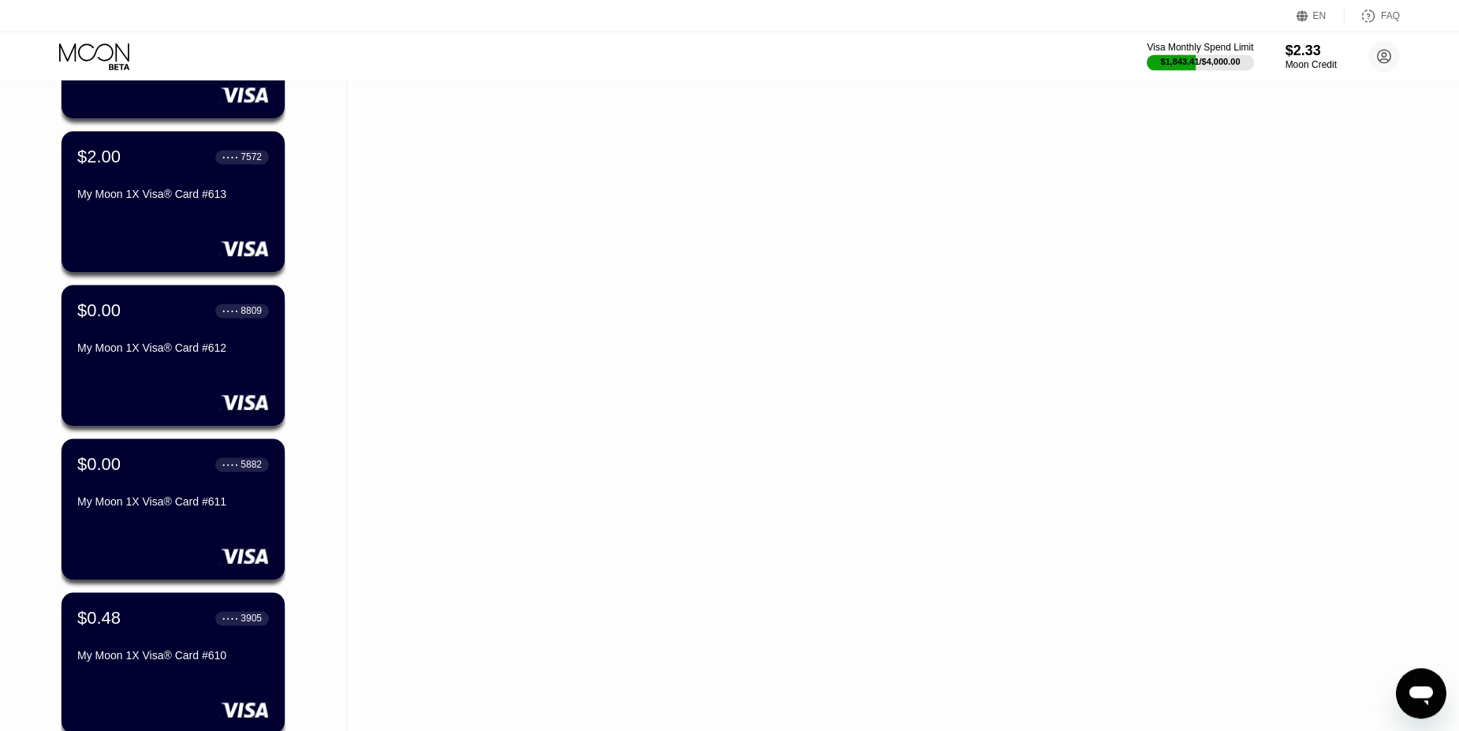
scroll to position [11261, 0]
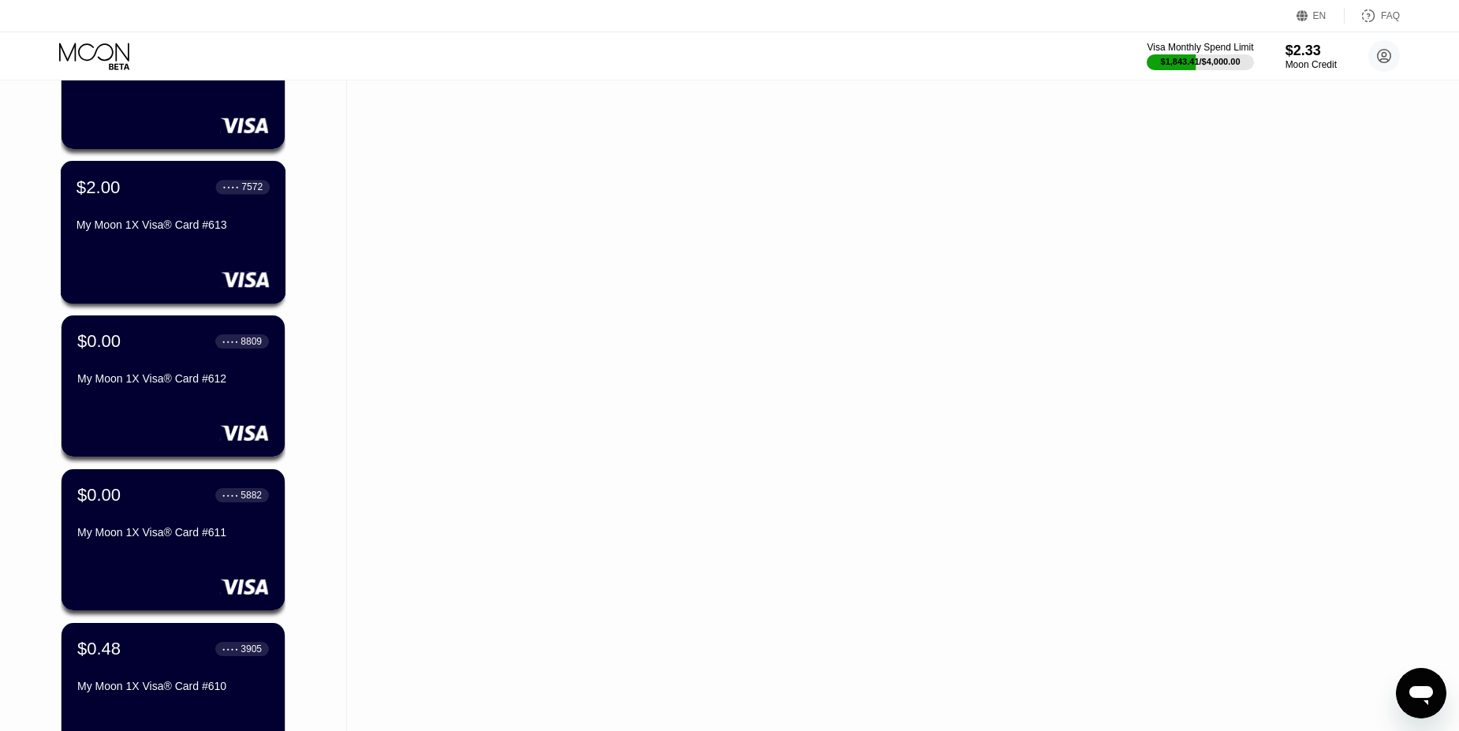
click at [177, 235] on div "My Moon 1X Visa® Card #613" at bounding box center [172, 227] width 193 height 19
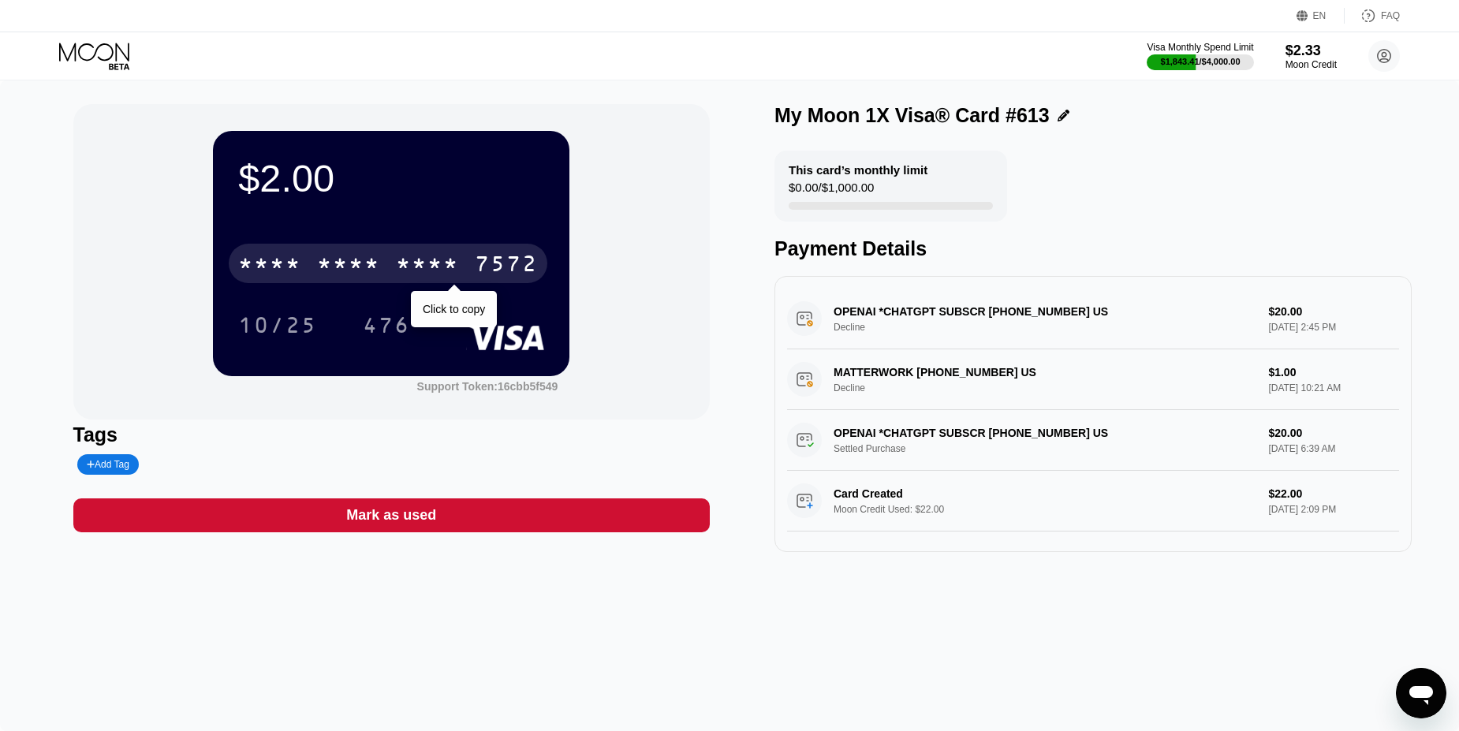
click at [358, 261] on div "* * * *" at bounding box center [348, 265] width 63 height 25
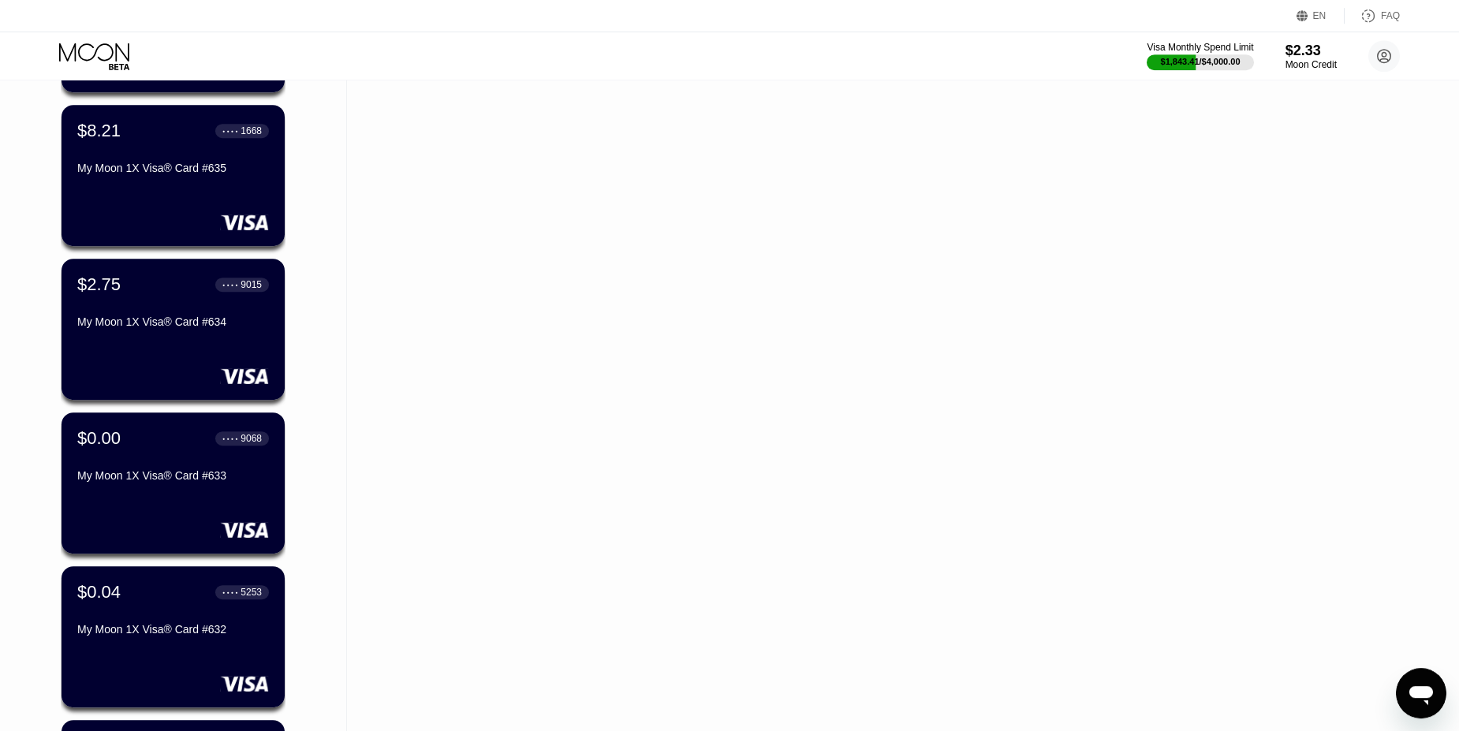
scroll to position [7934, 0]
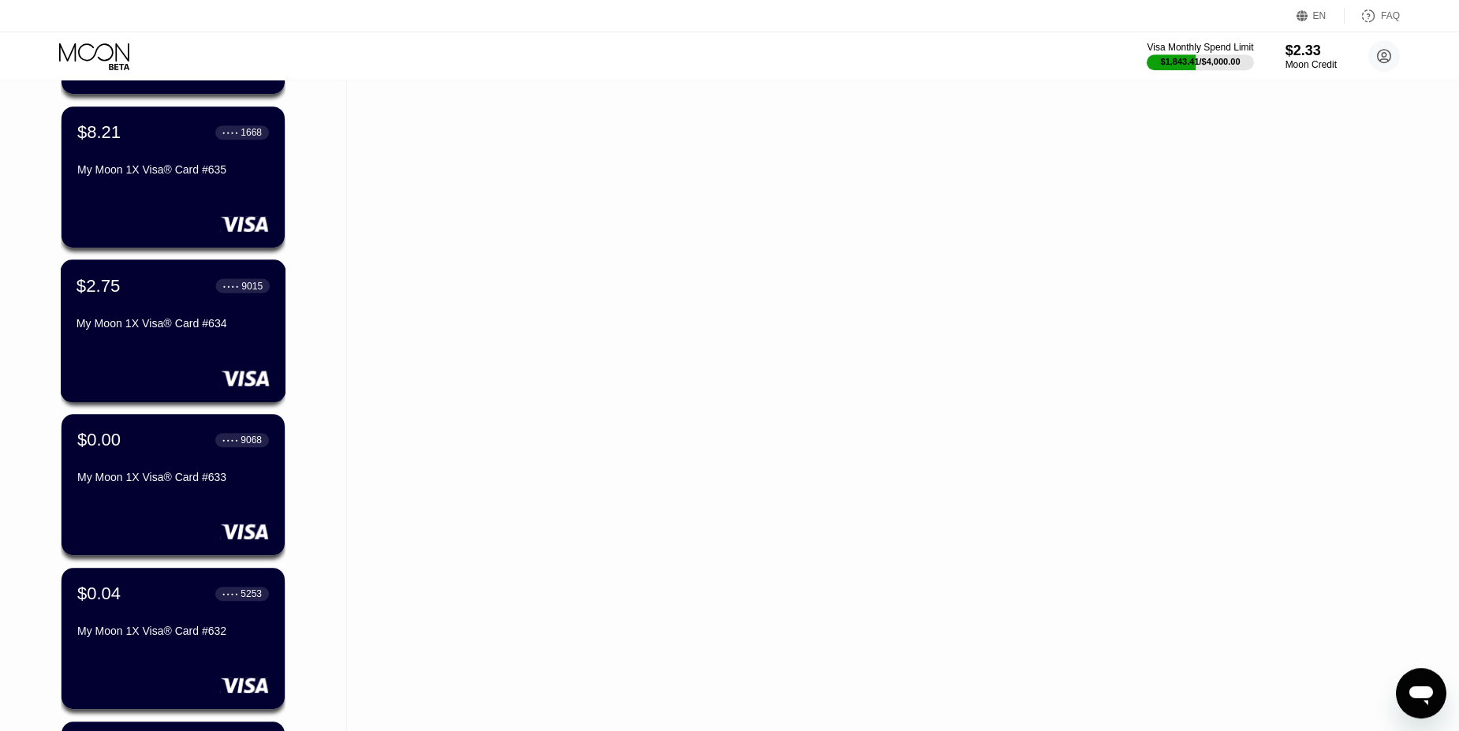
click at [136, 289] on div "$2.75 ● ● ● ● 9015" at bounding box center [172, 285] width 193 height 21
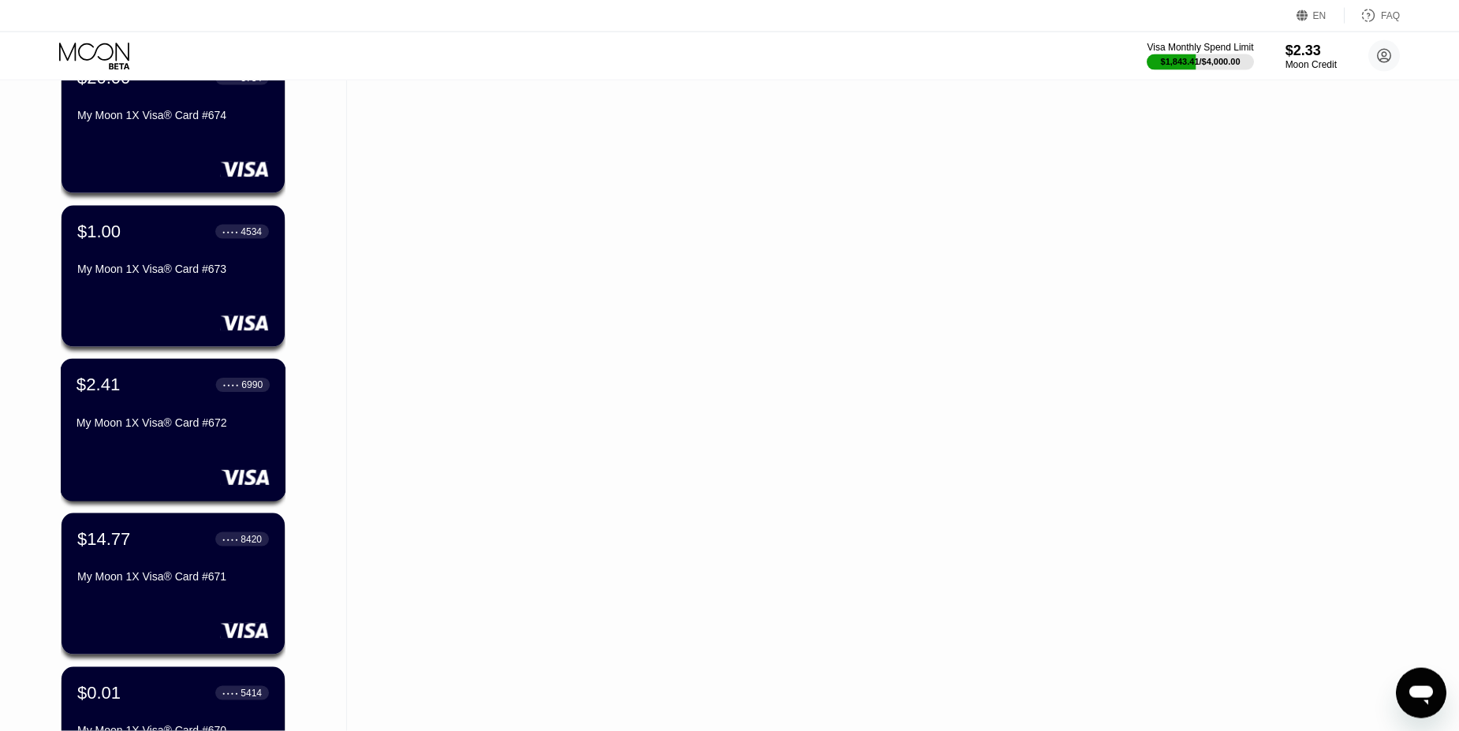
scroll to position [1993, 0]
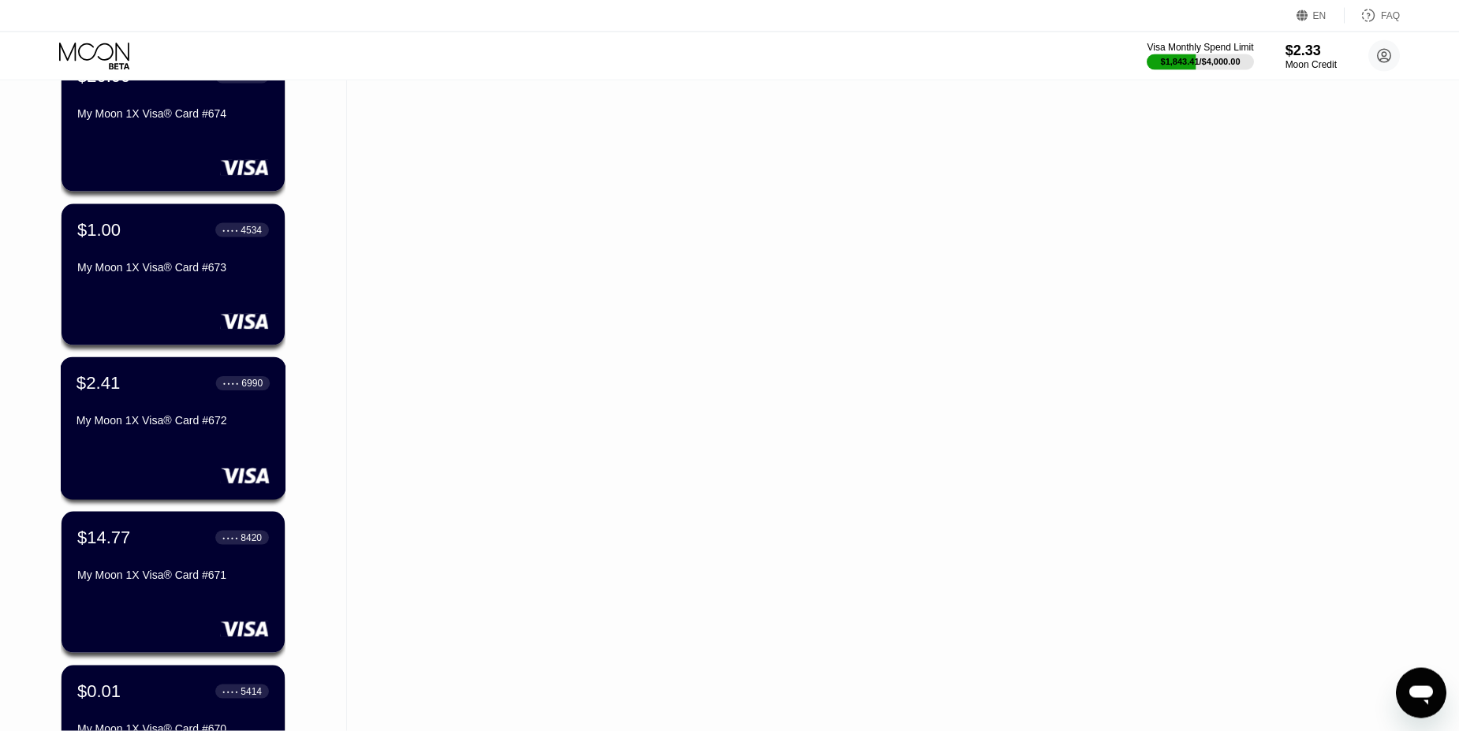
click at [136, 382] on div "$2.41 ● ● ● ● 6990" at bounding box center [172, 383] width 193 height 21
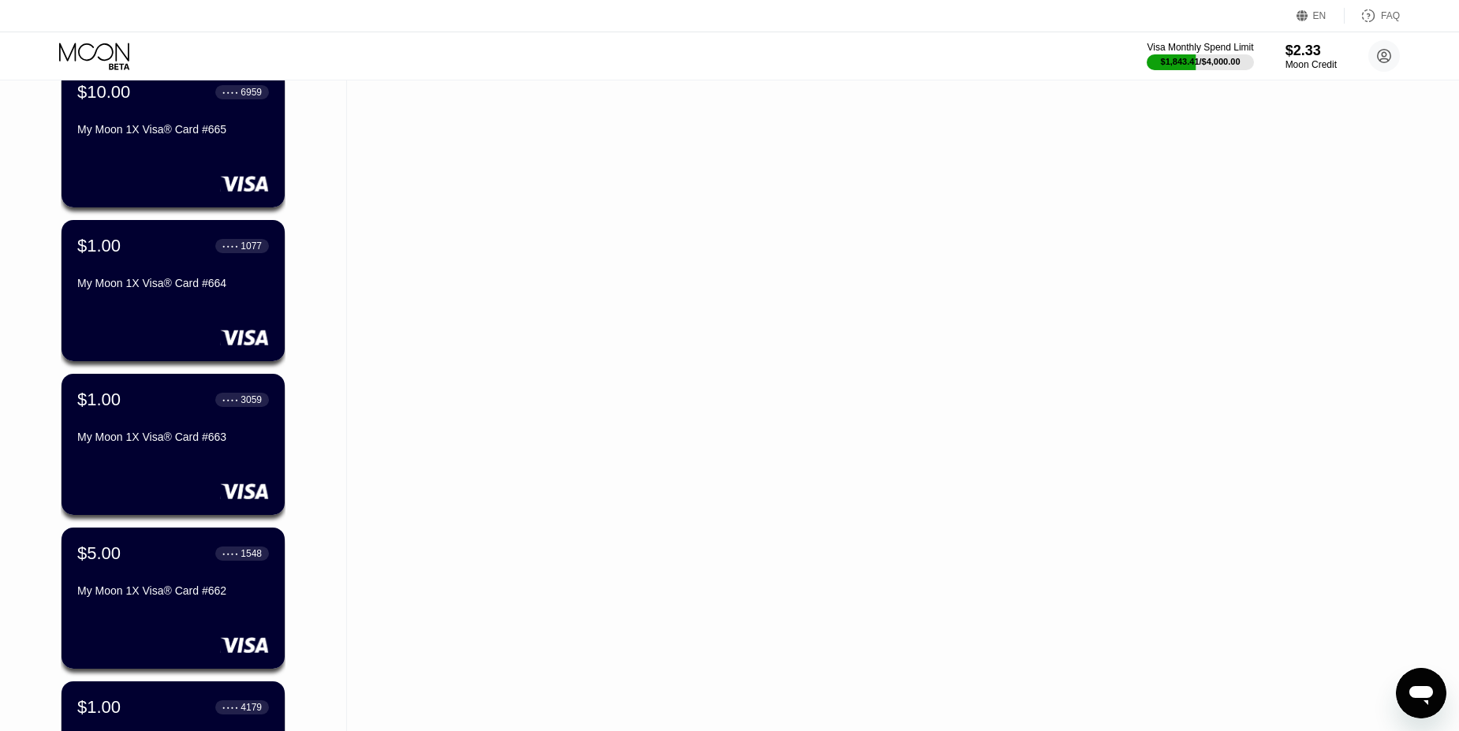
scroll to position [3366, 0]
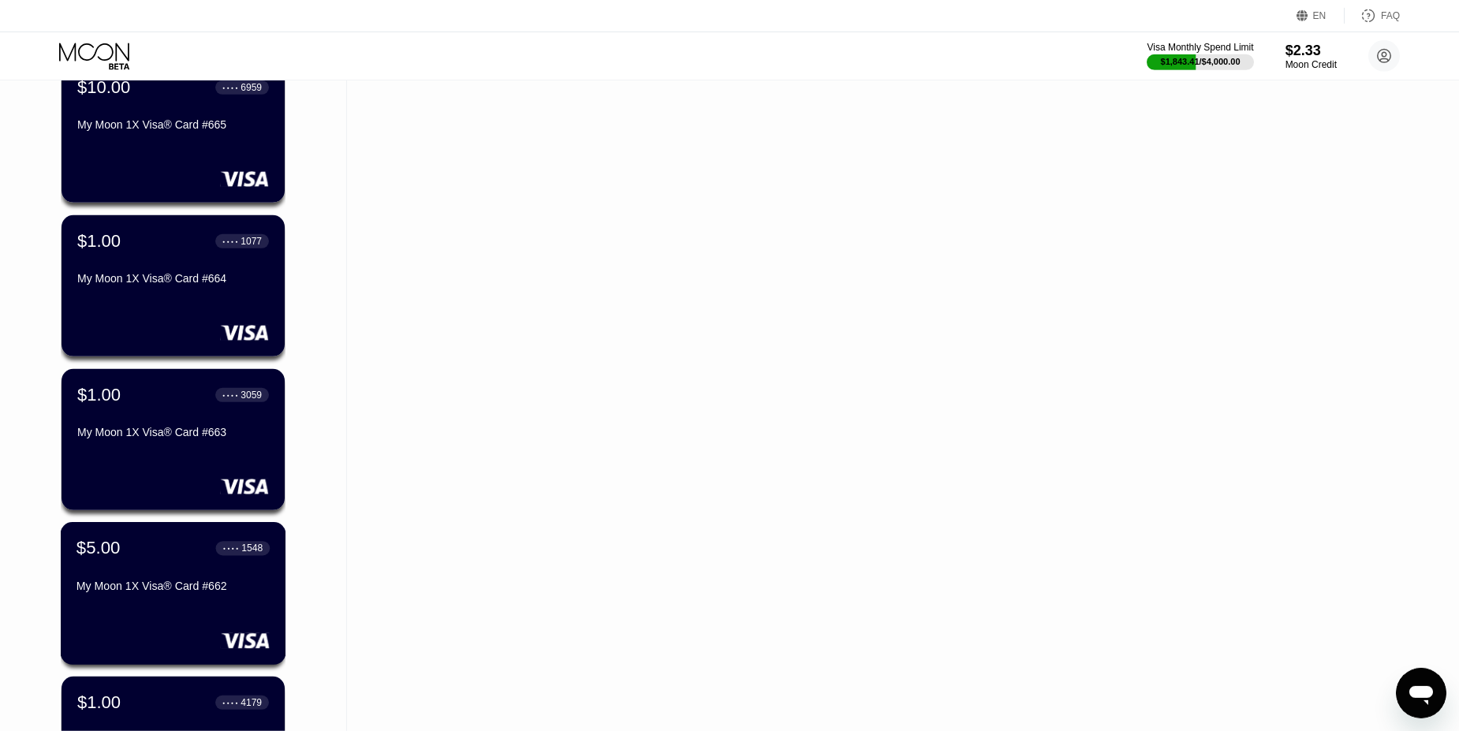
click at [106, 557] on div "$5.00" at bounding box center [98, 548] width 44 height 21
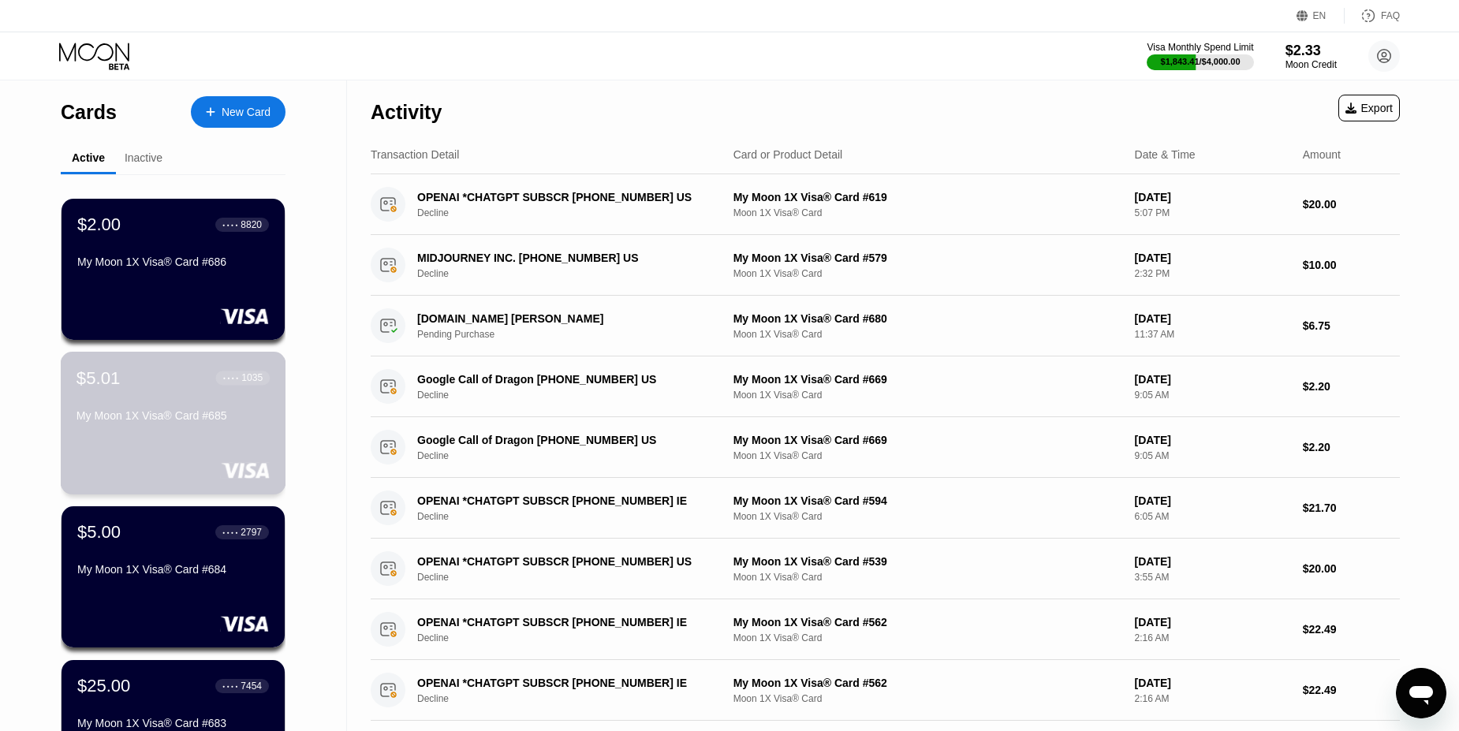
click at [147, 393] on div "$5.01 ● ● ● ● 1035 My Moon 1X Visa® Card #685" at bounding box center [172, 397] width 193 height 61
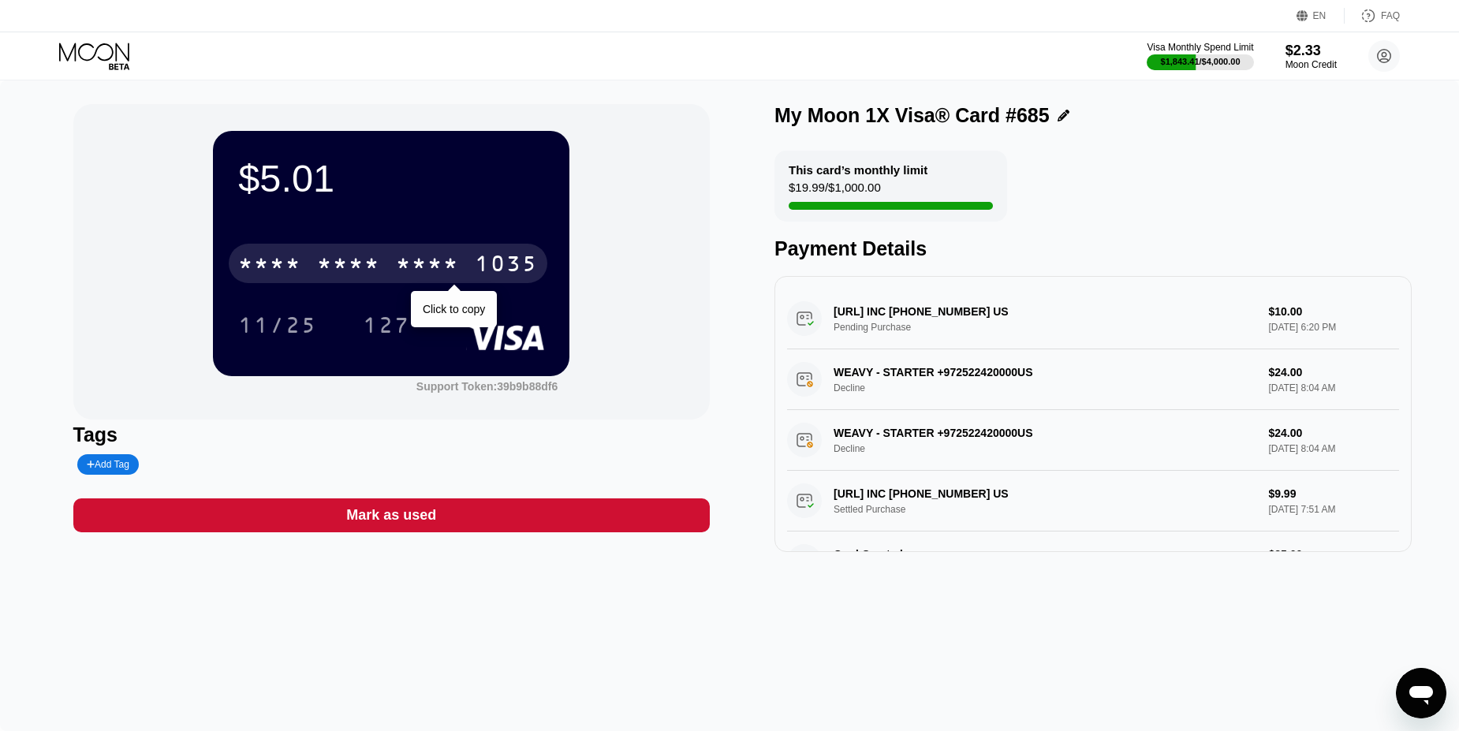
click at [494, 261] on div "1035" at bounding box center [506, 265] width 63 height 25
click at [398, 266] on div "2981" at bounding box center [427, 265] width 63 height 25
click at [398, 266] on div "* * * *" at bounding box center [427, 265] width 63 height 25
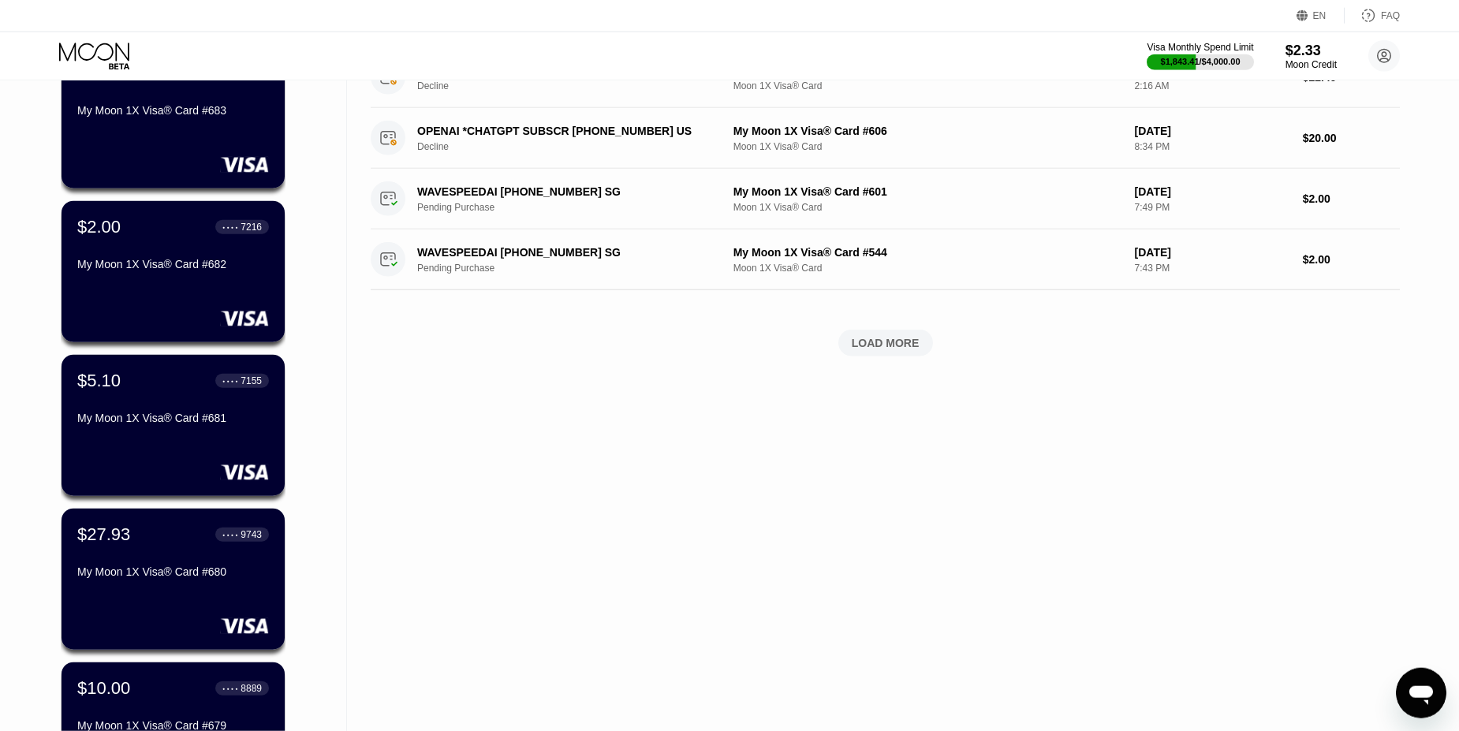
scroll to position [619, 0]
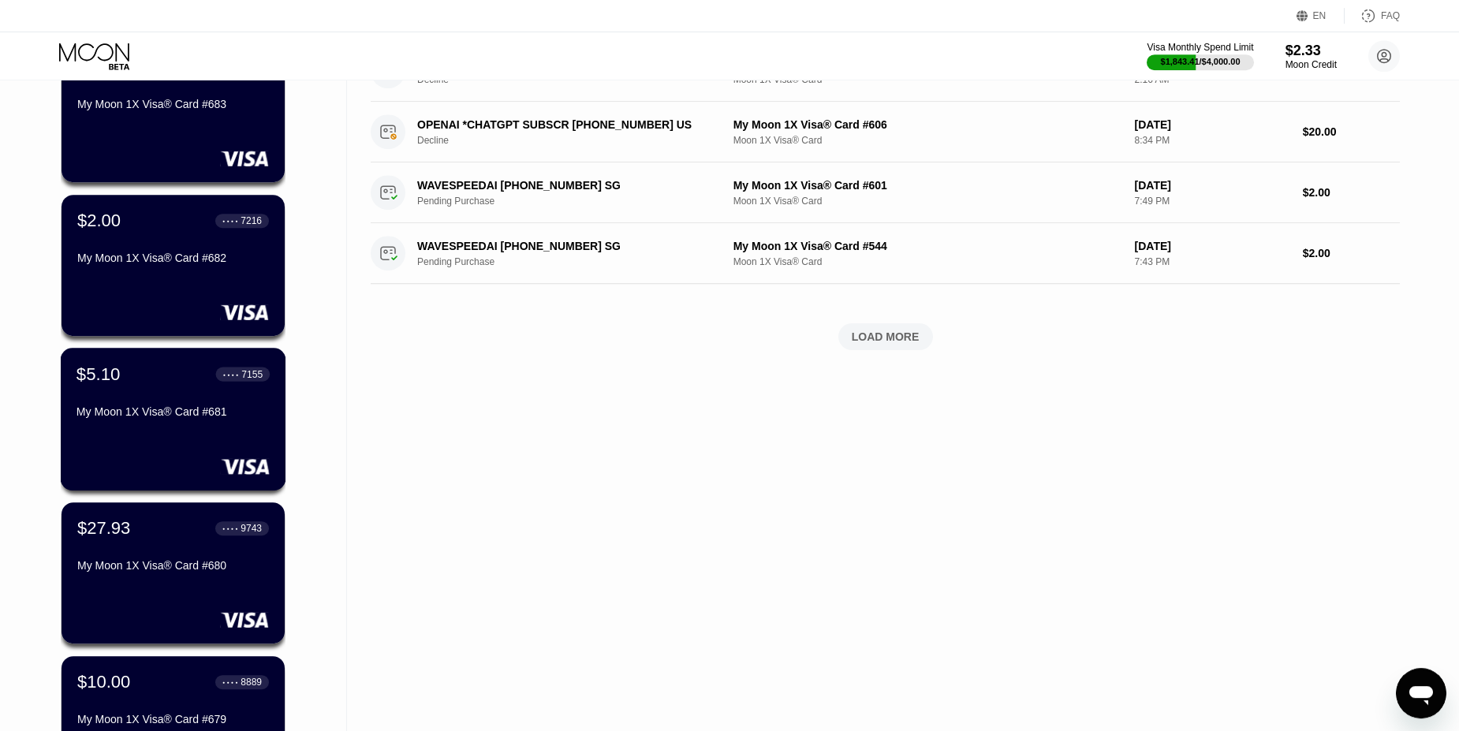
click at [162, 395] on div "$5.10 ● ● ● ● 7155 My Moon 1X Visa® Card #681" at bounding box center [172, 393] width 193 height 61
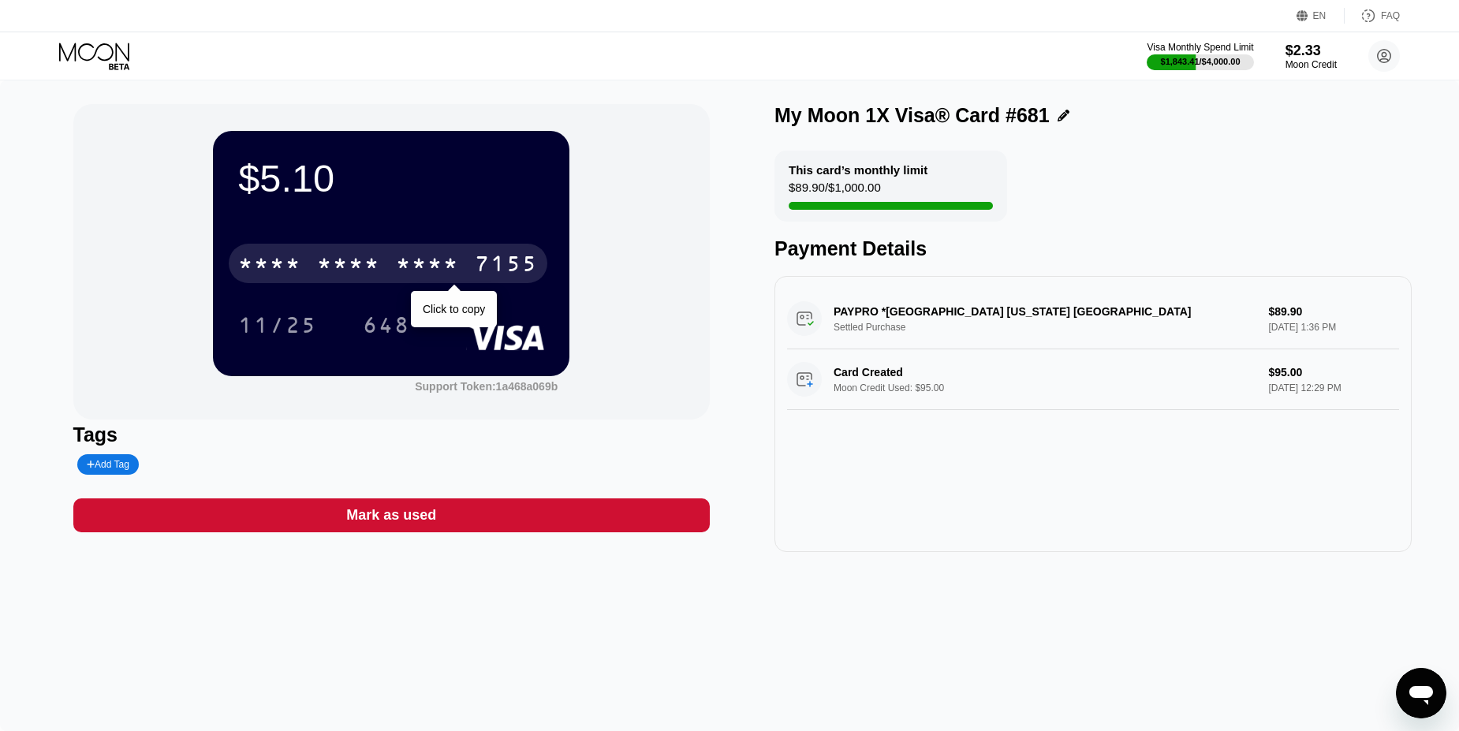
click at [416, 263] on div "* * * *" at bounding box center [427, 265] width 63 height 25
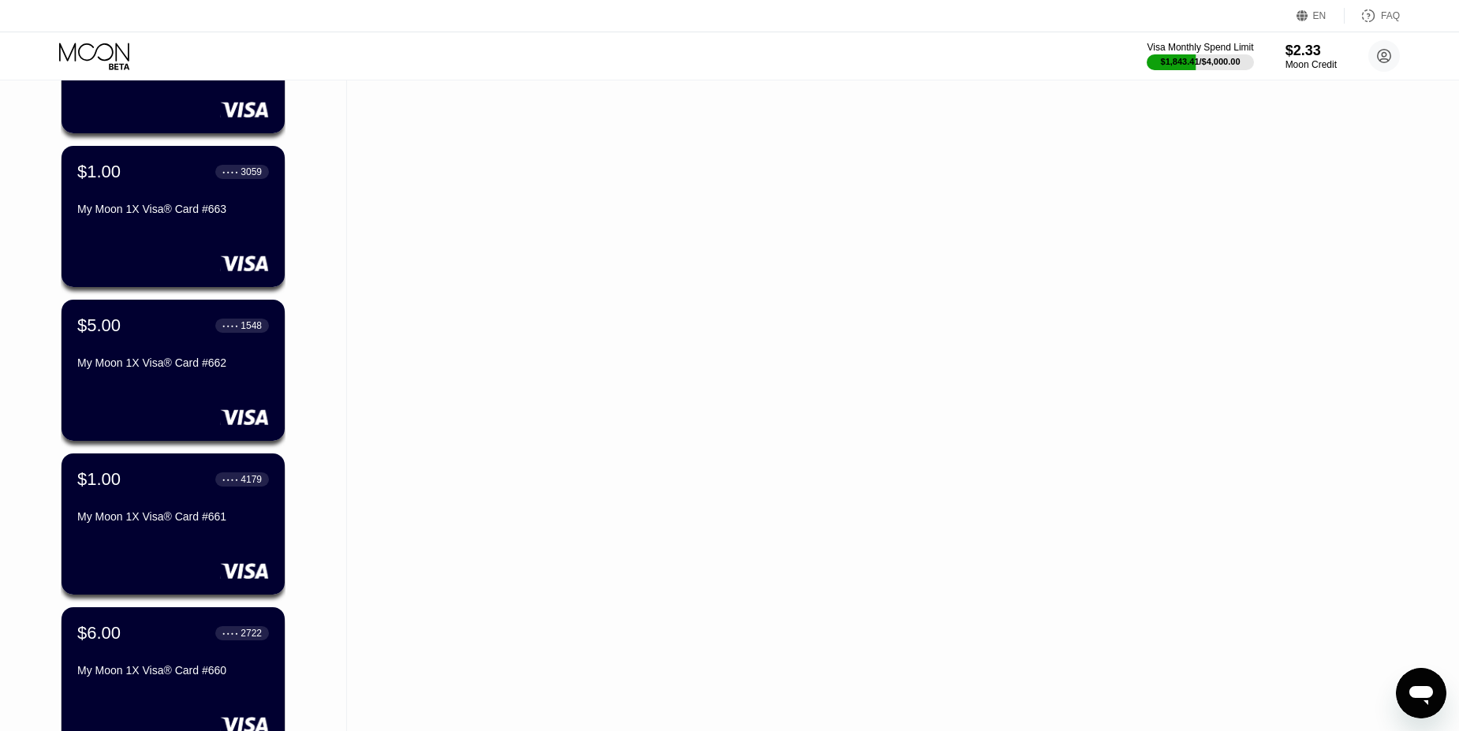
scroll to position [3594, 0]
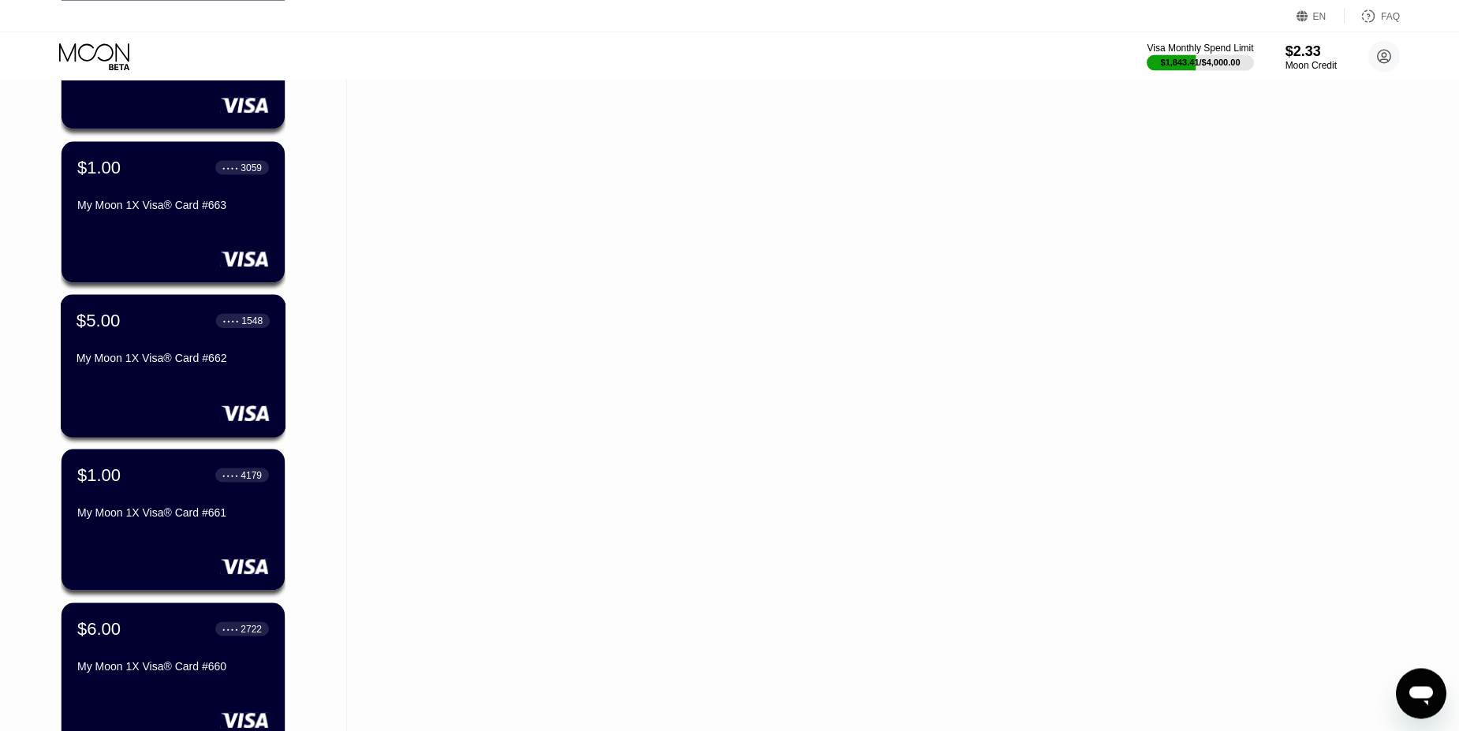
click at [140, 334] on div "$5.00 ● ● ● ● 1548 My Moon 1X Visa® Card #662" at bounding box center [172, 340] width 193 height 61
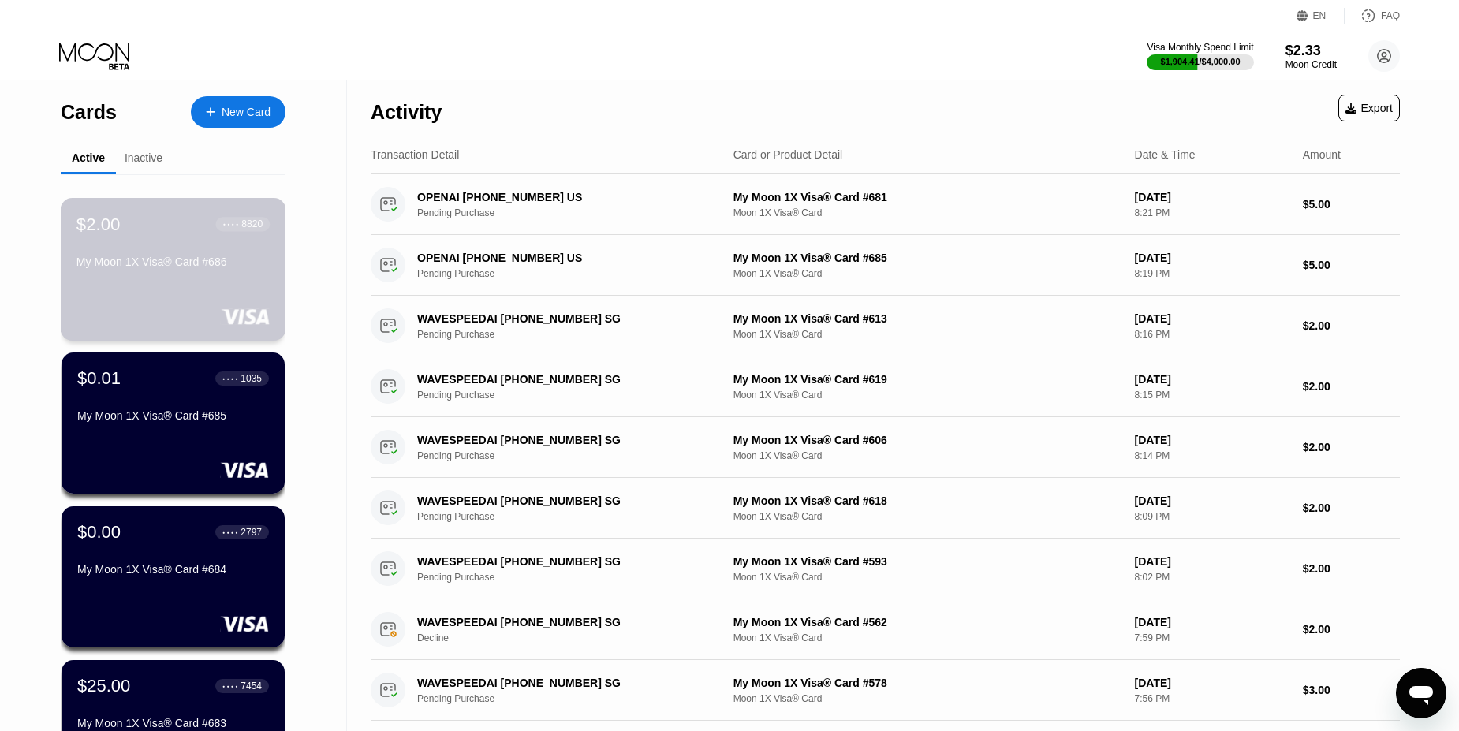
click at [157, 236] on div "$2.00 ● ● ● ● 8820 My Moon 1X Visa® Card #686" at bounding box center [172, 244] width 193 height 61
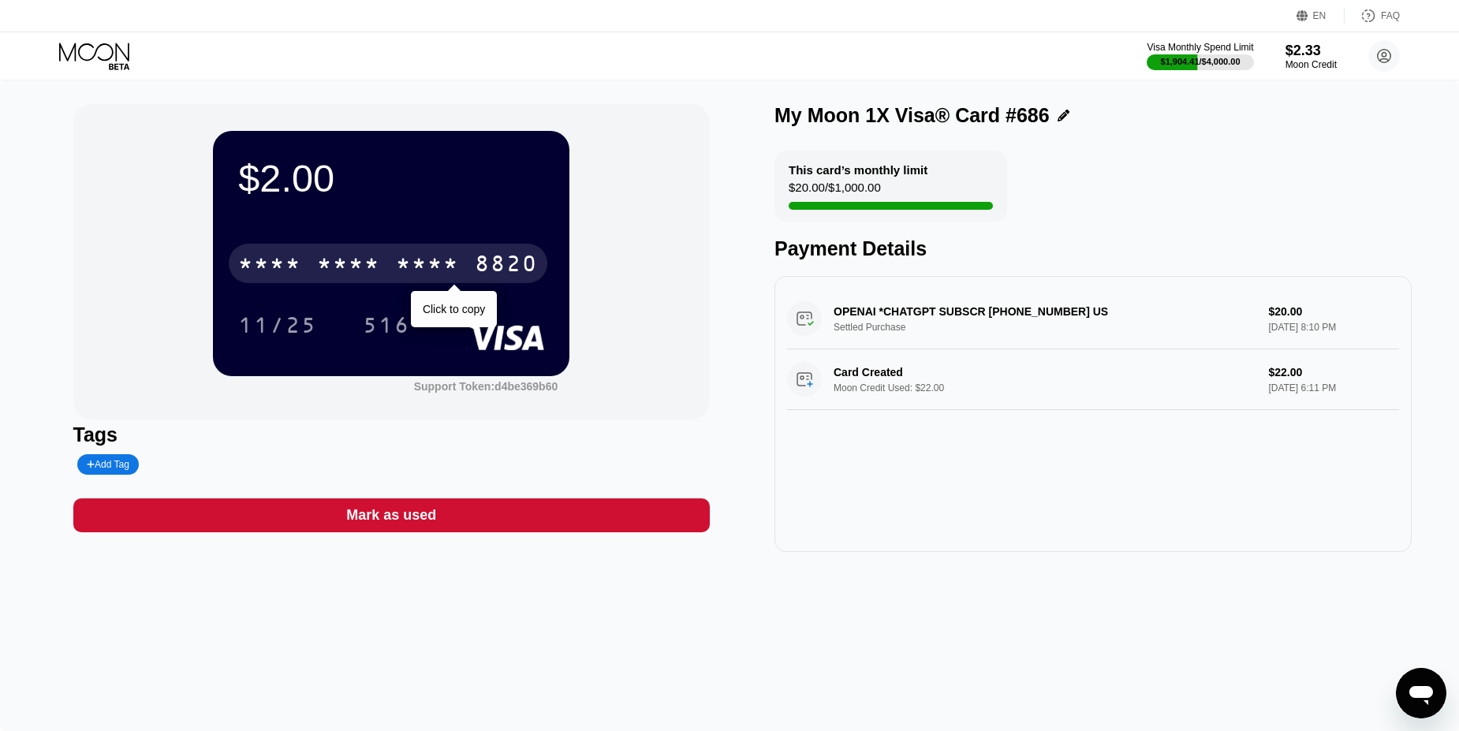
click at [439, 270] on div "* * * *" at bounding box center [427, 265] width 63 height 25
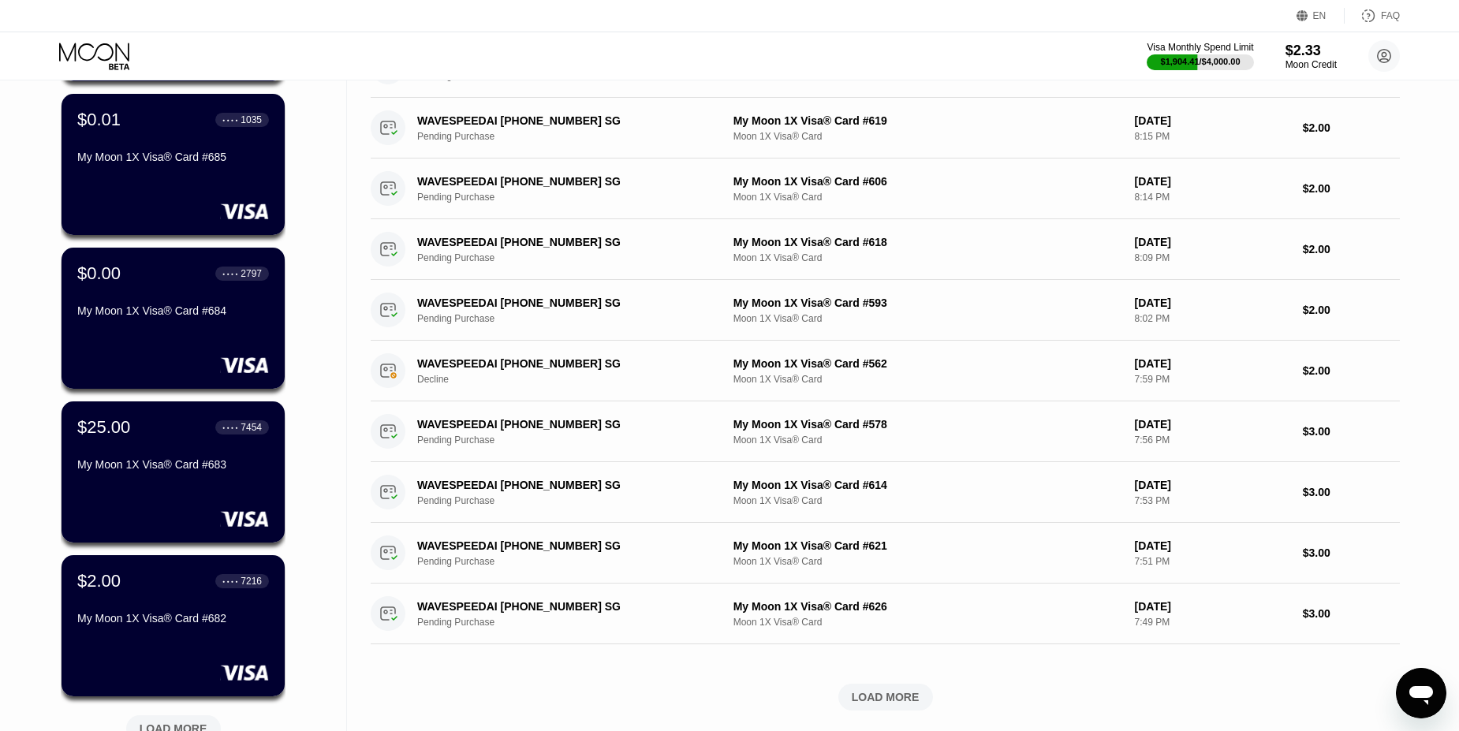
scroll to position [245, 0]
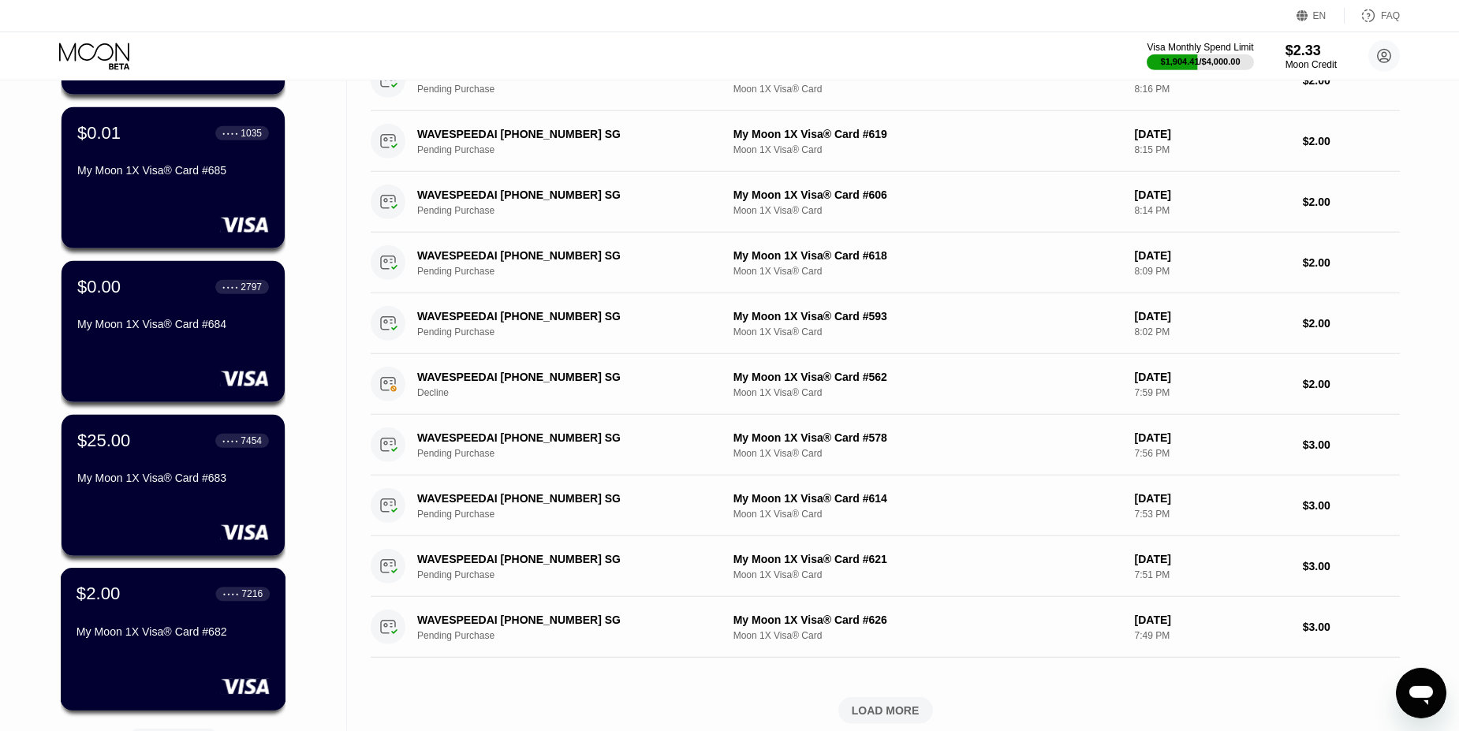
click at [142, 595] on div "$2.00 ● ● ● ● 7216" at bounding box center [172, 593] width 193 height 21
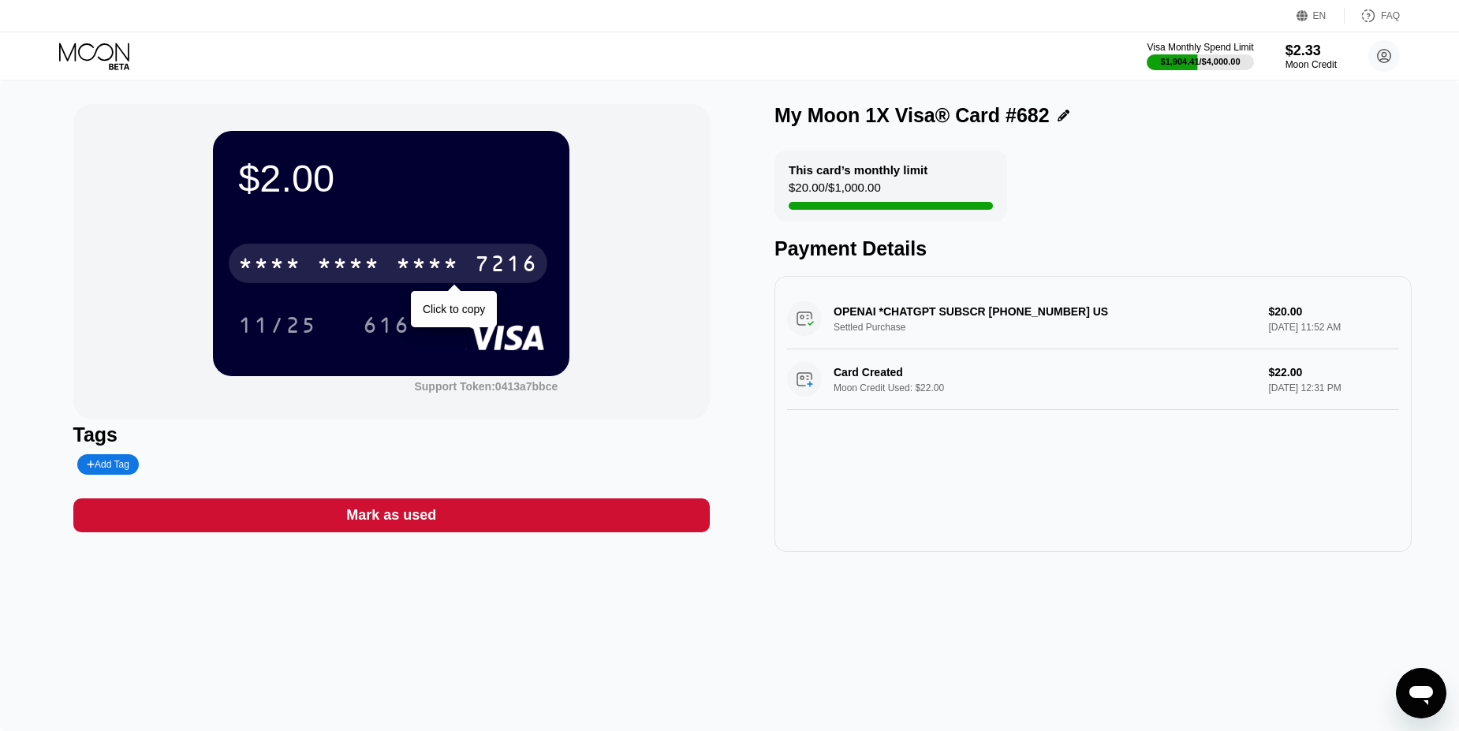
click at [464, 267] on div "* * * * * * * * * * * * 7216" at bounding box center [388, 263] width 319 height 39
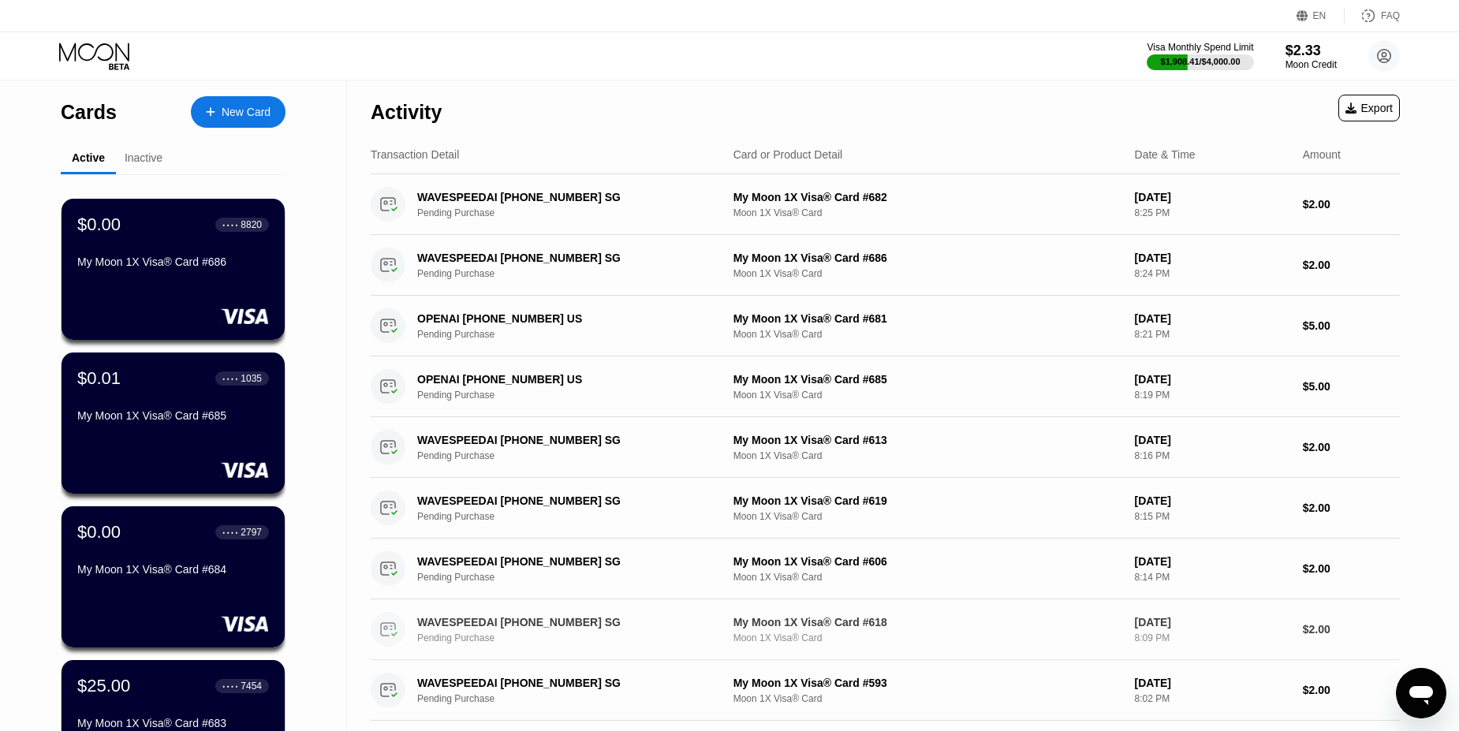
click at [1142, 632] on div "[DATE] 8:09 PM" at bounding box center [1212, 630] width 155 height 28
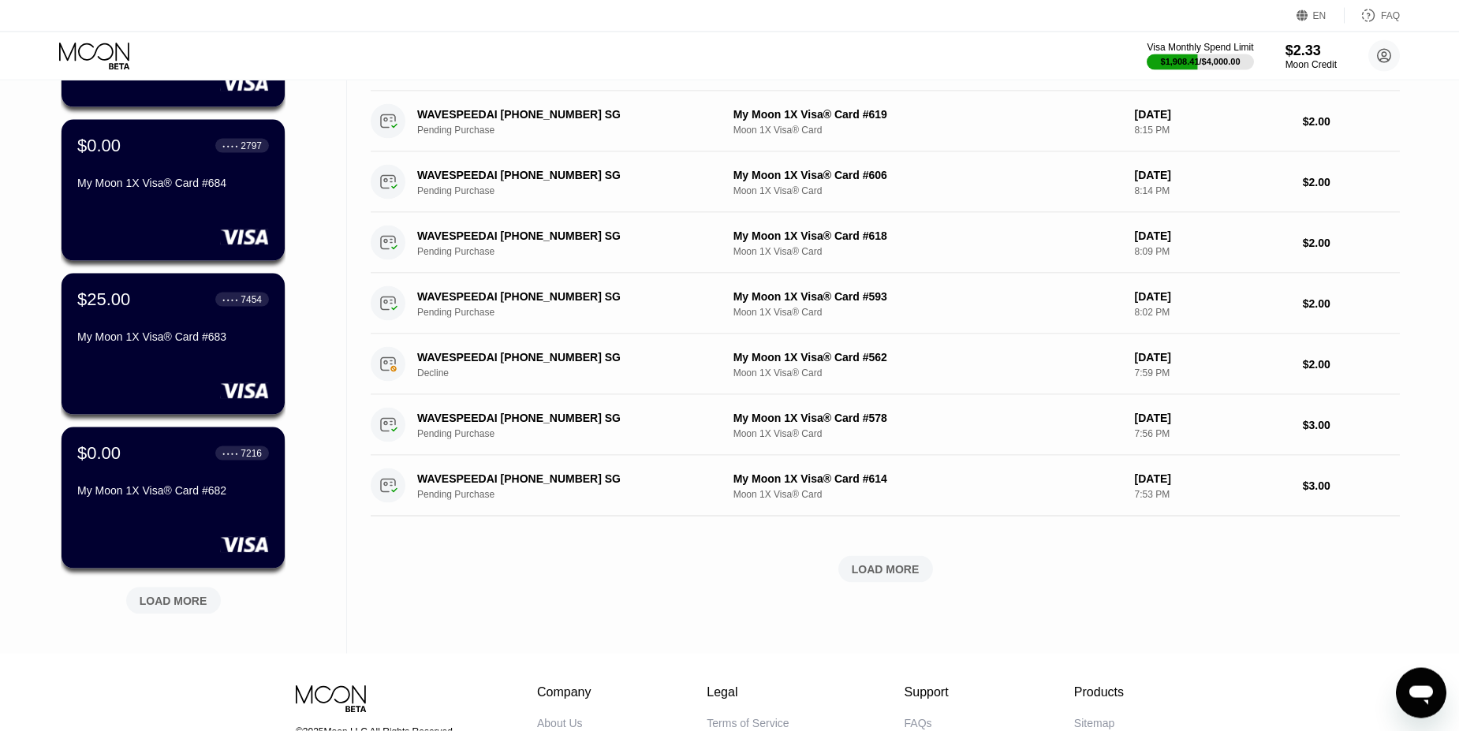
scroll to position [395, 0]
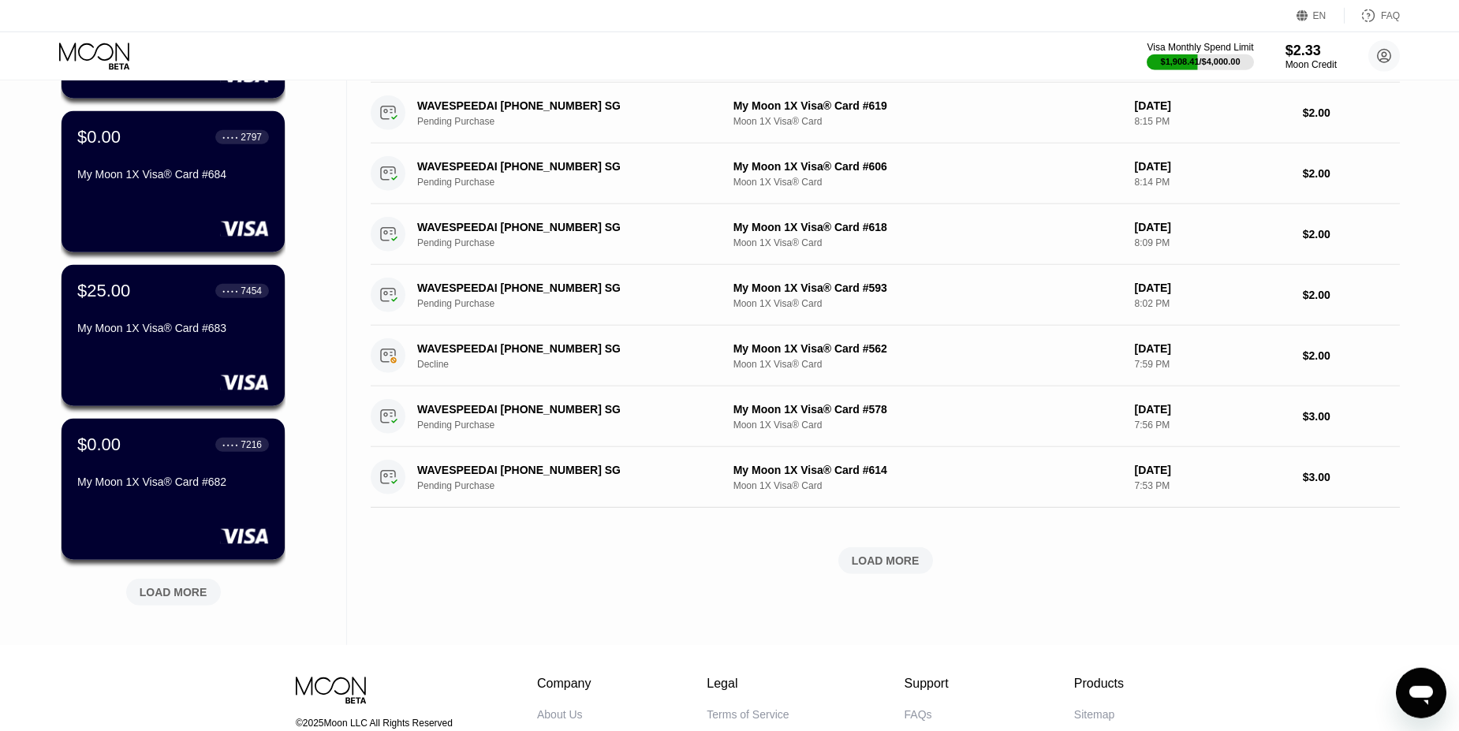
click at [189, 584] on div "LOAD MORE" at bounding box center [173, 592] width 95 height 27
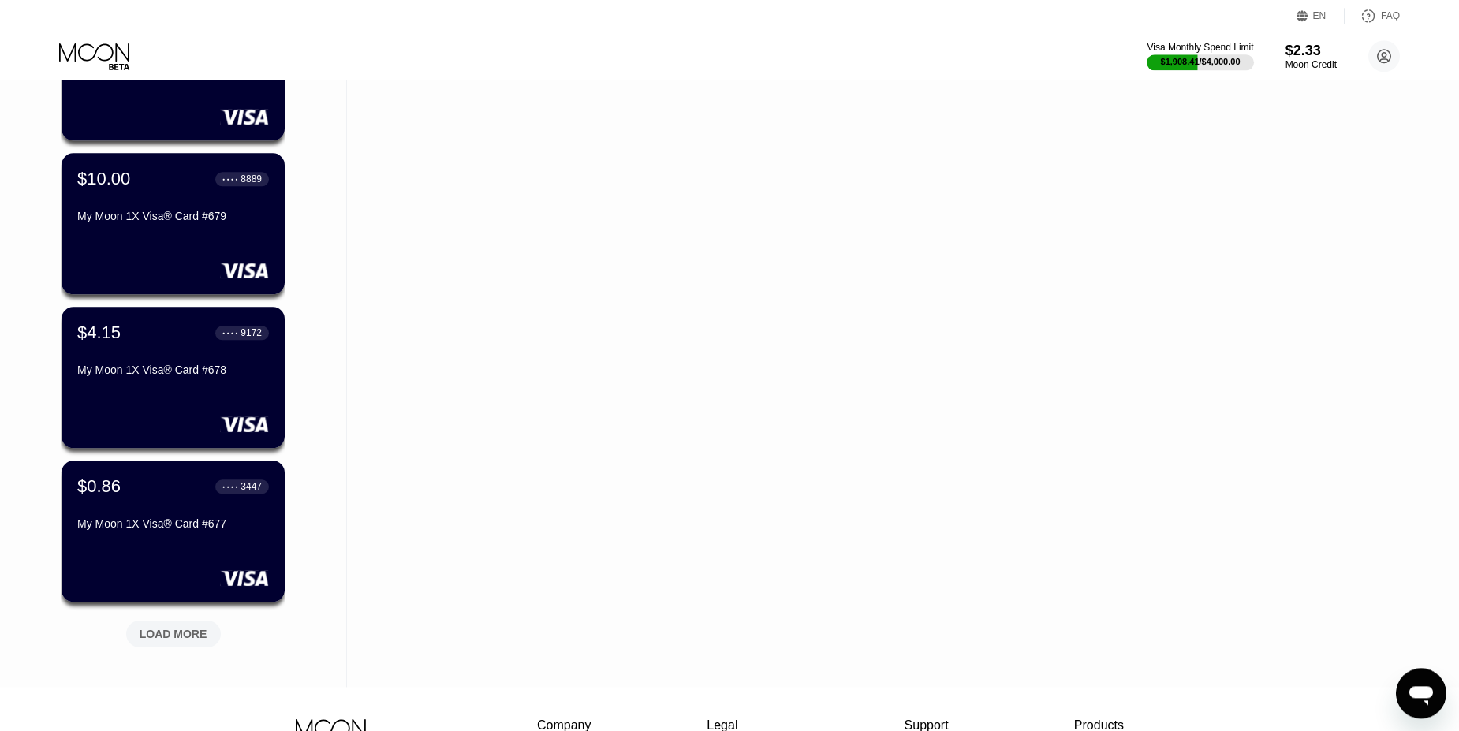
scroll to position [1124, 0]
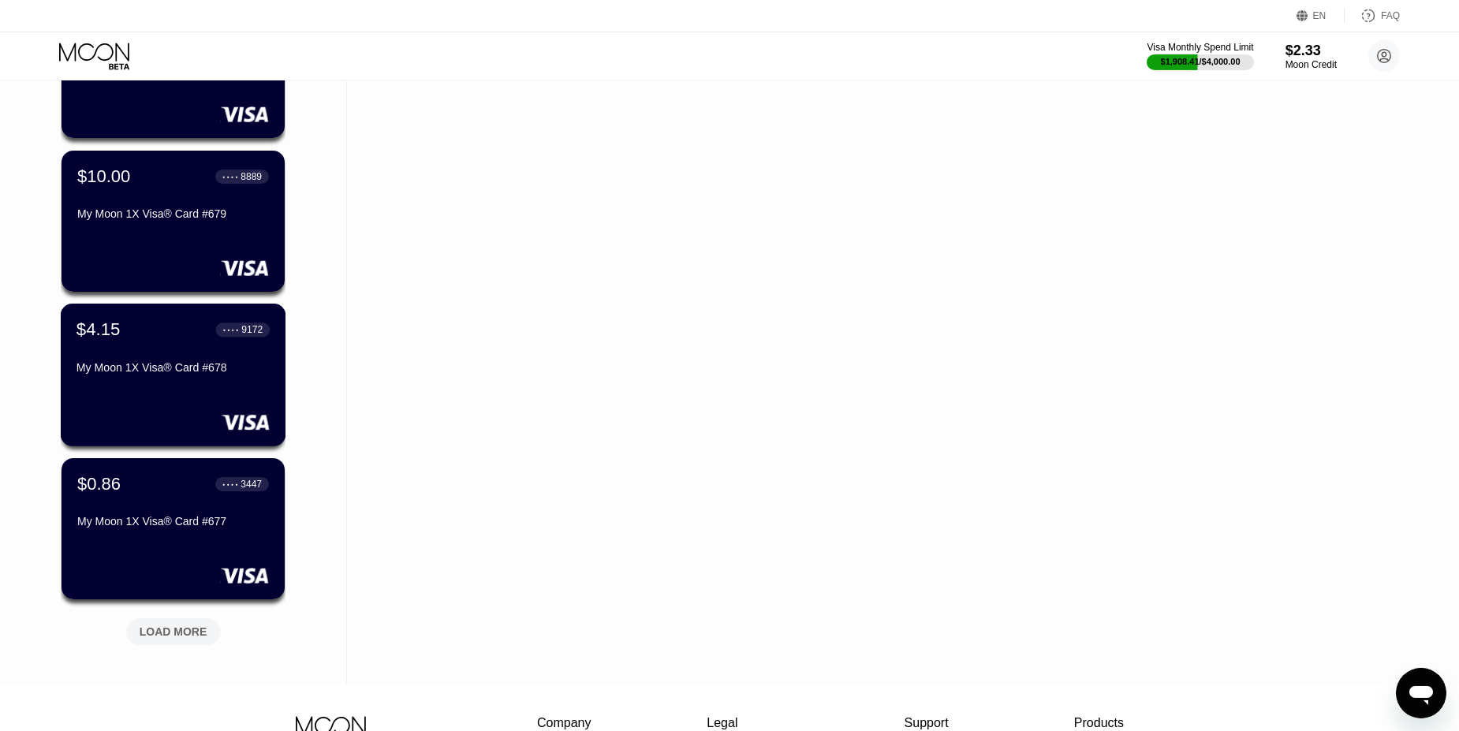
click at [129, 338] on div "$4.15 ● ● ● ● 9172" at bounding box center [172, 329] width 193 height 21
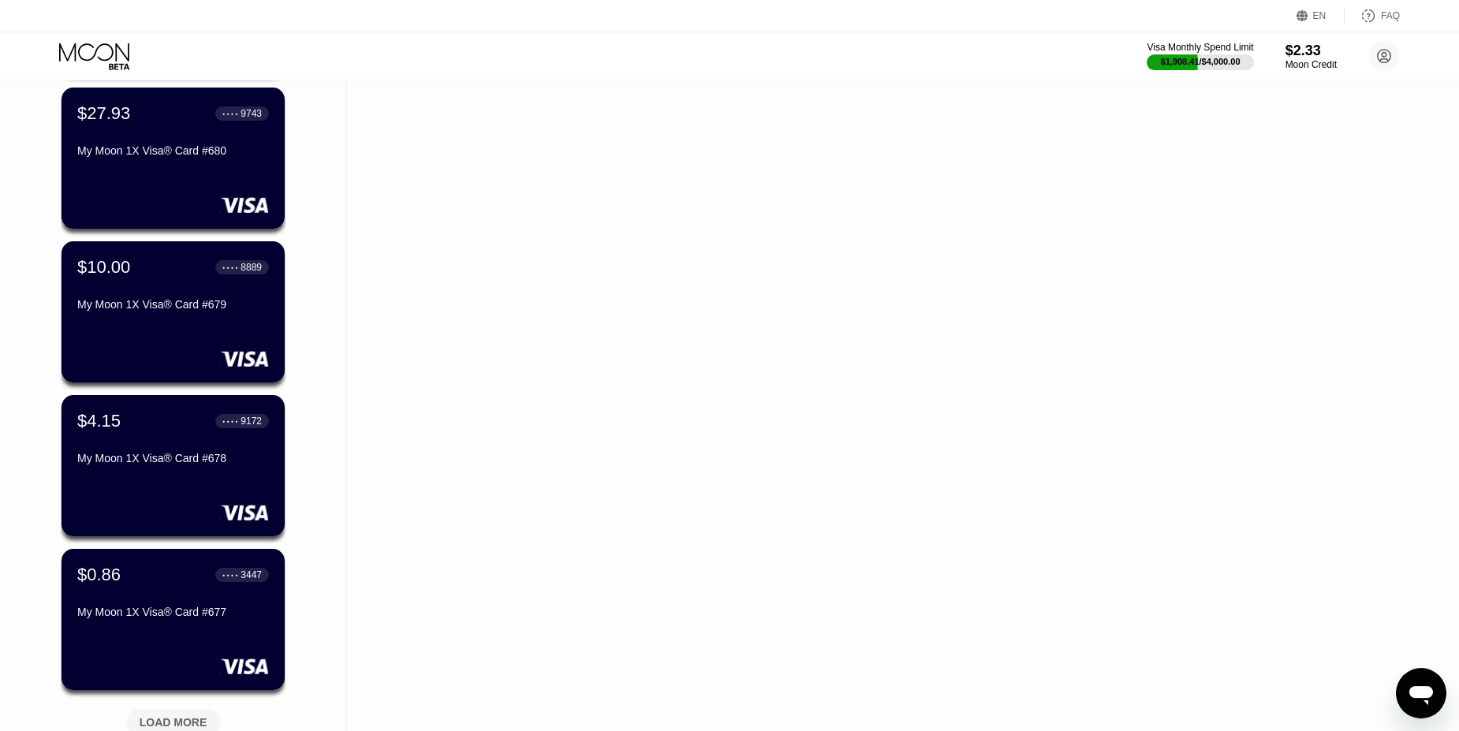
scroll to position [1313, 0]
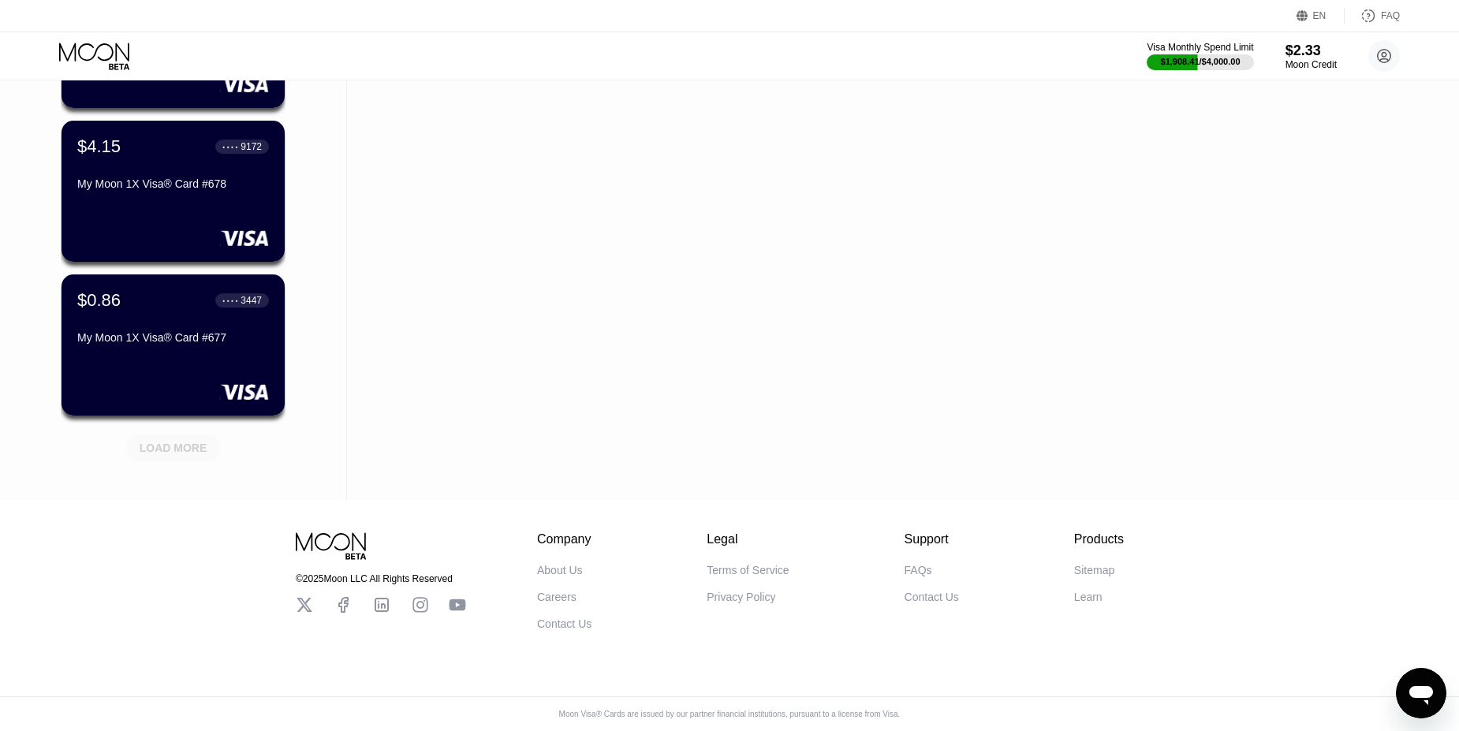
click at [151, 443] on div "LOAD MORE" at bounding box center [174, 448] width 68 height 14
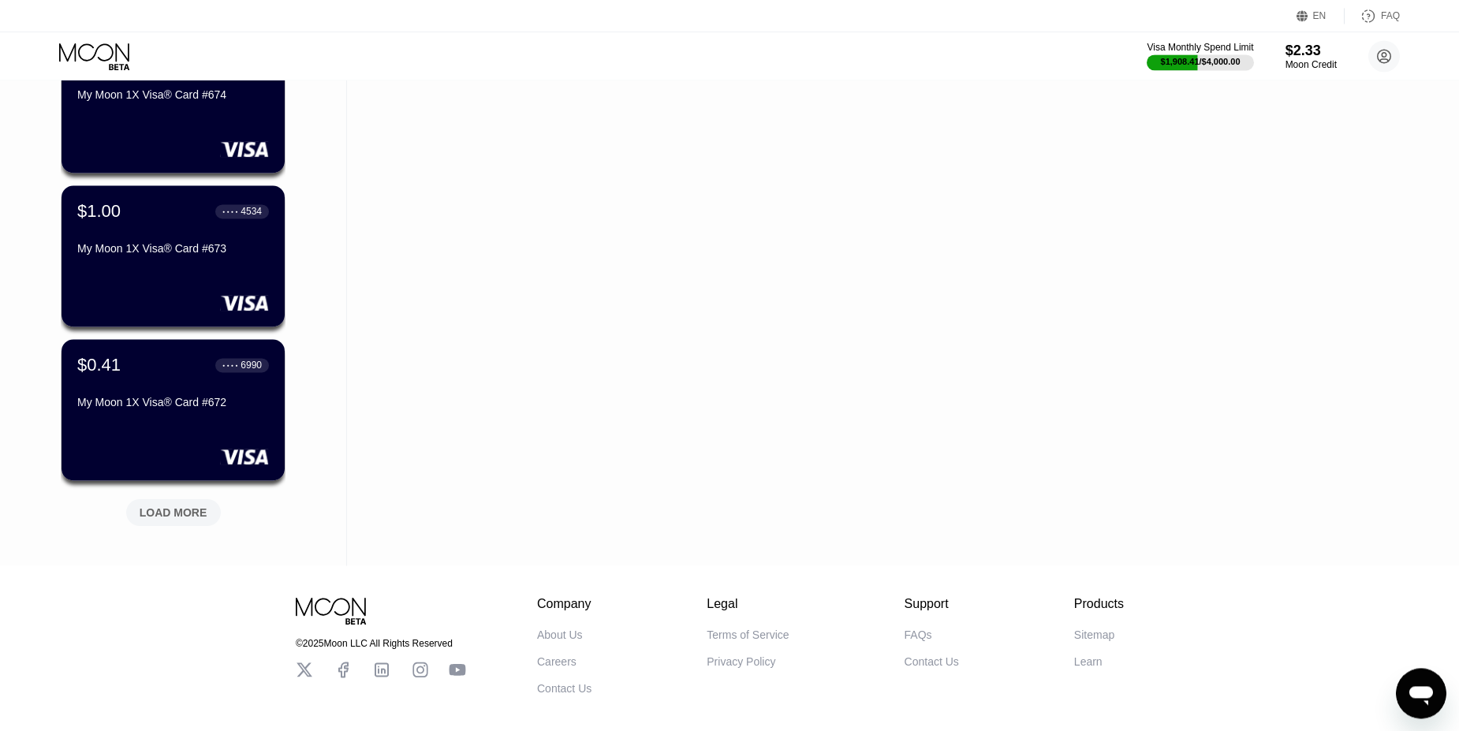
scroll to position [2045, 0]
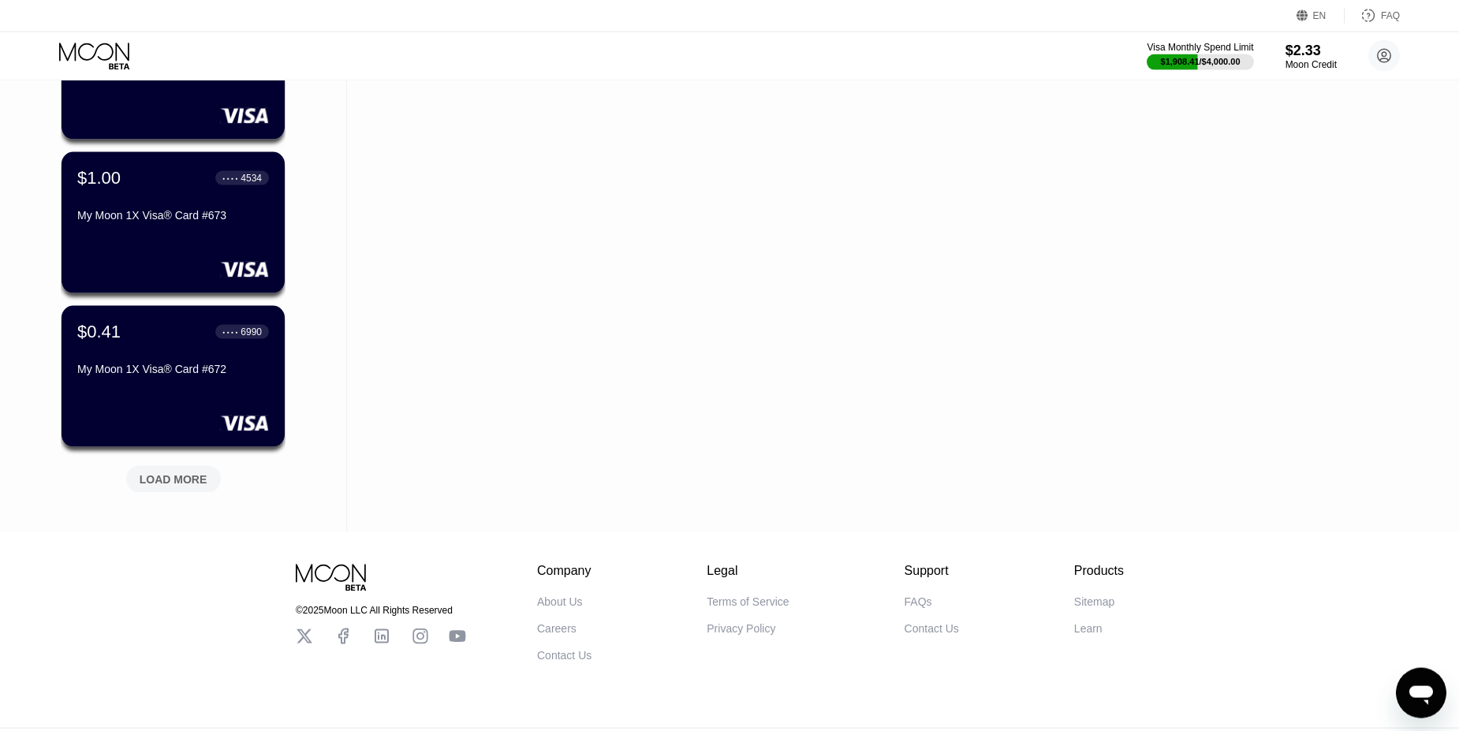
click at [180, 479] on div "LOAD MORE" at bounding box center [174, 479] width 68 height 14
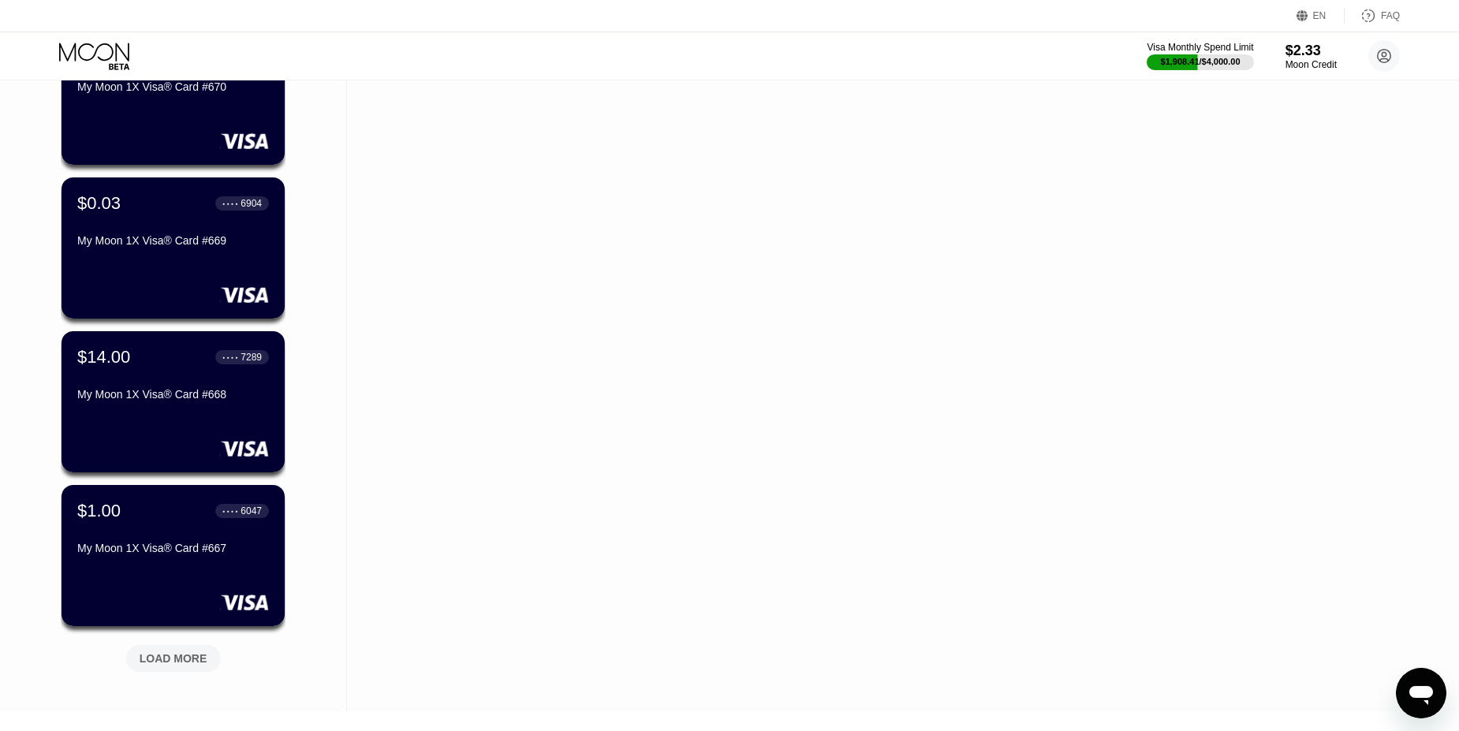
scroll to position [2641, 0]
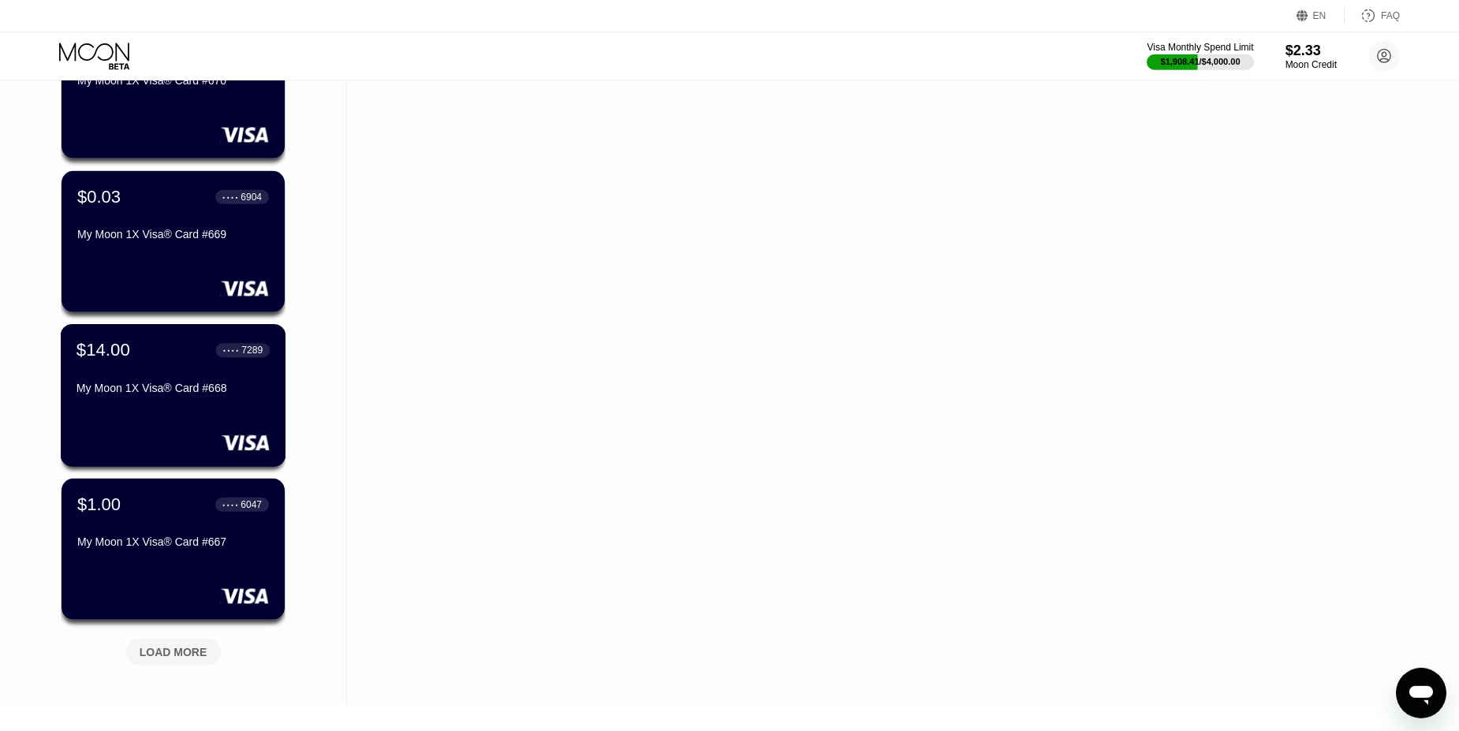
click at [187, 394] on div "My Moon 1X Visa® Card #668" at bounding box center [172, 388] width 193 height 13
